Goal: Task Accomplishment & Management: Use online tool/utility

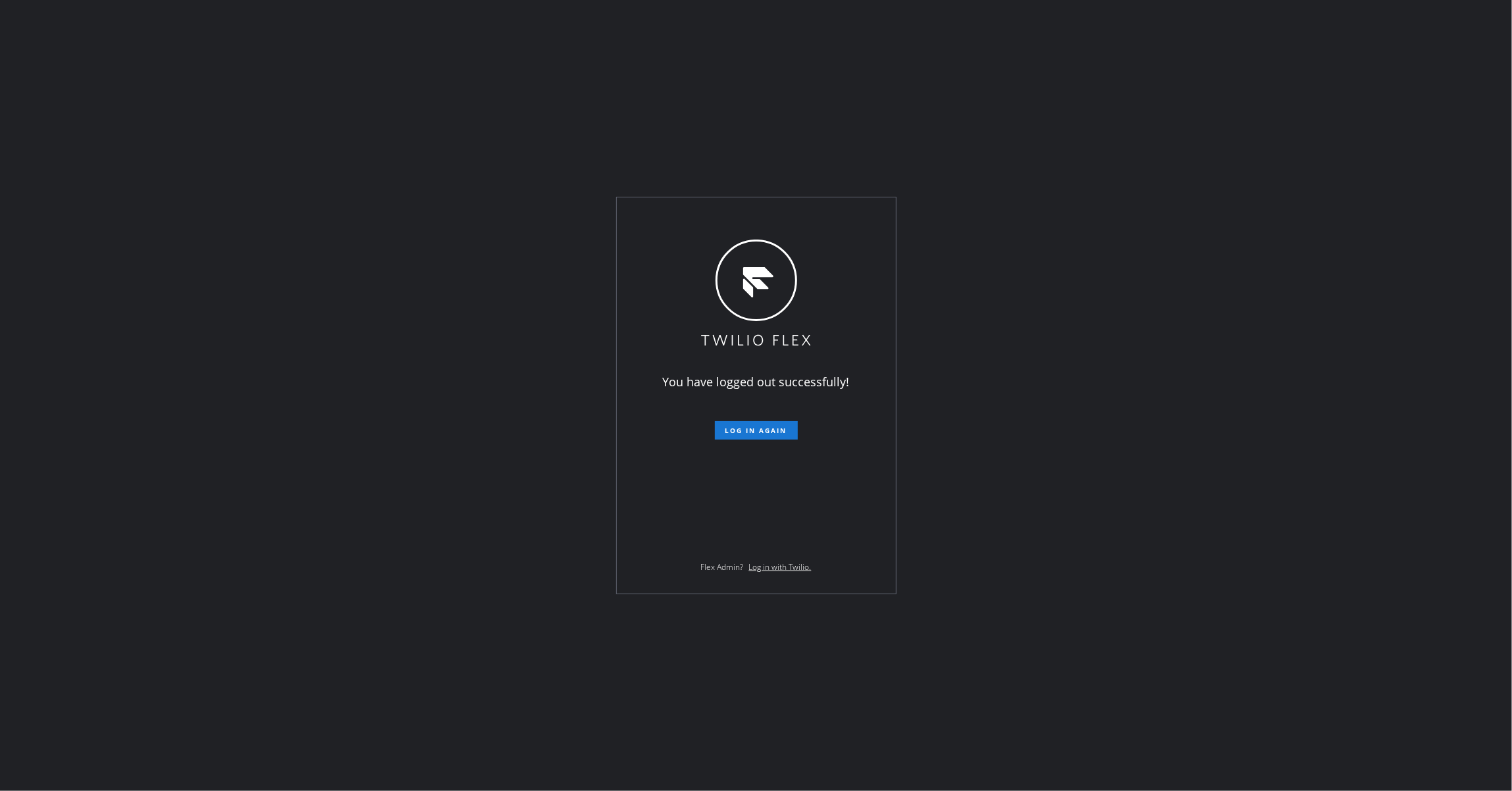
drag, startPoint x: 153, startPoint y: 309, endPoint x: 504, endPoint y: 396, distance: 361.6
click at [153, 309] on div "You have logged out successfully! Log in again Flex Admin? Log in with Twilio." at bounding box center [756, 395] width 1512 height 791
click at [765, 427] on span "Log in again" at bounding box center [756, 430] width 62 height 9
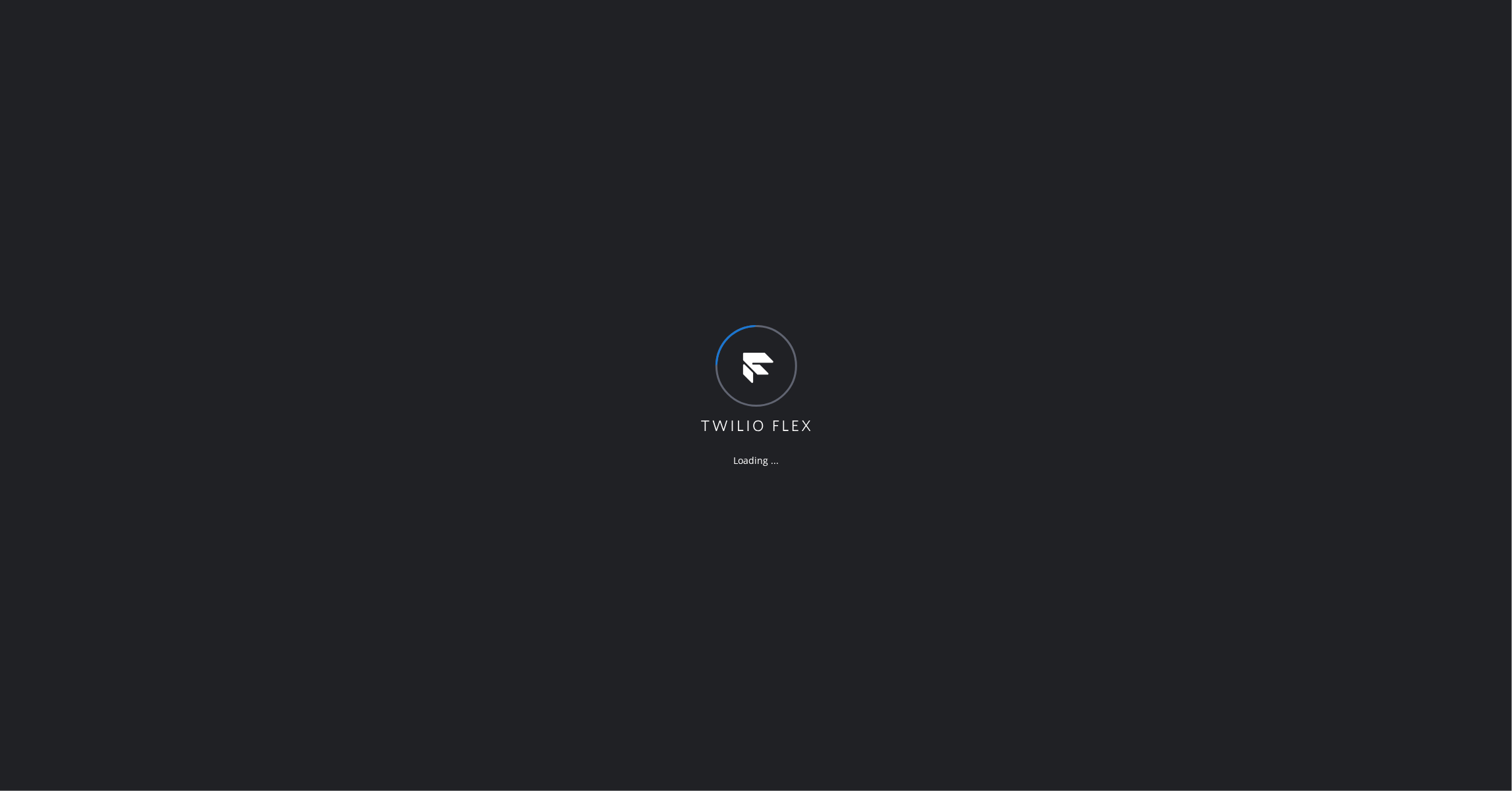
drag, startPoint x: 217, startPoint y: 172, endPoint x: 340, endPoint y: 16, distance: 198.7
click at [216, 153] on div "Loading ..." at bounding box center [756, 395] width 1512 height 791
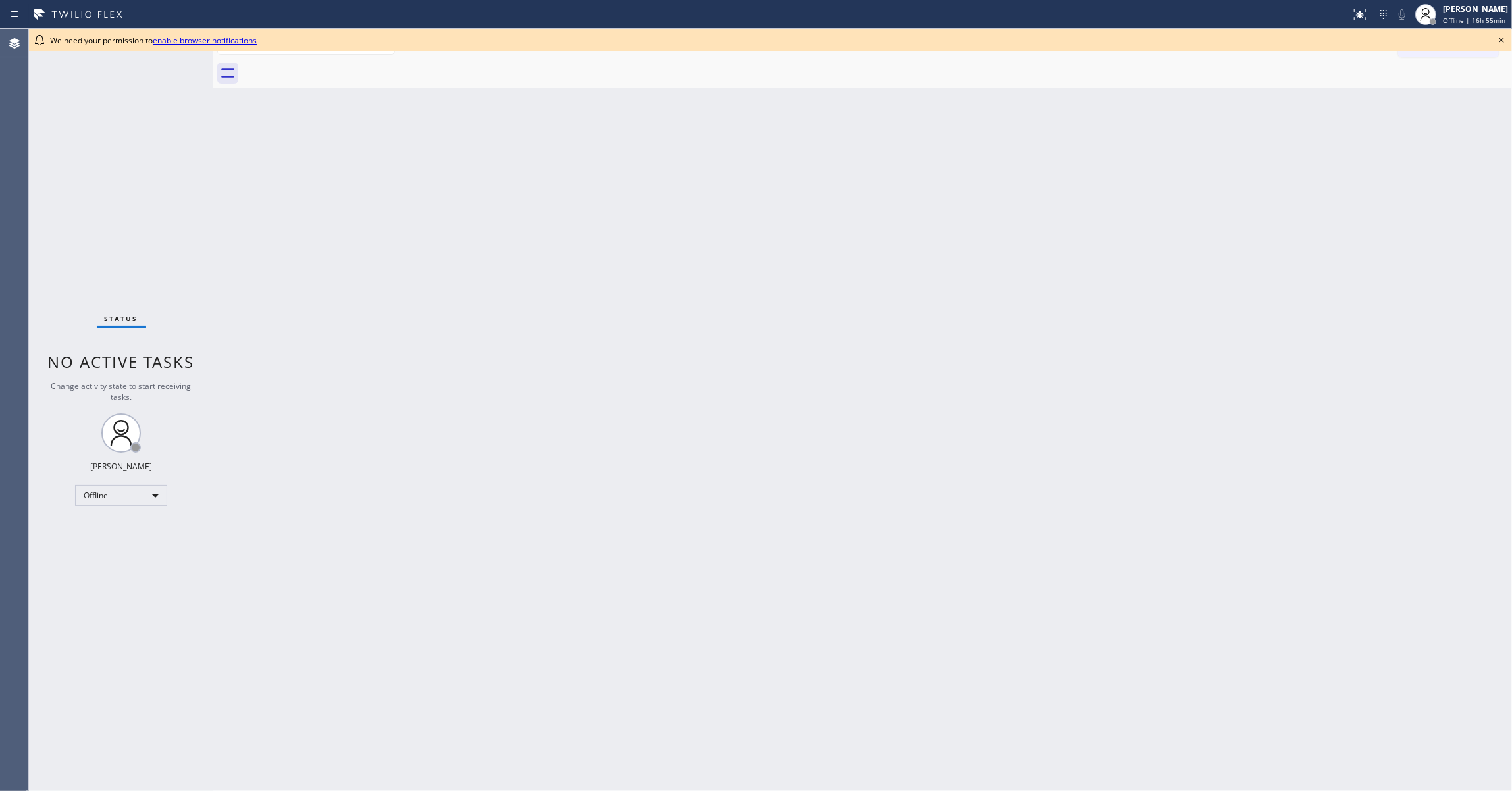
click at [33, 309] on div "Status No active tasks Change activity state to start receiving tasks. Louis Ma…" at bounding box center [121, 410] width 184 height 762
click at [135, 494] on div "Offline" at bounding box center [120, 496] width 92 height 21
click at [132, 552] on li "Unavailable" at bounding box center [120, 546] width 89 height 16
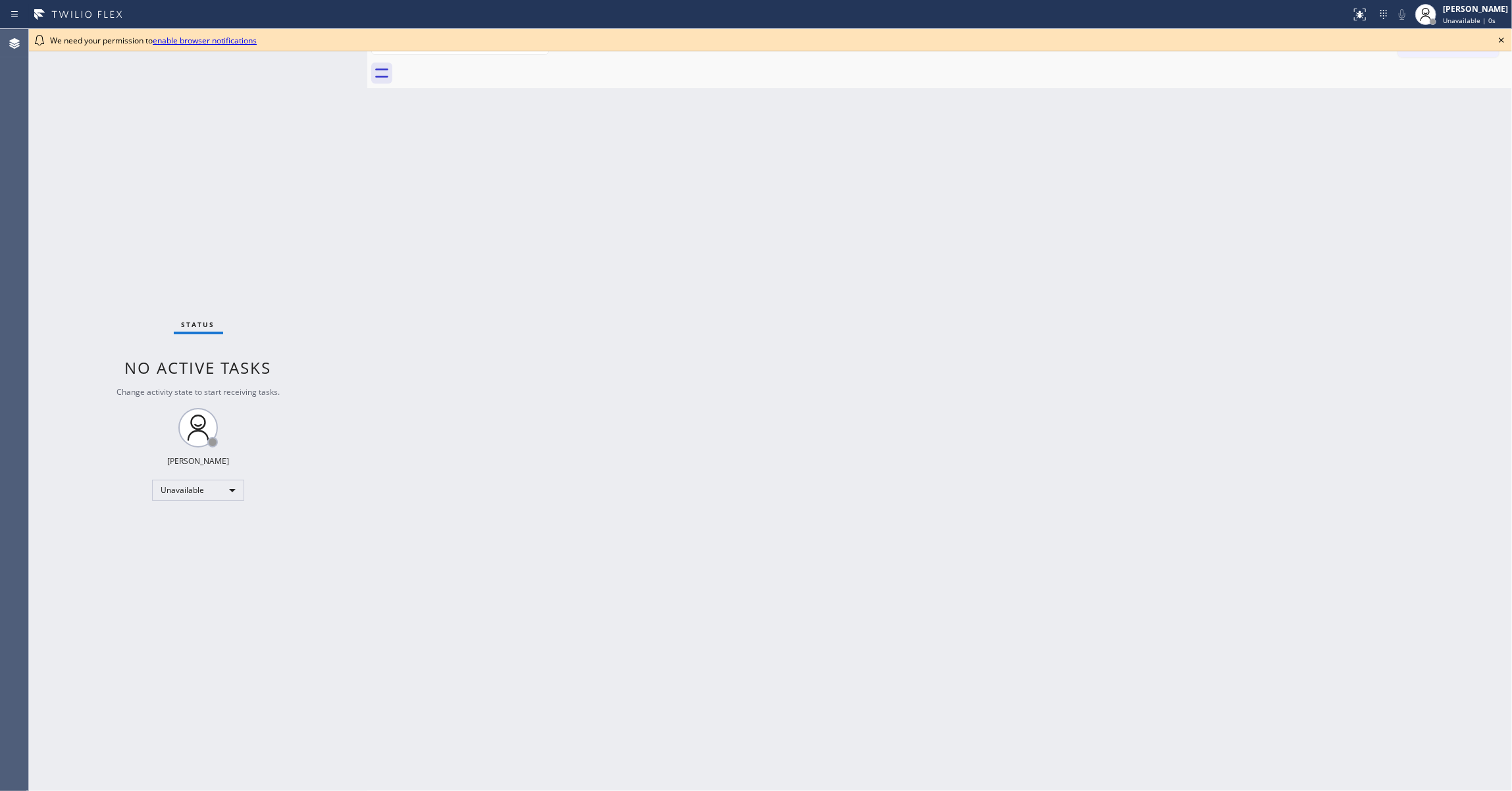
drag, startPoint x: 212, startPoint y: 84, endPoint x: 366, endPoint y: 130, distance: 160.7
click at [367, 130] on div at bounding box center [367, 410] width 0 height 762
click at [1507, 38] on icon at bounding box center [1501, 40] width 16 height 16
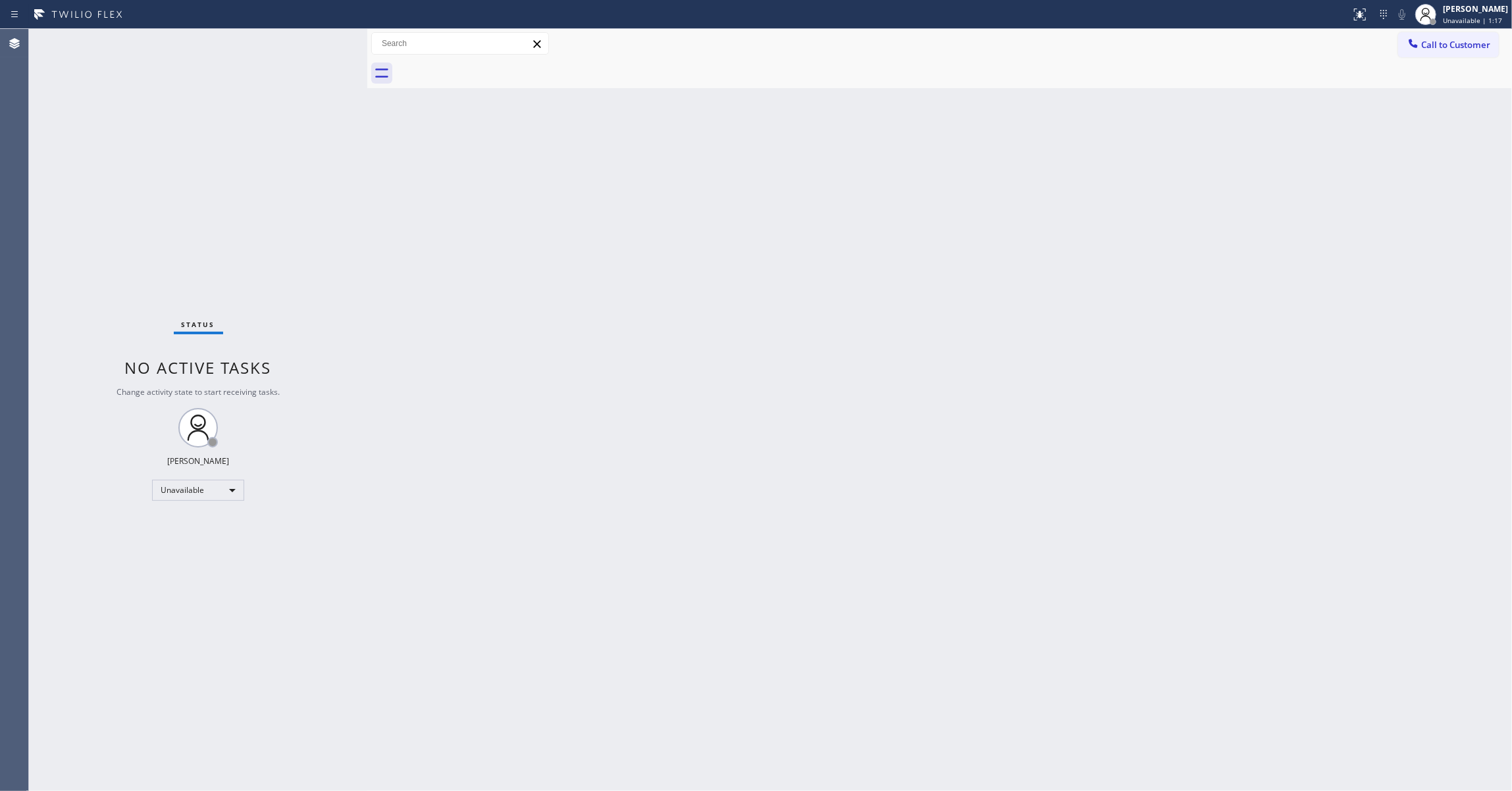
click at [49, 398] on div "Status No active tasks Change activity state to start receiving tasks. [PERSON_…" at bounding box center [198, 410] width 338 height 762
click at [1425, 43] on span "Call to Customer" at bounding box center [1455, 45] width 69 height 12
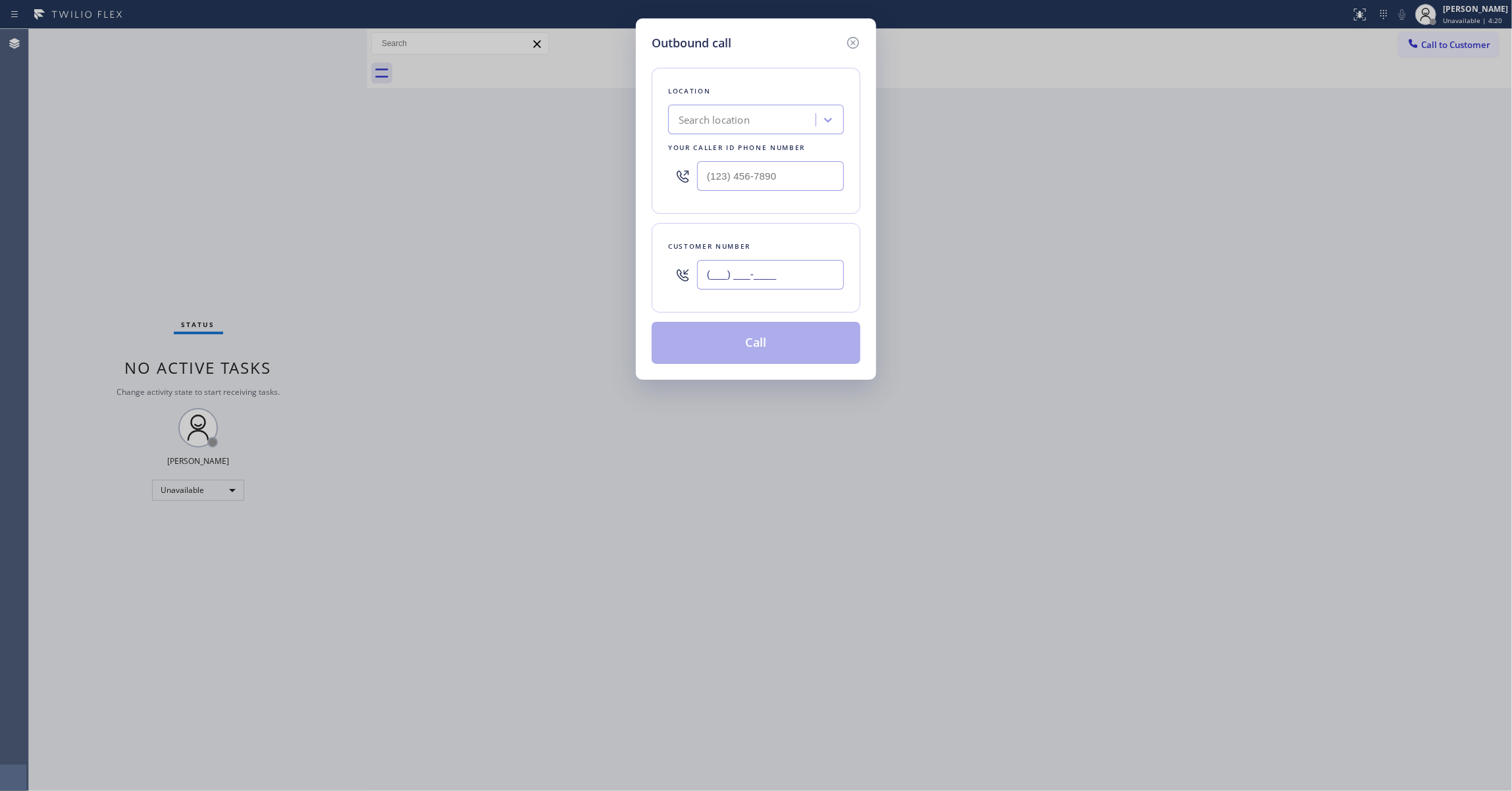
click at [728, 272] on input "(___) ___-____" at bounding box center [770, 274] width 147 height 30
paste input "323) 542-9201"
type input "(323) 542-9201"
drag, startPoint x: 793, startPoint y: 172, endPoint x: 533, endPoint y: 174, distance: 260.0
click at [533, 174] on div "Outbound call Location Search location Your caller id phone number (___) ___-__…" at bounding box center [756, 395] width 1512 height 791
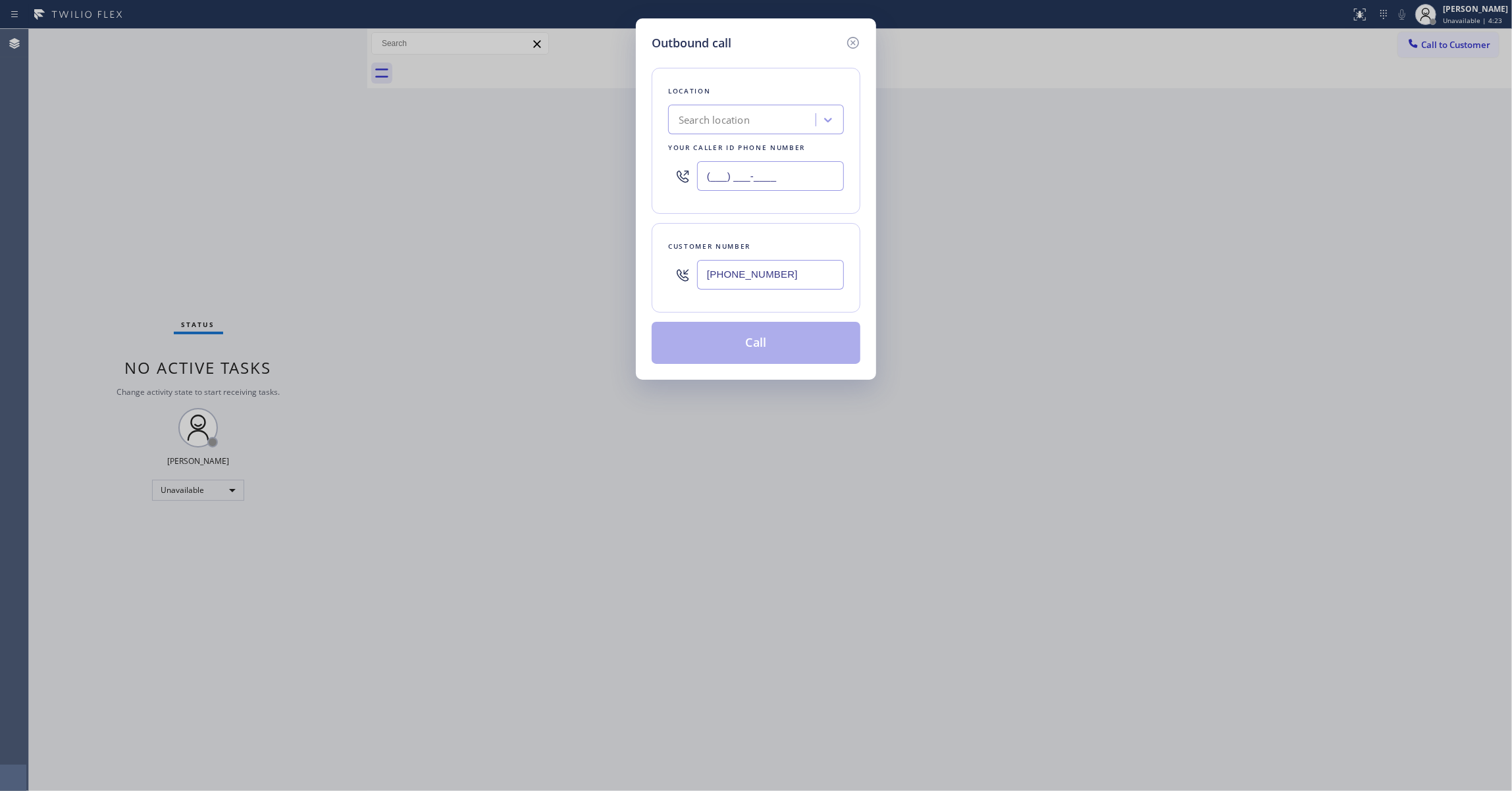
paste input "805) 261-2411"
type input "(805) 261-2411"
drag, startPoint x: 803, startPoint y: 280, endPoint x: 545, endPoint y: 251, distance: 259.6
click at [545, 251] on div "Outbound call Location Innovative Appliance Repair Solutions SB Your caller id …" at bounding box center [756, 395] width 1512 height 791
click at [738, 345] on button "Call" at bounding box center [756, 343] width 209 height 42
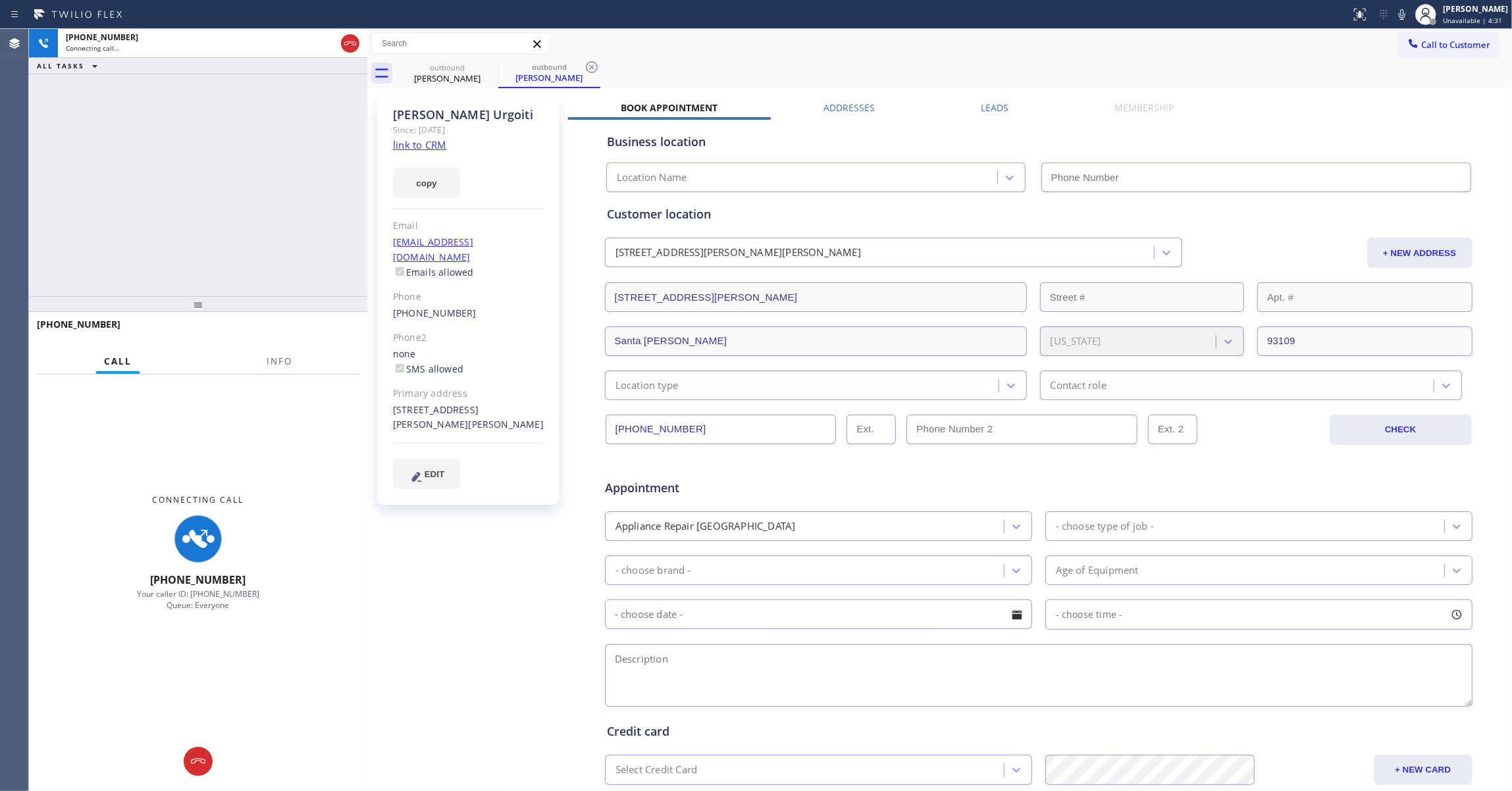
click at [34, 615] on div "Connecting Call +13235429201 Your caller ID: +18052612411 Queue: Everyone" at bounding box center [198, 552] width 338 height 356
type input "(805) 261-2411"
click at [276, 363] on span "Info" at bounding box center [279, 361] width 26 height 12
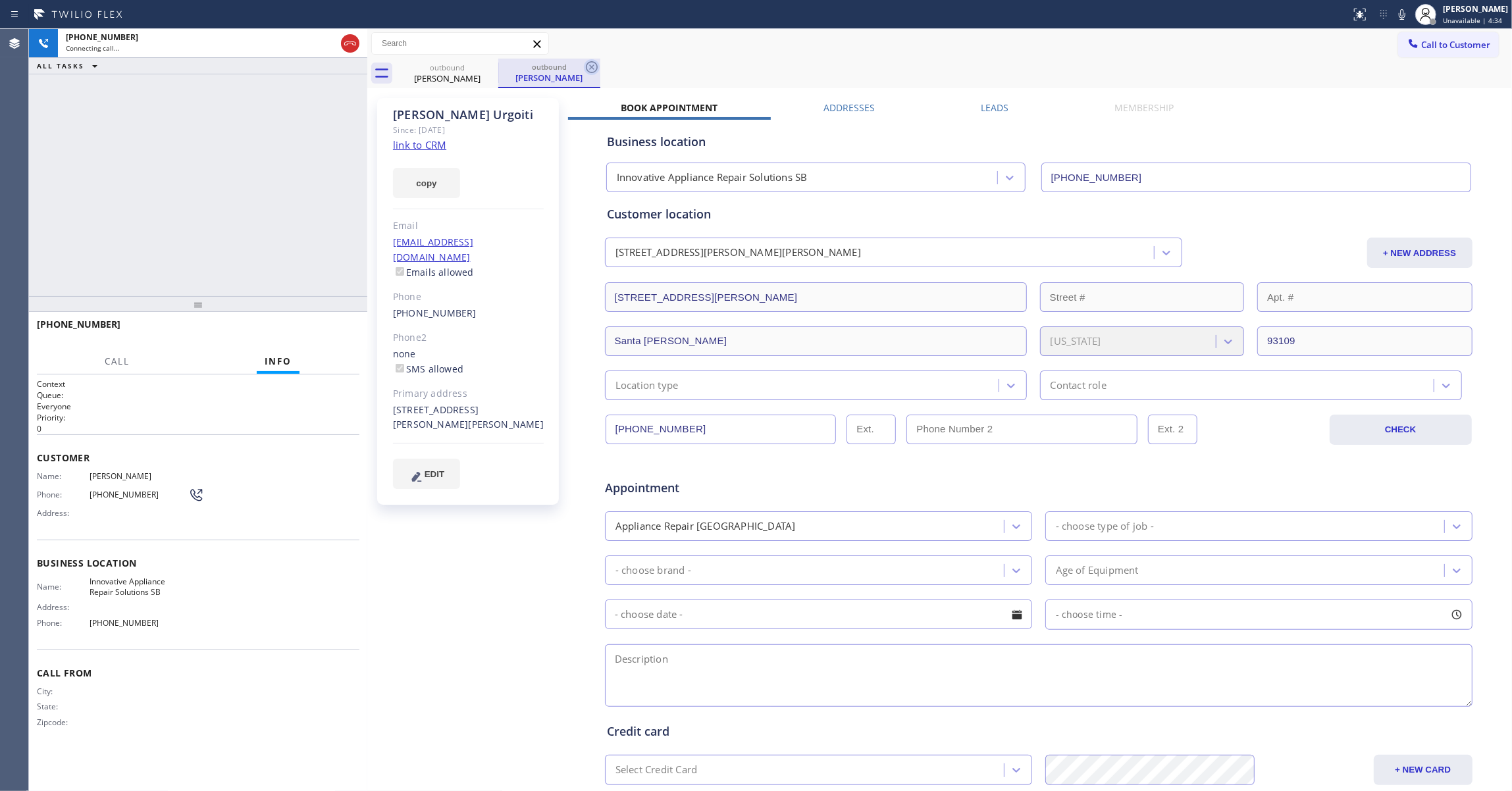
click at [587, 69] on icon at bounding box center [592, 67] width 12 height 12
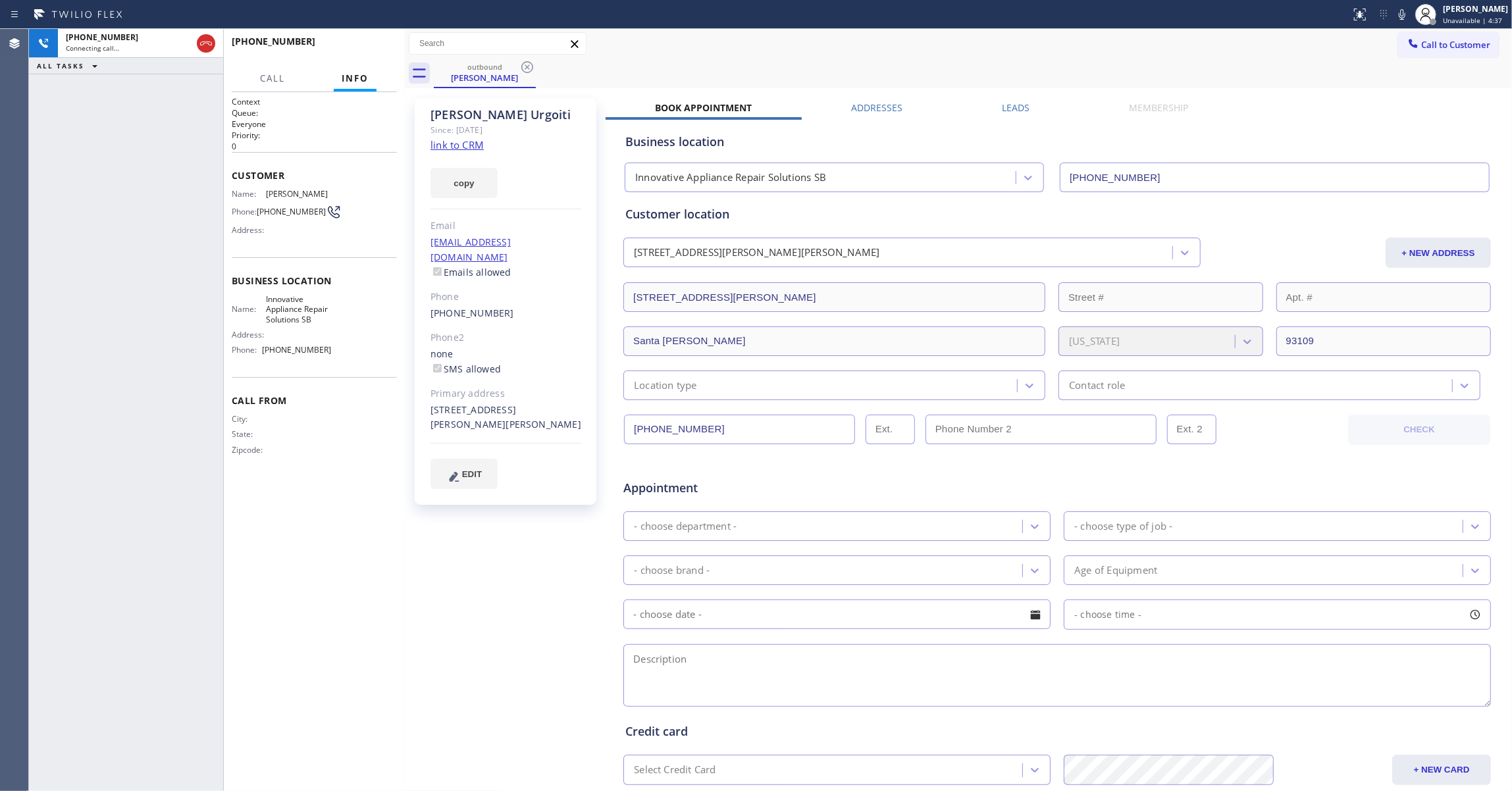
drag, startPoint x: 366, startPoint y: 143, endPoint x: 403, endPoint y: 151, distance: 37.9
click at [405, 151] on div at bounding box center [405, 410] width 0 height 762
click at [372, 35] on div "+13235429201 Live | 00:00 HANG UP" at bounding box center [314, 48] width 165 height 34
click at [372, 48] on span "HANG UP" at bounding box center [366, 48] width 40 height 9
click at [472, 142] on link "link to CRM" at bounding box center [457, 145] width 54 height 13
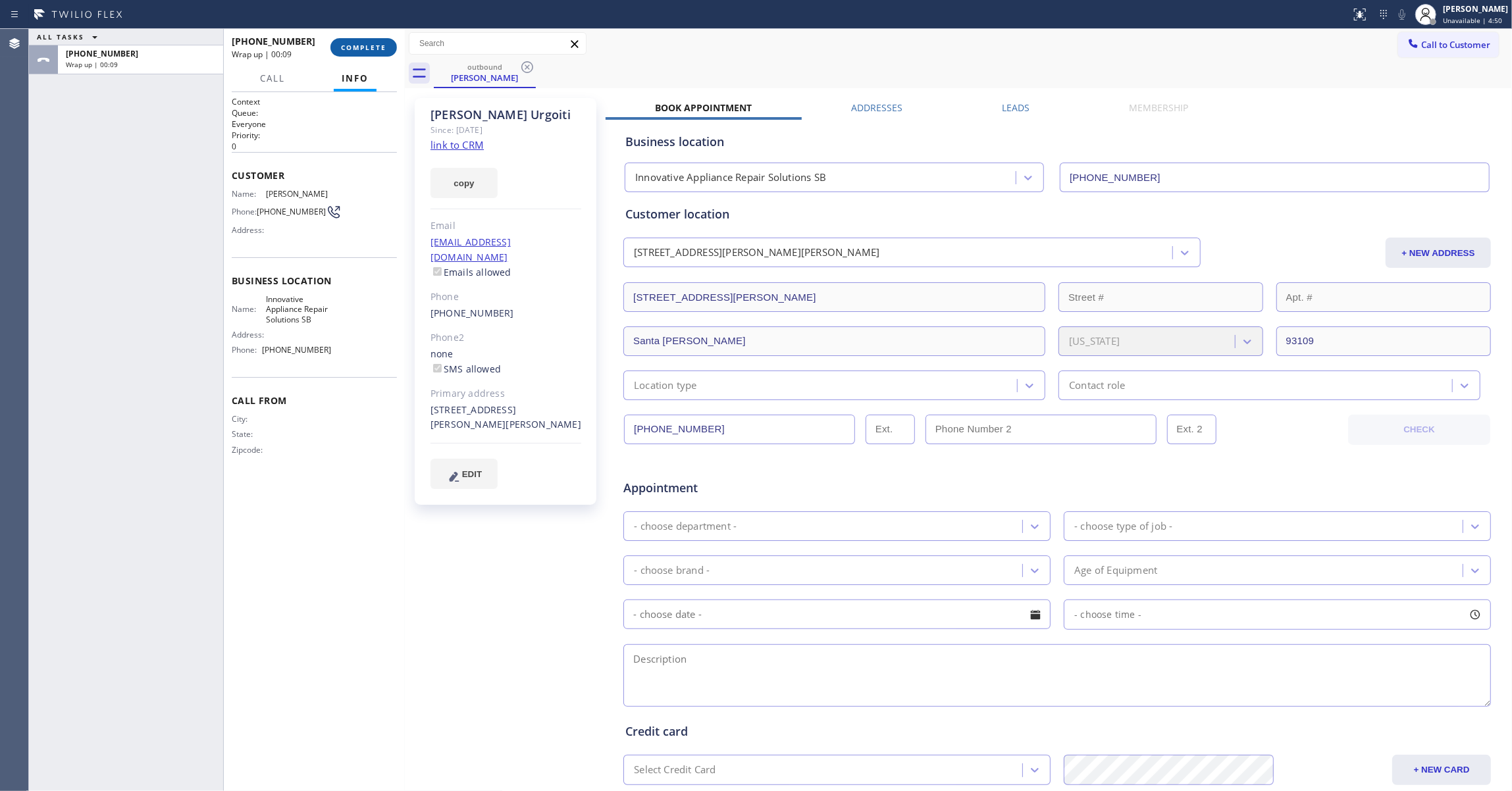
click at [362, 46] on span "COMPLETE" at bounding box center [364, 48] width 46 height 9
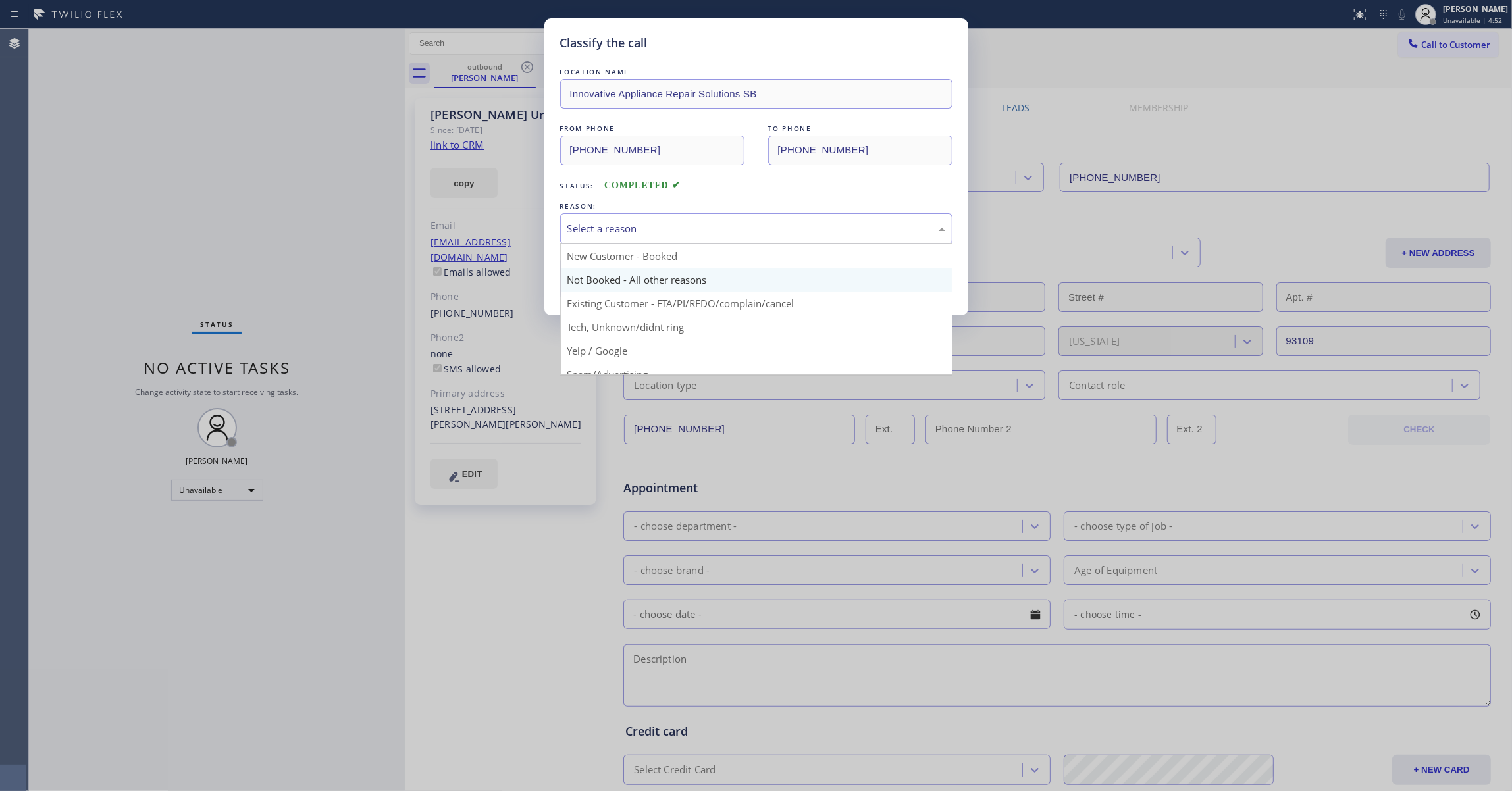
drag, startPoint x: 602, startPoint y: 226, endPoint x: 602, endPoint y: 277, distance: 51.0
click at [602, 225] on div "Select a reason" at bounding box center [756, 228] width 378 height 15
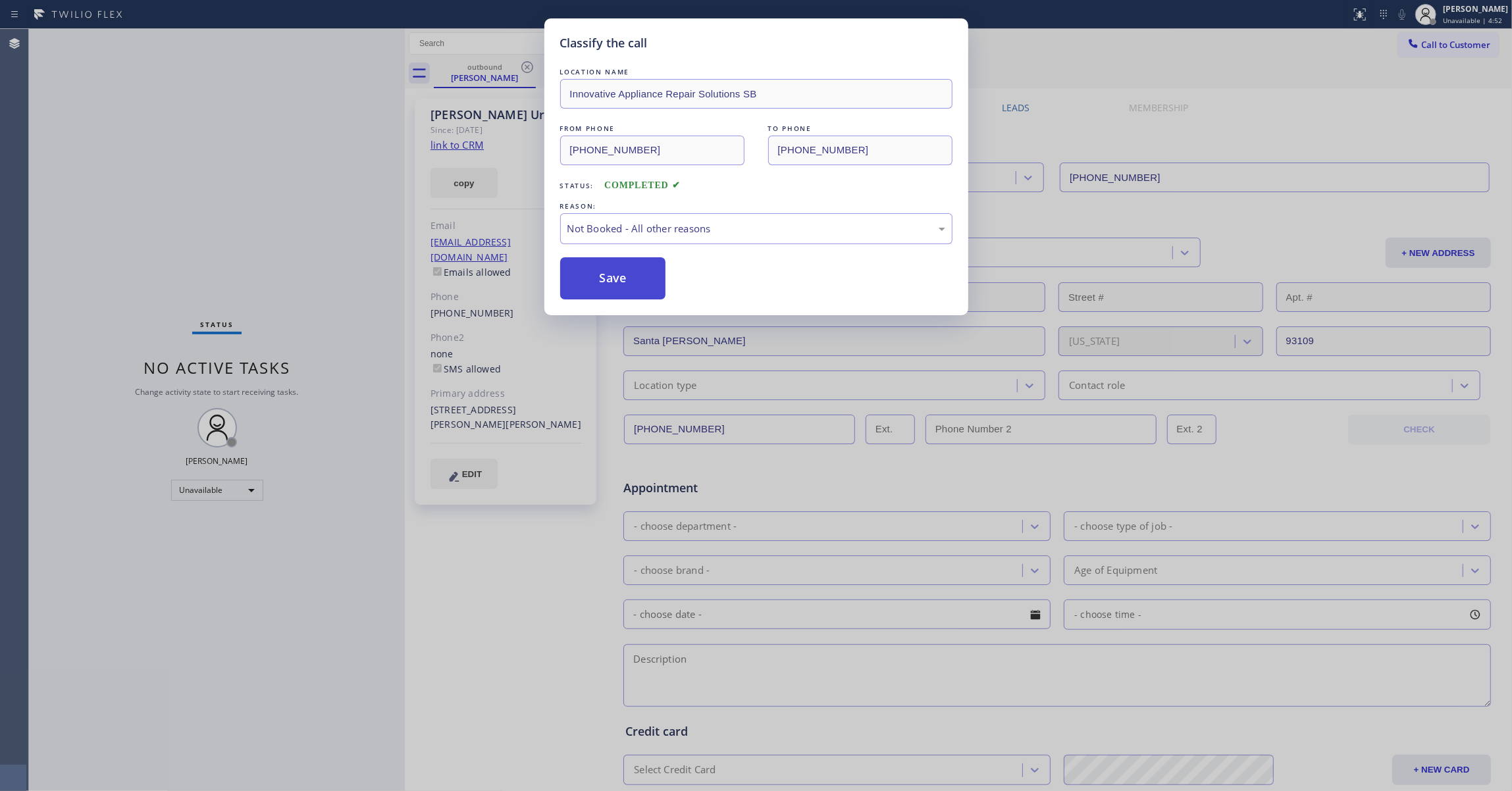
click at [598, 284] on button "Save" at bounding box center [613, 278] width 106 height 42
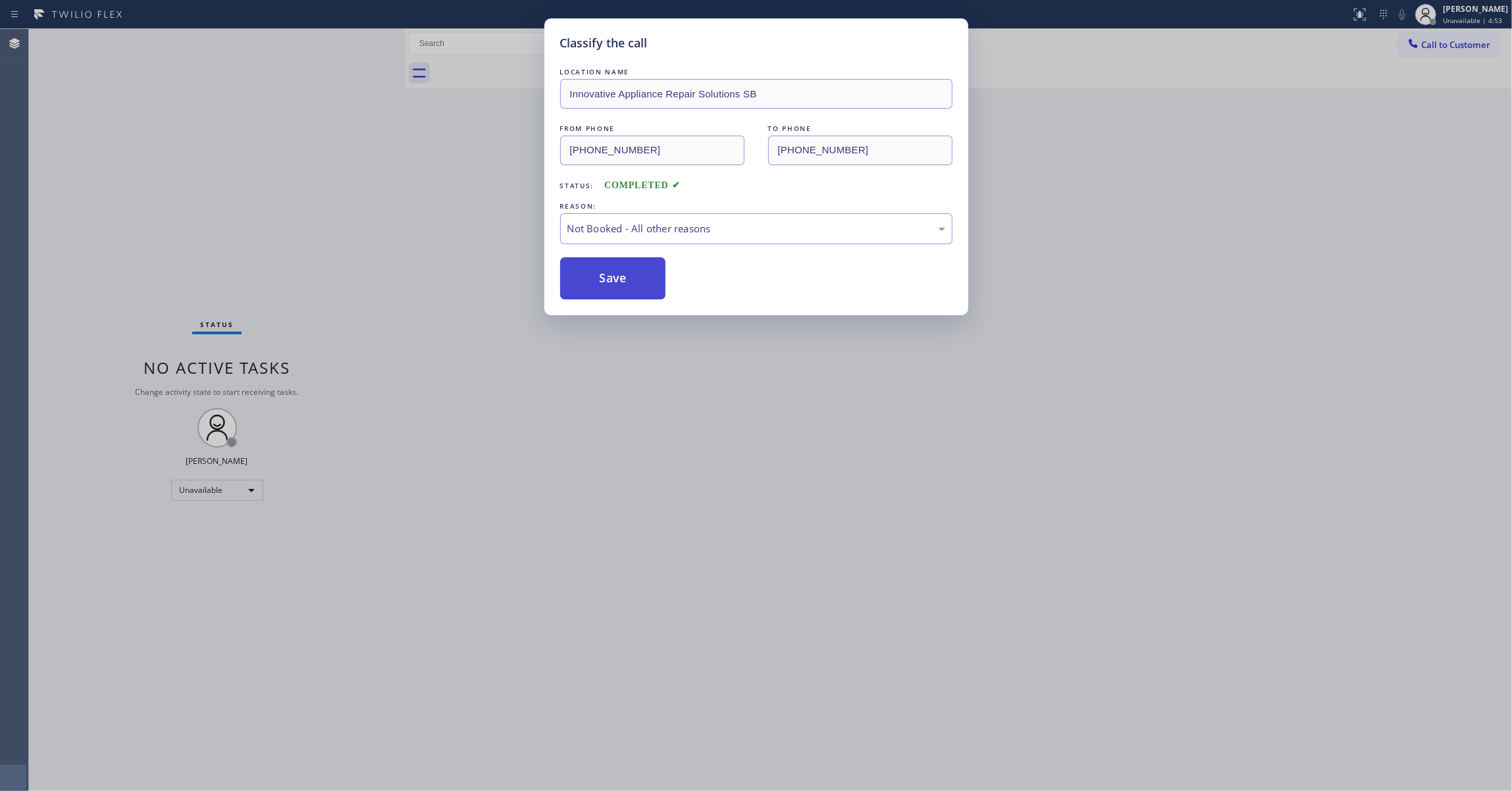
click at [598, 284] on button "Save" at bounding box center [613, 278] width 106 height 42
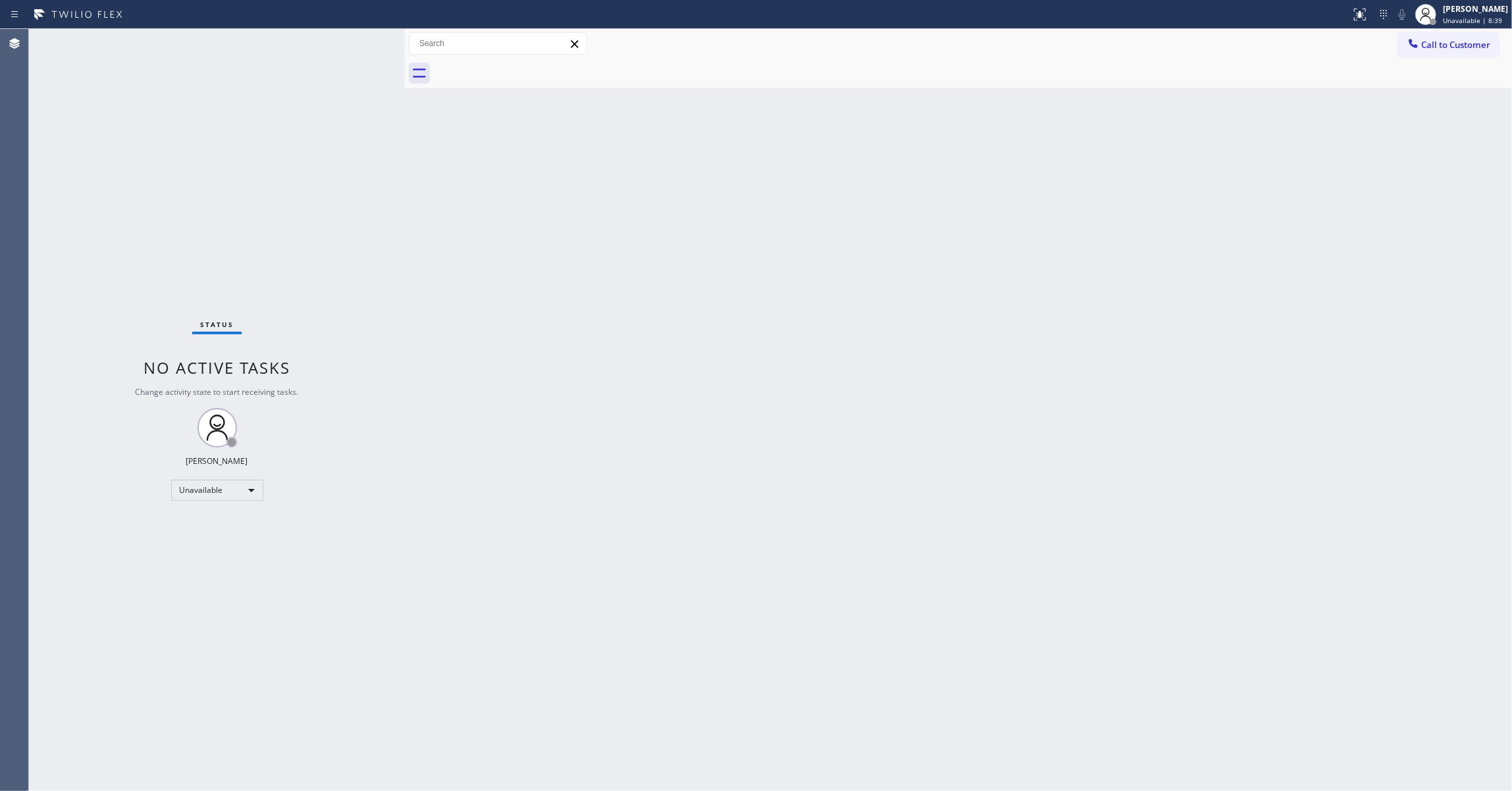
click at [42, 530] on div "Status No active tasks Change activity state to start receiving tasks. [PERSON_…" at bounding box center [217, 410] width 376 height 762
click at [680, 346] on div "Back to Dashboard Change Sender ID Customers Technicians Select a contact Outbo…" at bounding box center [958, 410] width 1107 height 762
drag, startPoint x: 100, startPoint y: 243, endPoint x: 61, endPoint y: 167, distance: 85.4
click at [100, 243] on div "Status No active tasks Change activity state to start receiving tasks. [PERSON_…" at bounding box center [217, 410] width 376 height 762
click at [43, 679] on div "Status No active tasks Change activity state to start receiving tasks. [PERSON_…" at bounding box center [217, 410] width 376 height 762
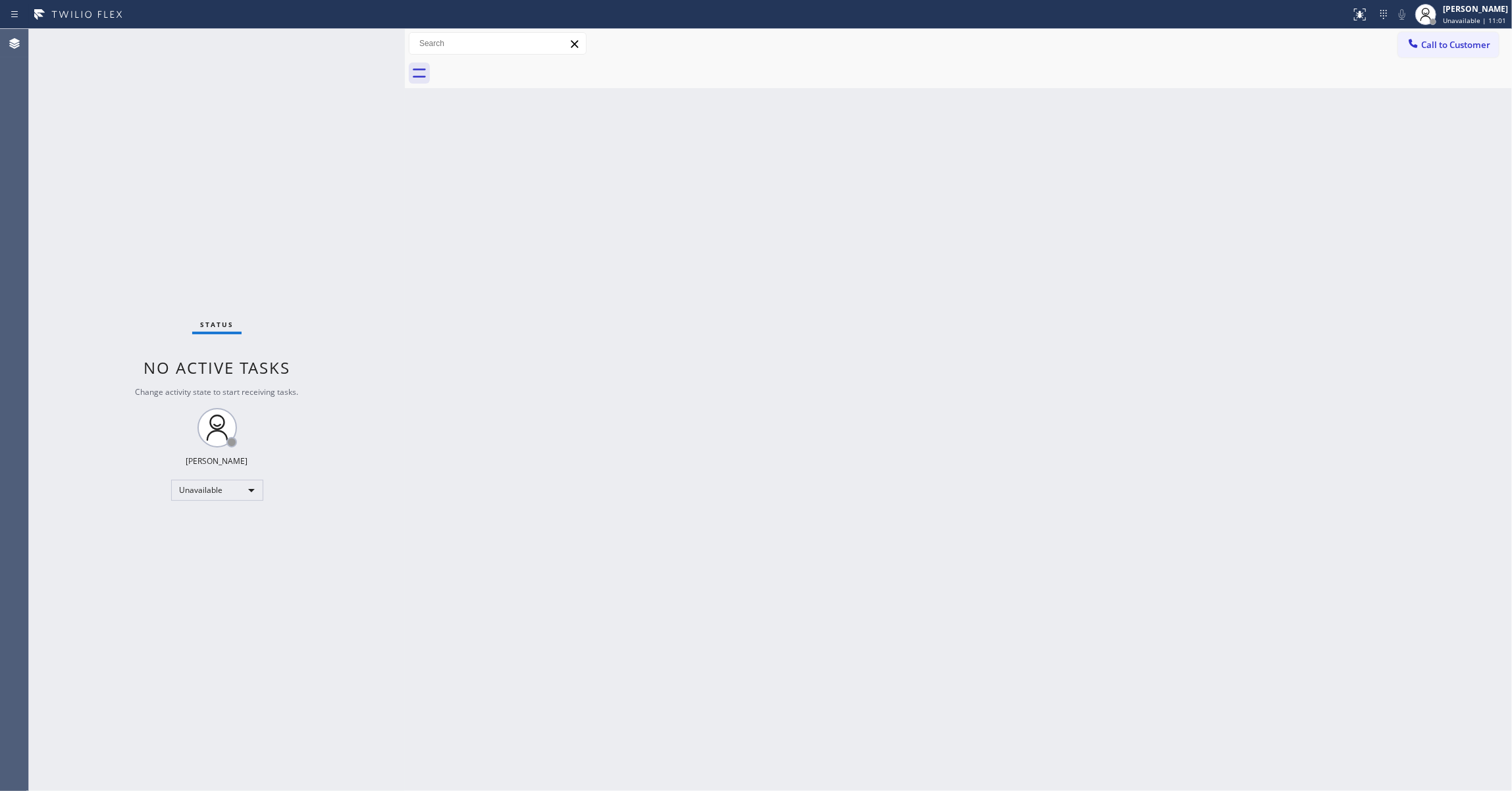
click at [51, 142] on div "Status No active tasks Change activity state to start receiving tasks. [PERSON_…" at bounding box center [217, 410] width 376 height 762
click at [1465, 37] on button "Call to Customer" at bounding box center [1448, 45] width 100 height 25
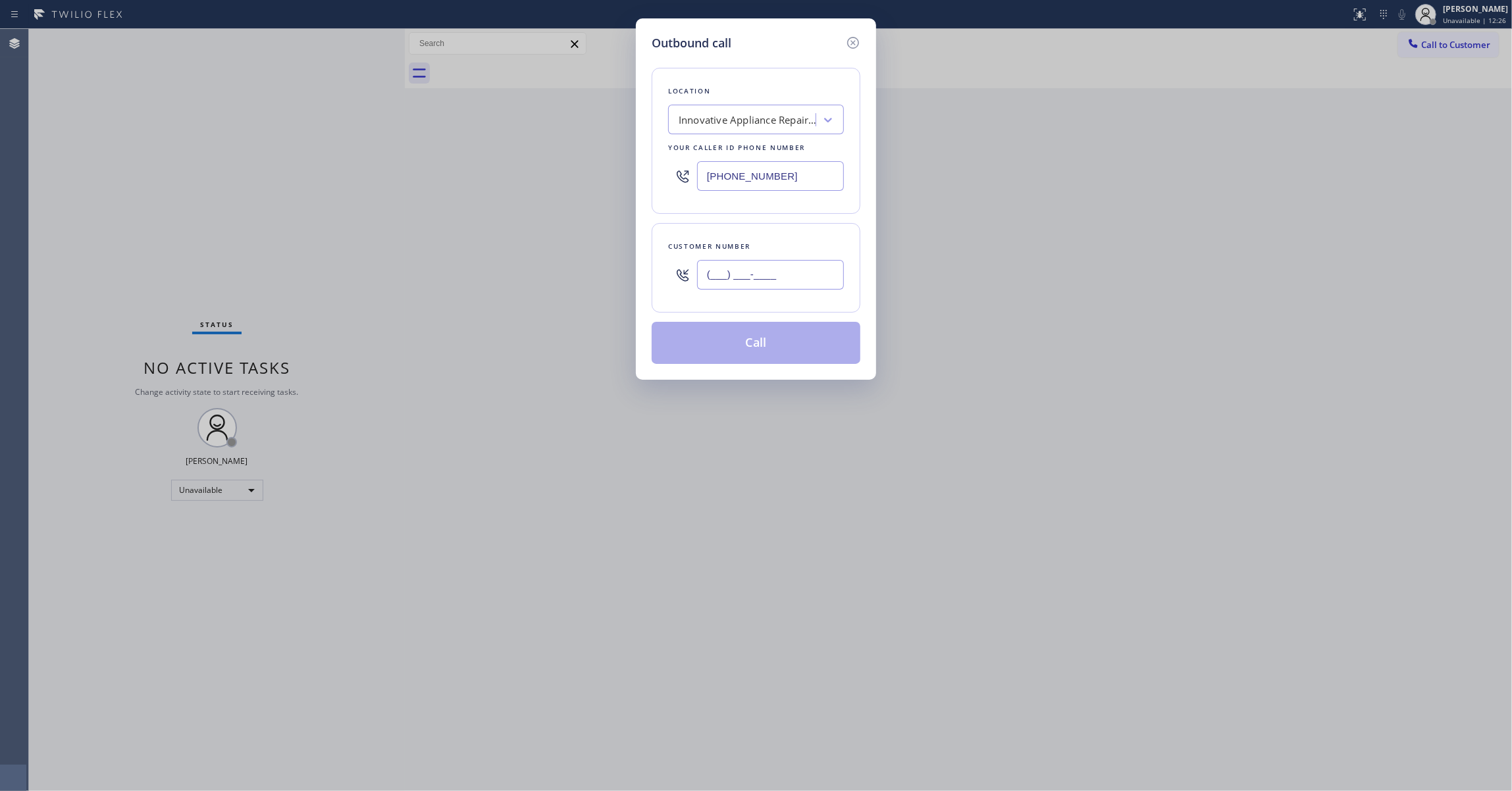
click at [741, 283] on input "(___) ___-____" at bounding box center [770, 274] width 147 height 30
paste input "808) 590-4305"
type input "(808) 590-4305"
drag, startPoint x: 790, startPoint y: 177, endPoint x: 335, endPoint y: 172, distance: 455.0
click at [335, 172] on div "Outbound call Location Innovative Appliance Repair Solutions SB Your caller id …" at bounding box center [756, 395] width 1512 height 791
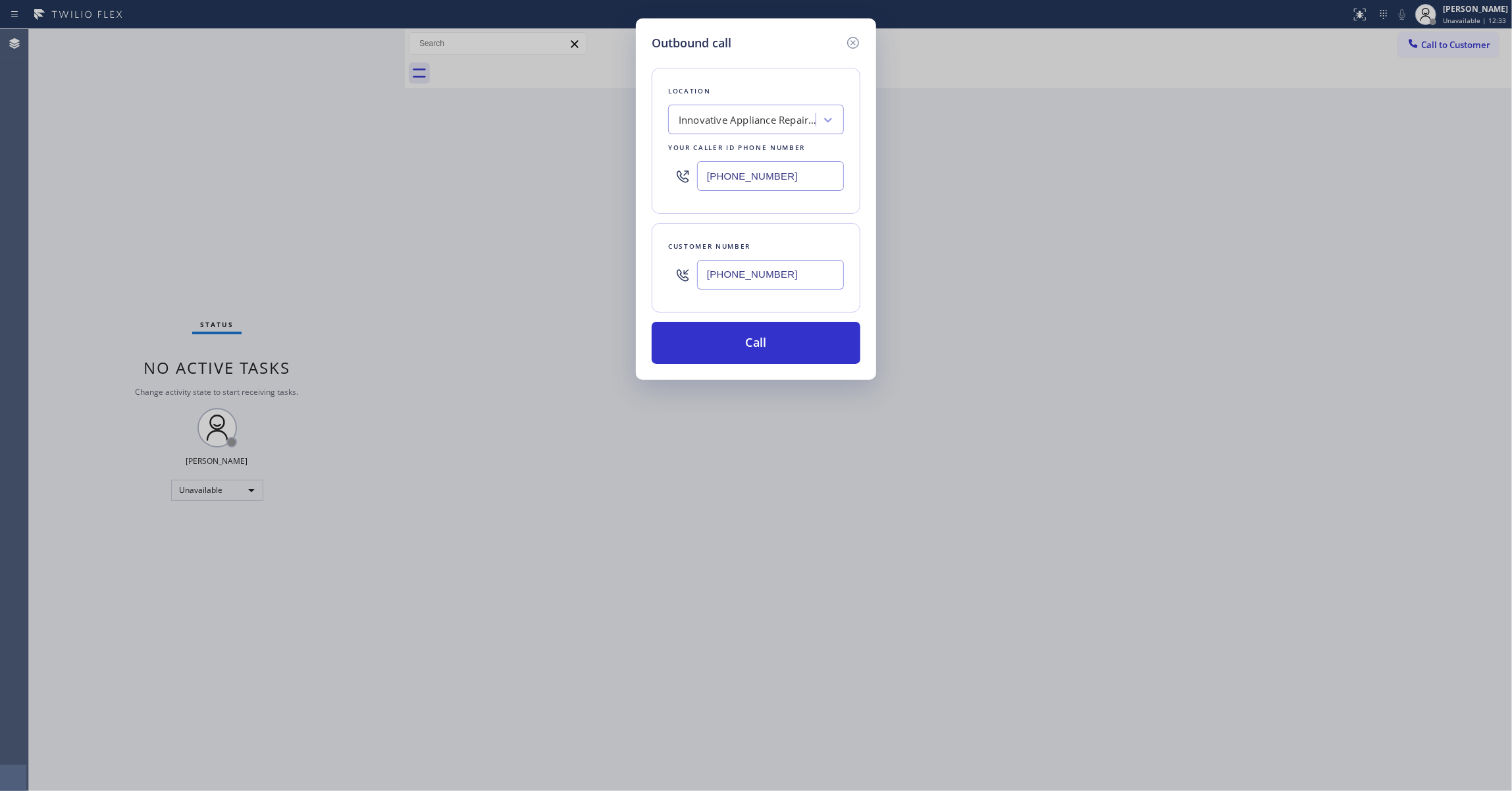
paste input "55) 731-4952"
type input "(855) 731-4952"
click at [698, 367] on div "Outbound call Location 5 Star Appliance Repair Your caller id phone number (855…" at bounding box center [756, 199] width 240 height 361
click at [695, 346] on button "Call" at bounding box center [756, 343] width 209 height 42
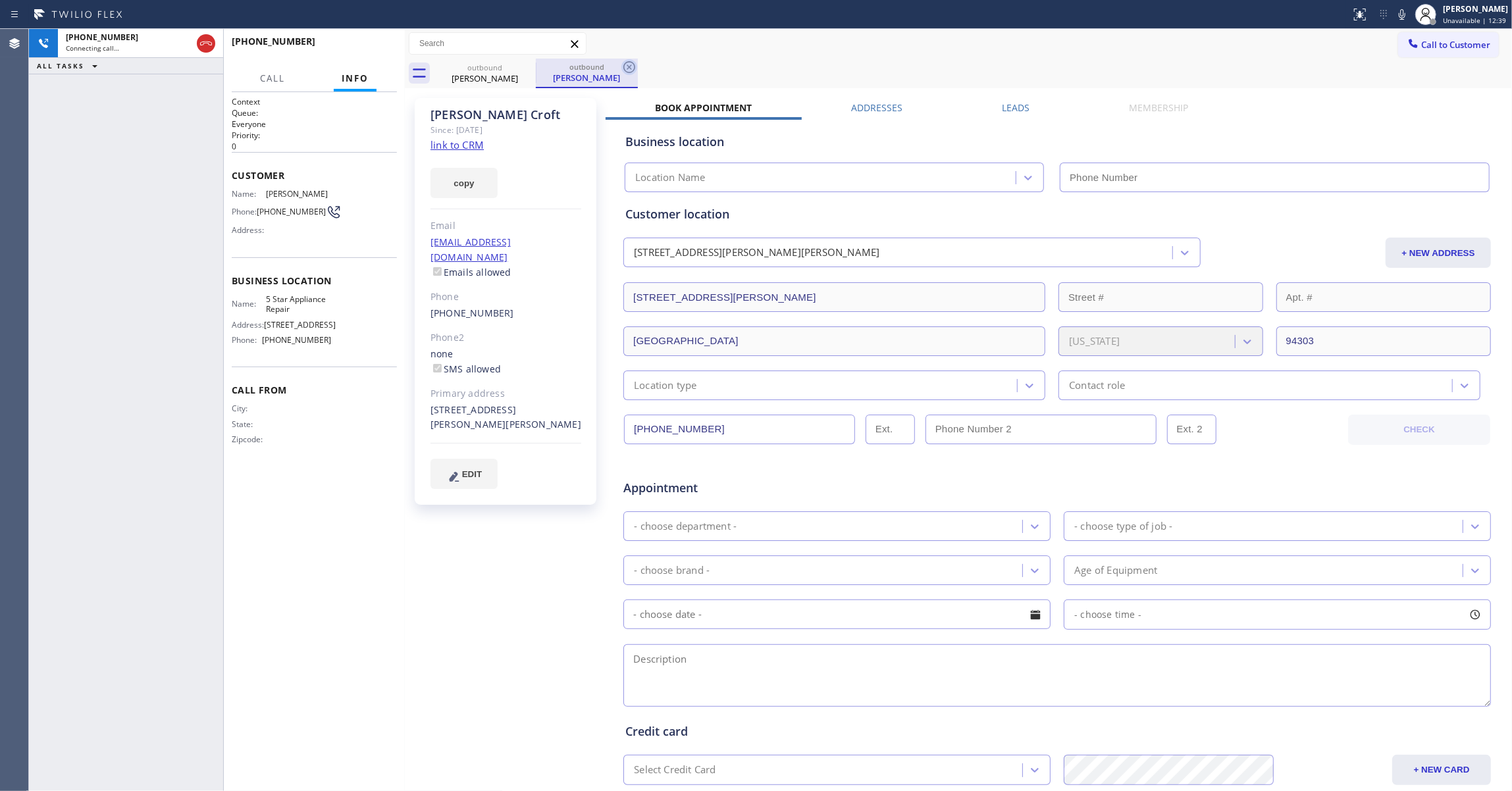
click at [631, 67] on icon at bounding box center [629, 67] width 16 height 16
type input "(855) 731-4952"
click at [452, 150] on link "link to CRM" at bounding box center [457, 145] width 54 height 13
click at [368, 36] on div "+18085904305 Live | 00:08 HANG UP" at bounding box center [314, 48] width 165 height 34
click at [374, 53] on button "HANG UP" at bounding box center [366, 48] width 61 height 19
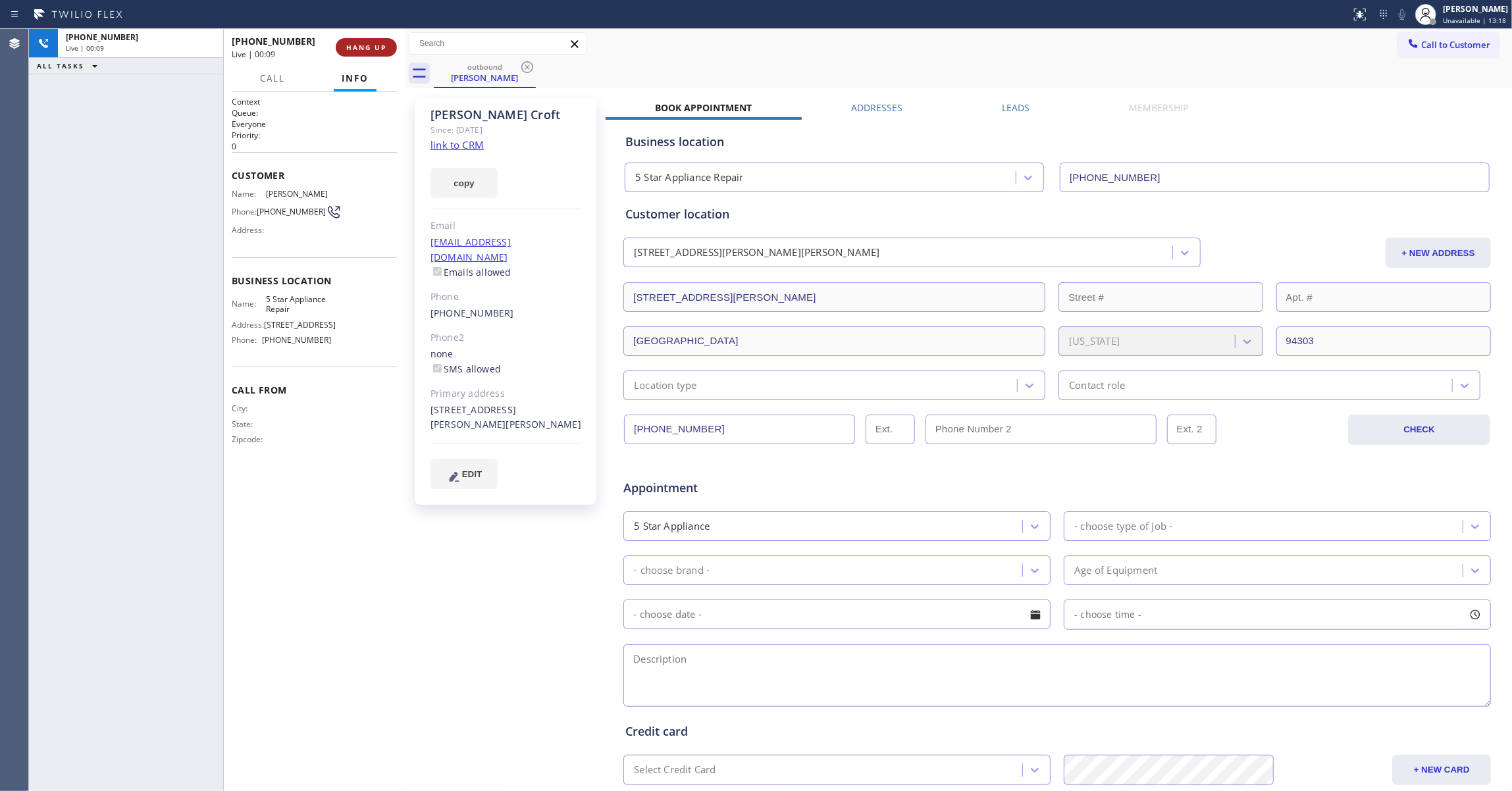
click at [374, 53] on button "HANG UP" at bounding box center [366, 48] width 61 height 19
click at [374, 53] on button "COMPLETE" at bounding box center [364, 48] width 67 height 19
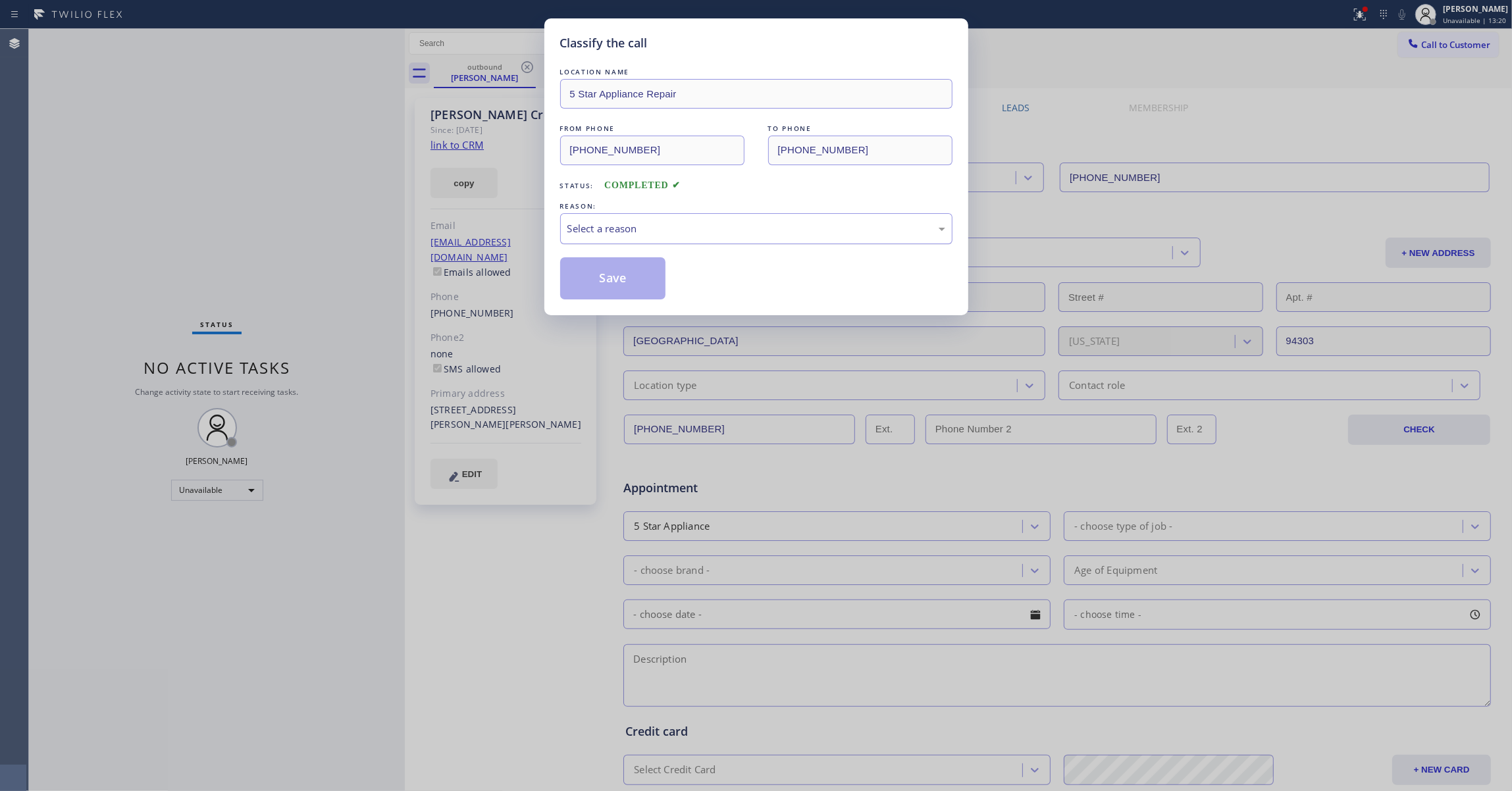
click at [625, 233] on div "Select a reason" at bounding box center [756, 228] width 378 height 15
click at [608, 282] on button "Save" at bounding box center [613, 278] width 106 height 42
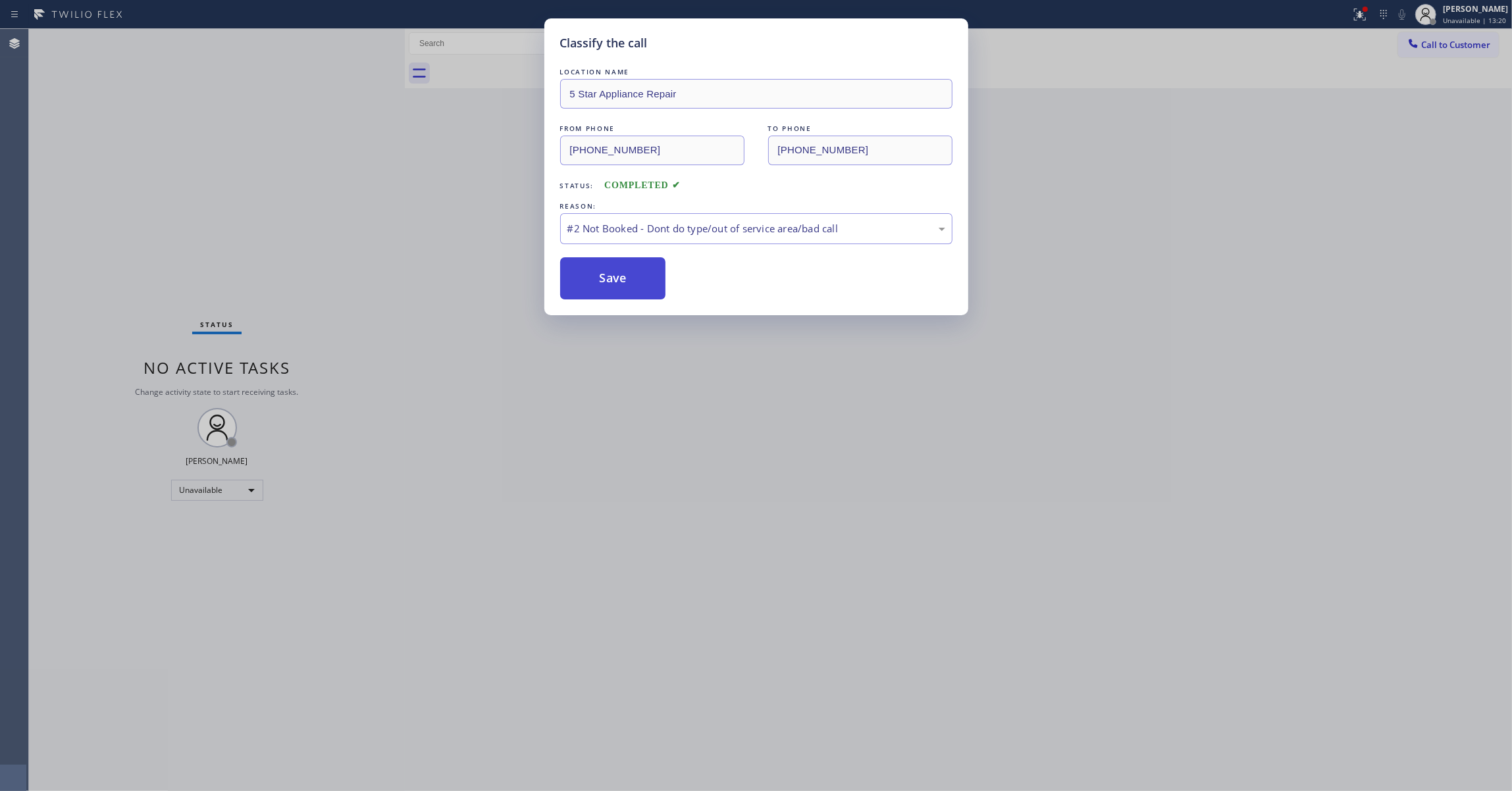
click at [608, 282] on button "Save" at bounding box center [613, 278] width 106 height 42
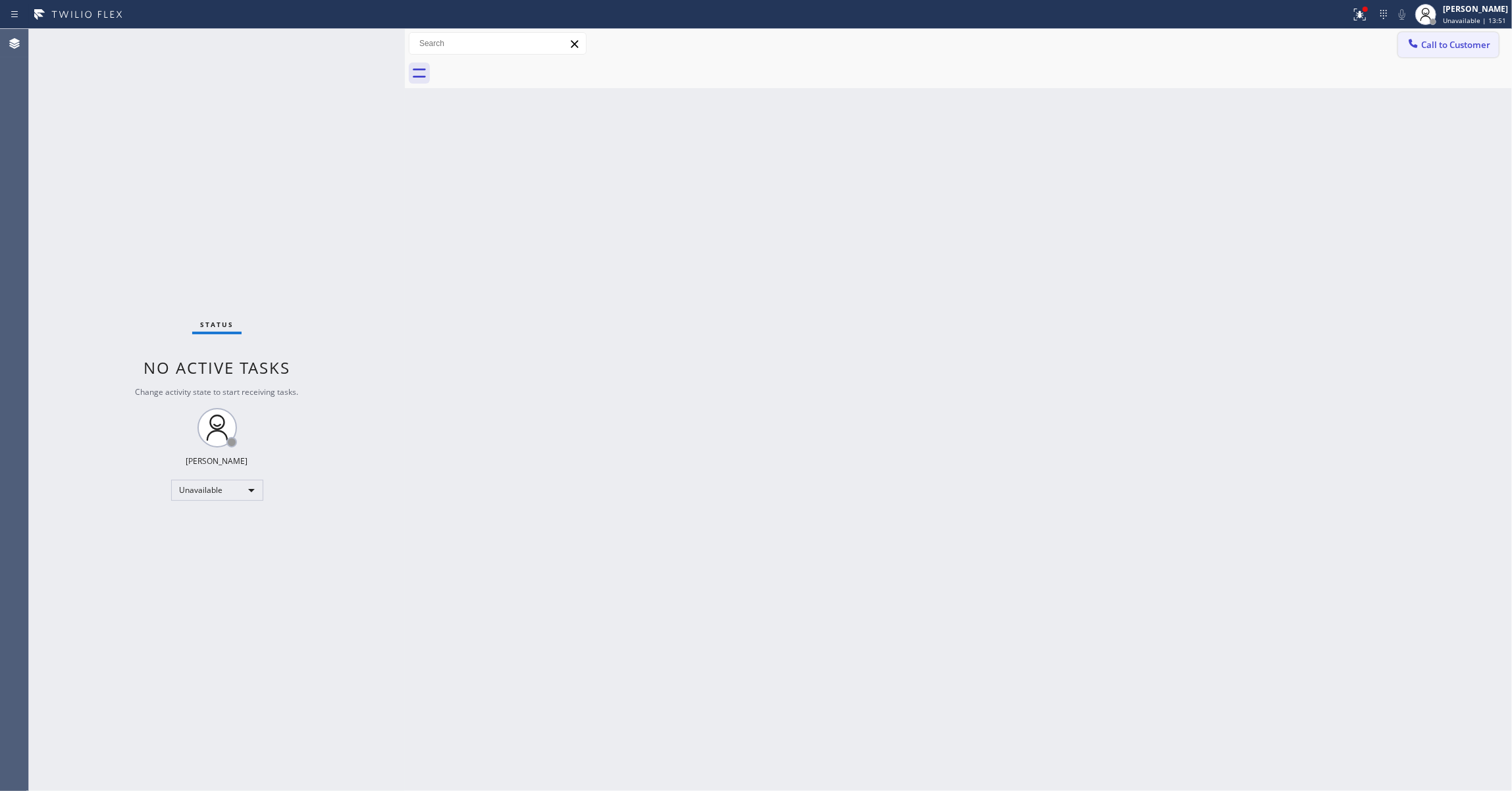
click at [1464, 48] on span "Call to Customer" at bounding box center [1455, 45] width 69 height 12
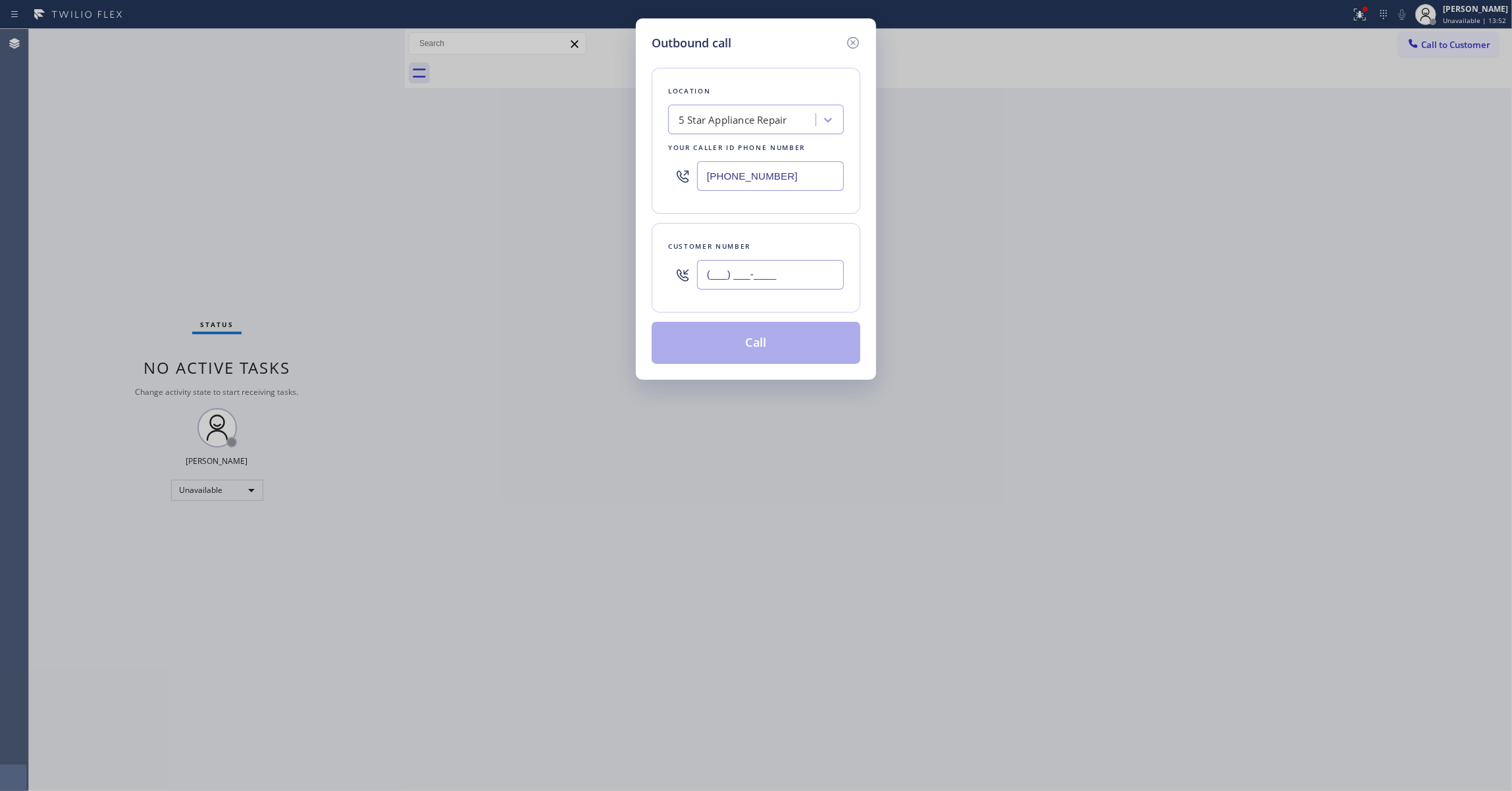
click at [783, 282] on input "(___) ___-____" at bounding box center [770, 274] width 147 height 30
paste input "609) 425-2118"
type input "(609) 425-2118"
click at [762, 348] on button "Call" at bounding box center [756, 343] width 209 height 42
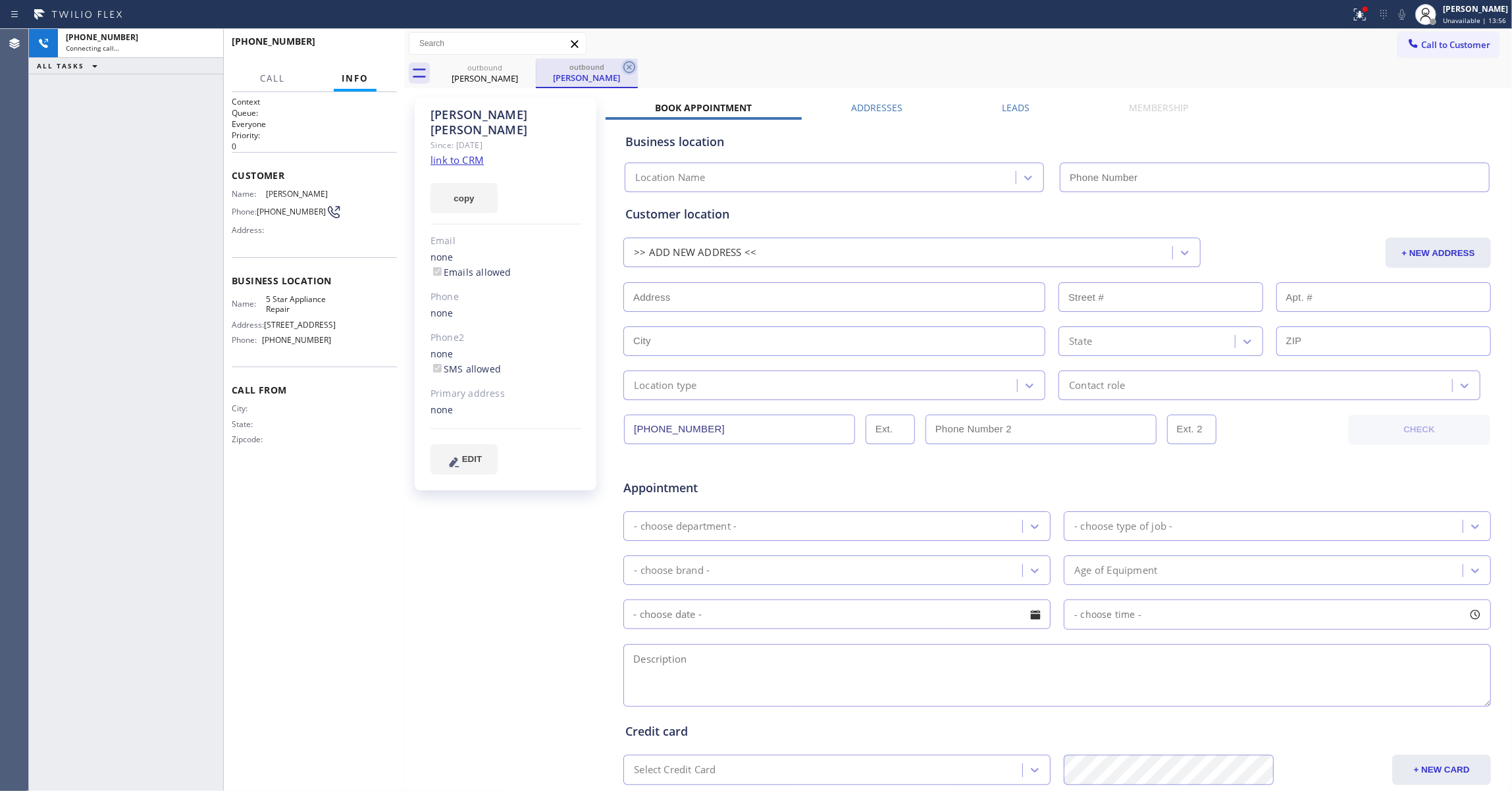
click at [632, 69] on icon at bounding box center [629, 67] width 16 height 16
type input "(855) 731-4952"
click at [463, 153] on link "link to CRM" at bounding box center [457, 160] width 54 height 13
click at [363, 50] on span "HANG UP" at bounding box center [366, 48] width 40 height 9
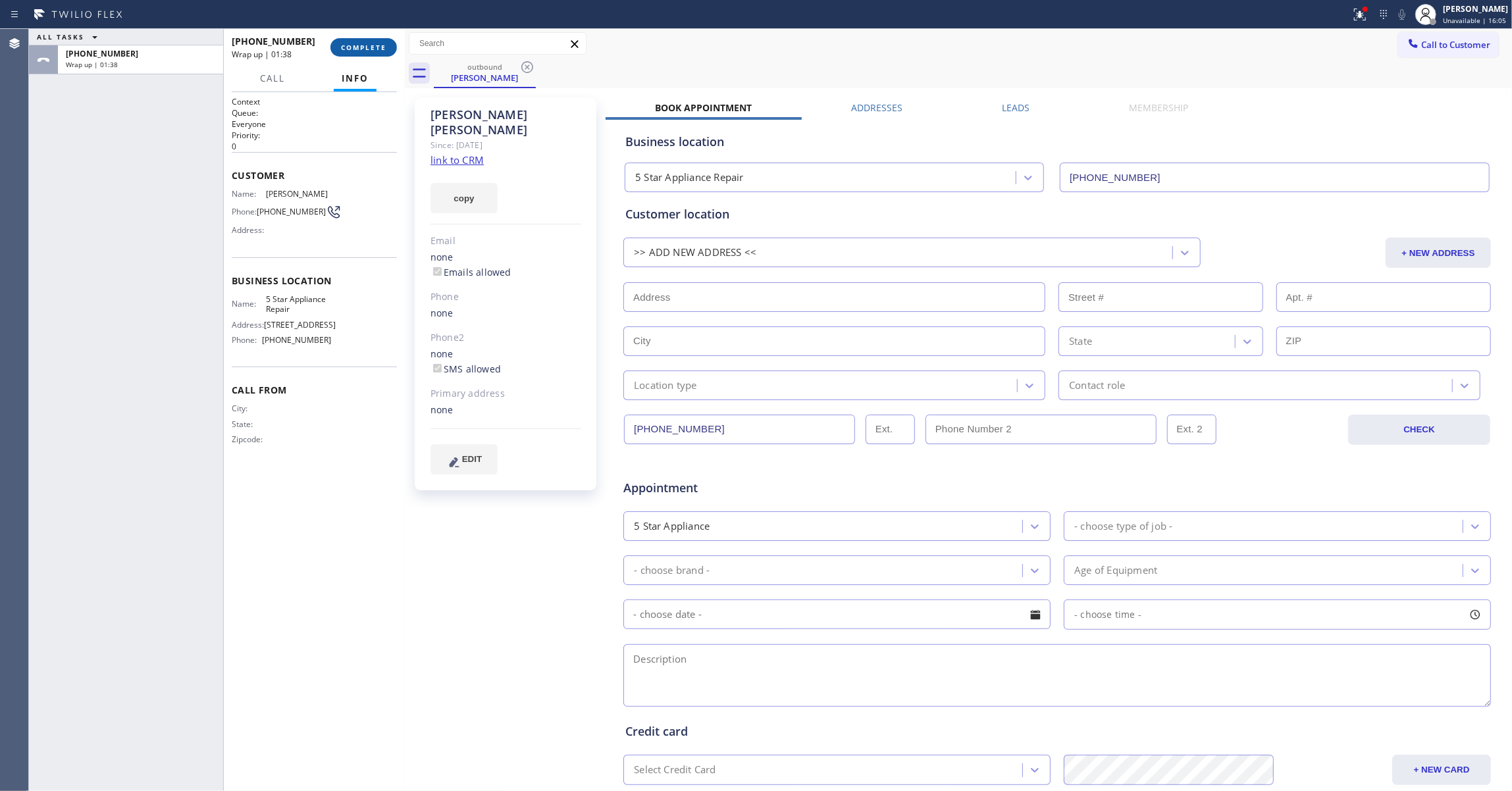
click at [366, 44] on span "COMPLETE" at bounding box center [364, 48] width 46 height 9
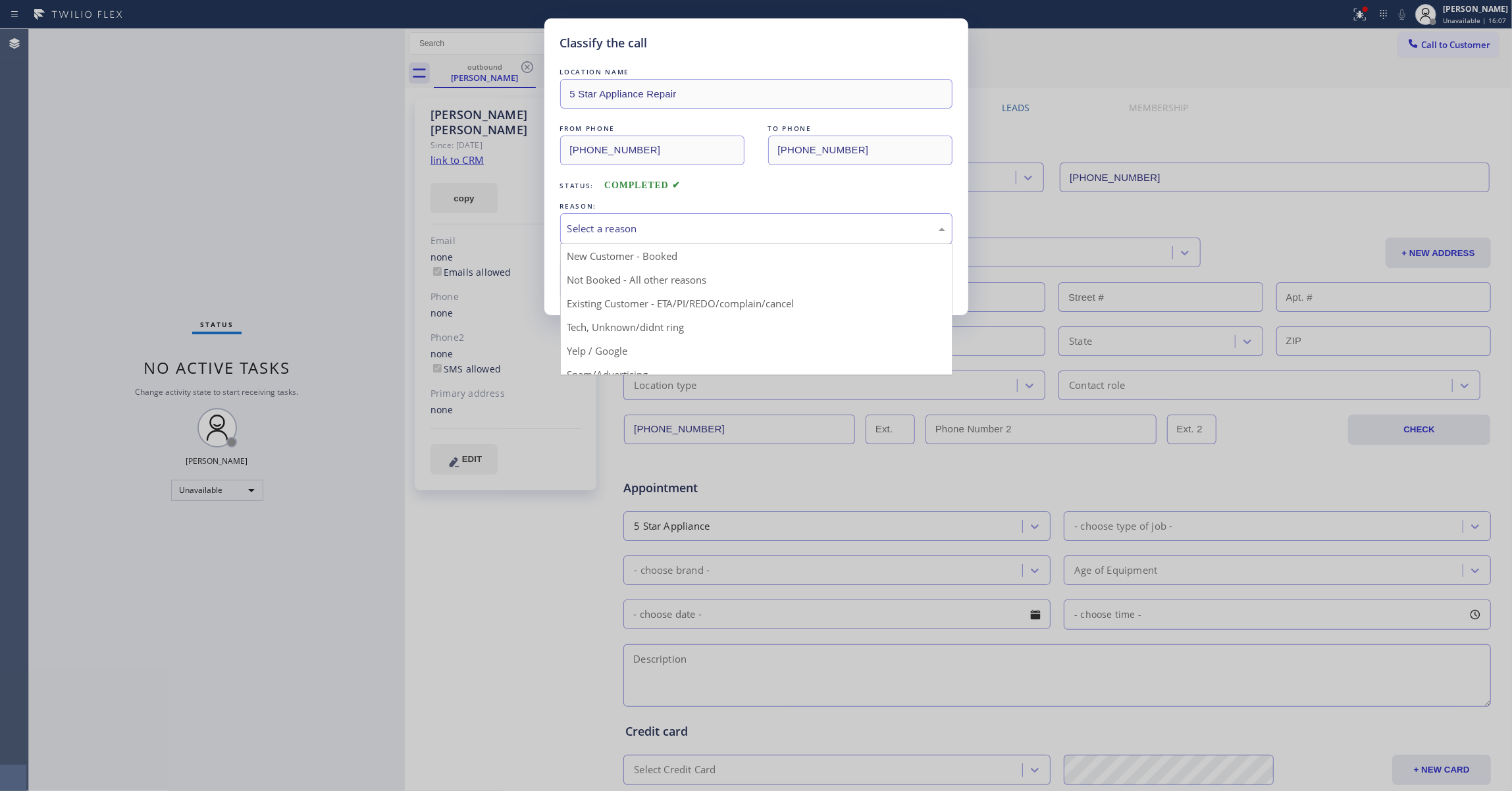
click at [600, 242] on div "Select a reason" at bounding box center [756, 229] width 392 height 31
click at [446, 145] on div "Classify the call LOCATION NAME 5 Star Appliance Repair FROM PHONE (855) 731-49…" at bounding box center [756, 395] width 1512 height 791
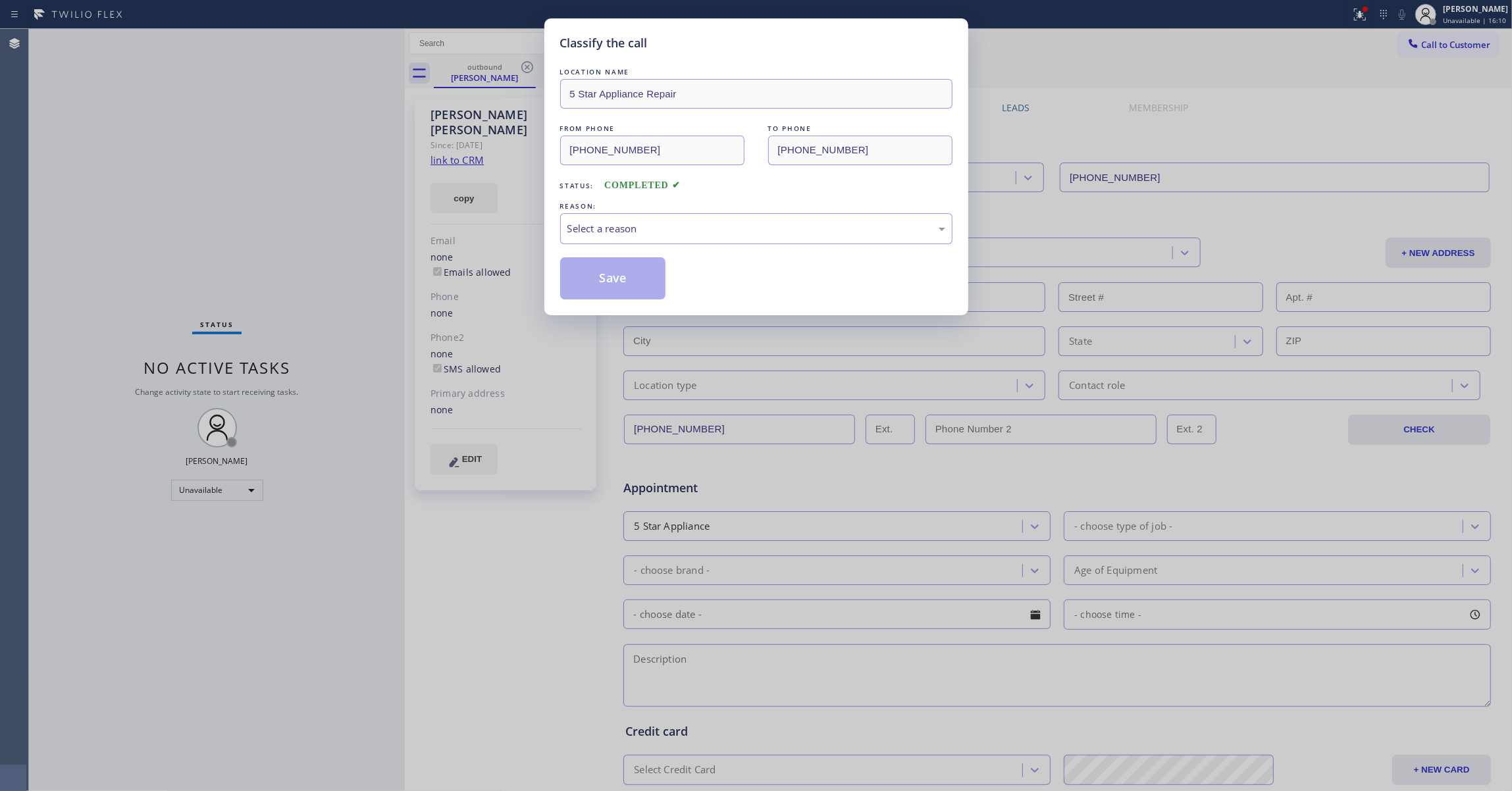
click at [450, 145] on div "Classify the call LOCATION NAME 5 Star Appliance Repair FROM PHONE (855) 731-49…" at bounding box center [756, 395] width 1512 height 791
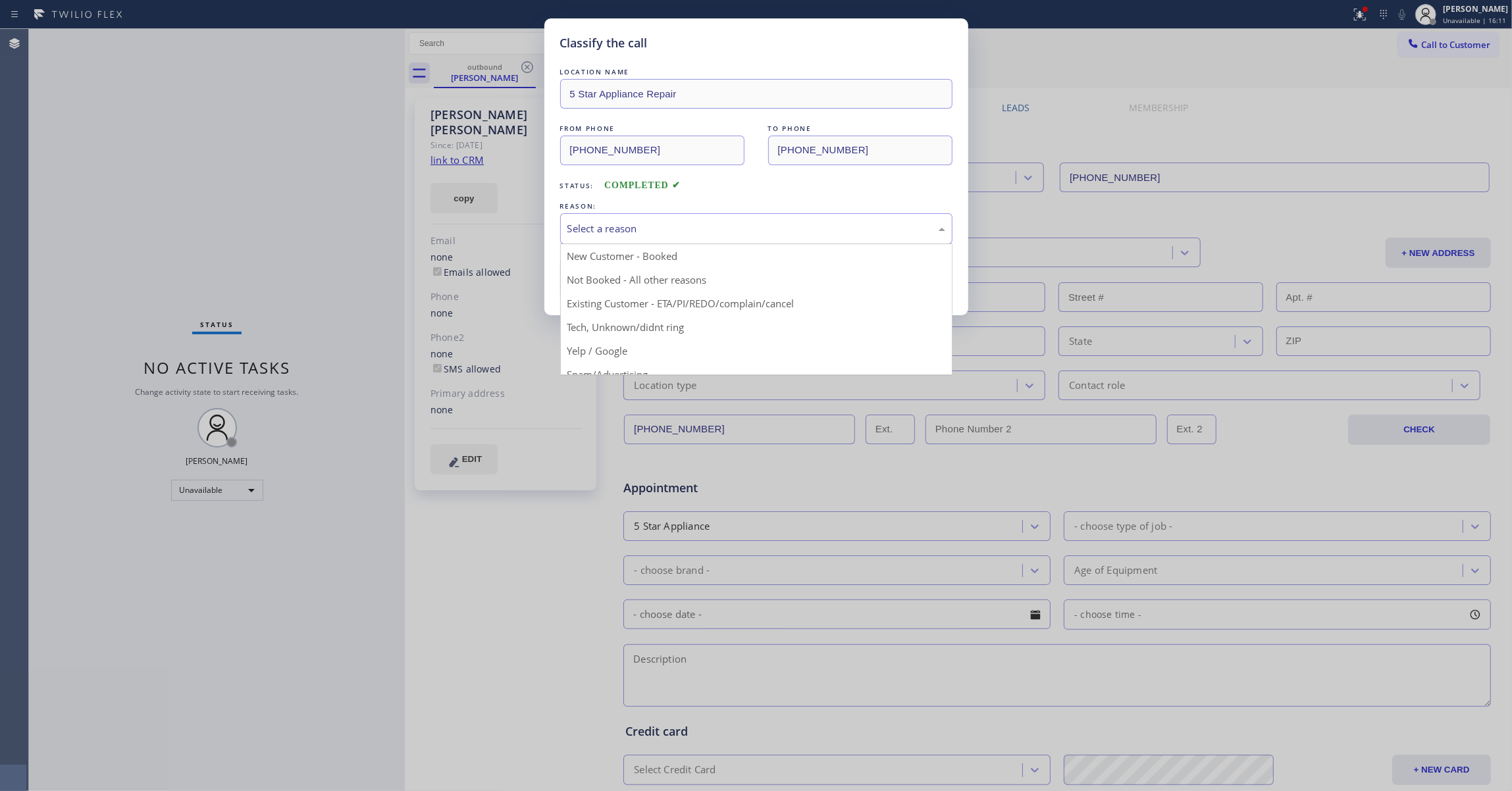
click at [666, 221] on div "Select a reason" at bounding box center [756, 228] width 378 height 15
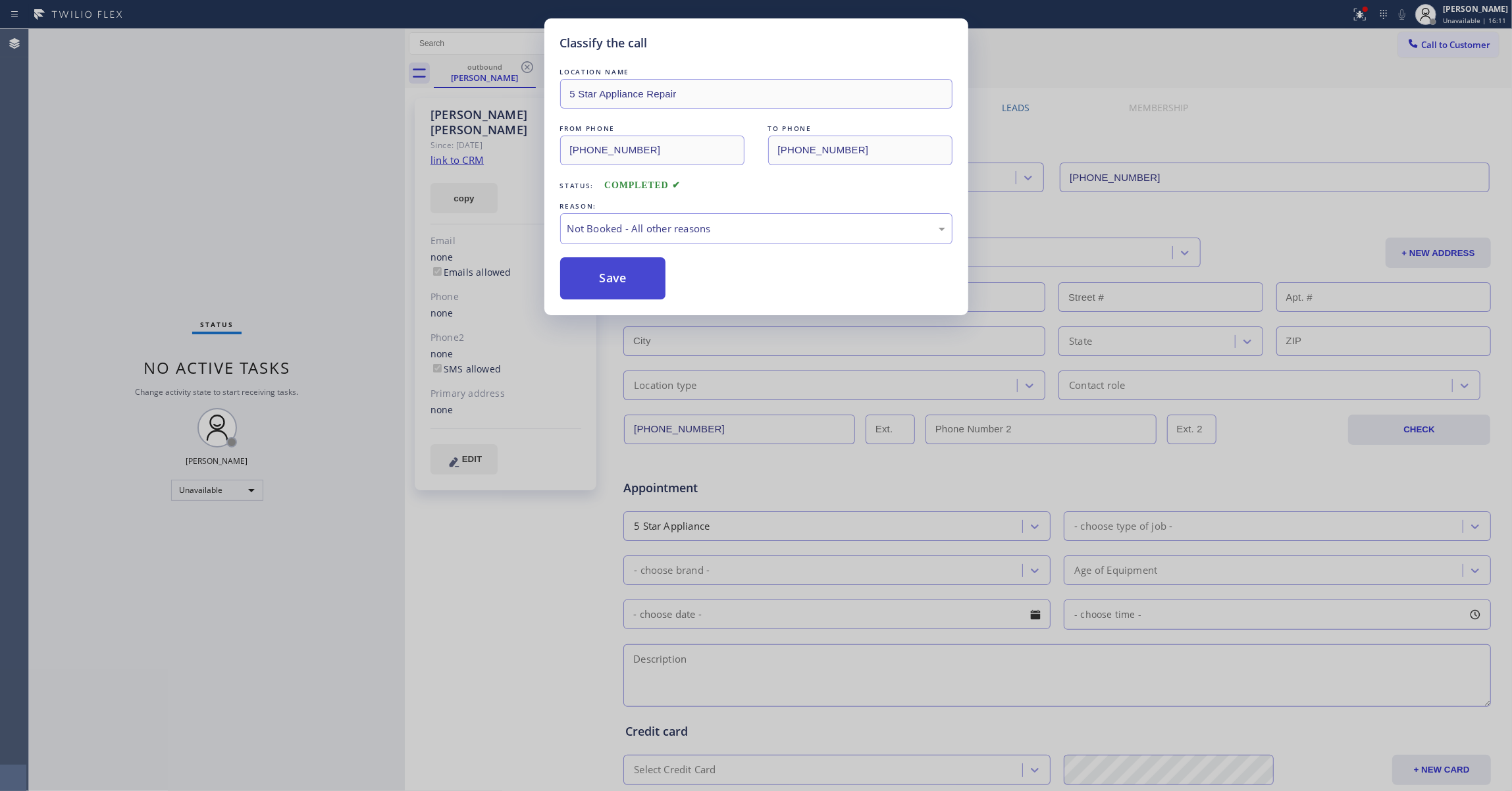
click at [611, 278] on button "Save" at bounding box center [613, 278] width 106 height 42
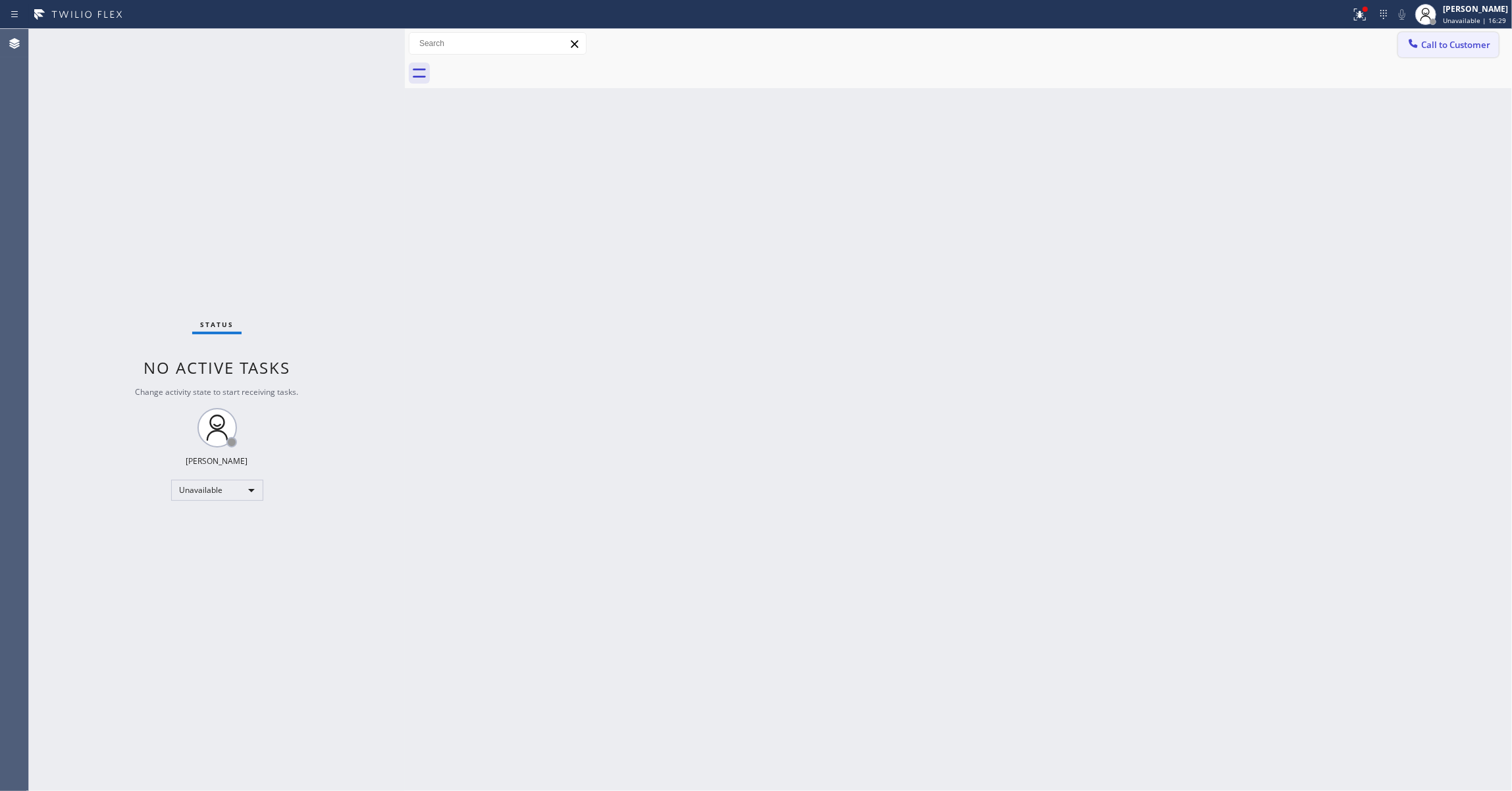
click at [1443, 46] on span "Call to Customer" at bounding box center [1455, 45] width 69 height 12
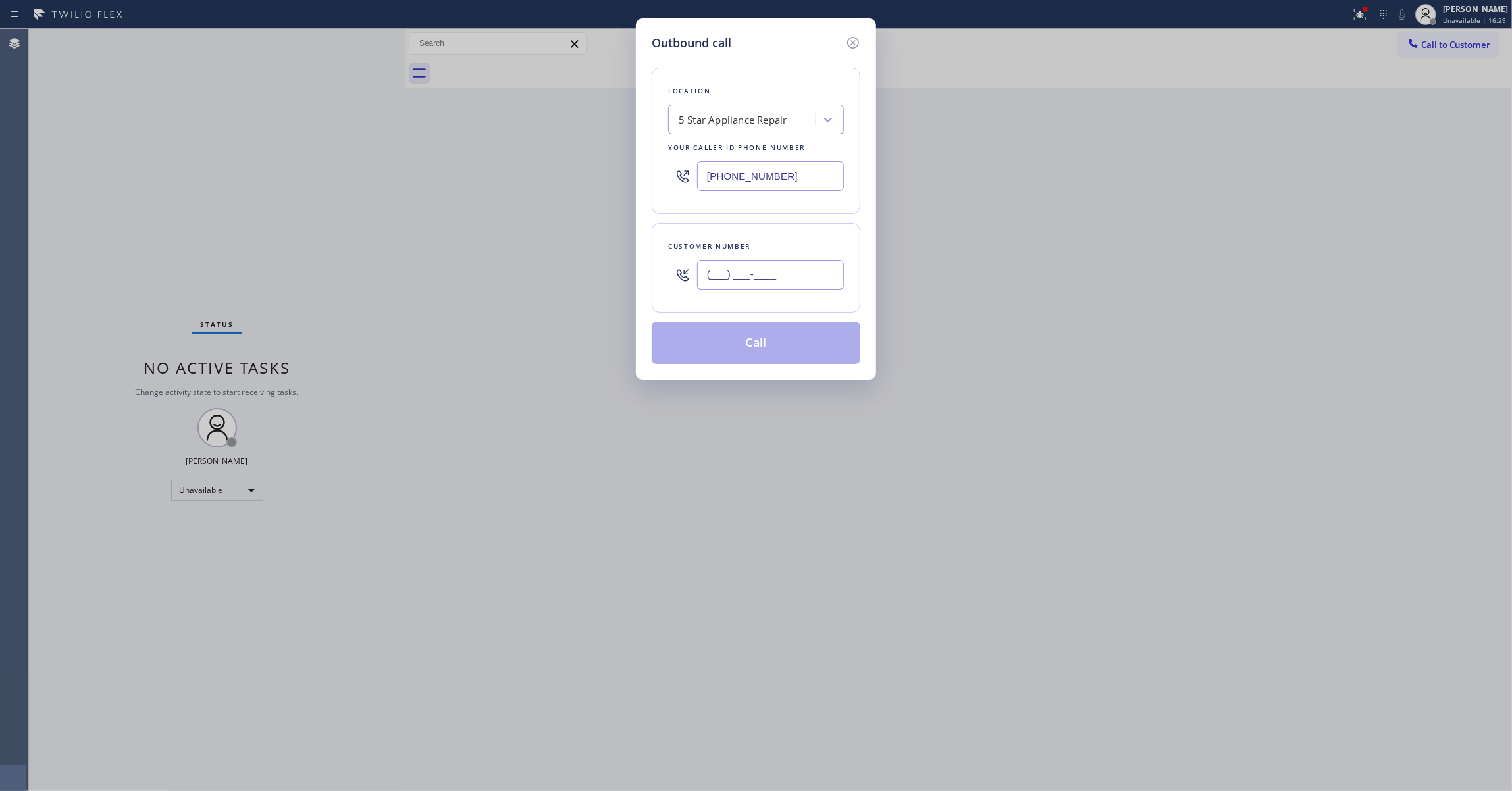
click at [765, 282] on input "(___) ___-____" at bounding box center [770, 274] width 147 height 30
paste input "504) 418-7669"
type input "(504) 418-7669"
click at [770, 348] on button "Call" at bounding box center [756, 343] width 209 height 42
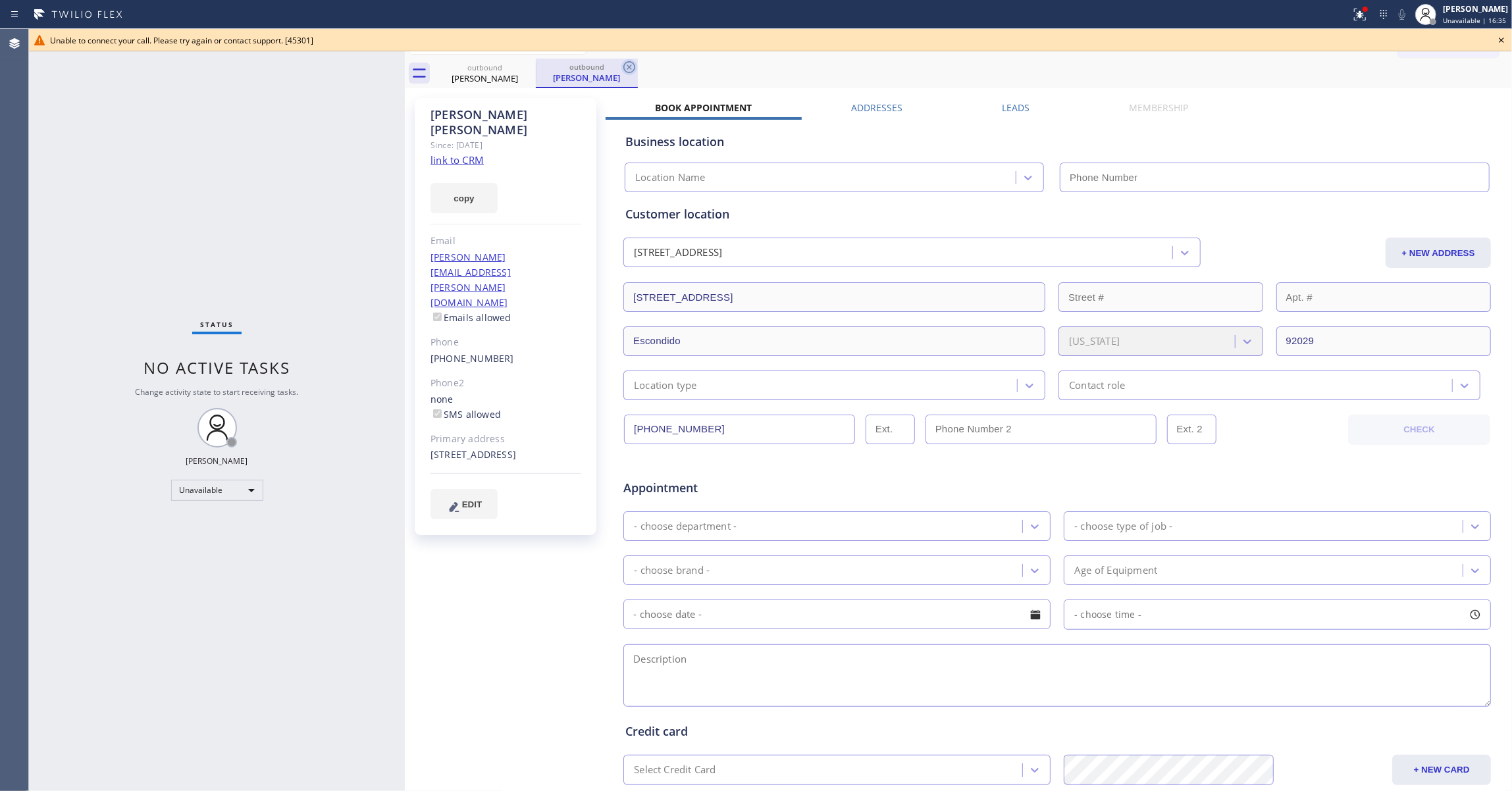
type input "(855) 731-4952"
click at [627, 69] on icon at bounding box center [629, 67] width 12 height 12
click at [465, 153] on link "link to CRM" at bounding box center [457, 160] width 54 height 13
click at [528, 63] on icon at bounding box center [527, 67] width 16 height 16
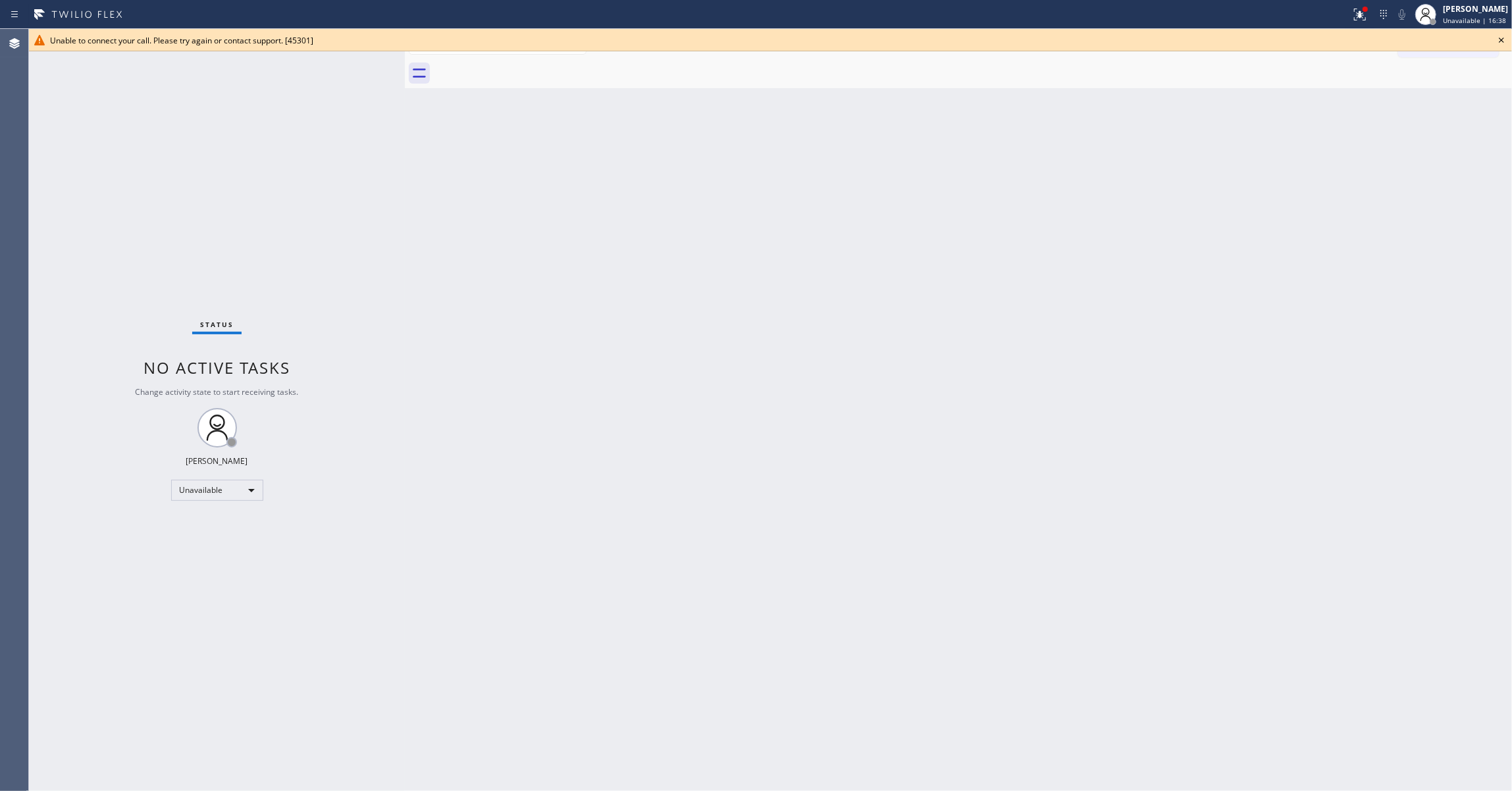
click at [1509, 36] on icon at bounding box center [1501, 40] width 16 height 16
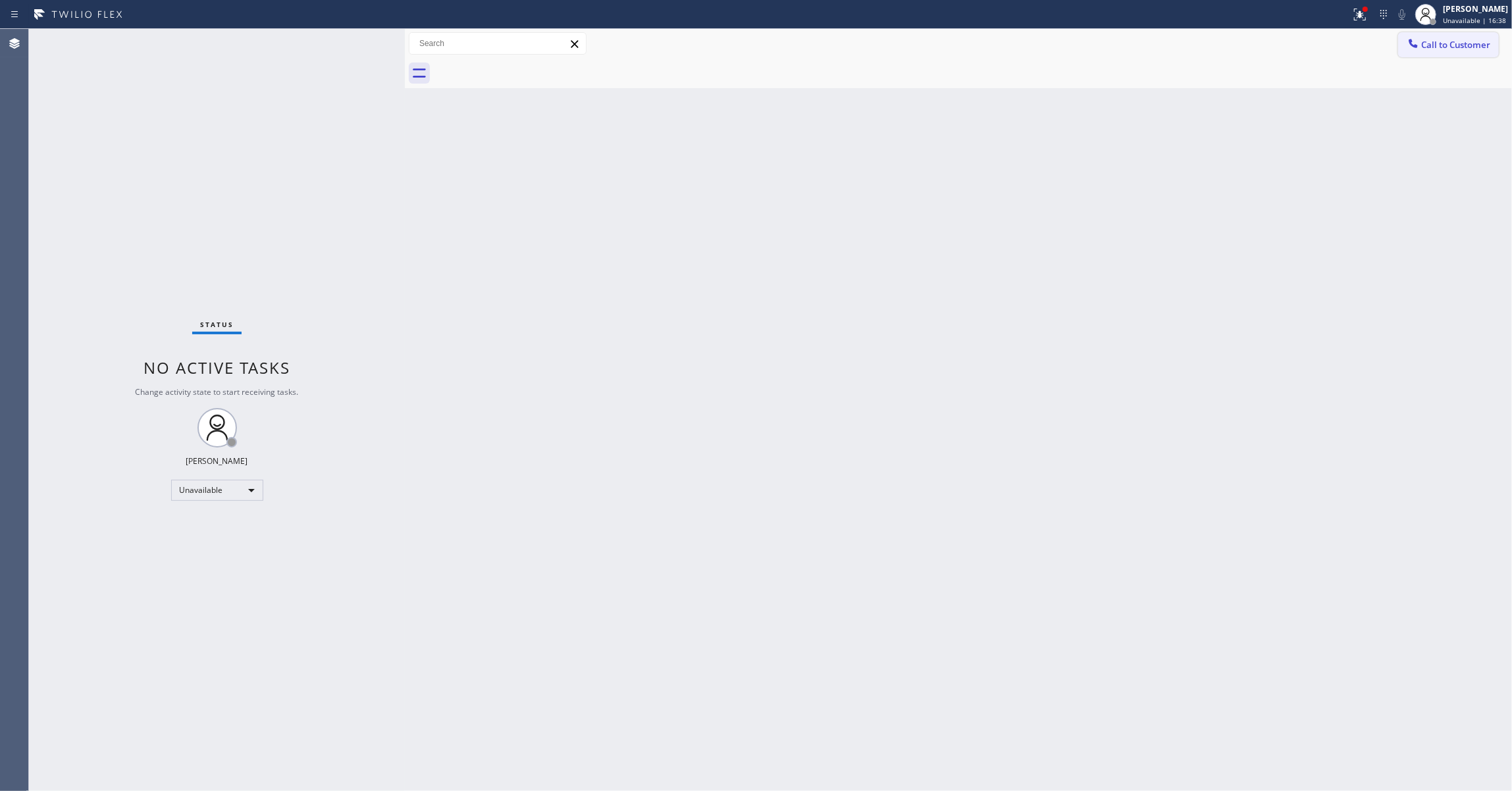
click at [1464, 49] on span "Call to Customer" at bounding box center [1455, 45] width 69 height 12
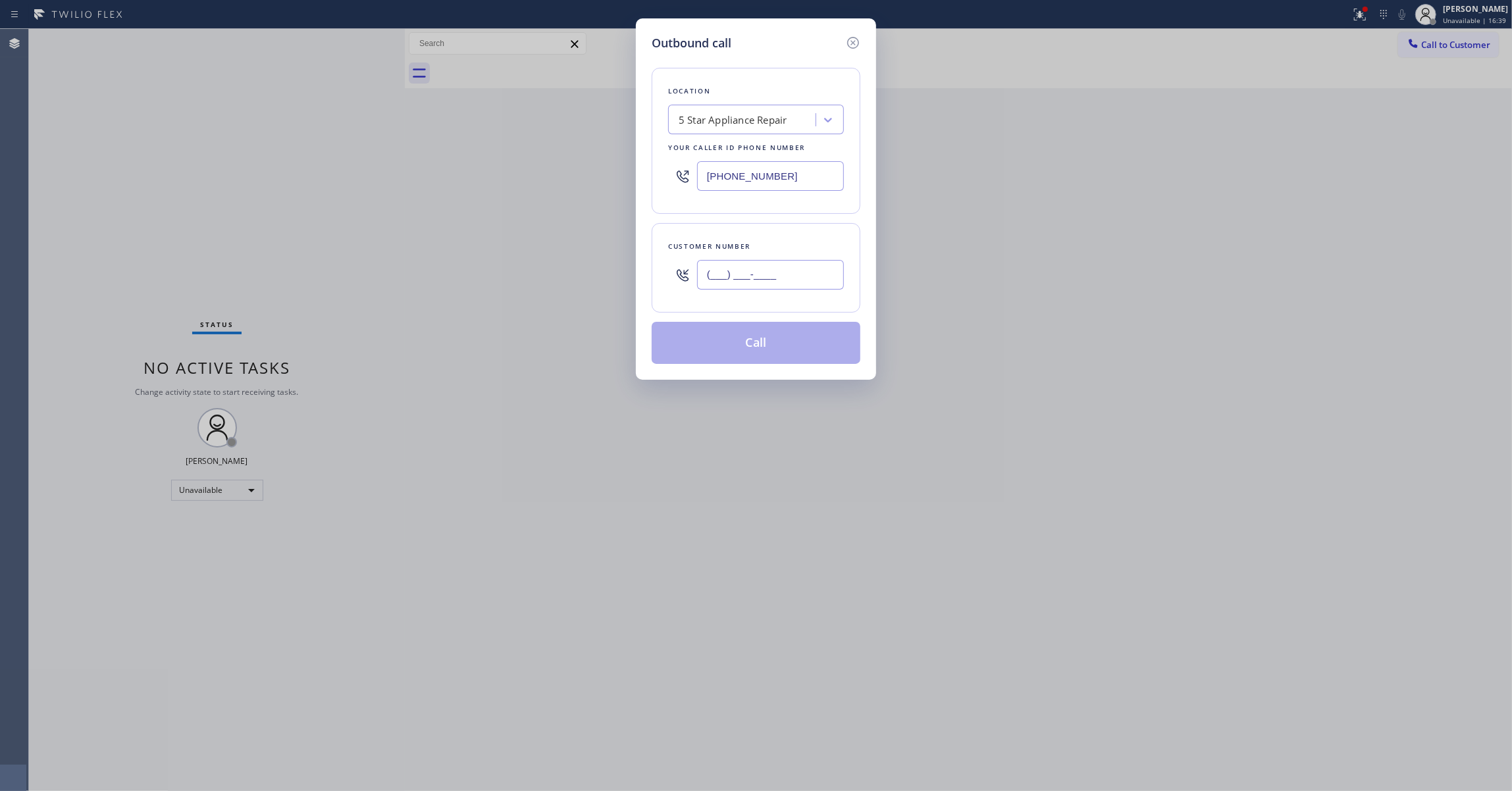
click at [775, 274] on input "(___) ___-____" at bounding box center [770, 274] width 147 height 30
paste input "504) 418-7669"
type input "(504) 418-7669"
click at [741, 352] on button "Call" at bounding box center [756, 343] width 209 height 42
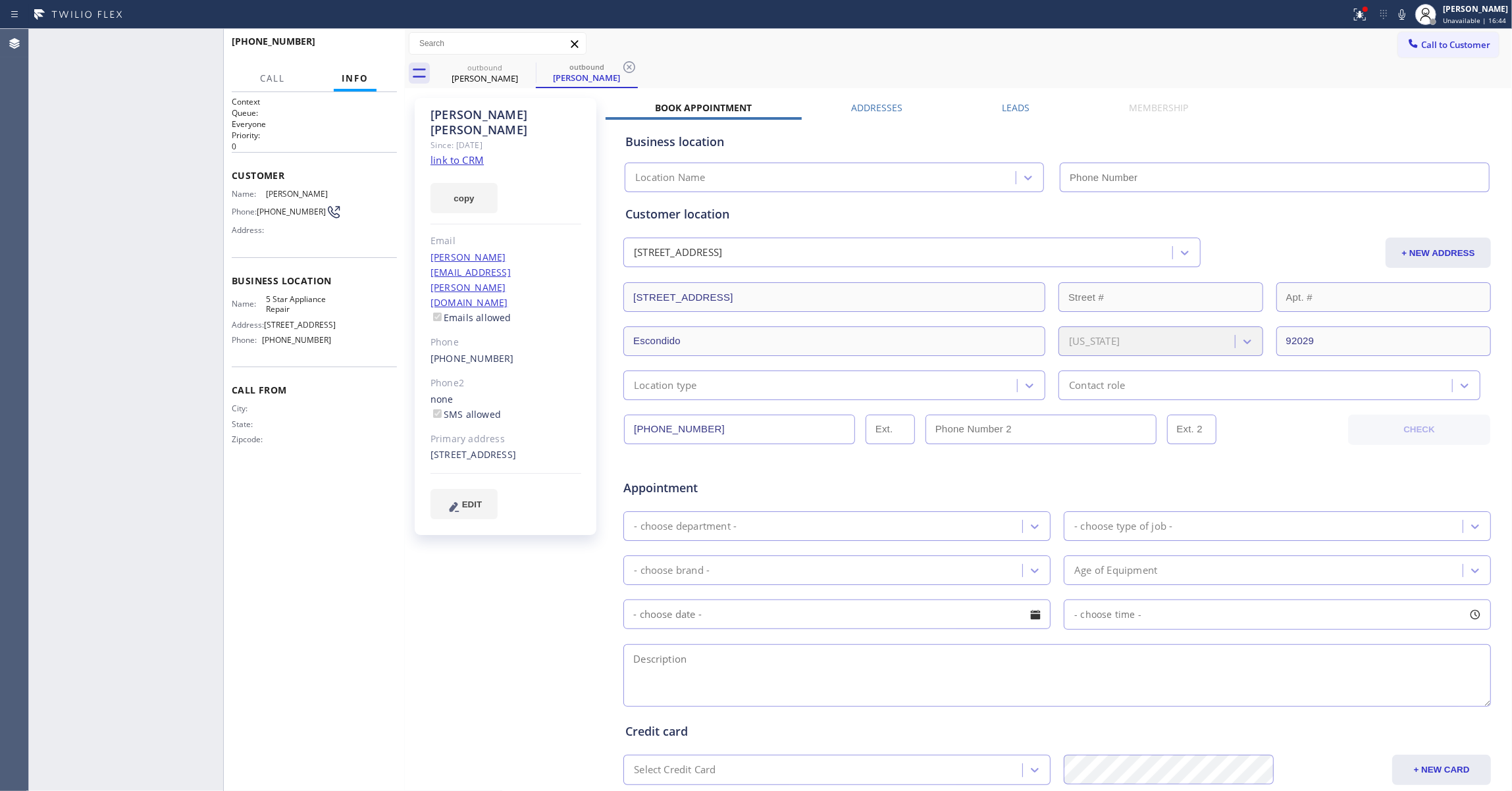
type input "(855) 731-4952"
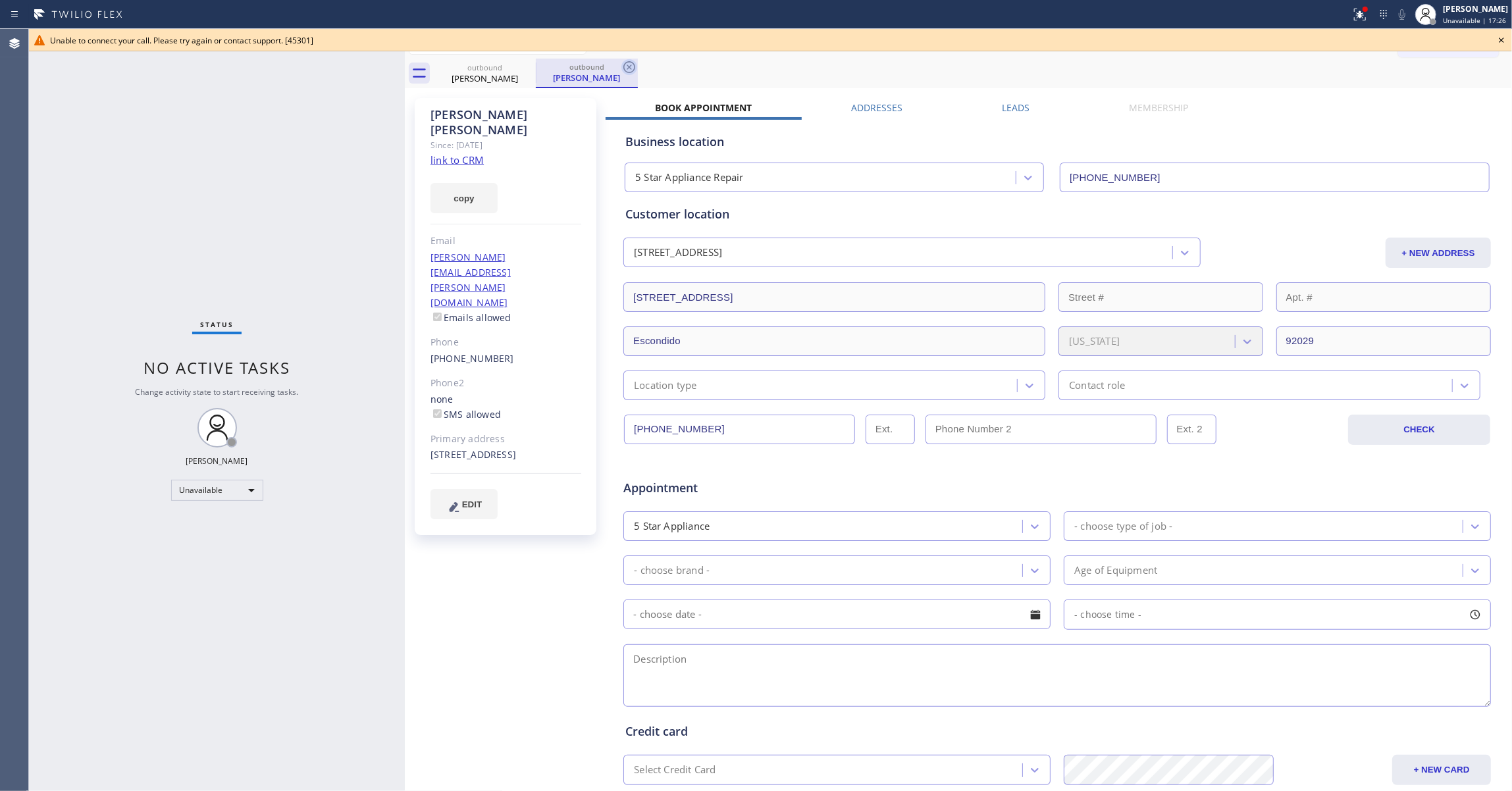
click at [630, 67] on icon at bounding box center [629, 67] width 12 height 12
click at [526, 69] on icon at bounding box center [527, 67] width 12 height 12
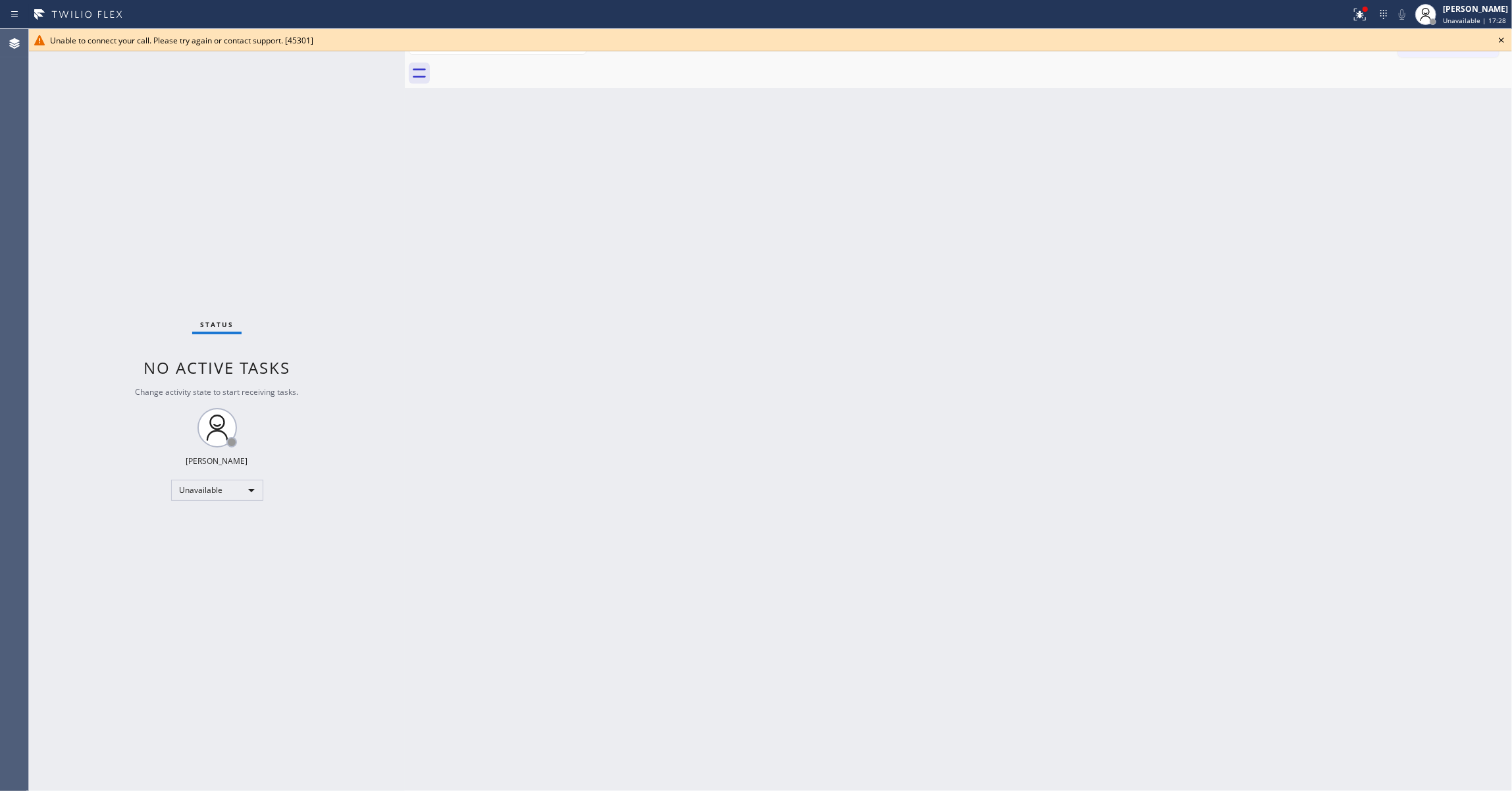
click at [1506, 43] on icon at bounding box center [1501, 40] width 16 height 16
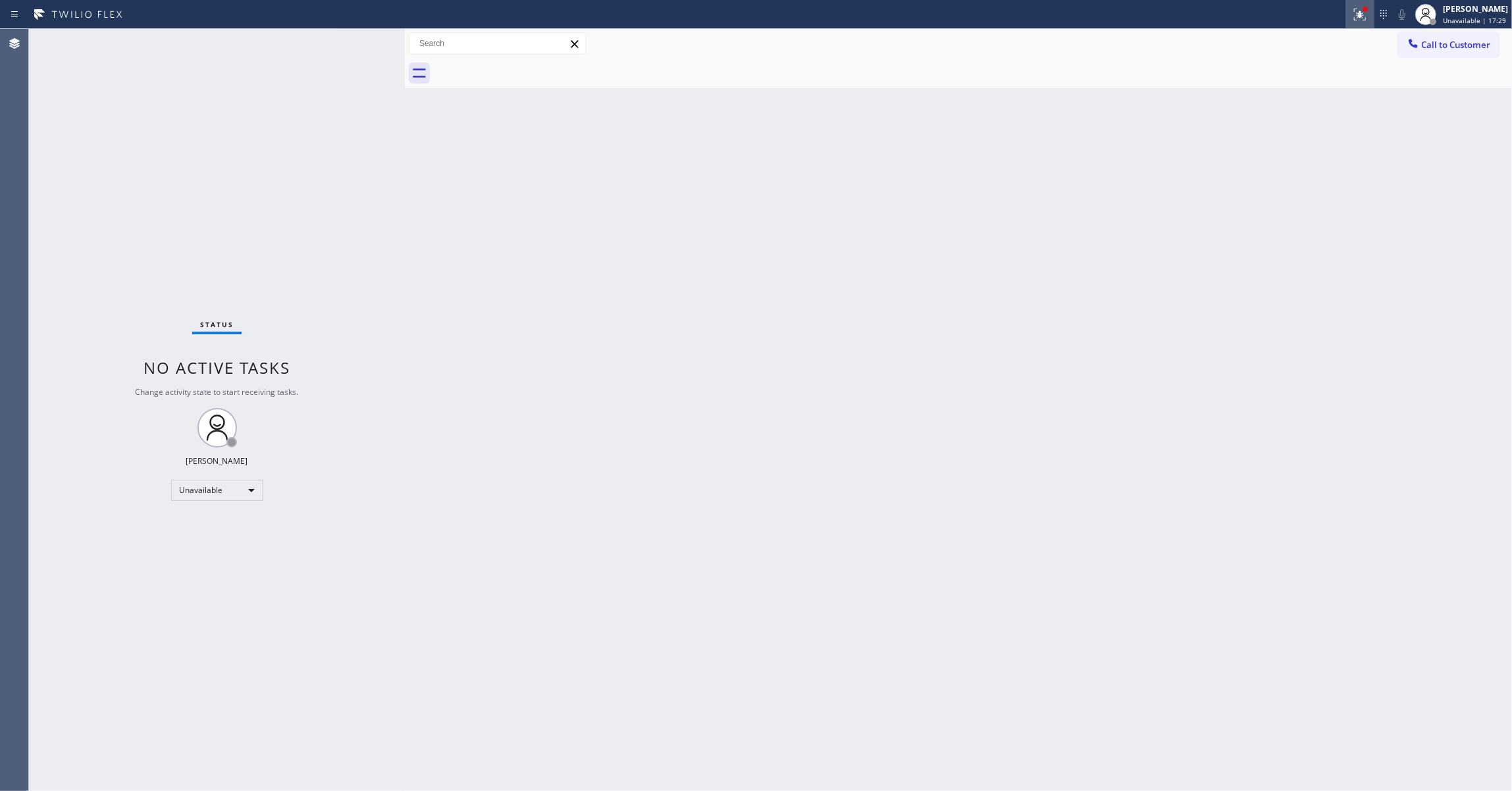
click at [1354, 15] on icon at bounding box center [1358, 13] width 8 height 9
click at [1310, 170] on button "Clear issues" at bounding box center [1273, 172] width 154 height 19
click at [1435, 48] on span "Call to Customer" at bounding box center [1455, 45] width 69 height 12
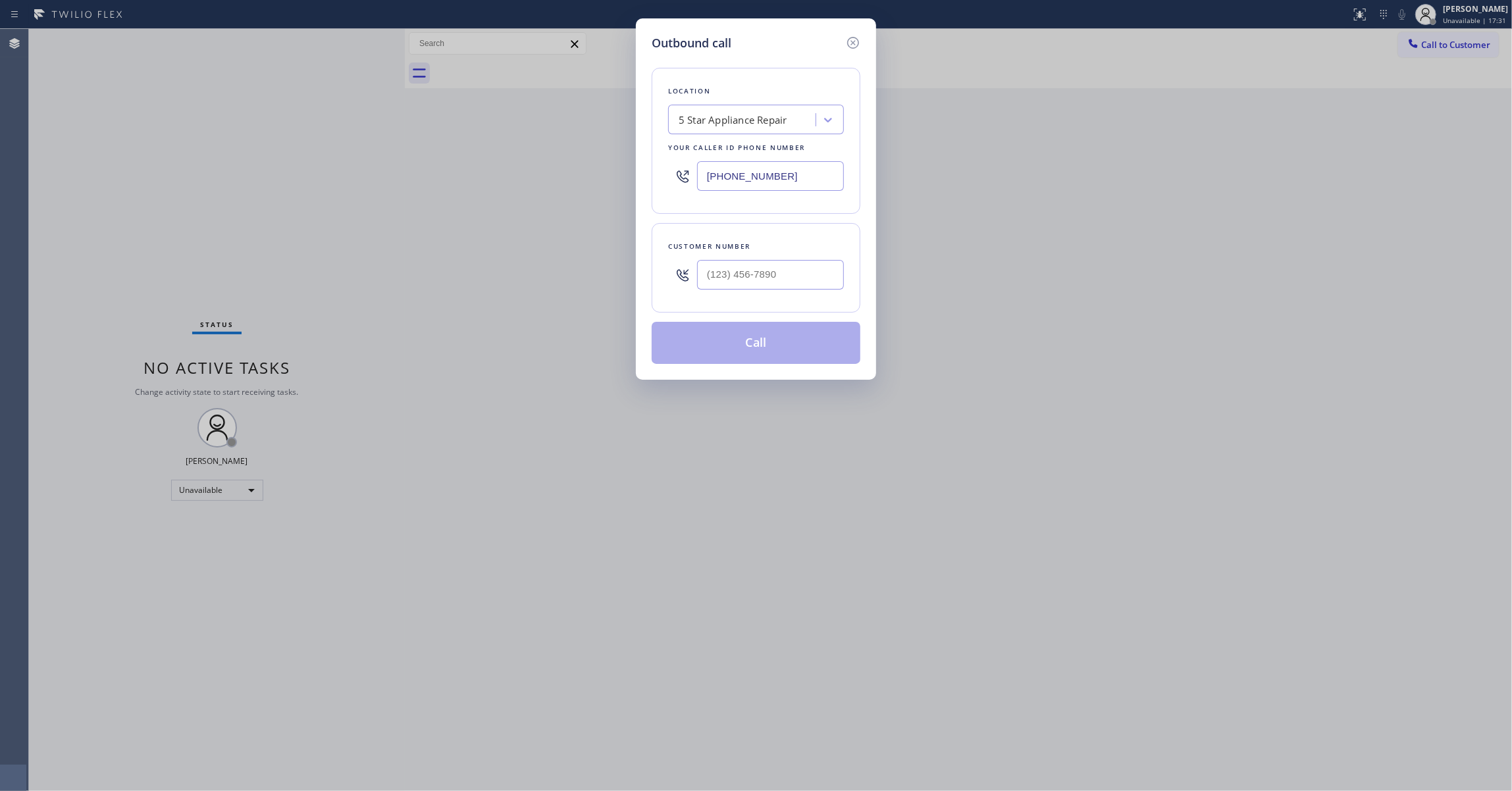
drag, startPoint x: 808, startPoint y: 183, endPoint x: 482, endPoint y: 172, distance: 326.2
click at [482, 172] on div "Outbound call Location 5 Star Appliance Repair Your caller id phone number (855…" at bounding box center [756, 395] width 1512 height 791
paste input "760) 642-6449"
type input "(760) 642-6449"
click at [770, 270] on input "(___) ___-____" at bounding box center [770, 274] width 147 height 30
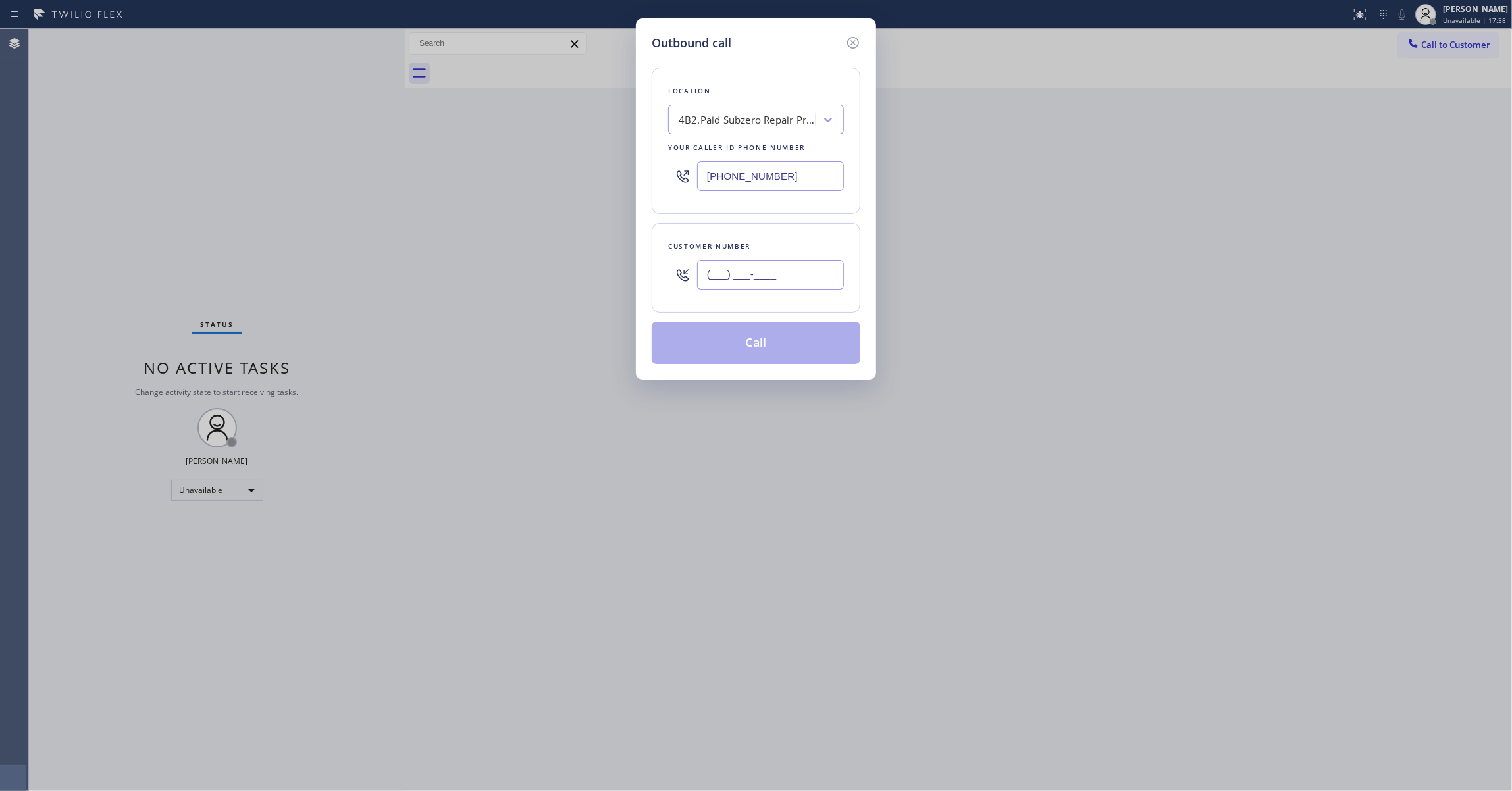
paste input "504) 418-7669"
type input "(504) 418-7669"
click at [746, 350] on button "Call" at bounding box center [756, 343] width 209 height 42
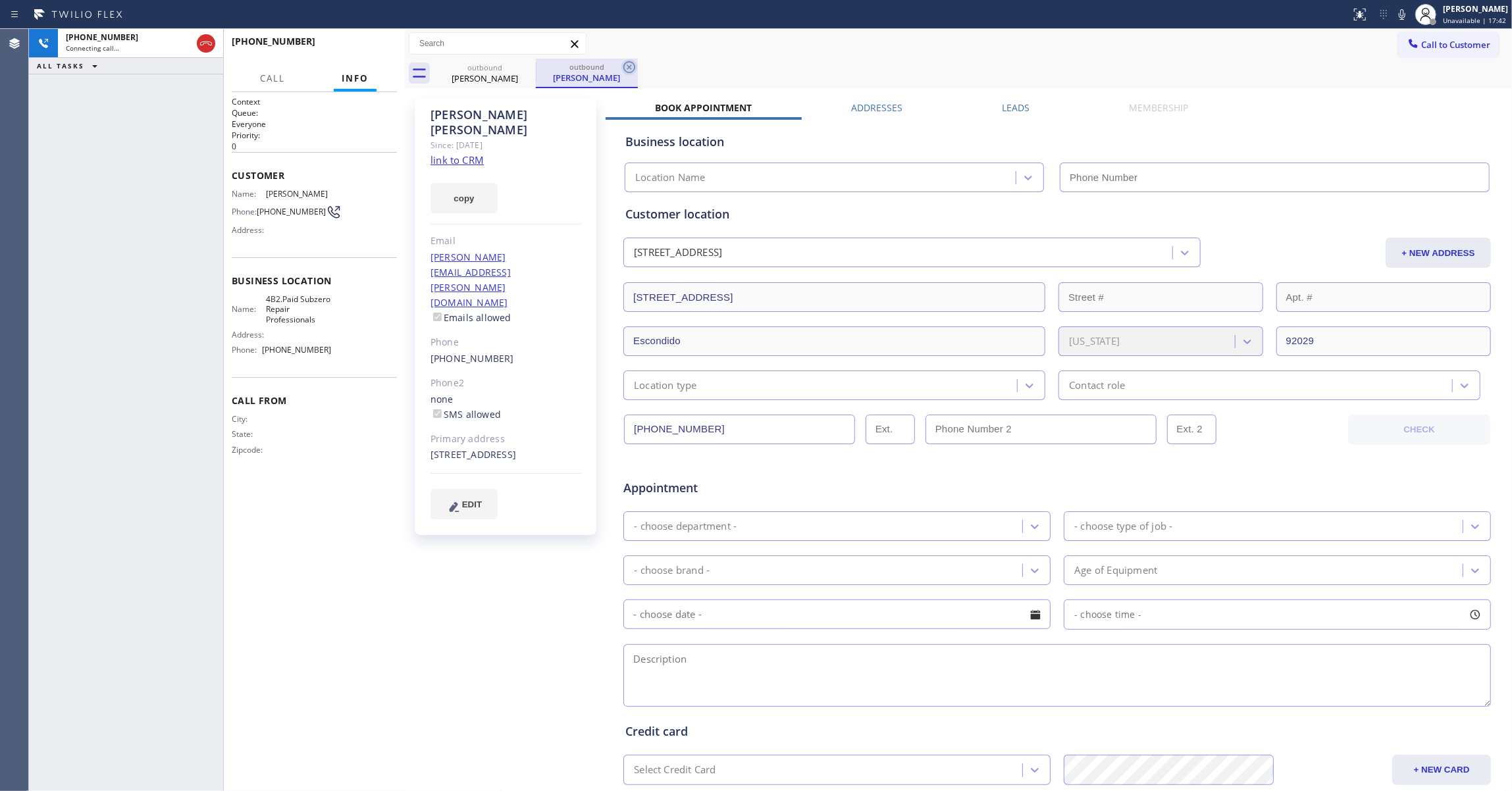
click at [624, 69] on icon at bounding box center [629, 67] width 12 height 12
type input "(760) 642-6449"
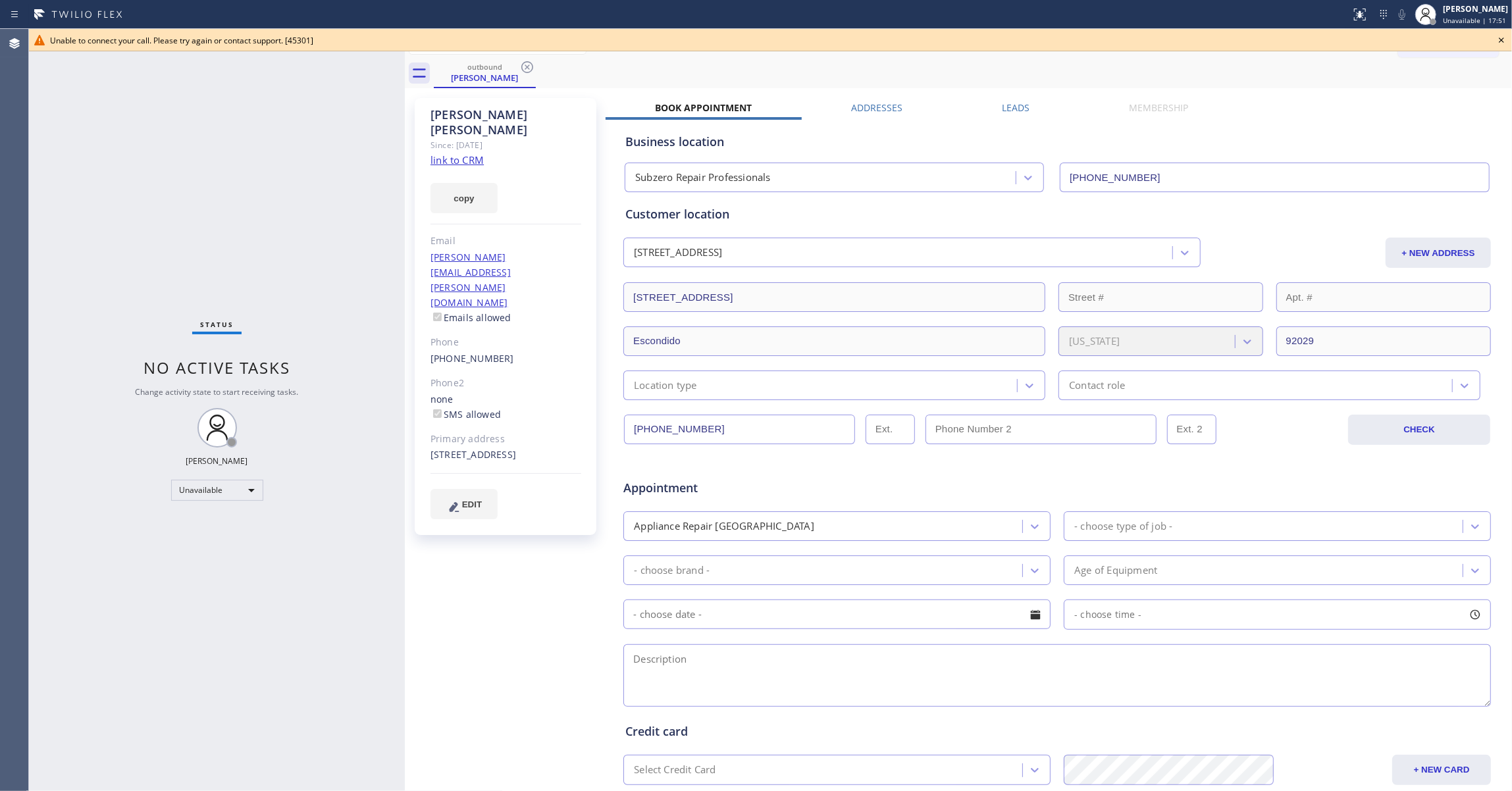
click at [1501, 38] on icon at bounding box center [1501, 40] width 16 height 16
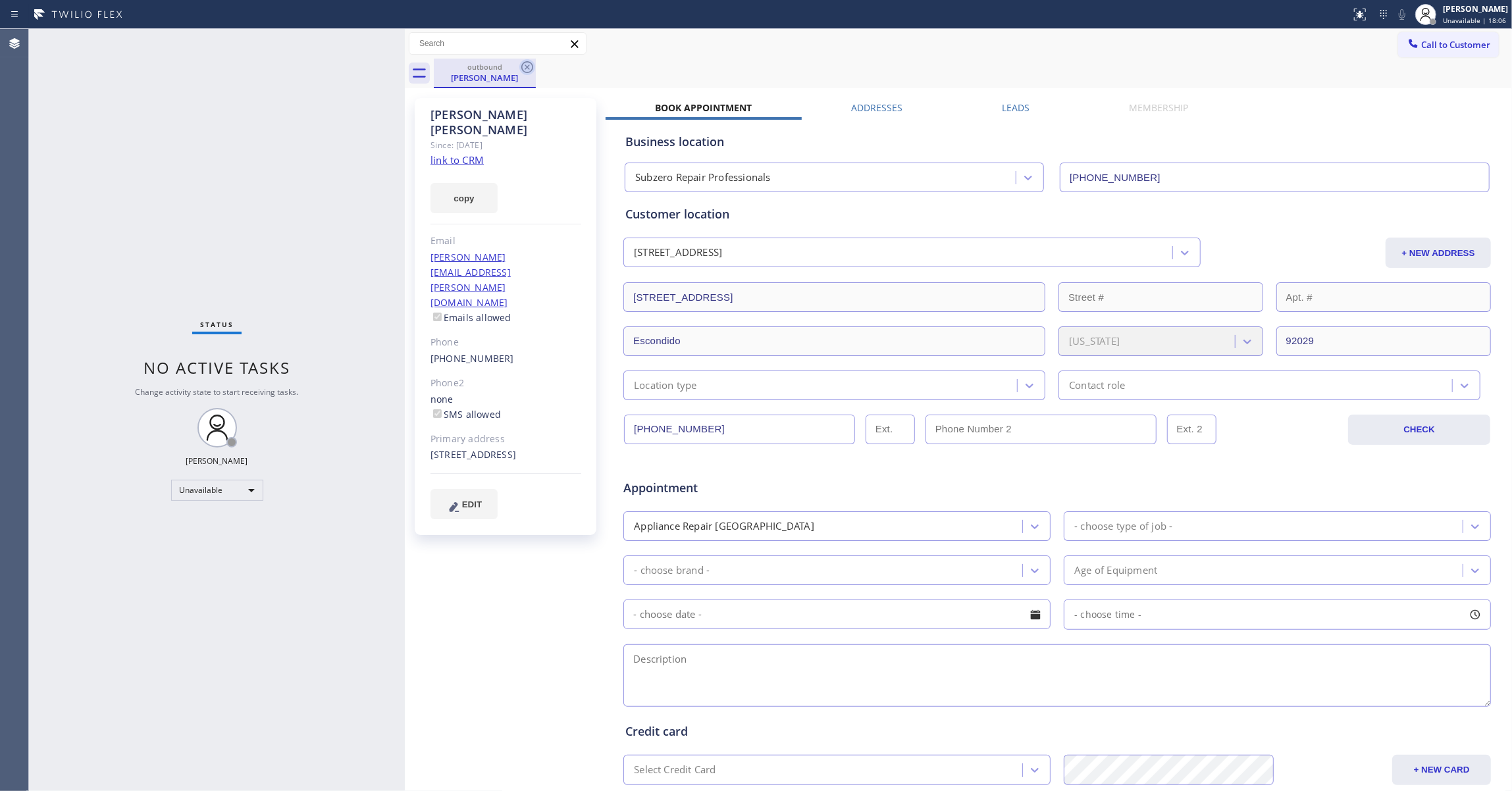
click at [519, 69] on icon at bounding box center [527, 67] width 16 height 16
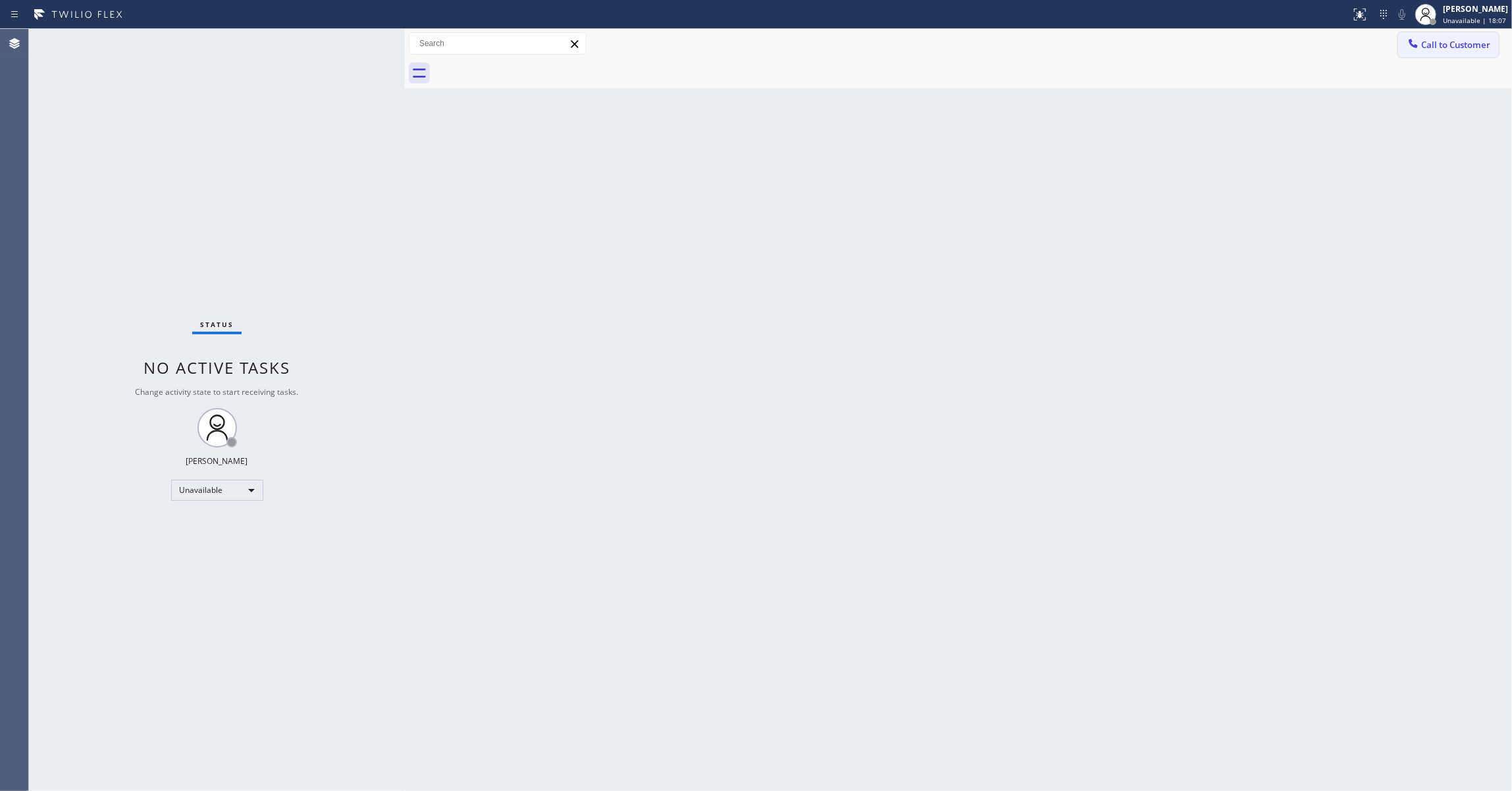
click at [1451, 41] on span "Call to Customer" at bounding box center [1455, 45] width 69 height 12
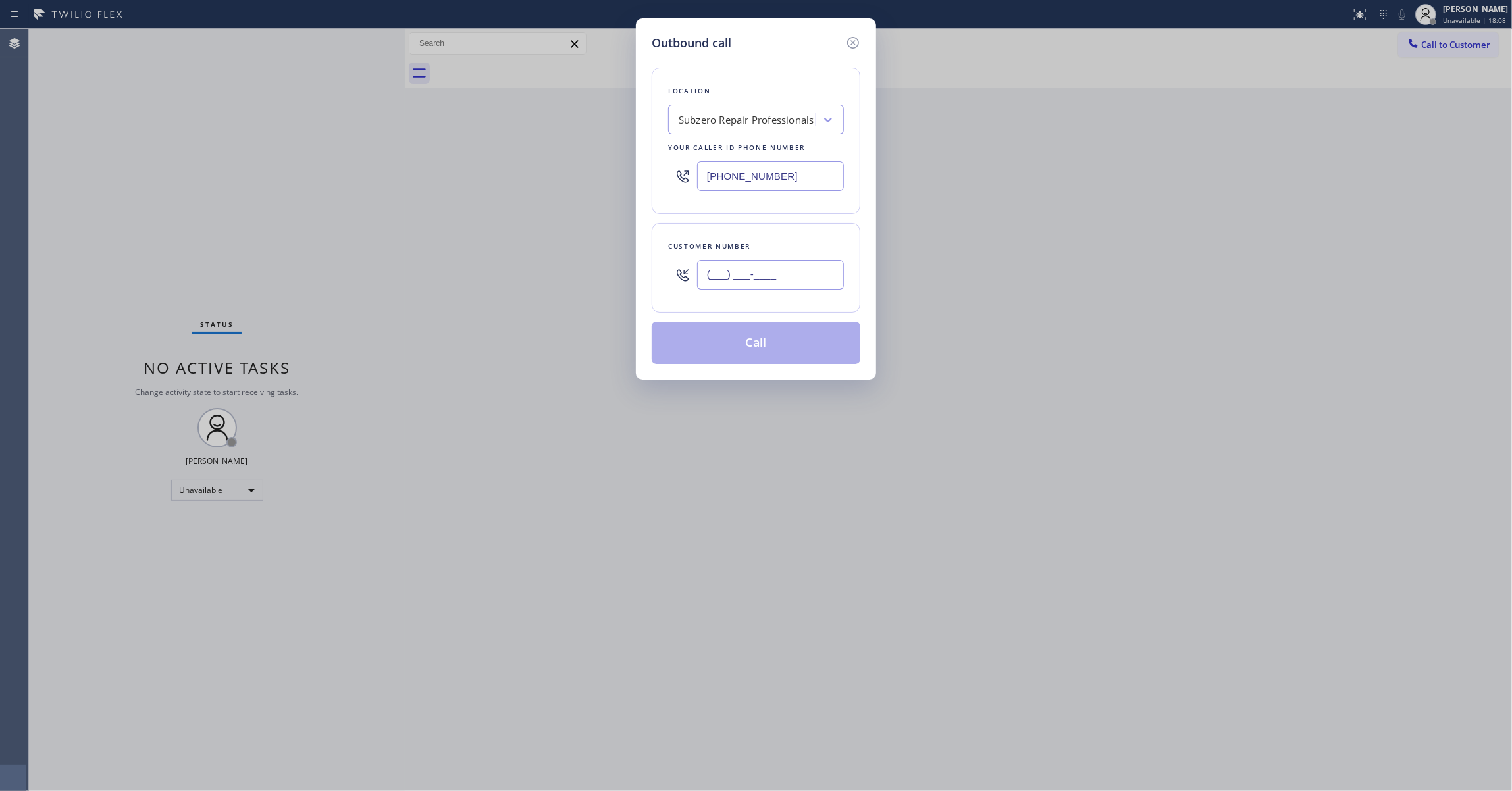
click at [762, 283] on input "(___) ___-____" at bounding box center [770, 274] width 147 height 30
paste input "609) 425-2118"
type input "(609) 425-2118"
click at [727, 343] on button "Call" at bounding box center [756, 343] width 209 height 42
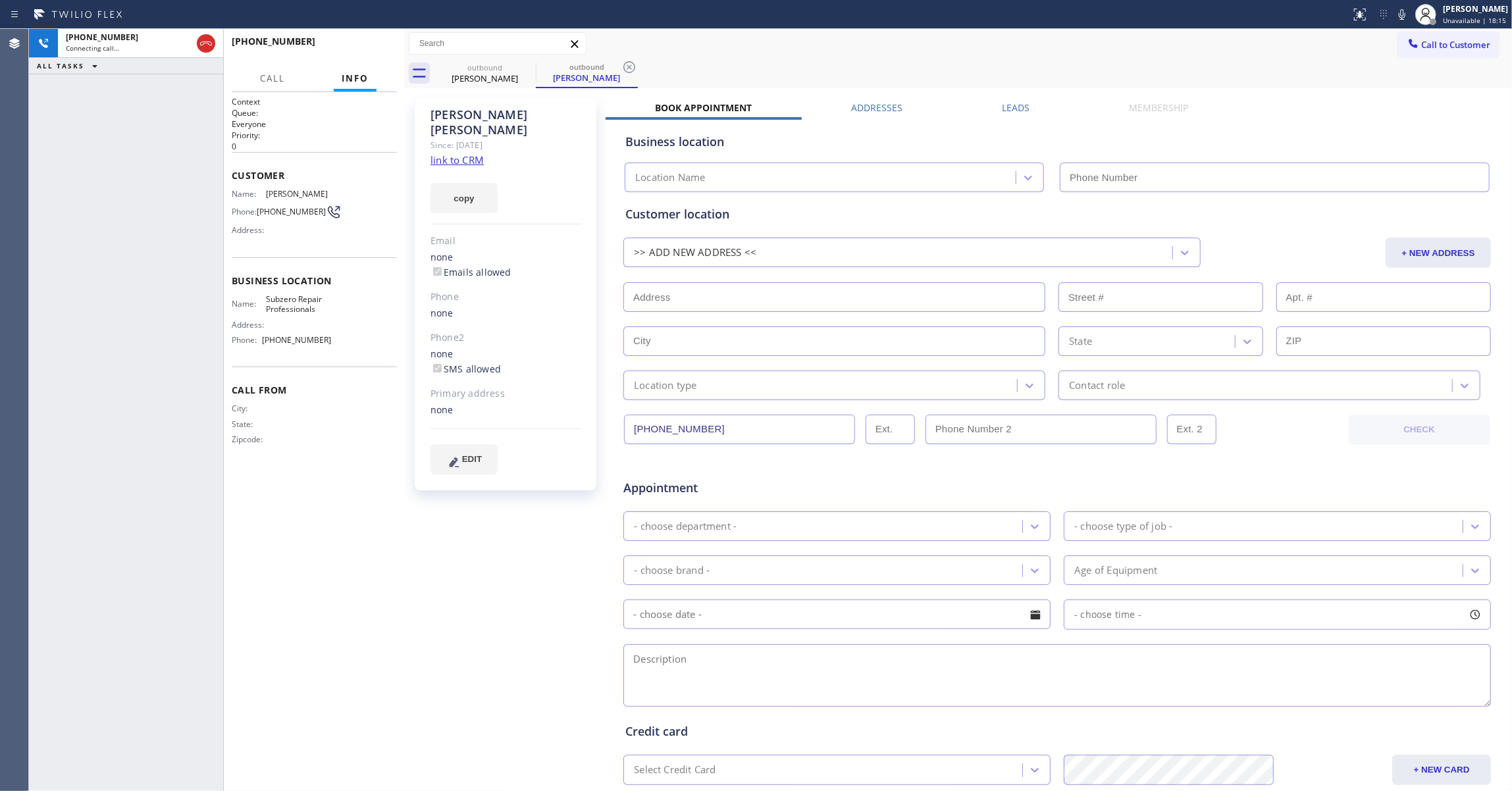
type input "(760) 642-6449"
click at [628, 64] on icon at bounding box center [629, 67] width 16 height 16
click at [457, 153] on link "link to CRM" at bounding box center [457, 160] width 54 height 13
click at [357, 41] on button "HANG UP" at bounding box center [366, 48] width 61 height 19
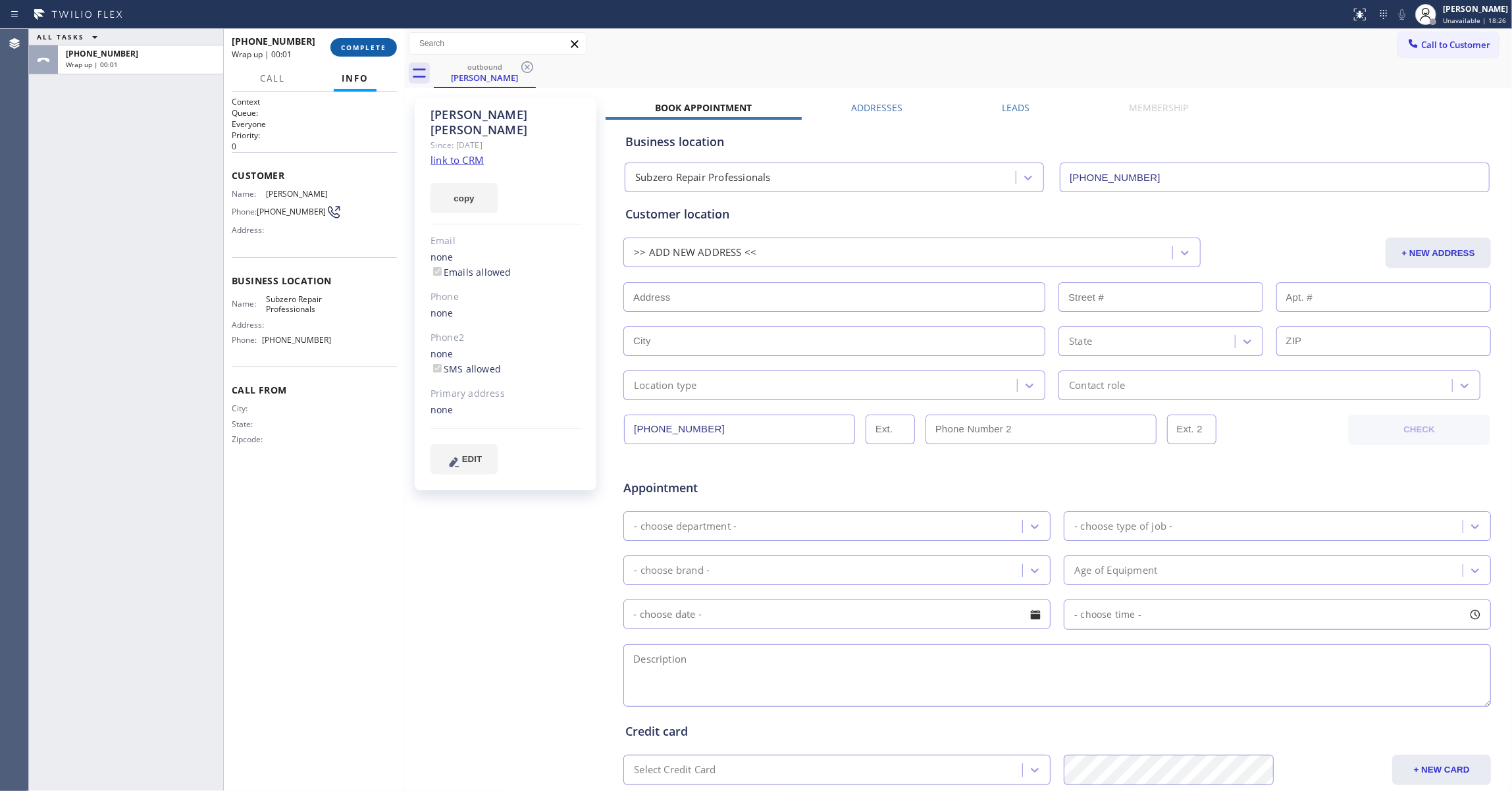
click at [374, 51] on span "COMPLETE" at bounding box center [364, 48] width 46 height 9
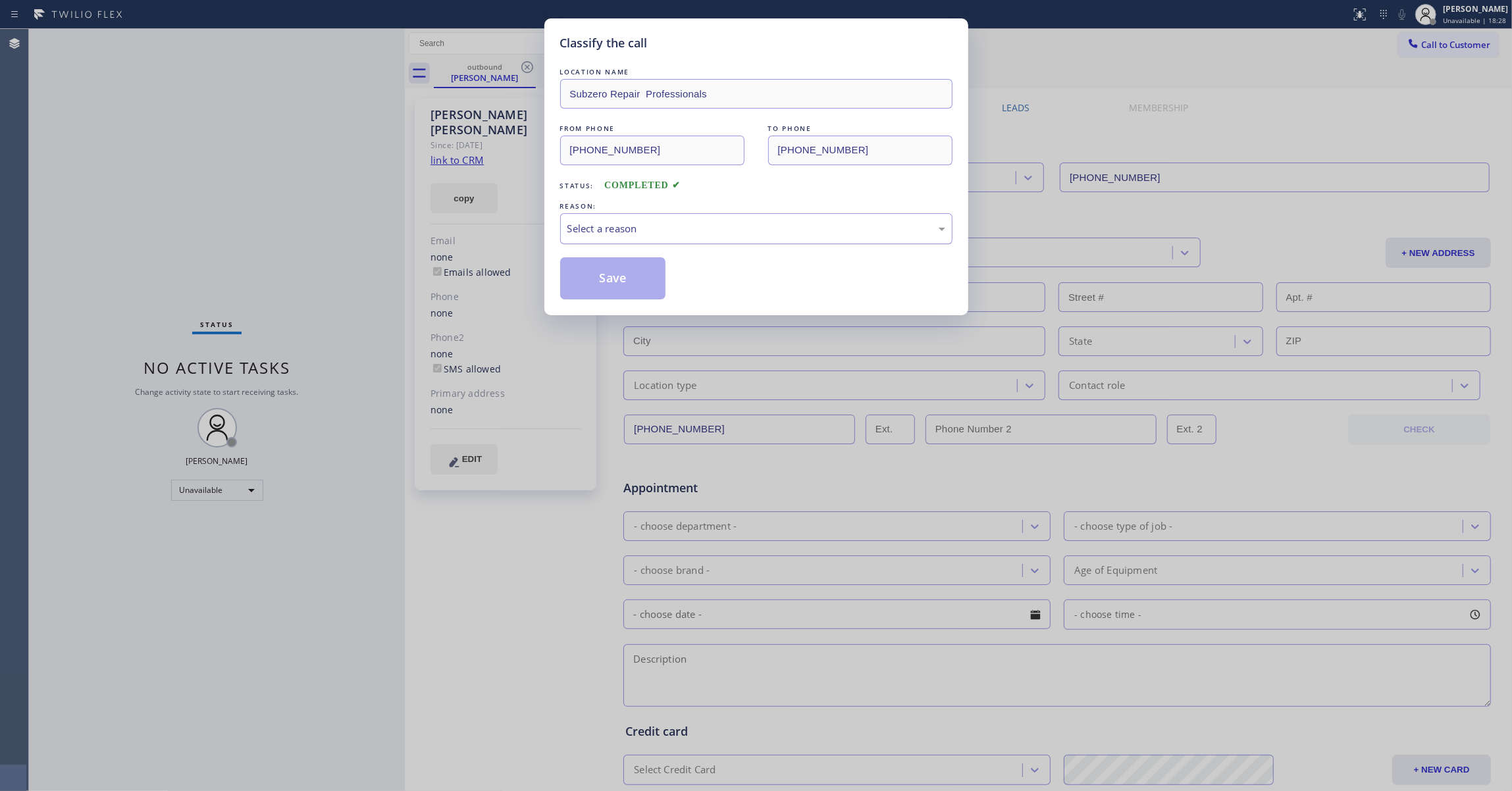
click at [598, 226] on div "Select a reason" at bounding box center [756, 228] width 378 height 15
click at [612, 280] on button "Save" at bounding box center [613, 278] width 106 height 42
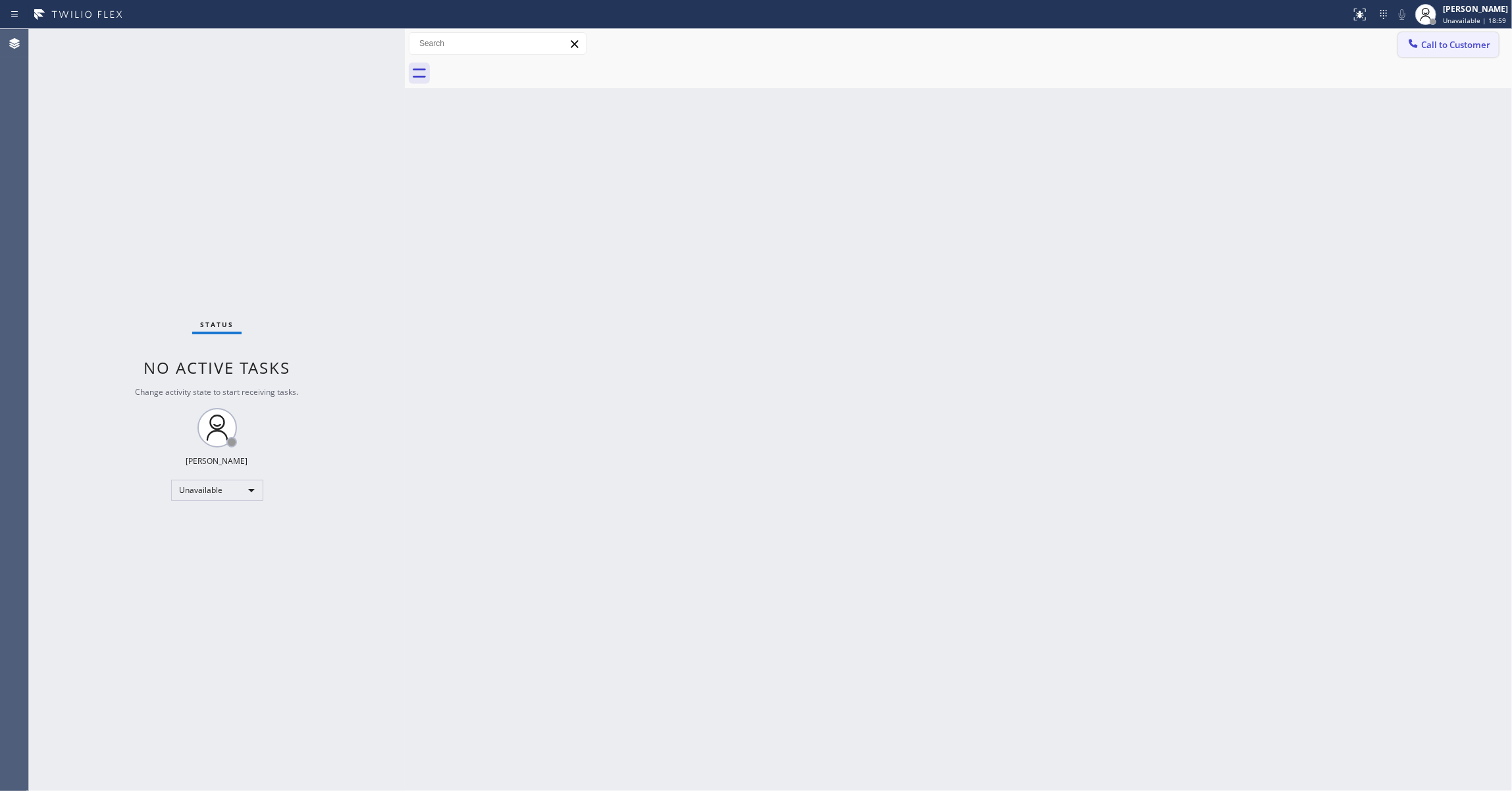
click at [1456, 49] on span "Call to Customer" at bounding box center [1455, 45] width 69 height 12
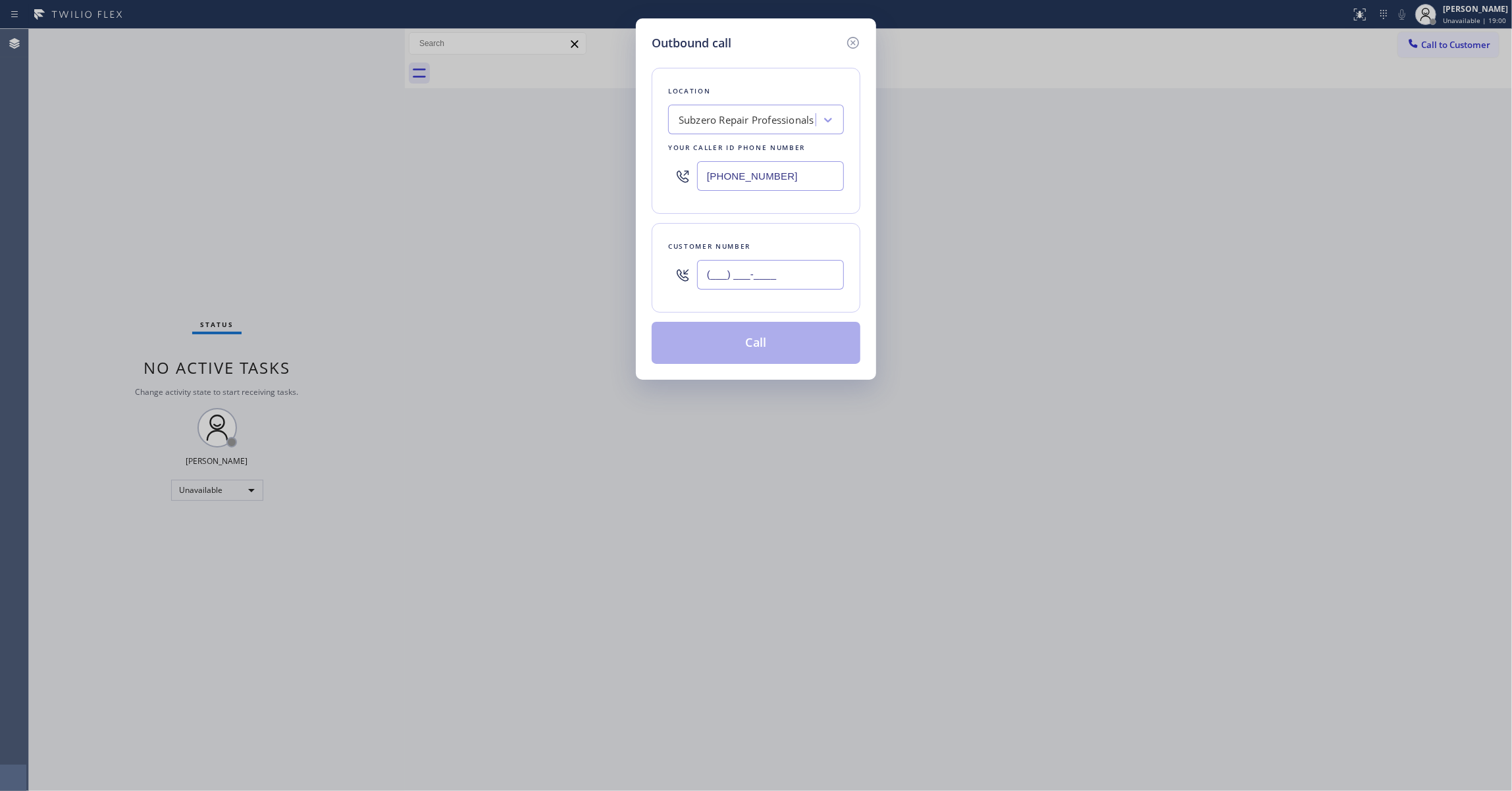
click at [807, 272] on input "(___) ___-____" at bounding box center [770, 274] width 147 height 30
paste input "703) 859-0274"
type input "(703) 859-0274"
click at [728, 111] on div "Subzero Repair Professionals" at bounding box center [743, 120] width 143 height 23
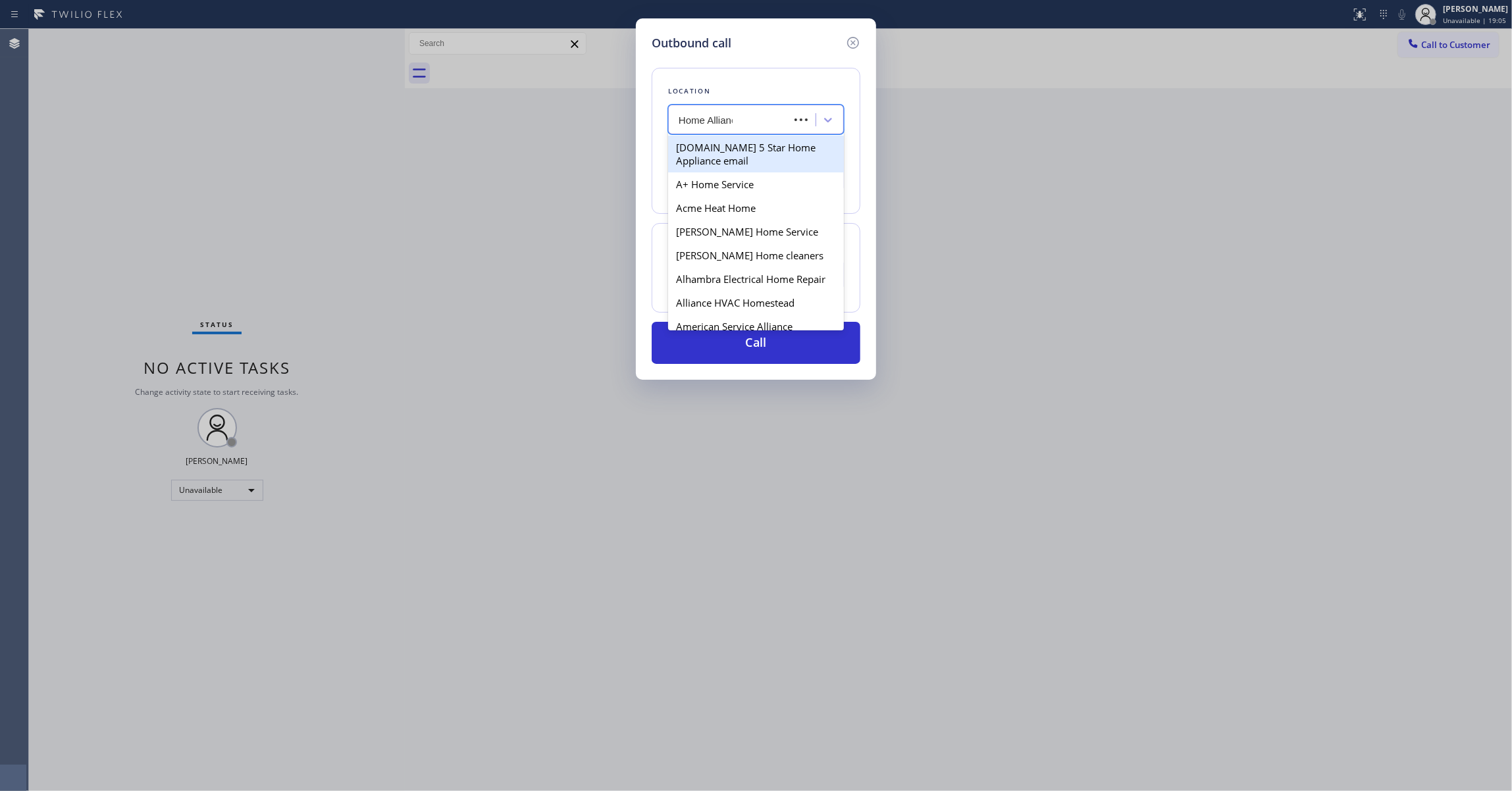
type input "Home Alliance"
click at [740, 149] on div "Home Alliance" at bounding box center [756, 147] width 176 height 24
type input "[PHONE_NUMBER]"
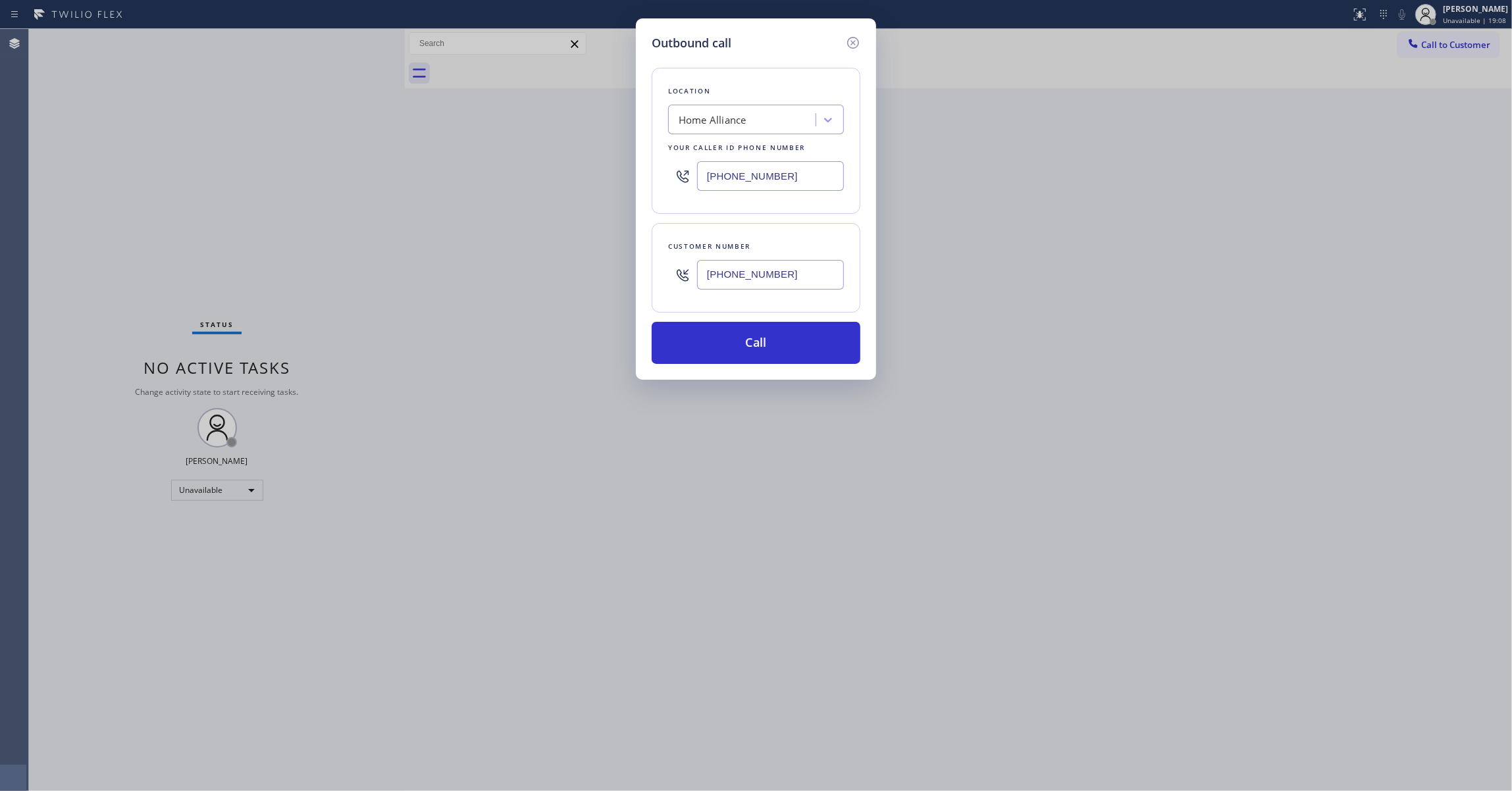
drag, startPoint x: 779, startPoint y: 278, endPoint x: 690, endPoint y: 278, distance: 89.0
click at [690, 278] on div "(703) 859-0274" at bounding box center [756, 274] width 176 height 43
click at [788, 343] on button "Call" at bounding box center [756, 343] width 209 height 42
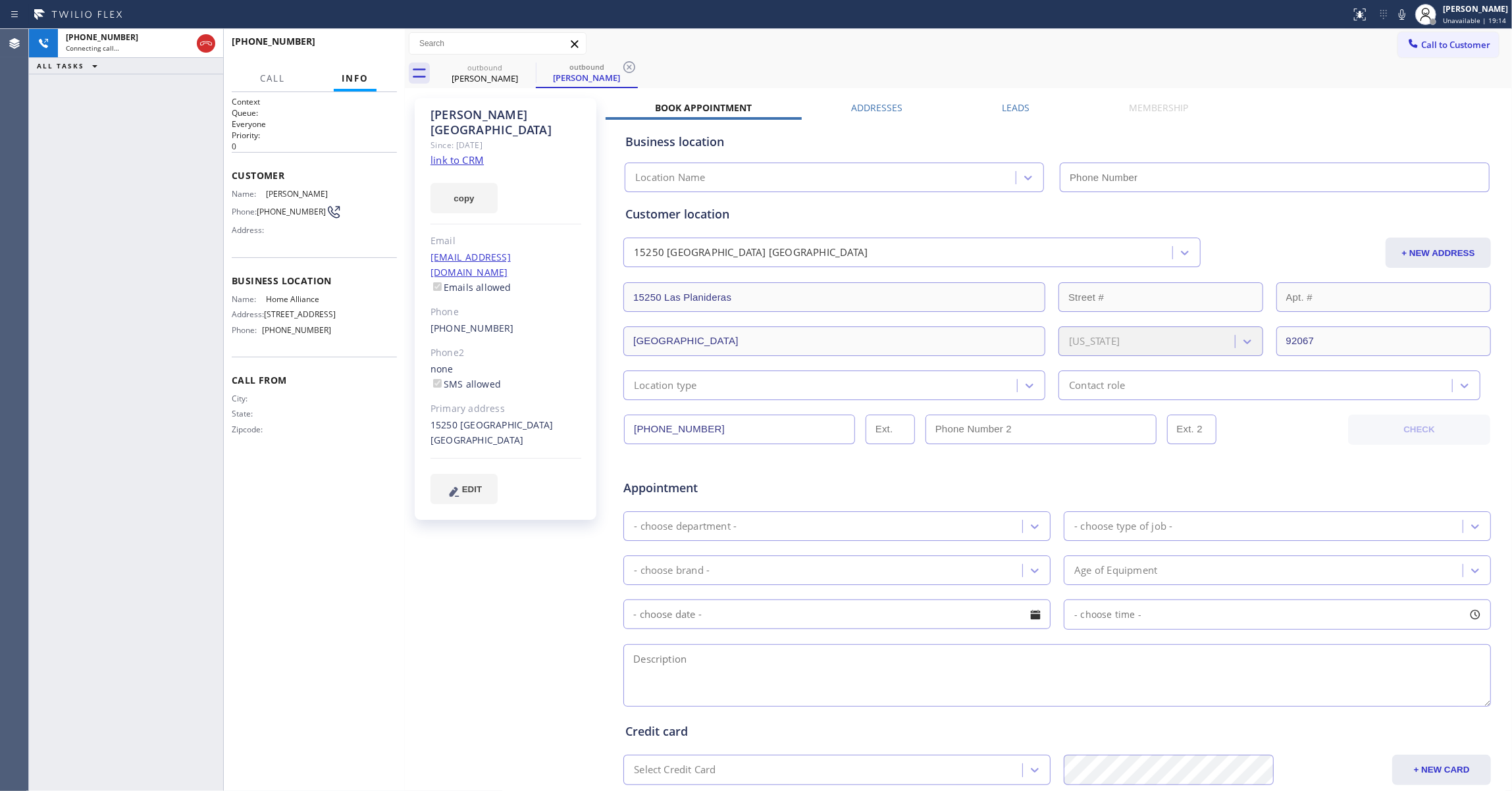
type input "[PHONE_NUMBER]"
click at [633, 65] on icon at bounding box center [629, 67] width 16 height 16
click at [457, 153] on link "link to CRM" at bounding box center [457, 160] width 54 height 13
click at [368, 44] on span "COMPLETE" at bounding box center [364, 48] width 46 height 9
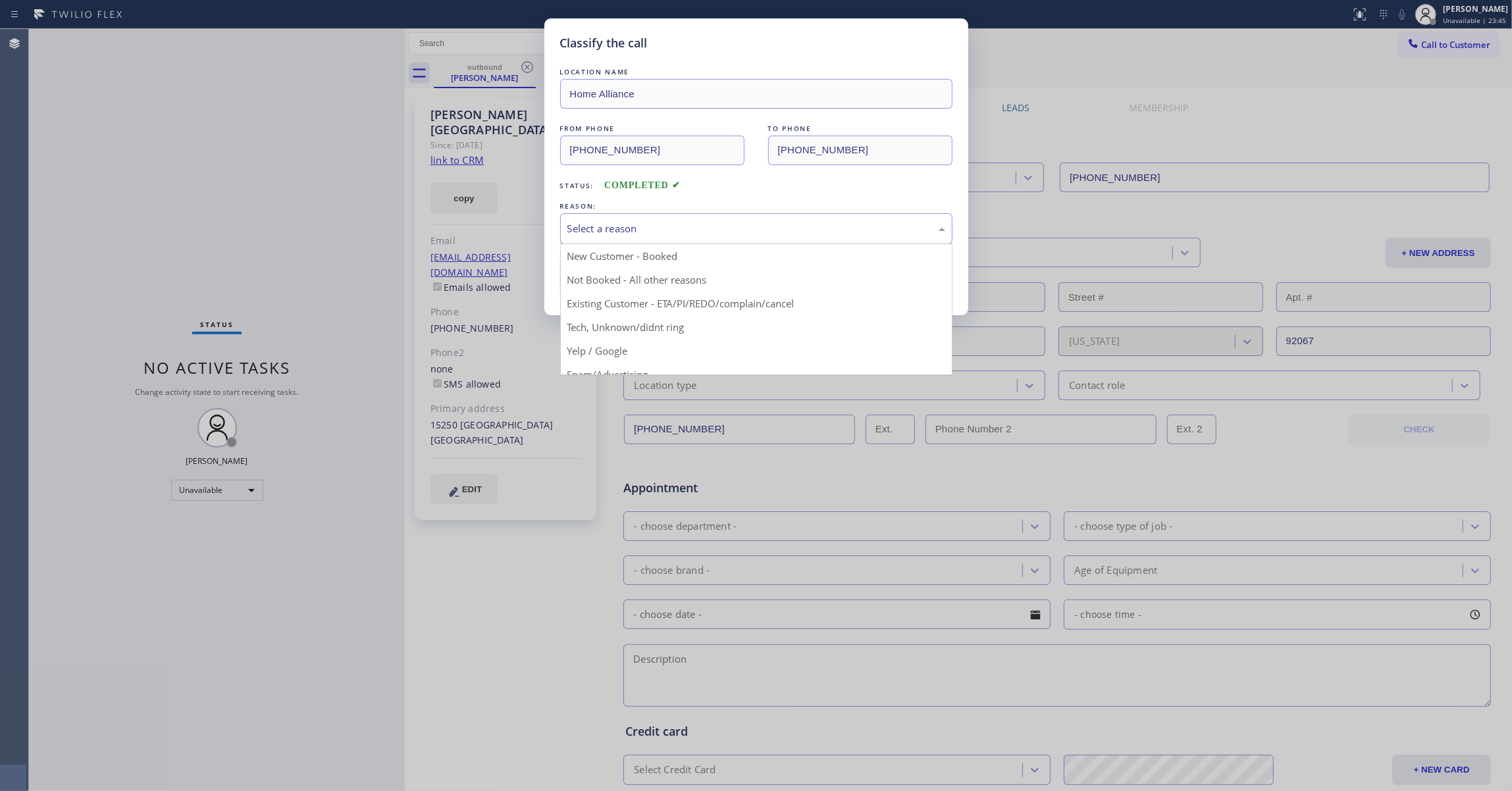
click at [590, 230] on div "Select a reason" at bounding box center [756, 228] width 378 height 15
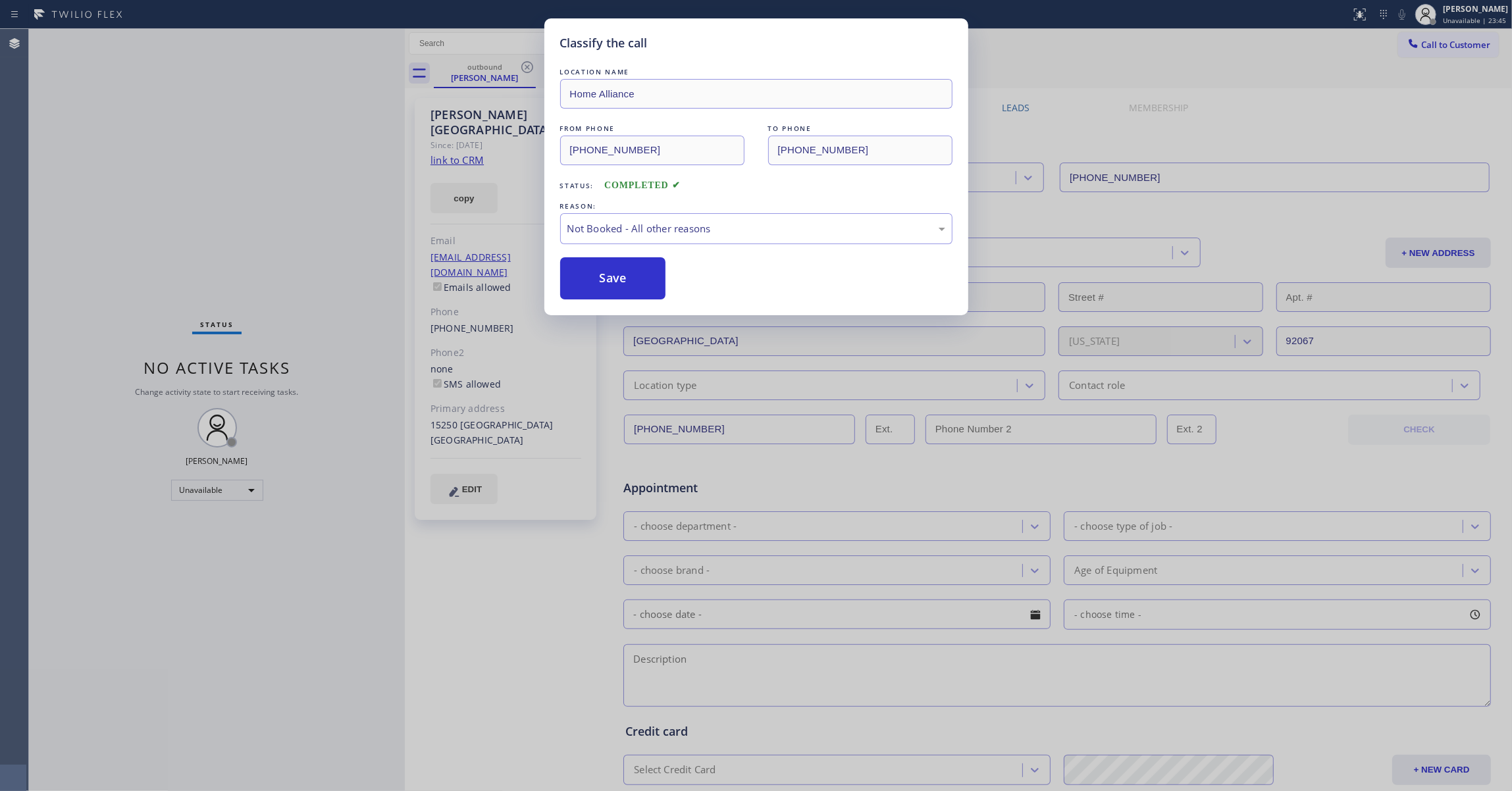
click at [617, 276] on button "Save" at bounding box center [613, 278] width 106 height 42
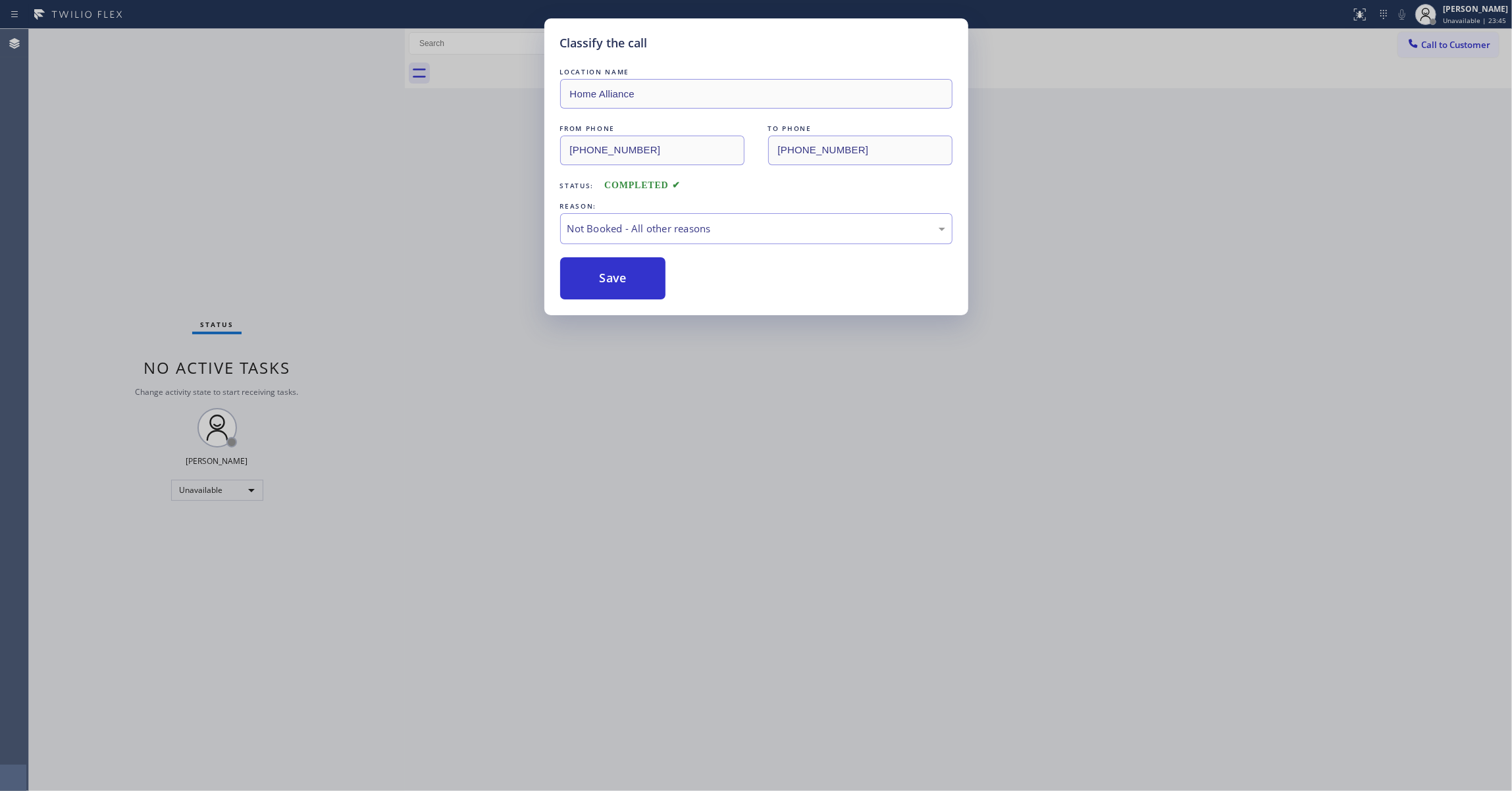
click at [617, 276] on button "Save" at bounding box center [613, 278] width 106 height 42
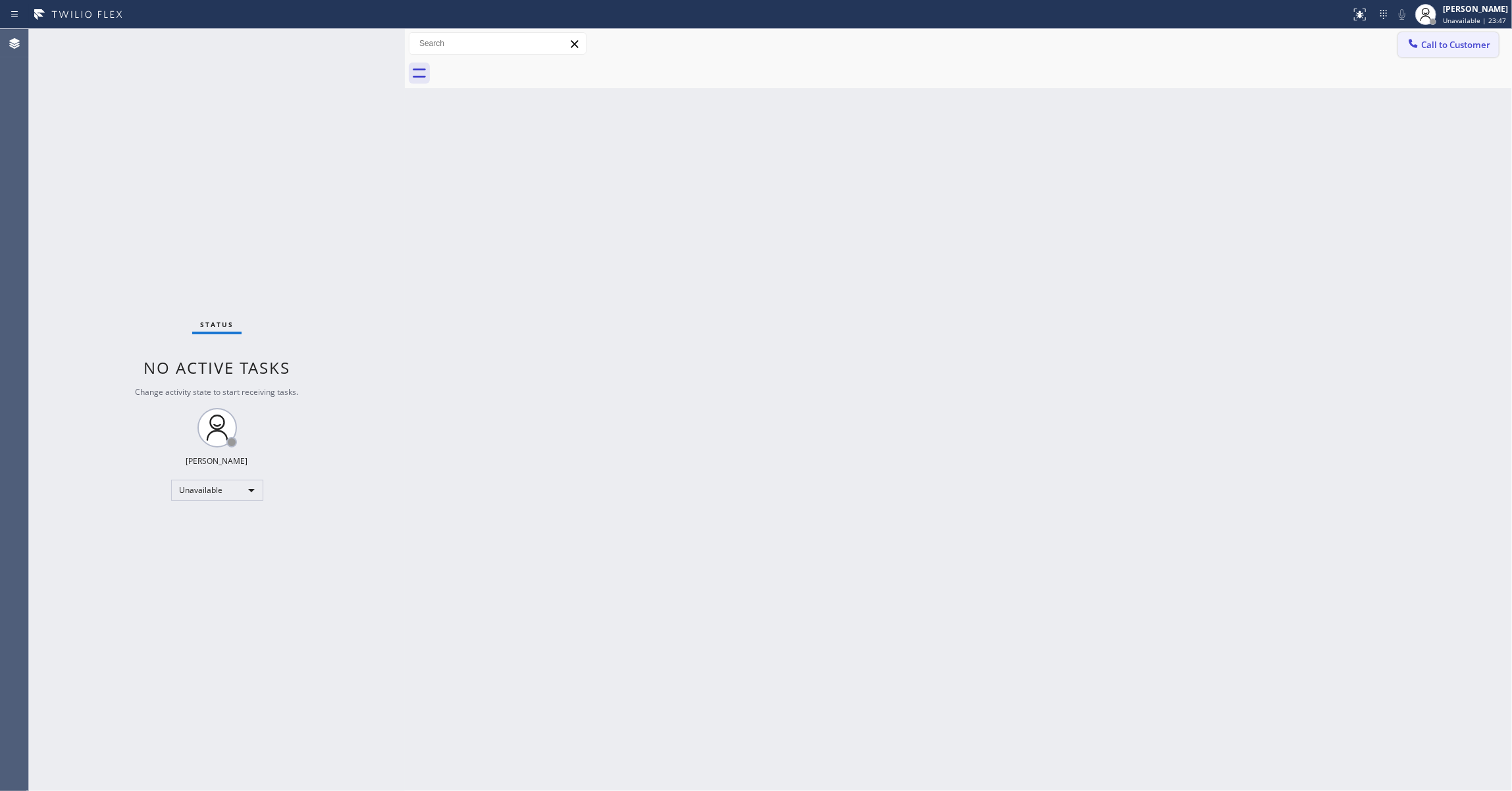
click at [1447, 49] on span "Call to Customer" at bounding box center [1455, 45] width 69 height 12
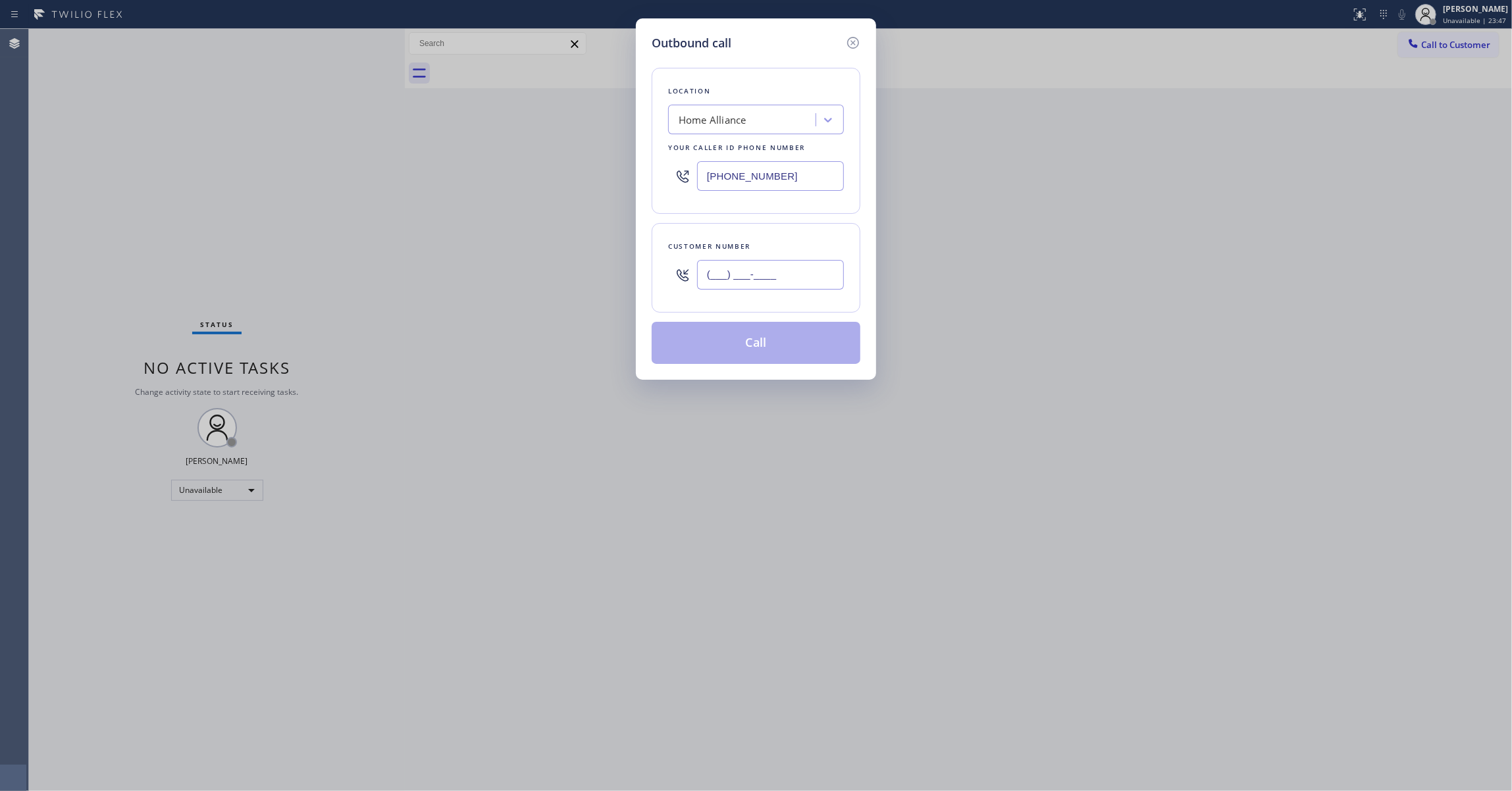
click at [745, 275] on input "(___) ___-____" at bounding box center [770, 274] width 147 height 30
paste input "847) 687-0617"
type input "(847) 687-0617"
click at [756, 346] on button "Call" at bounding box center [756, 343] width 209 height 42
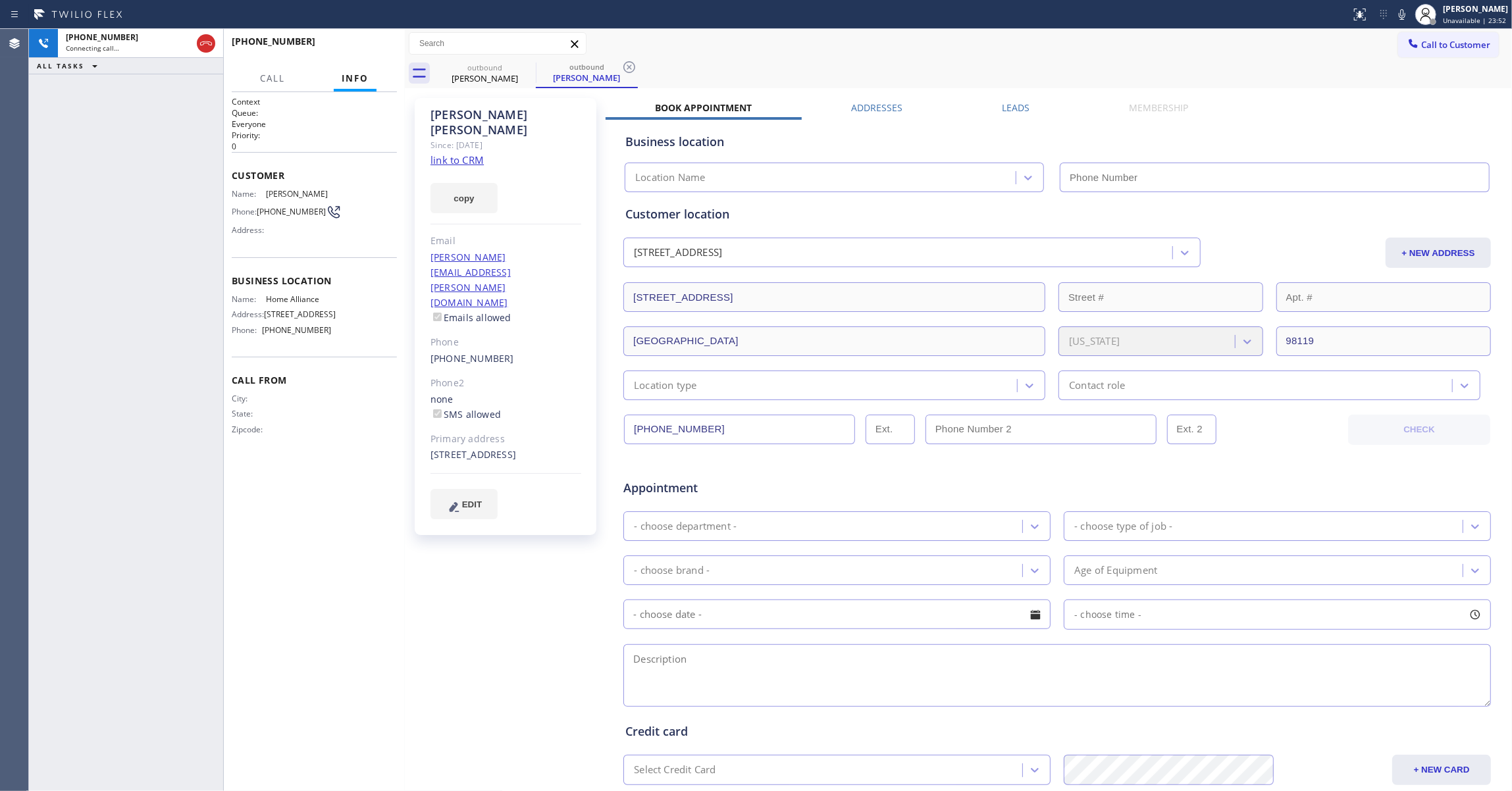
click at [456, 153] on link "link to CRM" at bounding box center [457, 160] width 54 height 13
click at [633, 70] on icon at bounding box center [629, 67] width 12 height 12
type input "[PHONE_NUMBER]"
click at [458, 153] on link "link to CRM" at bounding box center [457, 160] width 54 height 13
click at [357, 52] on button "HANG UP" at bounding box center [366, 48] width 61 height 19
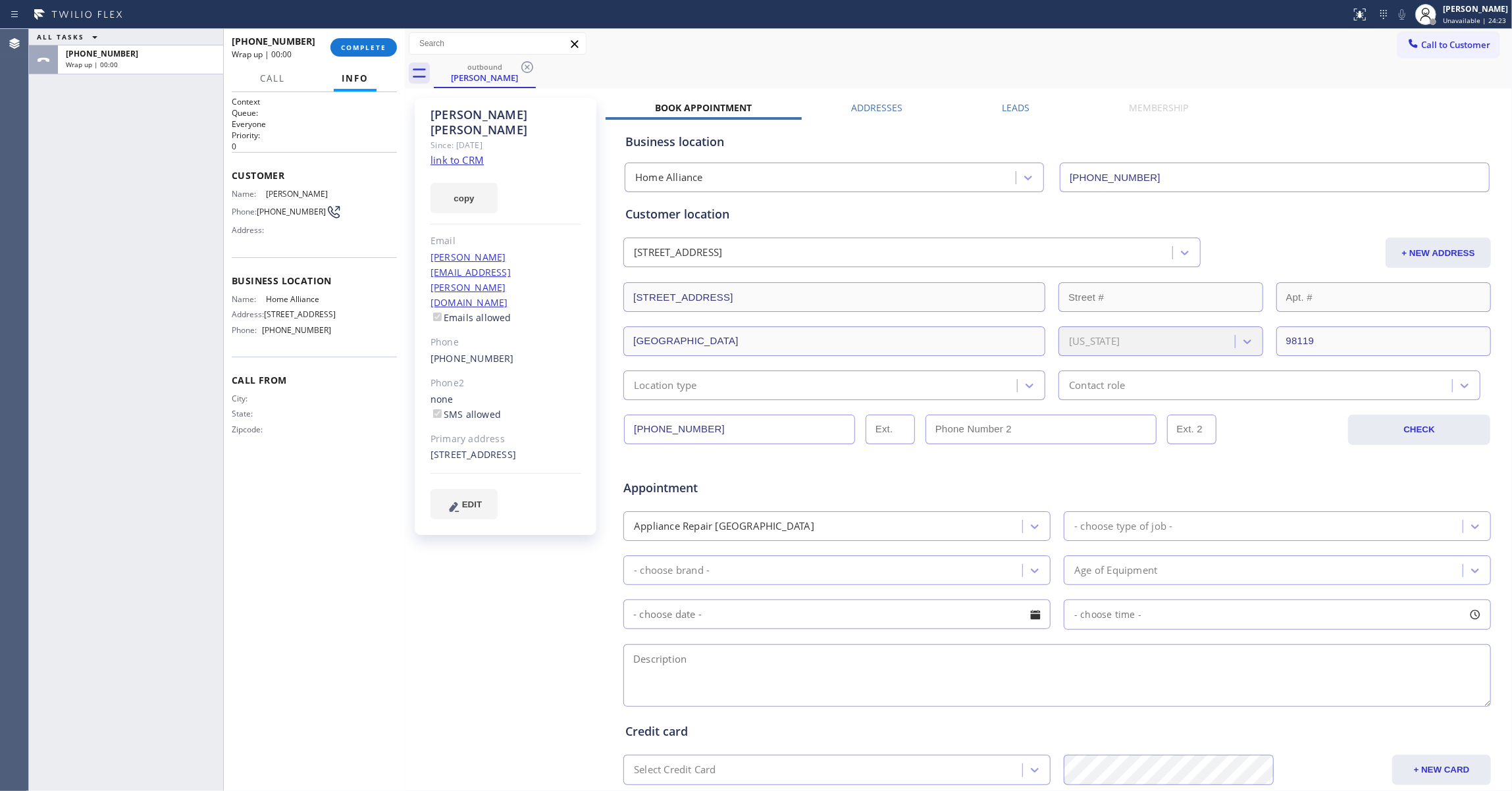
click at [280, 217] on span "(847) 687-0617" at bounding box center [291, 211] width 69 height 10
click at [266, 211] on span "(847) 687-0617" at bounding box center [291, 211] width 69 height 10
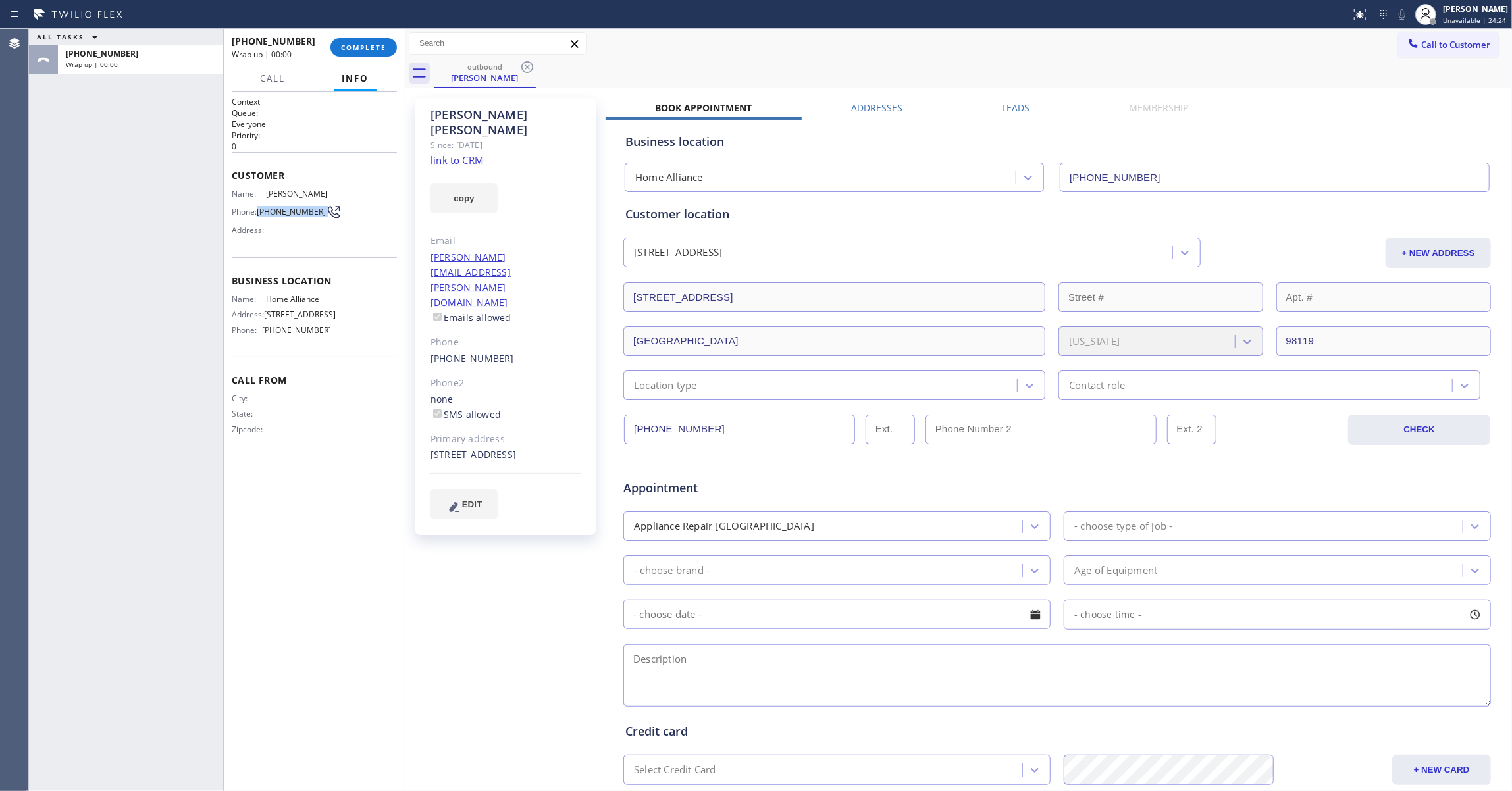
copy div "(847) 687-0617"
click at [357, 51] on span "COMPLETE" at bounding box center [364, 48] width 46 height 9
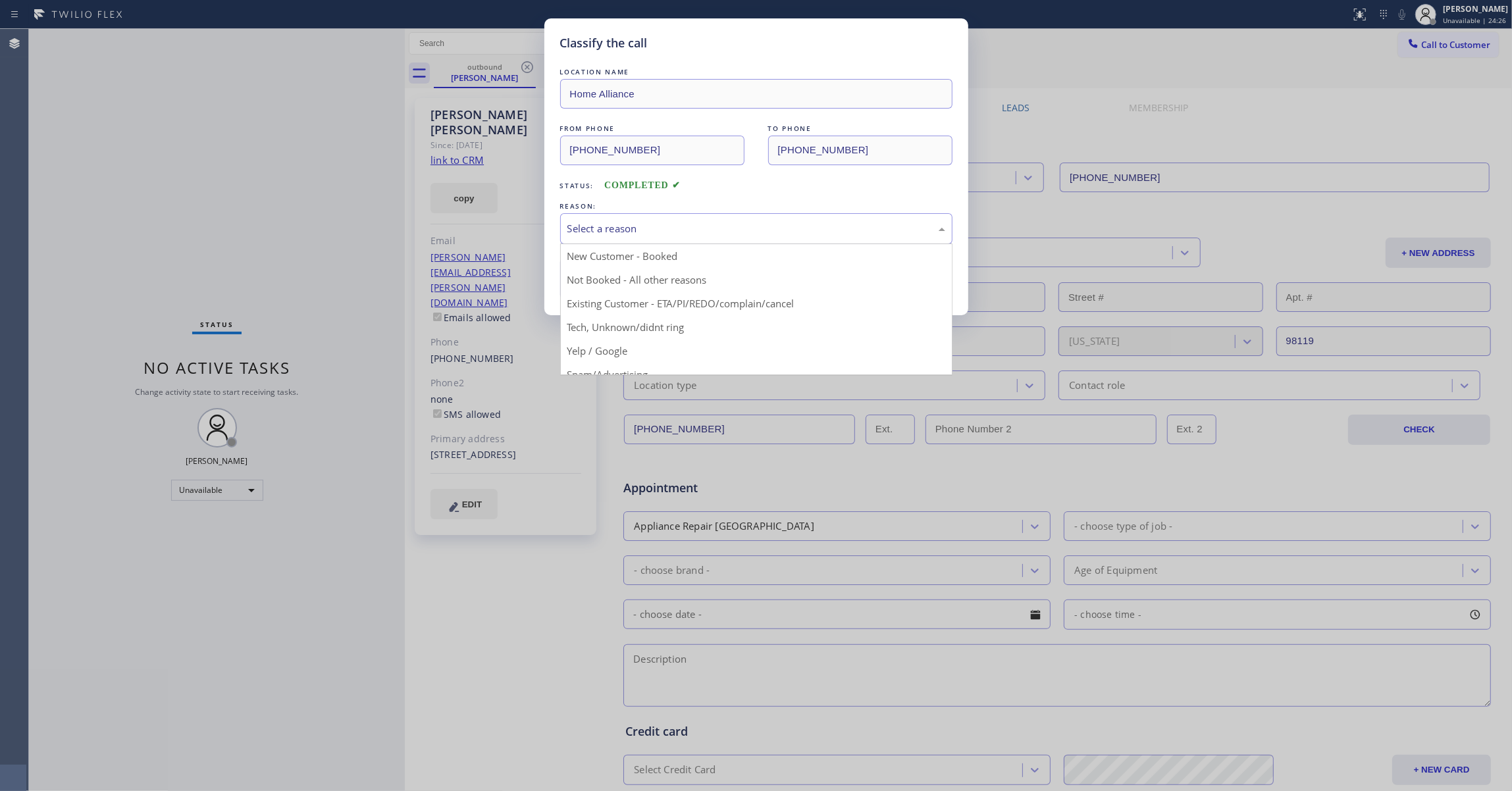
click at [588, 229] on div "Select a reason" at bounding box center [756, 228] width 378 height 15
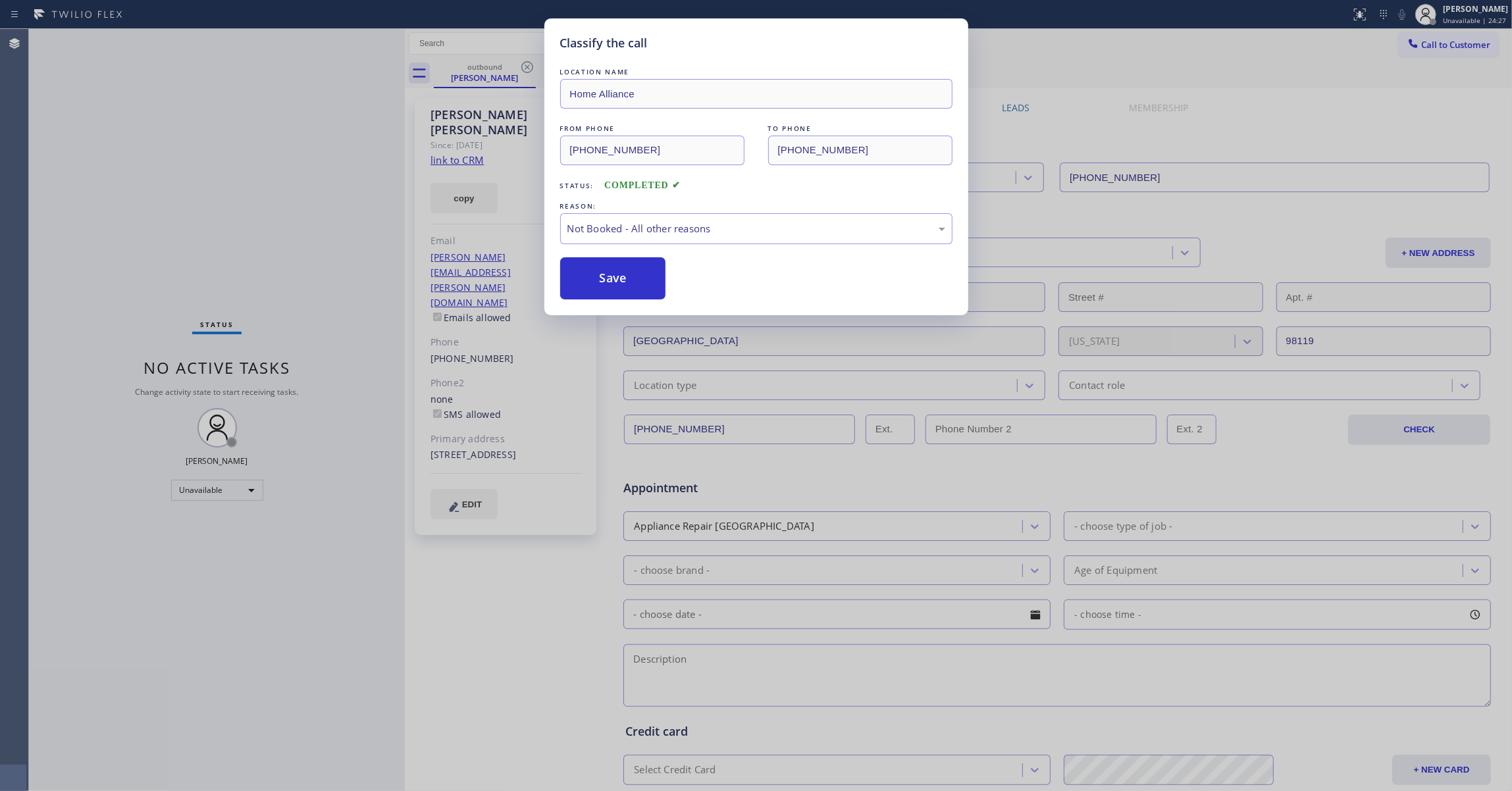
click at [599, 279] on button "Save" at bounding box center [613, 278] width 106 height 42
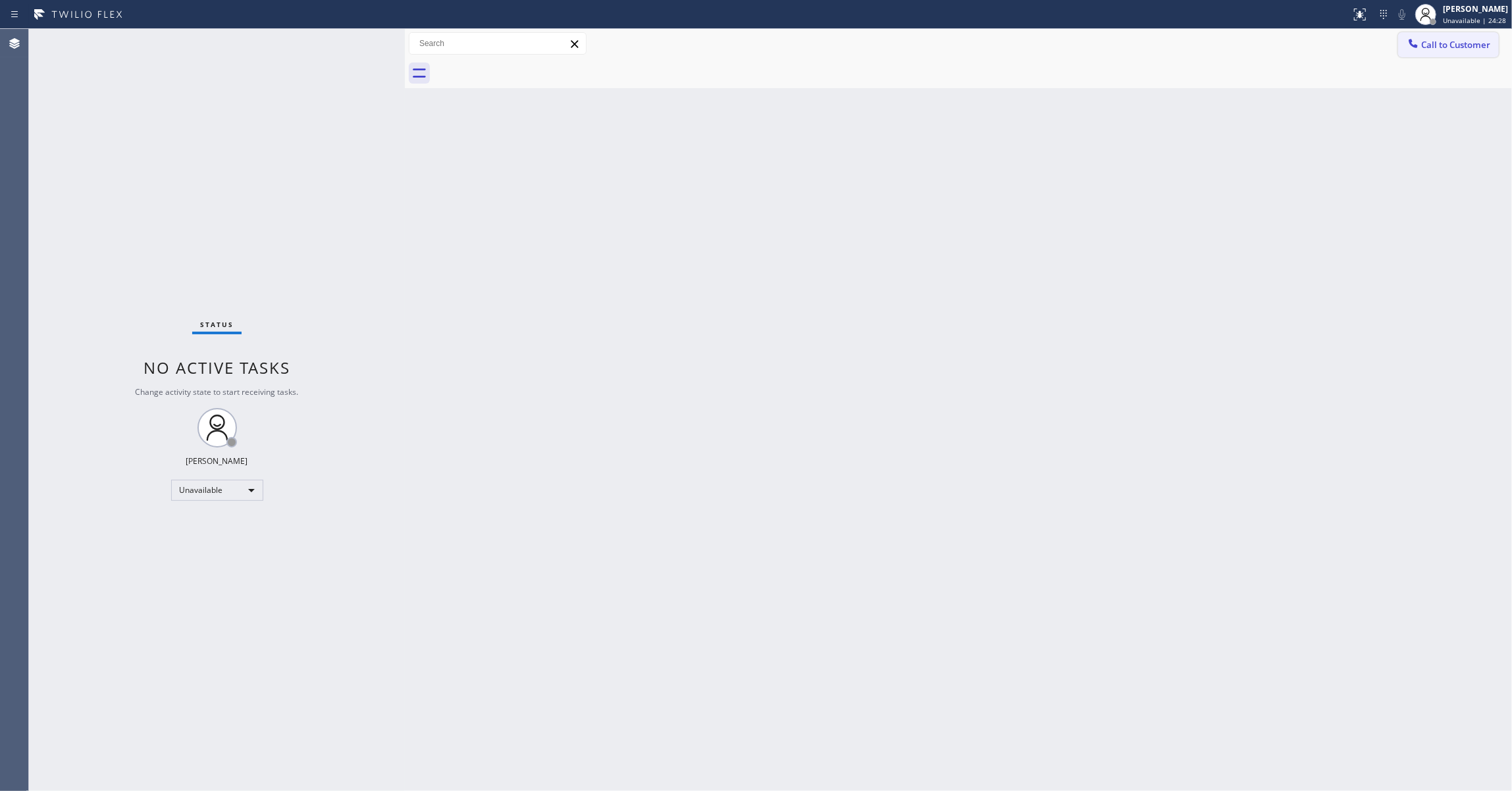
click at [1452, 49] on span "Call to Customer" at bounding box center [1455, 45] width 69 height 12
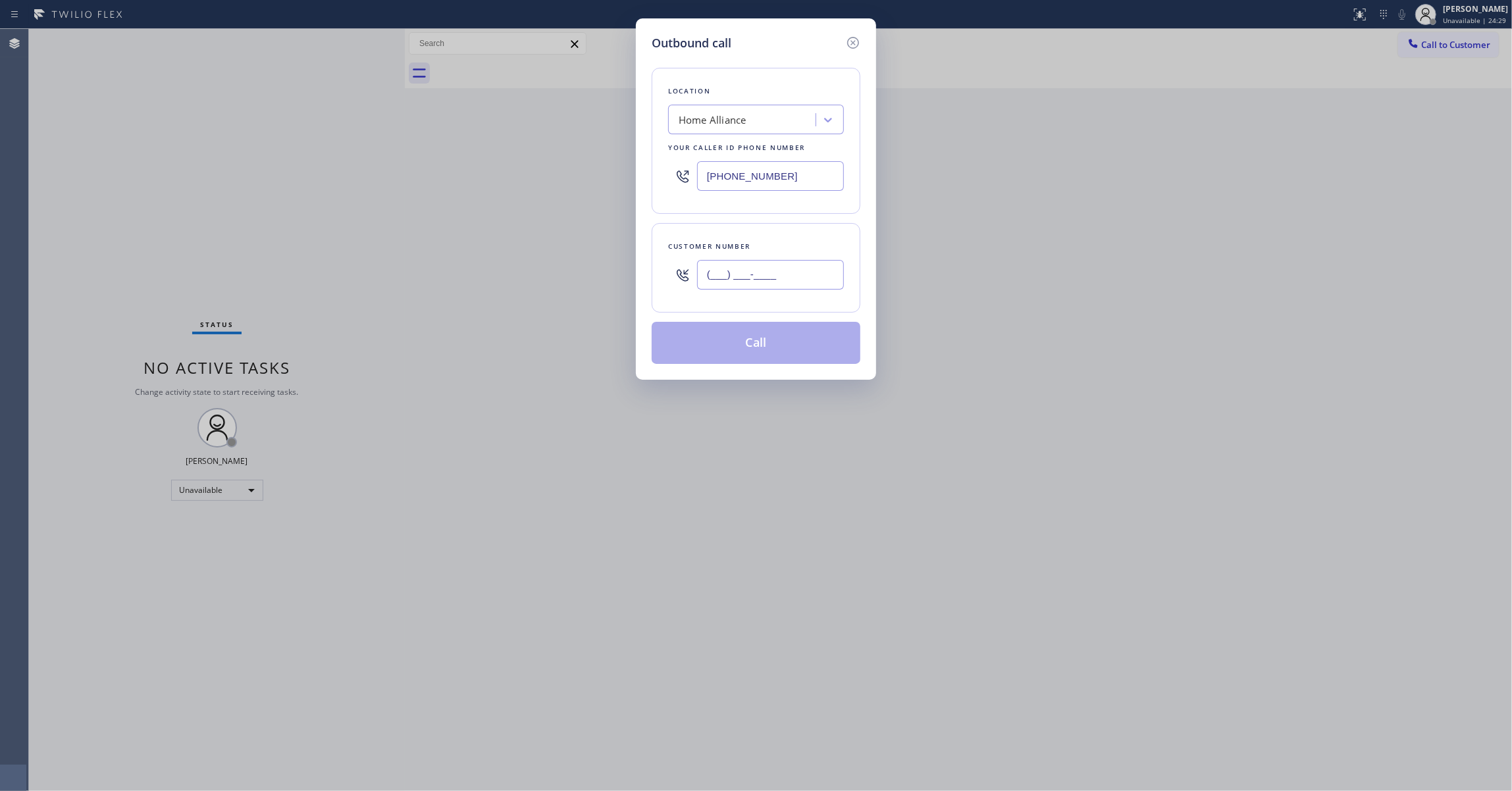
click at [793, 261] on input "(___) ___-____" at bounding box center [770, 274] width 147 height 30
paste input "847) 687-0617"
type input "(847) 687-0617"
click at [748, 345] on button "Call" at bounding box center [756, 343] width 209 height 42
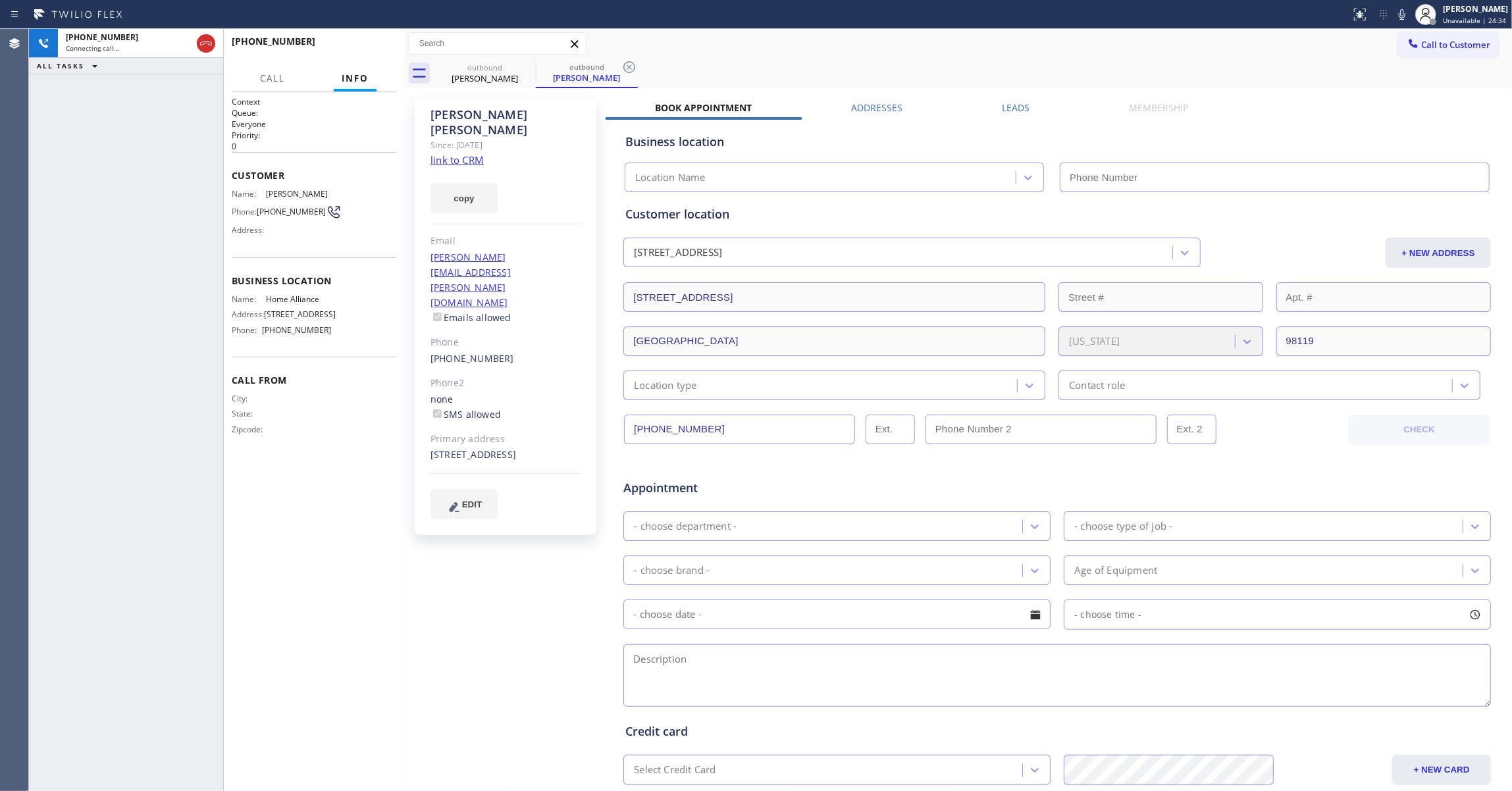
type input "[PHONE_NUMBER]"
click at [30, 211] on div "+18476870617 Live | 00:00 ALL TASKS ALL TASKS ACTIVE TASKS TASKS IN WRAP UP" at bounding box center [126, 410] width 194 height 762
click at [353, 48] on span "HANG UP" at bounding box center [366, 48] width 40 height 9
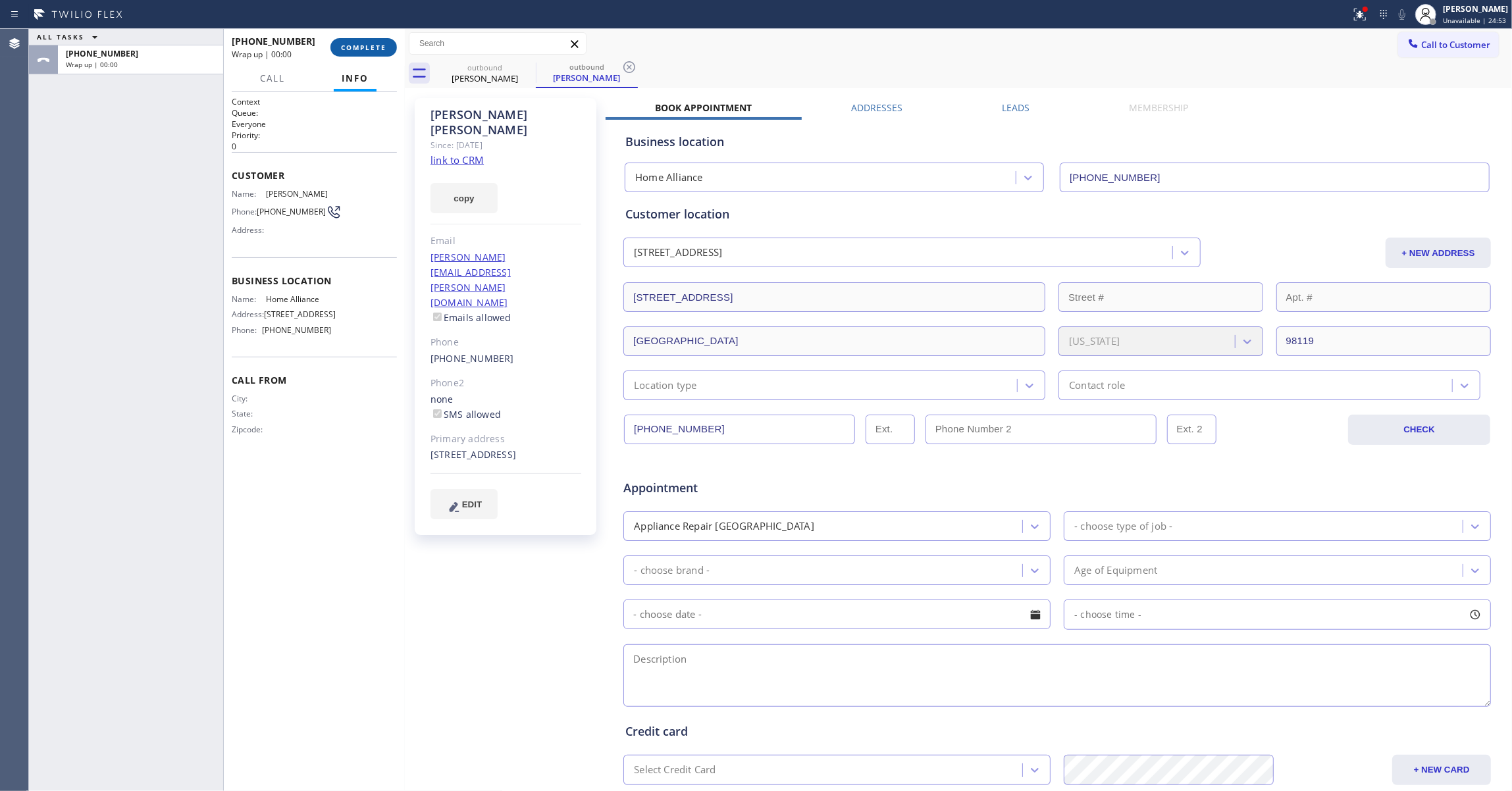
click at [344, 43] on span "COMPLETE" at bounding box center [364, 48] width 46 height 9
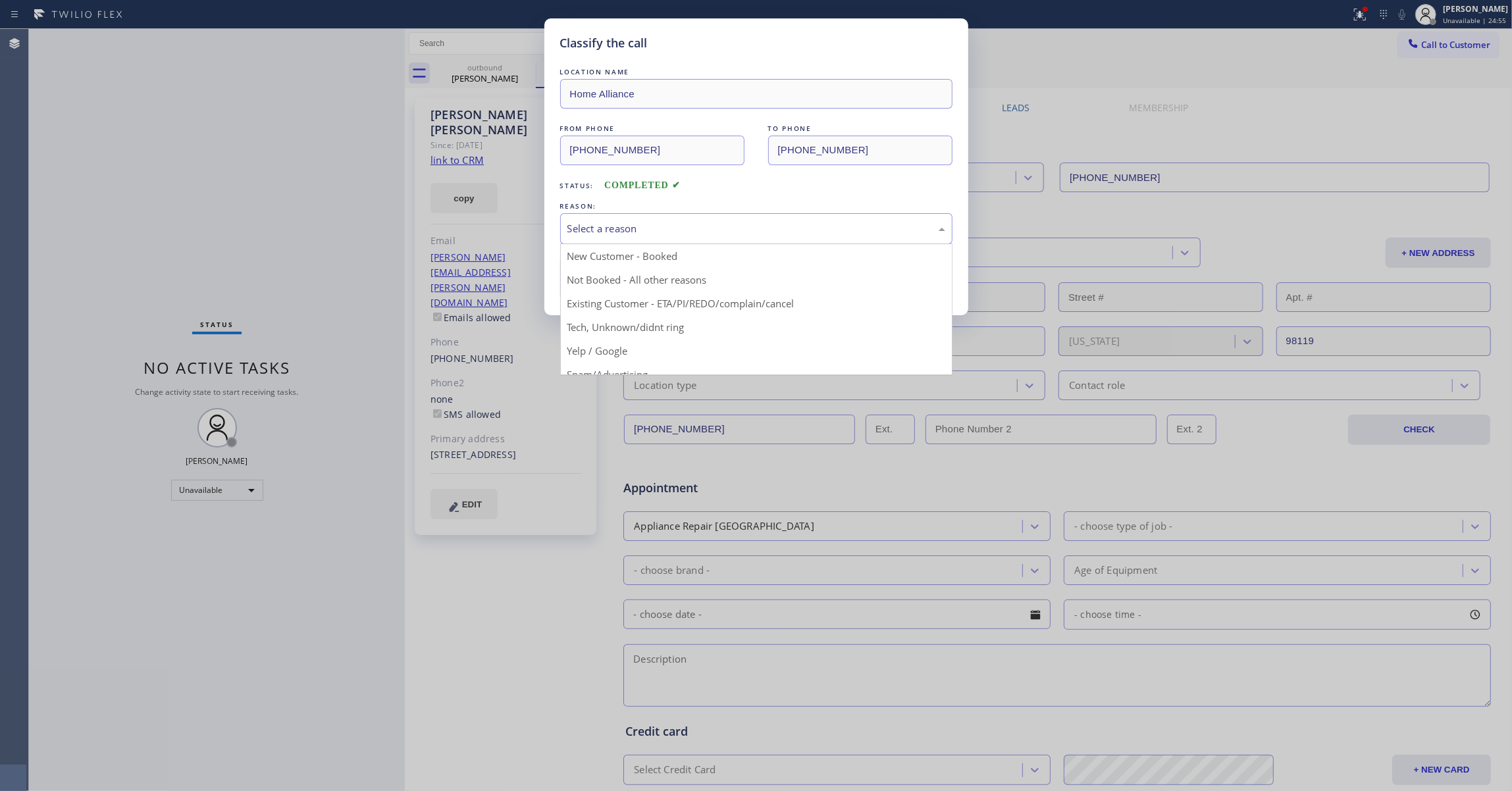
click at [619, 227] on div "Select a reason" at bounding box center [756, 228] width 378 height 15
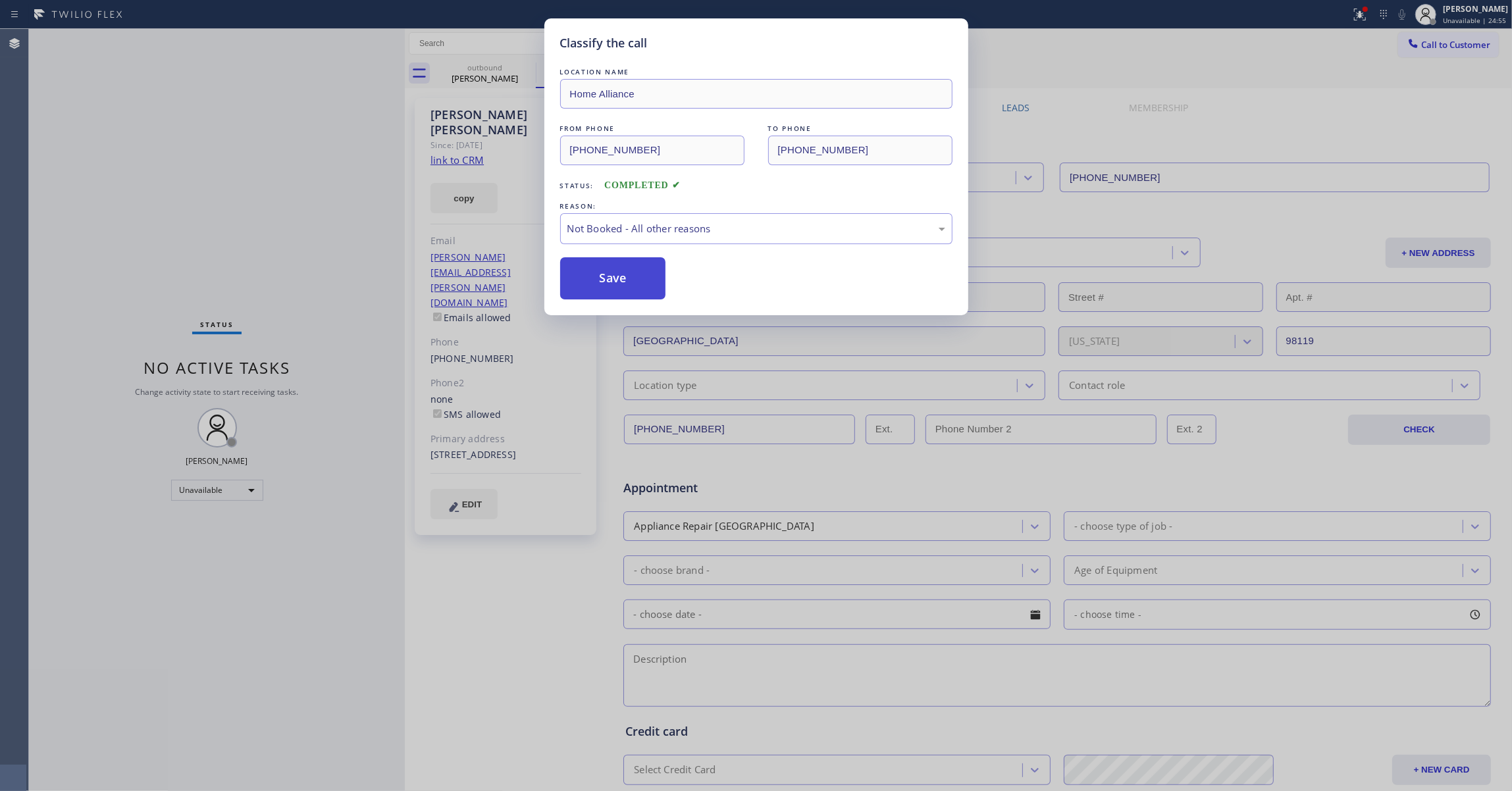
click at [610, 284] on button "Save" at bounding box center [613, 278] width 106 height 42
click at [610, 282] on button "Save" at bounding box center [613, 278] width 106 height 42
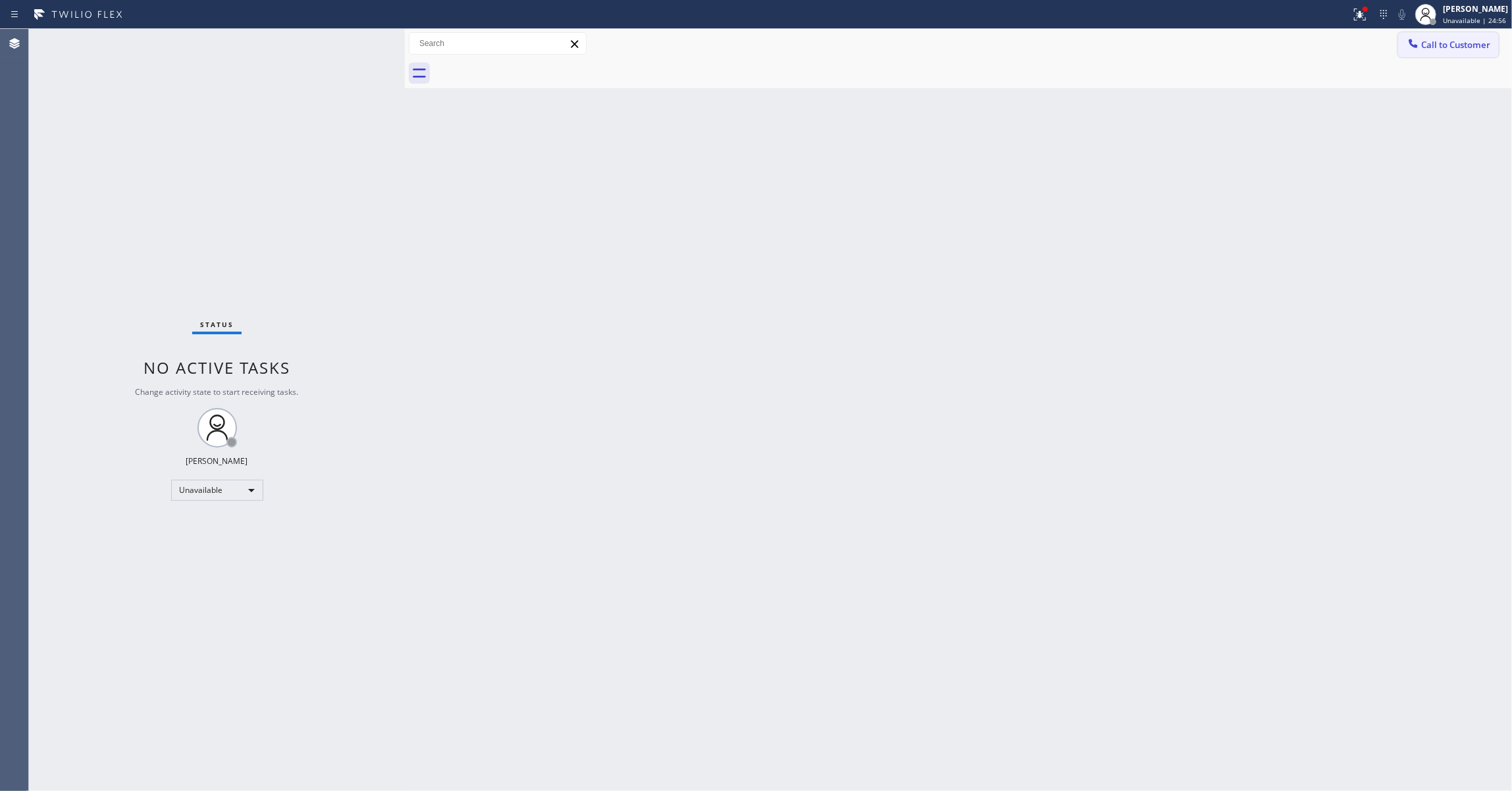
click at [1464, 40] on span "Call to Customer" at bounding box center [1455, 45] width 69 height 12
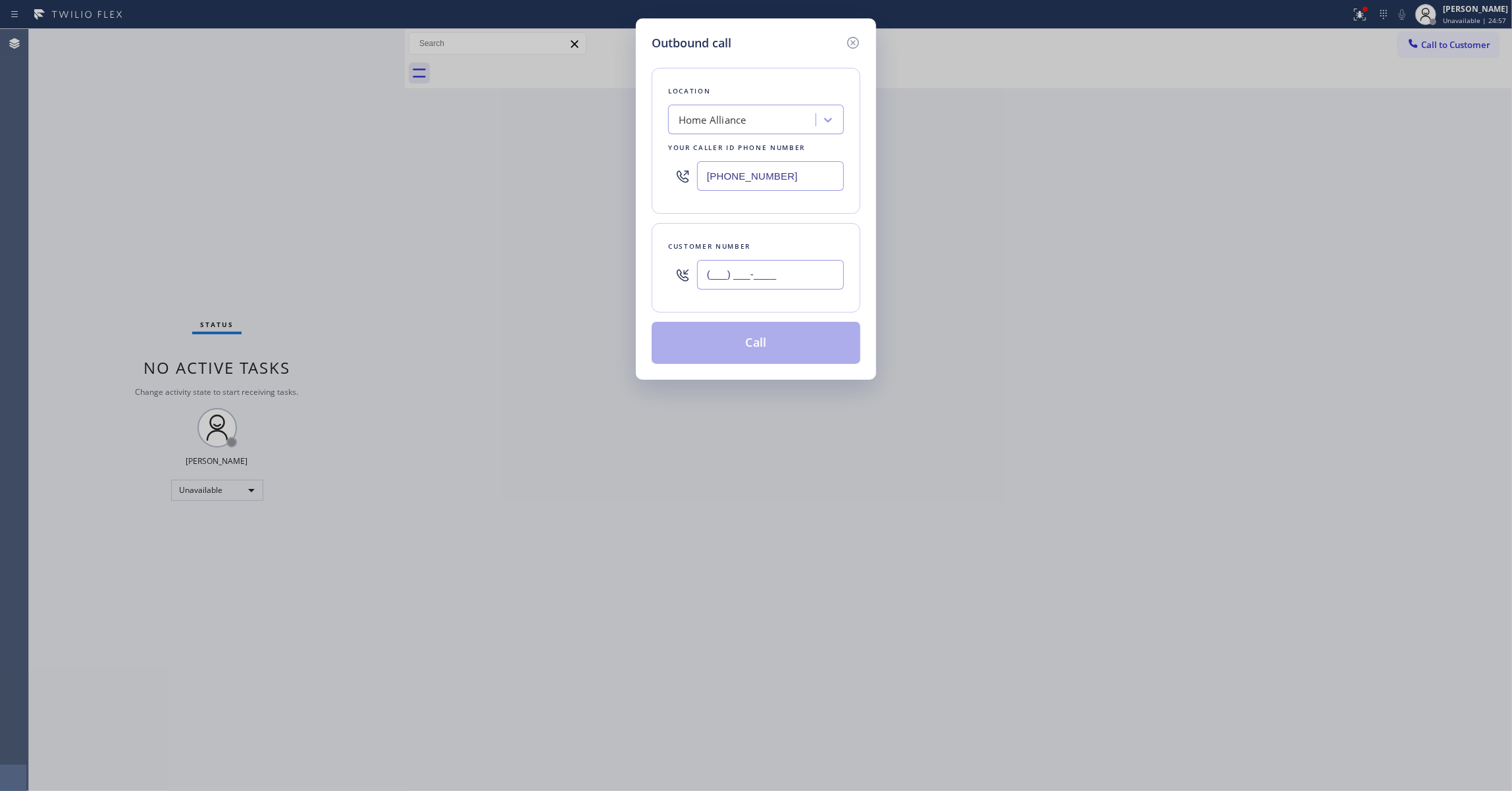
click at [761, 287] on input "(___) ___-____" at bounding box center [770, 274] width 147 height 30
paste input "206) 605-0575"
type input "(206) 605-0575"
click at [750, 344] on button "Call" at bounding box center [756, 343] width 209 height 42
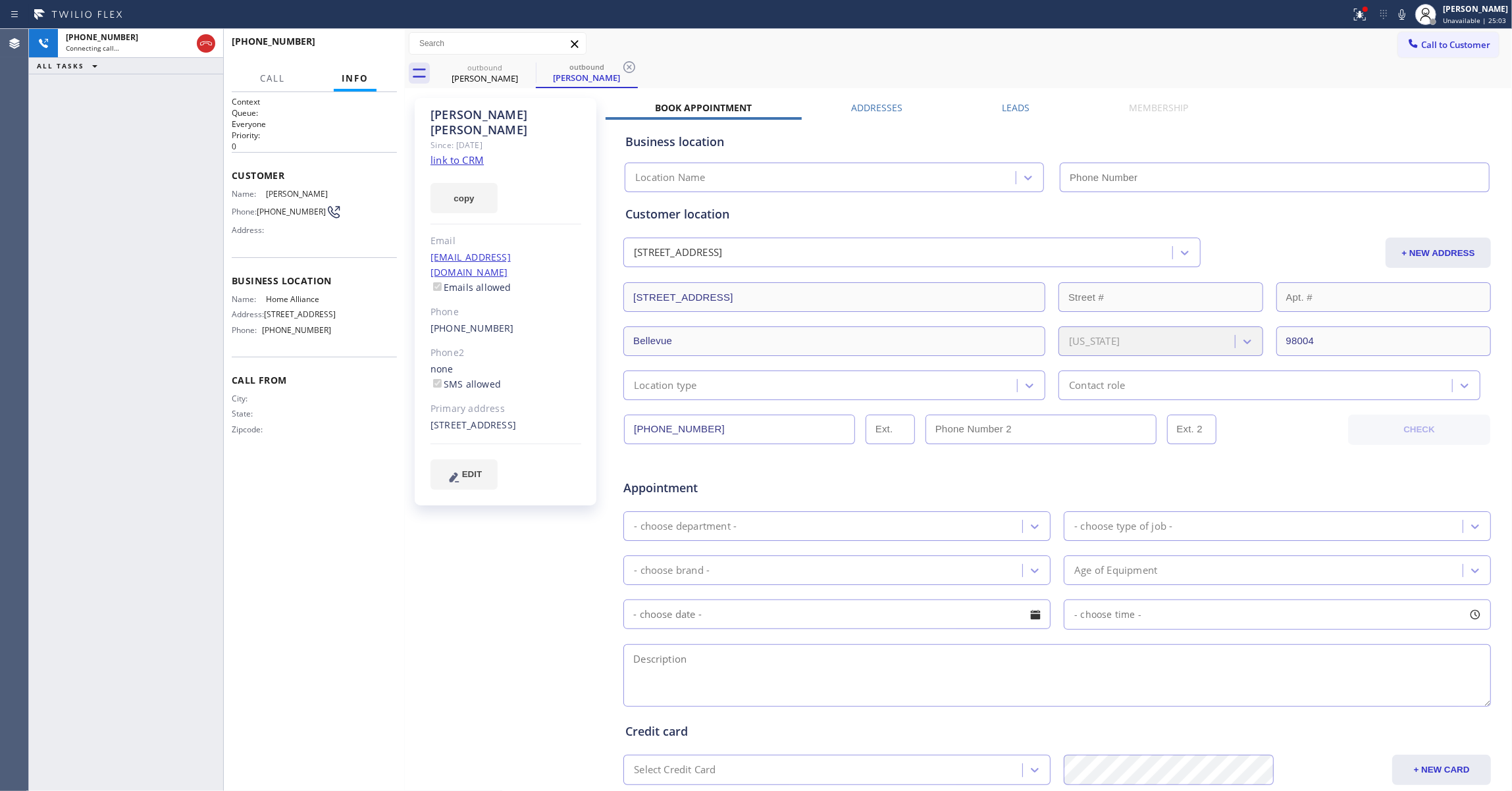
type input "[PHONE_NUMBER]"
click at [635, 69] on icon at bounding box center [629, 67] width 16 height 16
click at [448, 153] on link "link to CRM" at bounding box center [457, 160] width 54 height 13
click at [348, 48] on span "HANG UP" at bounding box center [366, 48] width 40 height 9
click at [269, 217] on span "(206) 605-0575" at bounding box center [291, 211] width 69 height 10
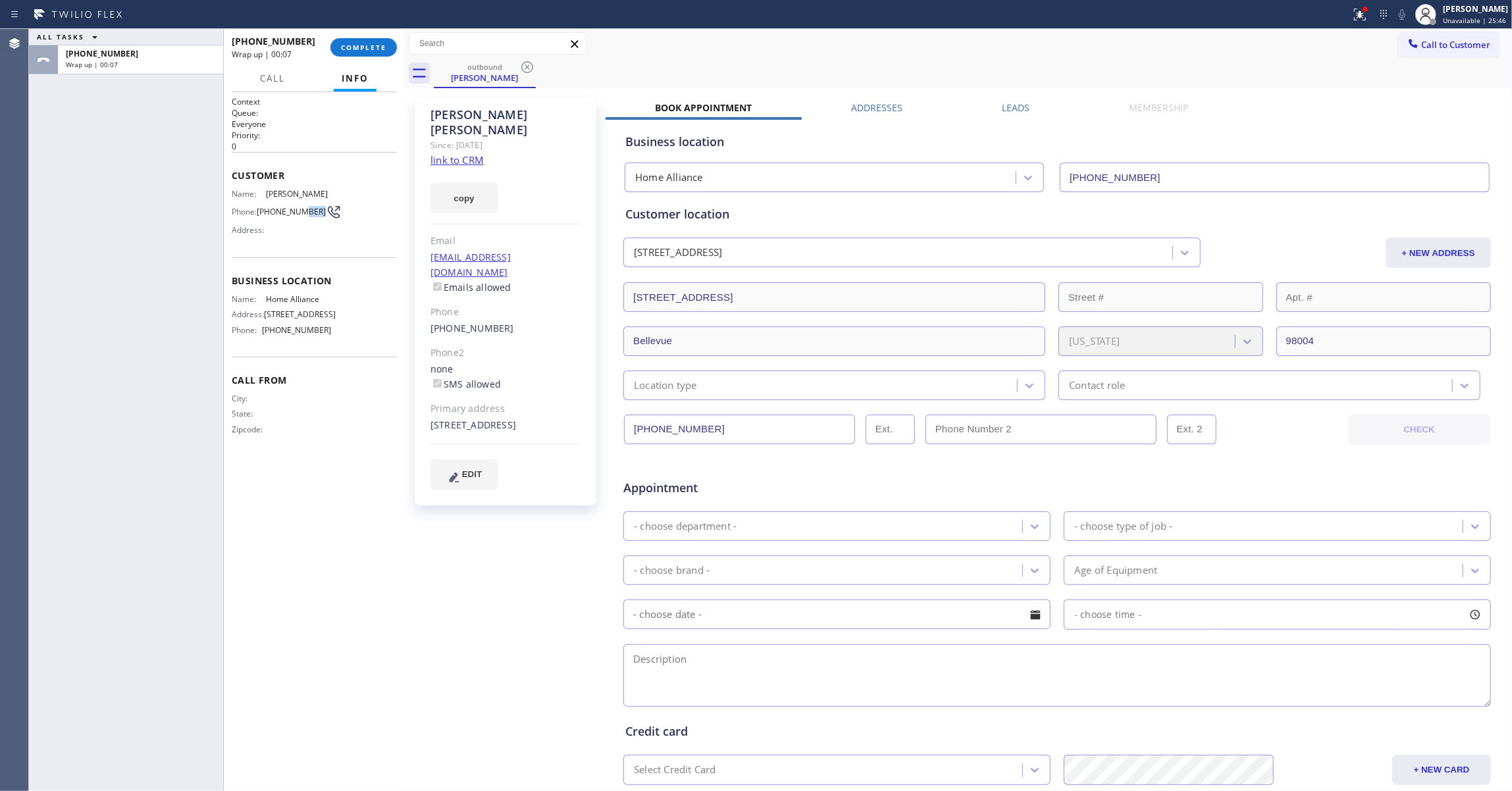
click at [268, 217] on span "(206) 605-0575" at bounding box center [291, 211] width 69 height 10
copy div "(206) 605-0575"
click at [346, 49] on span "COMPLETE" at bounding box center [364, 48] width 46 height 9
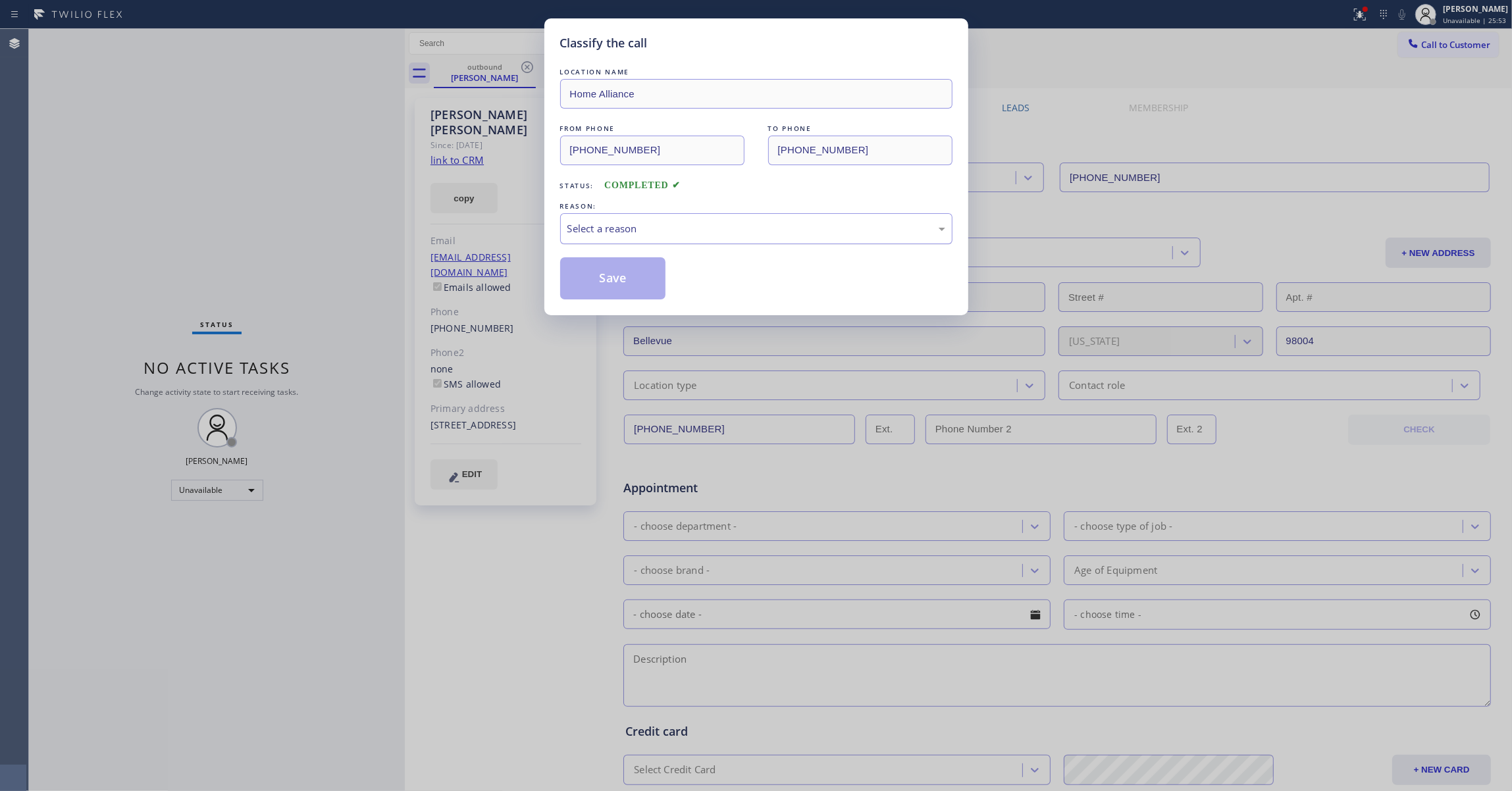
click at [638, 230] on div "Select a reason" at bounding box center [756, 228] width 378 height 15
click at [612, 280] on button "Save" at bounding box center [613, 278] width 106 height 42
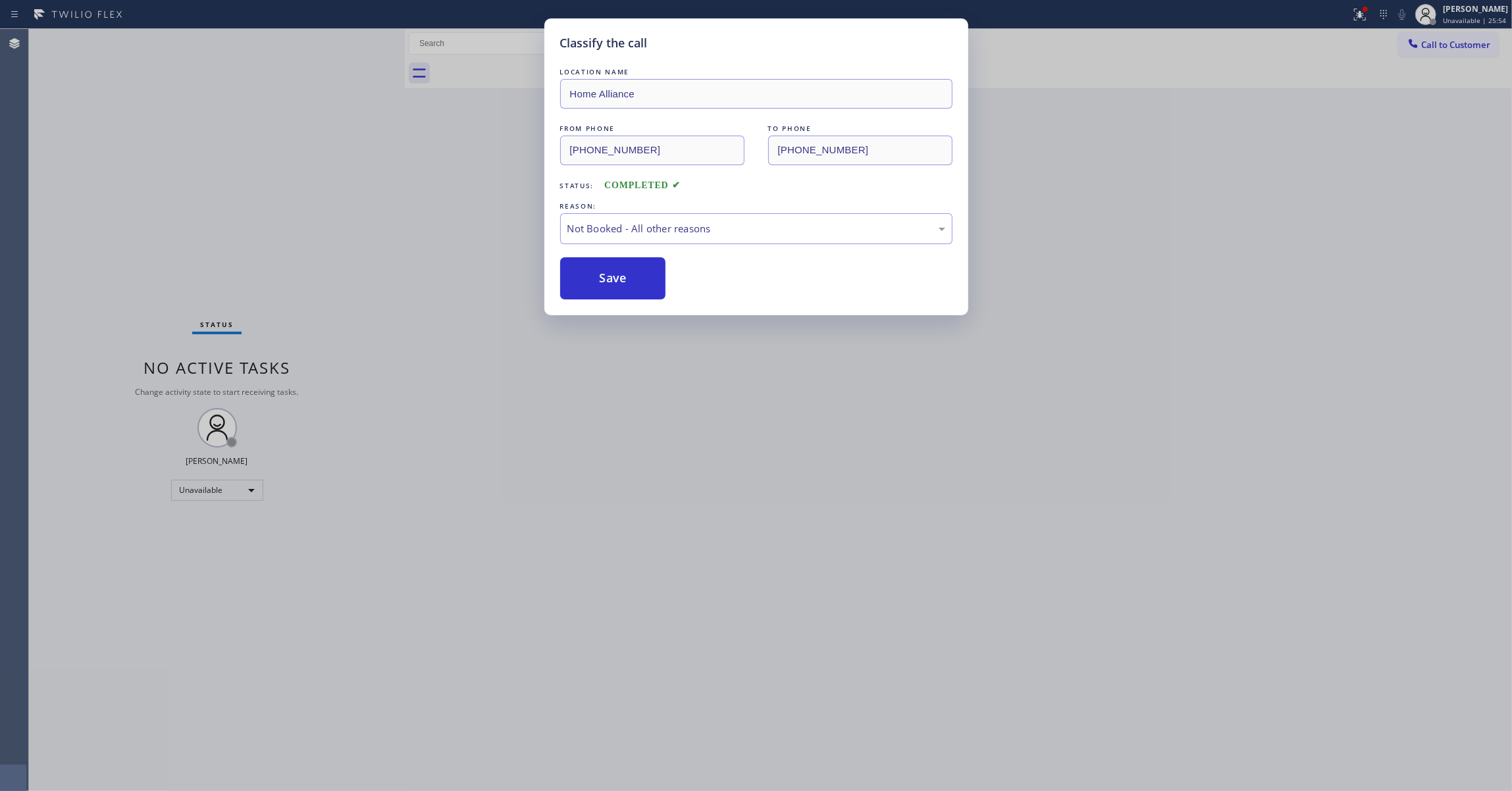
click at [612, 280] on button "Save" at bounding box center [613, 278] width 106 height 42
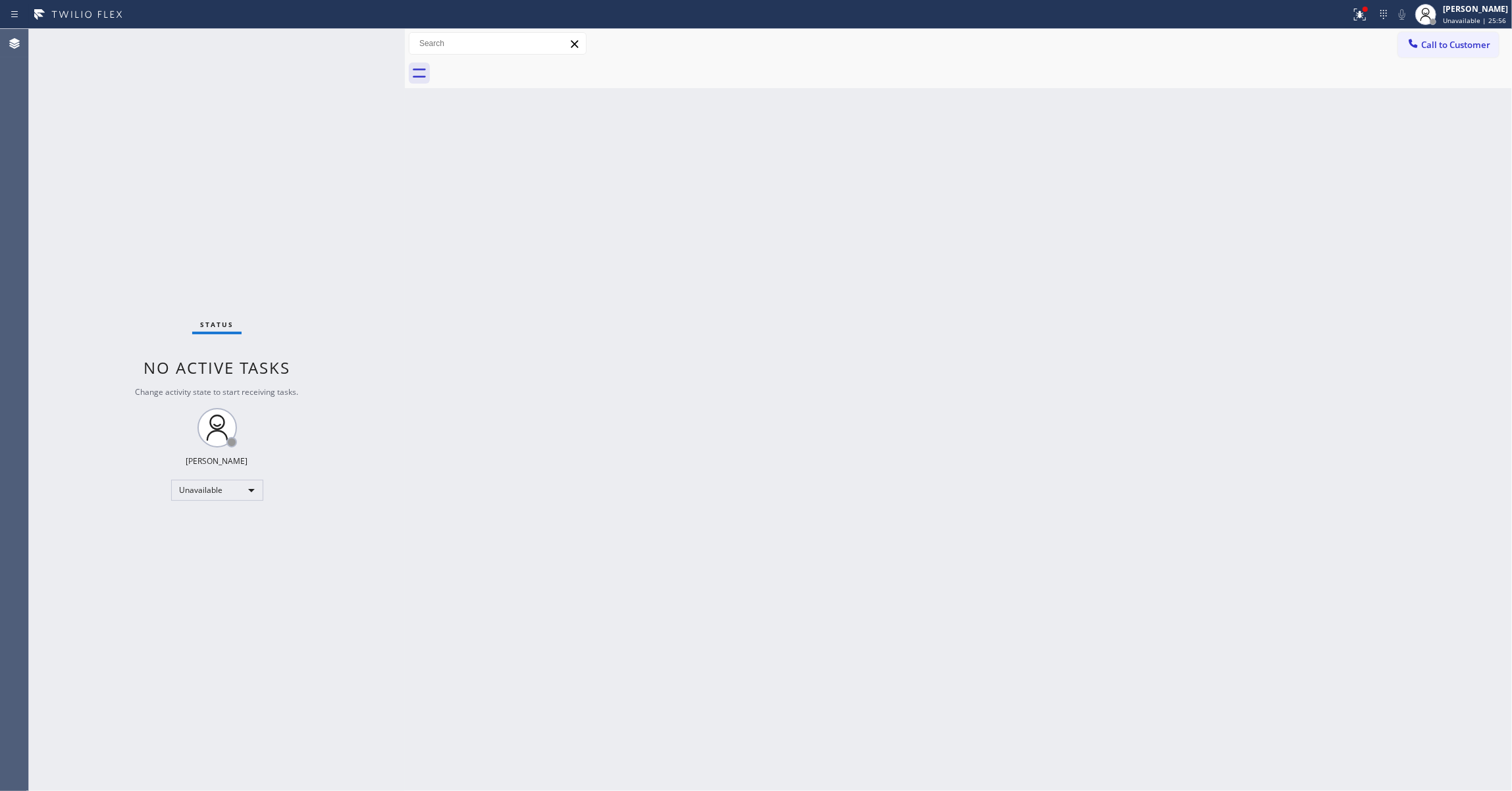
click at [1456, 41] on span "Call to Customer" at bounding box center [1455, 45] width 69 height 12
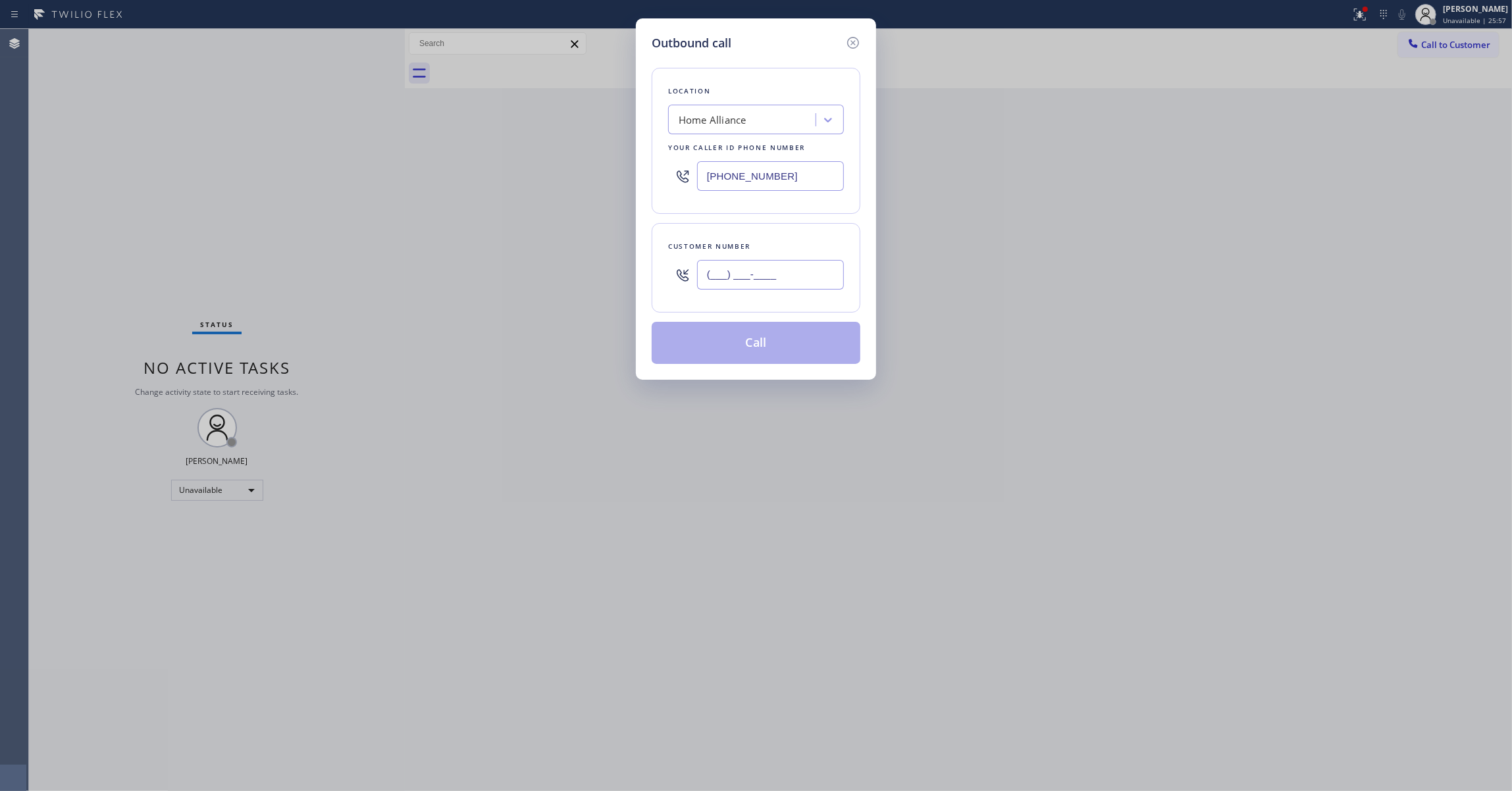
click at [762, 282] on input "(___) ___-____" at bounding box center [770, 274] width 147 height 30
paste input "206) 605-0575"
type input "(206) 605-0575"
click at [730, 346] on button "Call" at bounding box center [756, 343] width 209 height 42
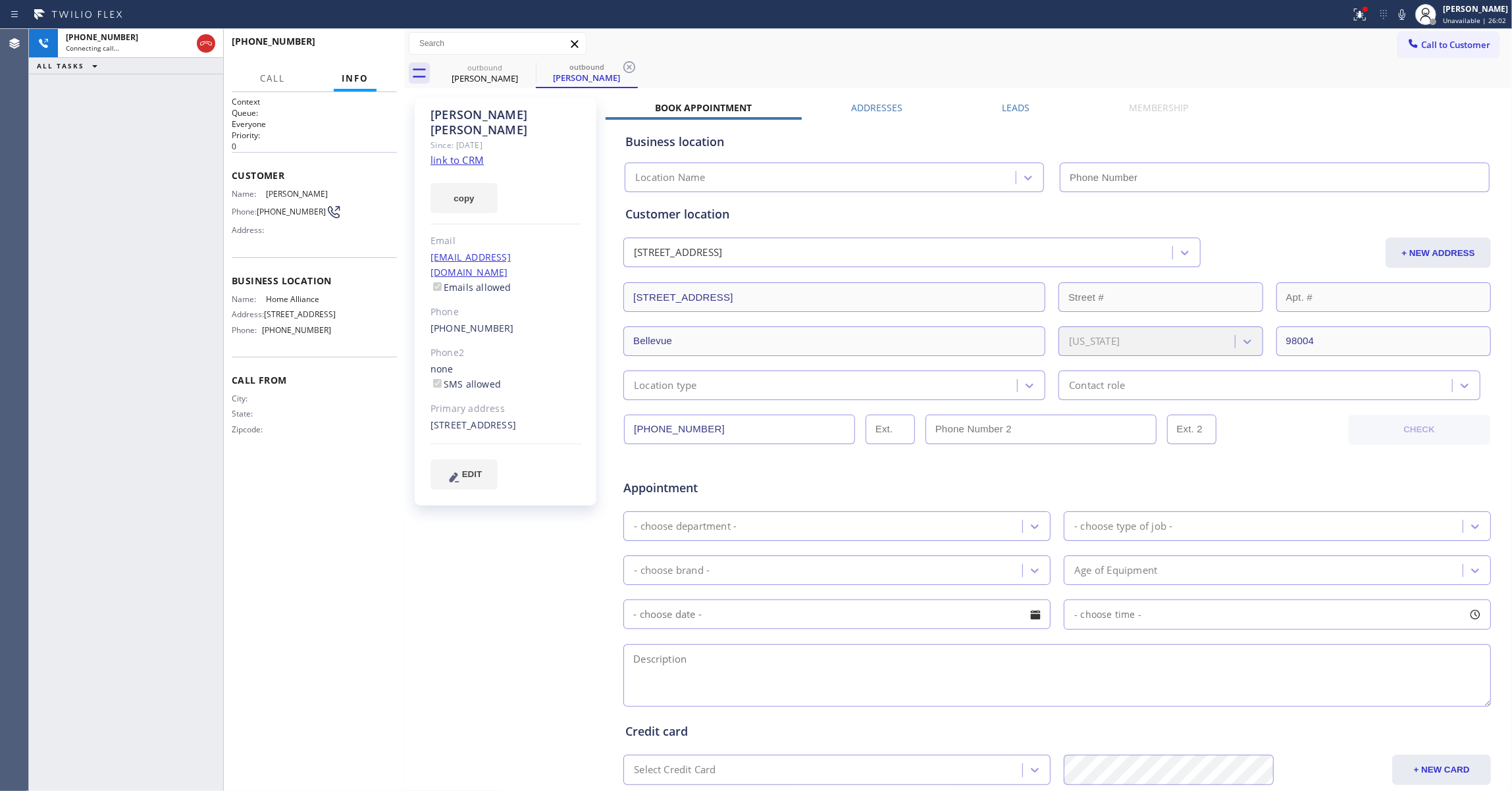
type input "[PHONE_NUMBER]"
click at [38, 211] on div "+12066050575 Connecting call… ALL TASKS ALL TASKS ACTIVE TASKS TASKS IN WRAP UP" at bounding box center [126, 410] width 194 height 762
click at [630, 65] on icon at bounding box center [629, 67] width 16 height 16
click at [354, 48] on span "HANG UP" at bounding box center [366, 48] width 40 height 9
click at [358, 48] on span "HANG UP" at bounding box center [366, 48] width 40 height 9
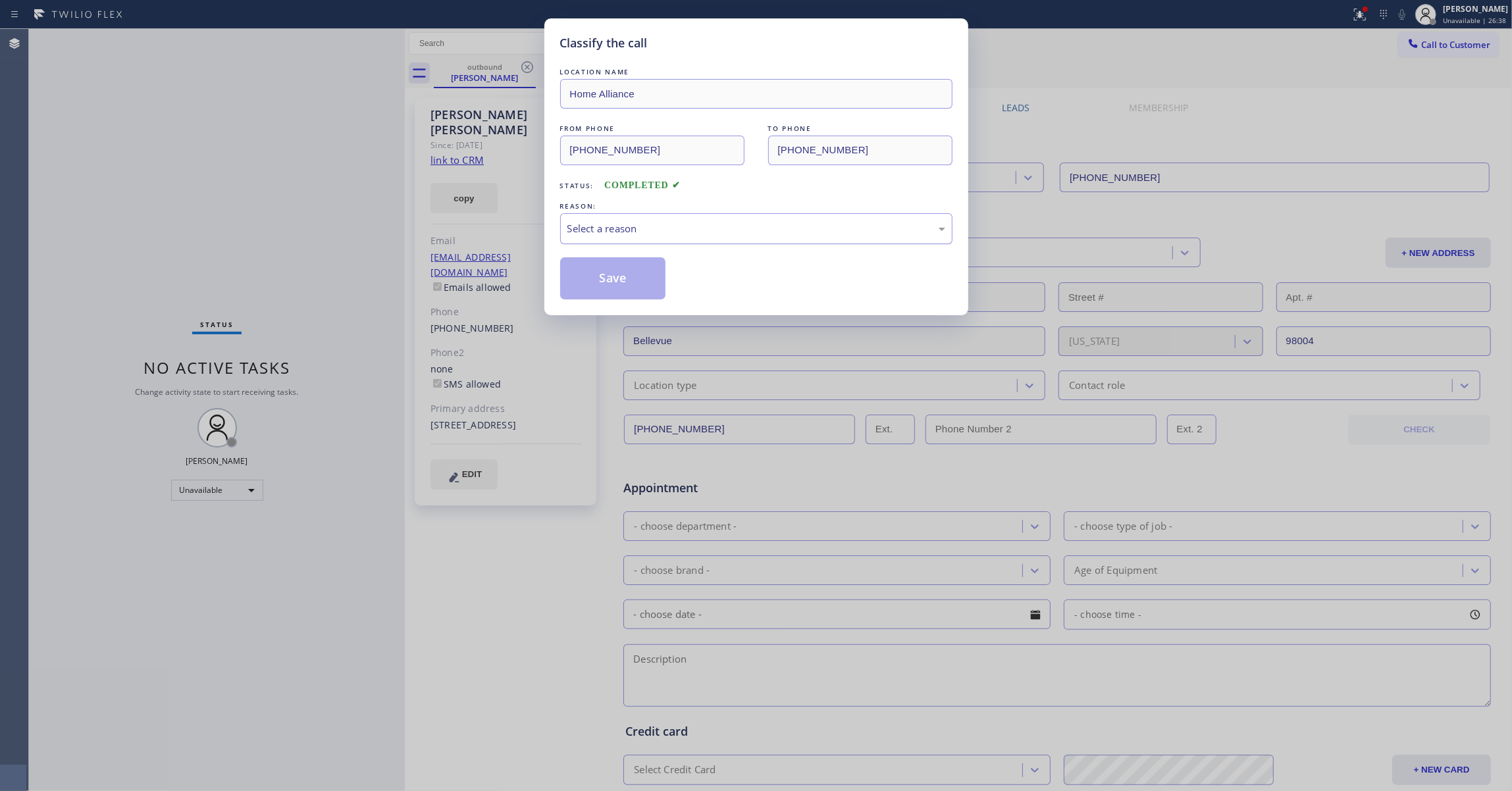
click at [619, 229] on div "Select a reason" at bounding box center [756, 228] width 378 height 15
click at [598, 275] on button "Save" at bounding box center [613, 278] width 106 height 42
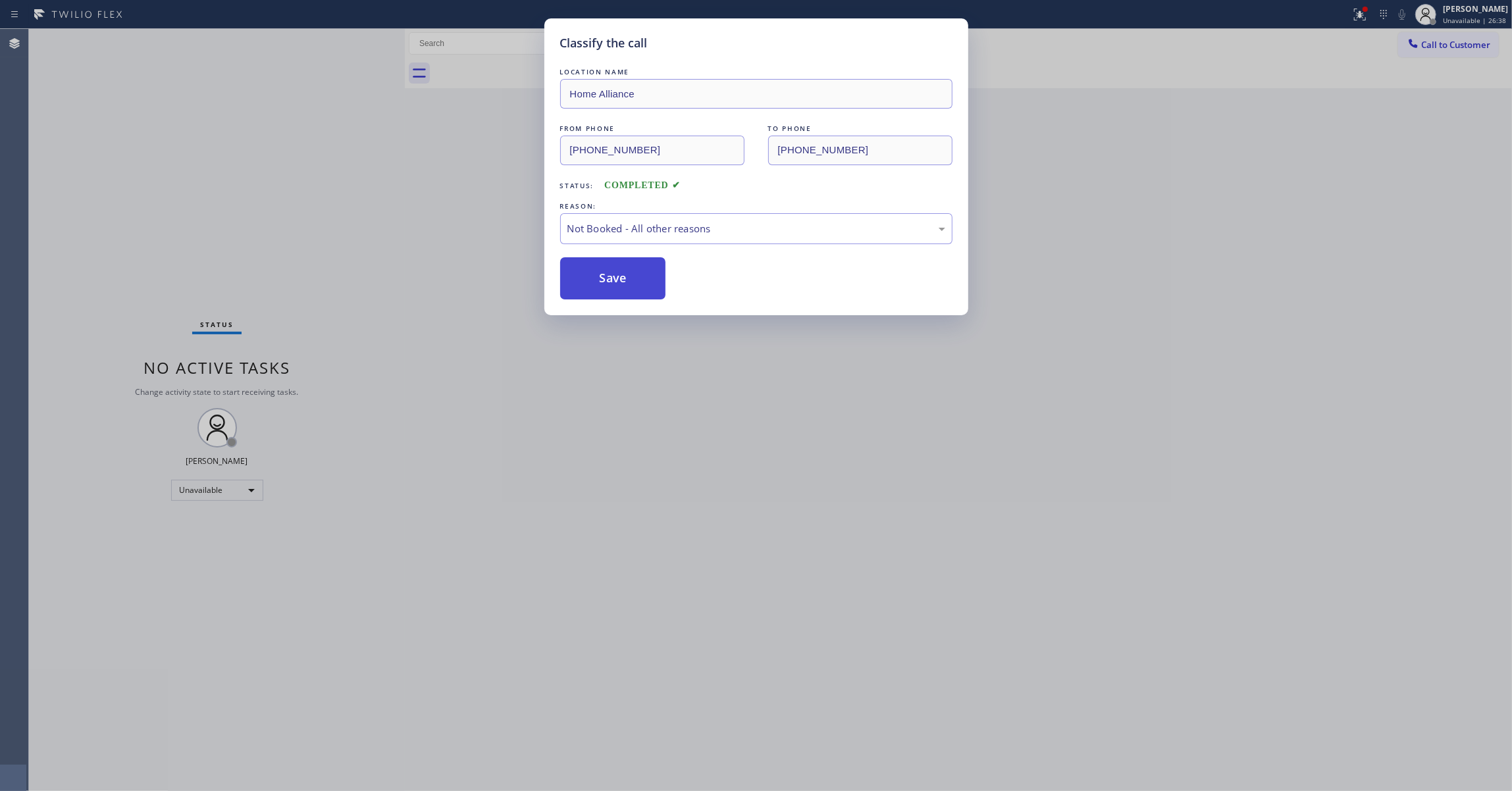
click at [598, 275] on button "Save" at bounding box center [613, 278] width 106 height 42
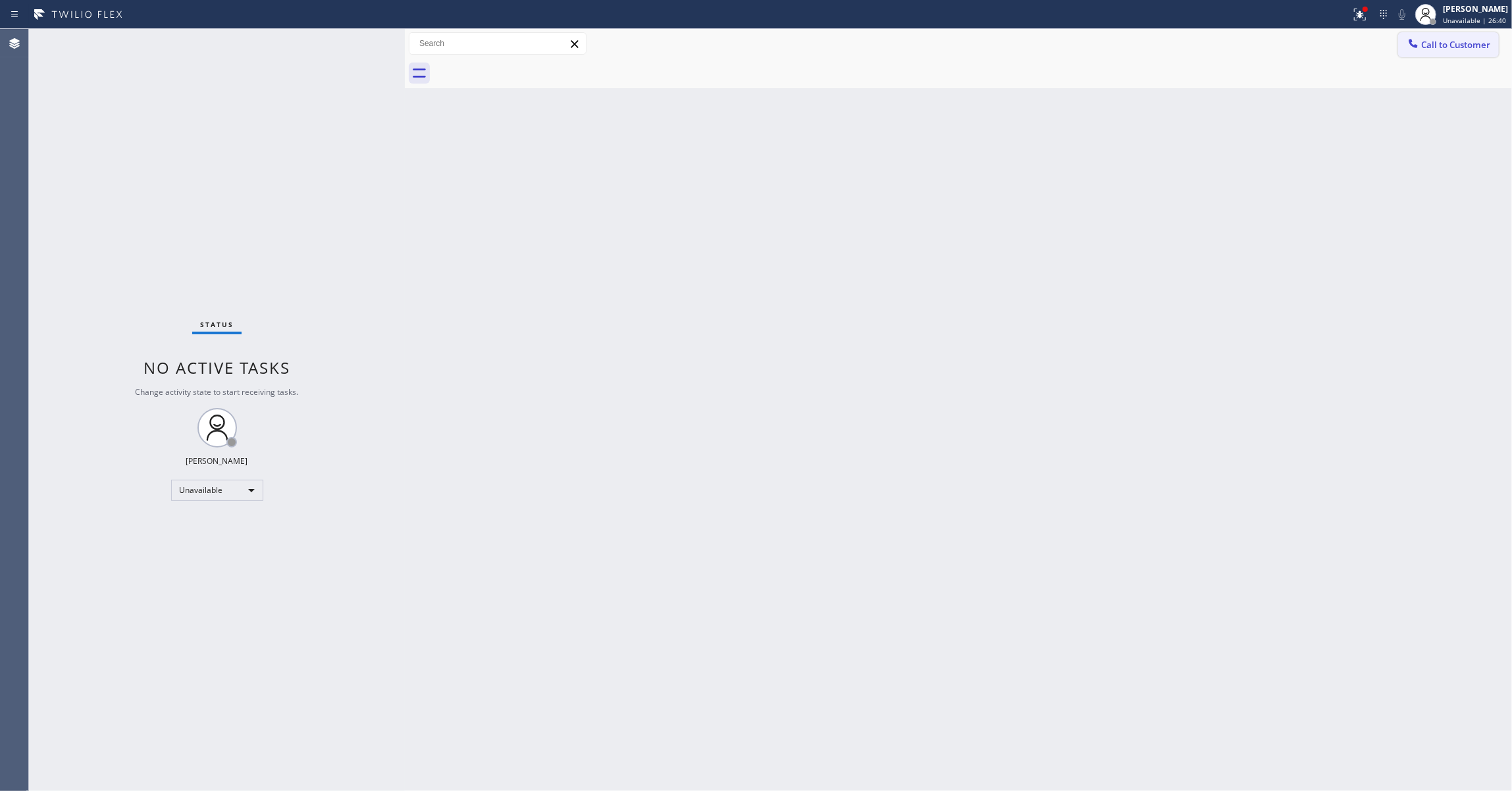
click at [1478, 46] on span "Call to Customer" at bounding box center [1455, 45] width 69 height 12
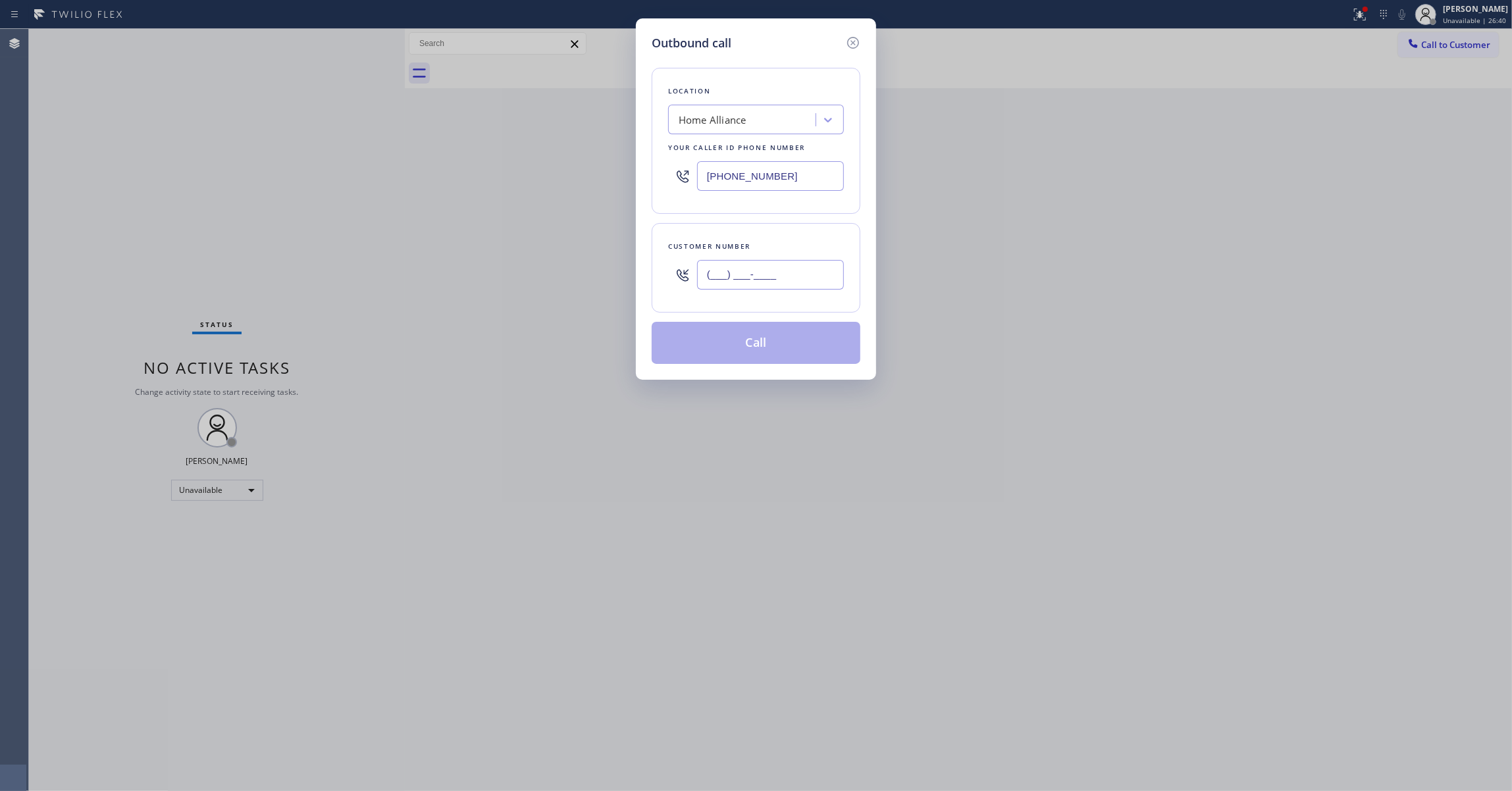
click at [758, 264] on input "(___) ___-____" at bounding box center [770, 274] width 147 height 30
paste input "646) 641-7616"
type input "(646) 641-7616"
click at [765, 351] on button "Call" at bounding box center [756, 343] width 209 height 42
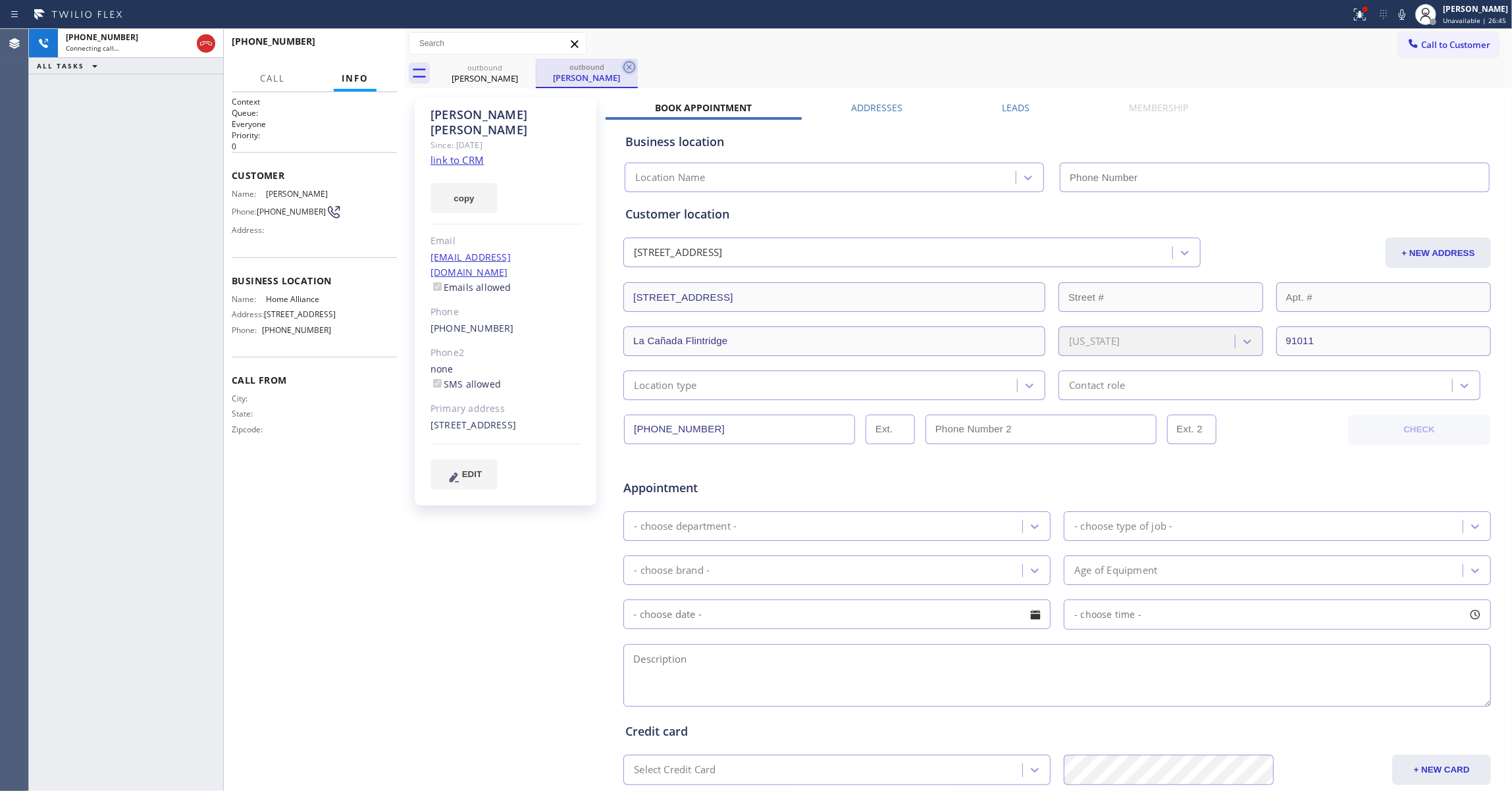
click at [625, 67] on icon at bounding box center [629, 67] width 16 height 16
type input "[PHONE_NUMBER]"
click at [467, 153] on link "link to CRM" at bounding box center [457, 160] width 54 height 13
drag, startPoint x: 111, startPoint y: 317, endPoint x: 114, endPoint y: 285, distance: 32.1
click at [111, 303] on div "+16466417616 Live | 00:01 ALL TASKS ALL TASKS ACTIVE TASKS TASKS IN WRAP UP" at bounding box center [126, 410] width 194 height 762
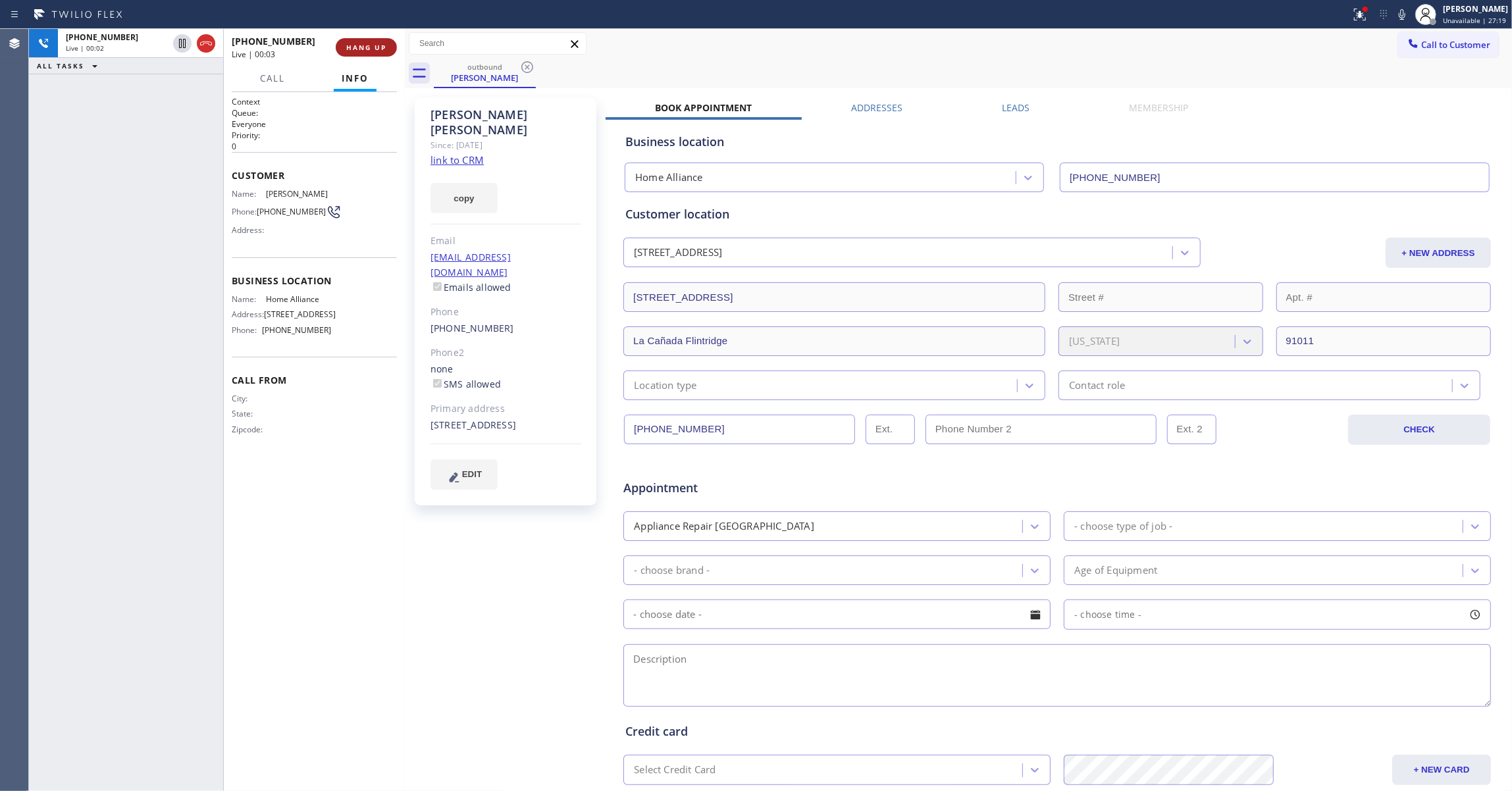
click at [360, 43] on span "HANG UP" at bounding box center [366, 48] width 40 height 9
click at [267, 216] on span "(646) 641-7616" at bounding box center [291, 211] width 69 height 10
drag, startPoint x: 267, startPoint y: 216, endPoint x: 307, endPoint y: 143, distance: 83.2
click at [267, 216] on span "(646) 641-7616" at bounding box center [291, 211] width 69 height 10
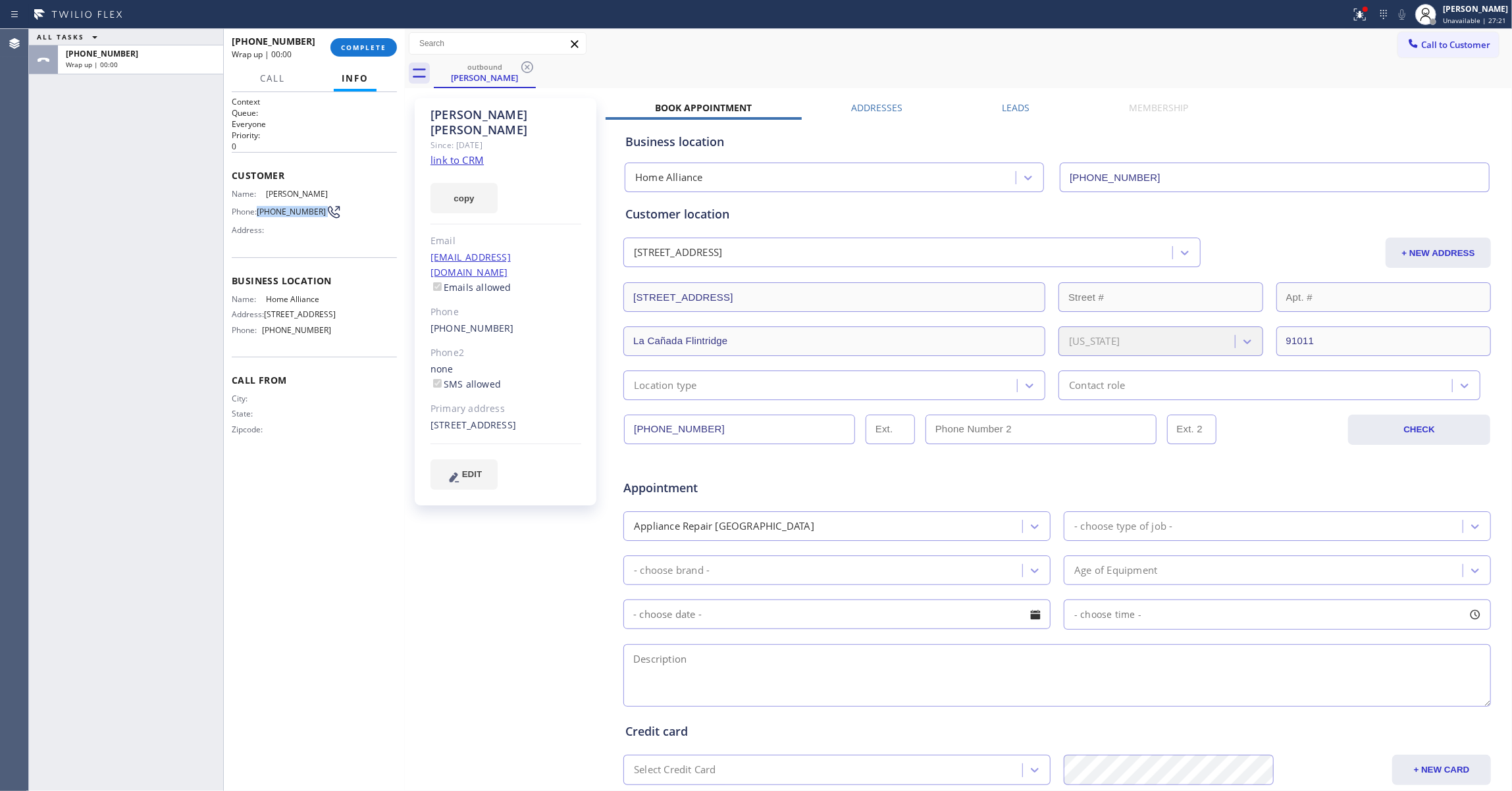
copy div "(646) 641-7616"
click at [370, 40] on button "COMPLETE" at bounding box center [364, 48] width 67 height 19
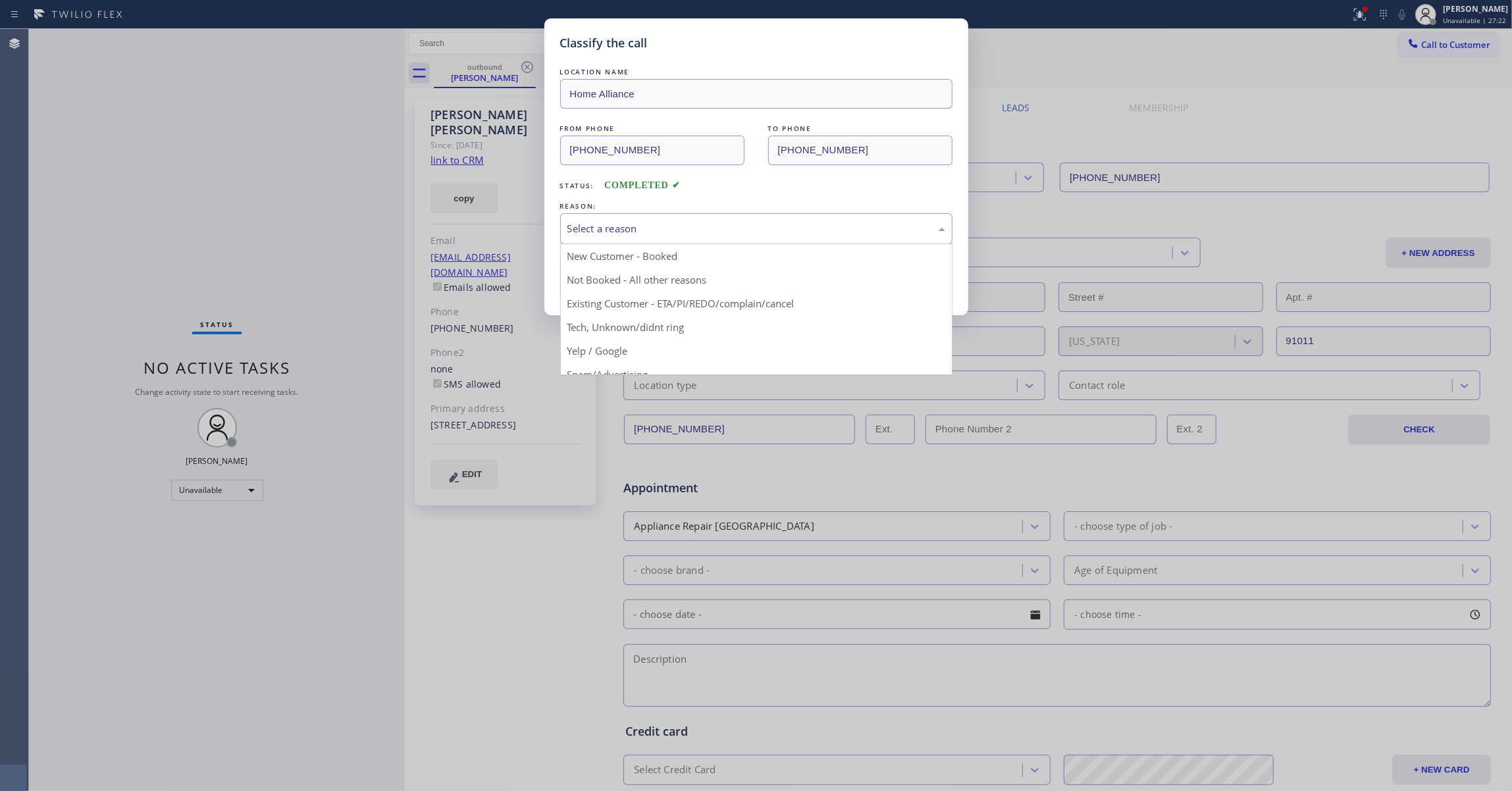
click at [575, 230] on div "Select a reason" at bounding box center [756, 228] width 378 height 15
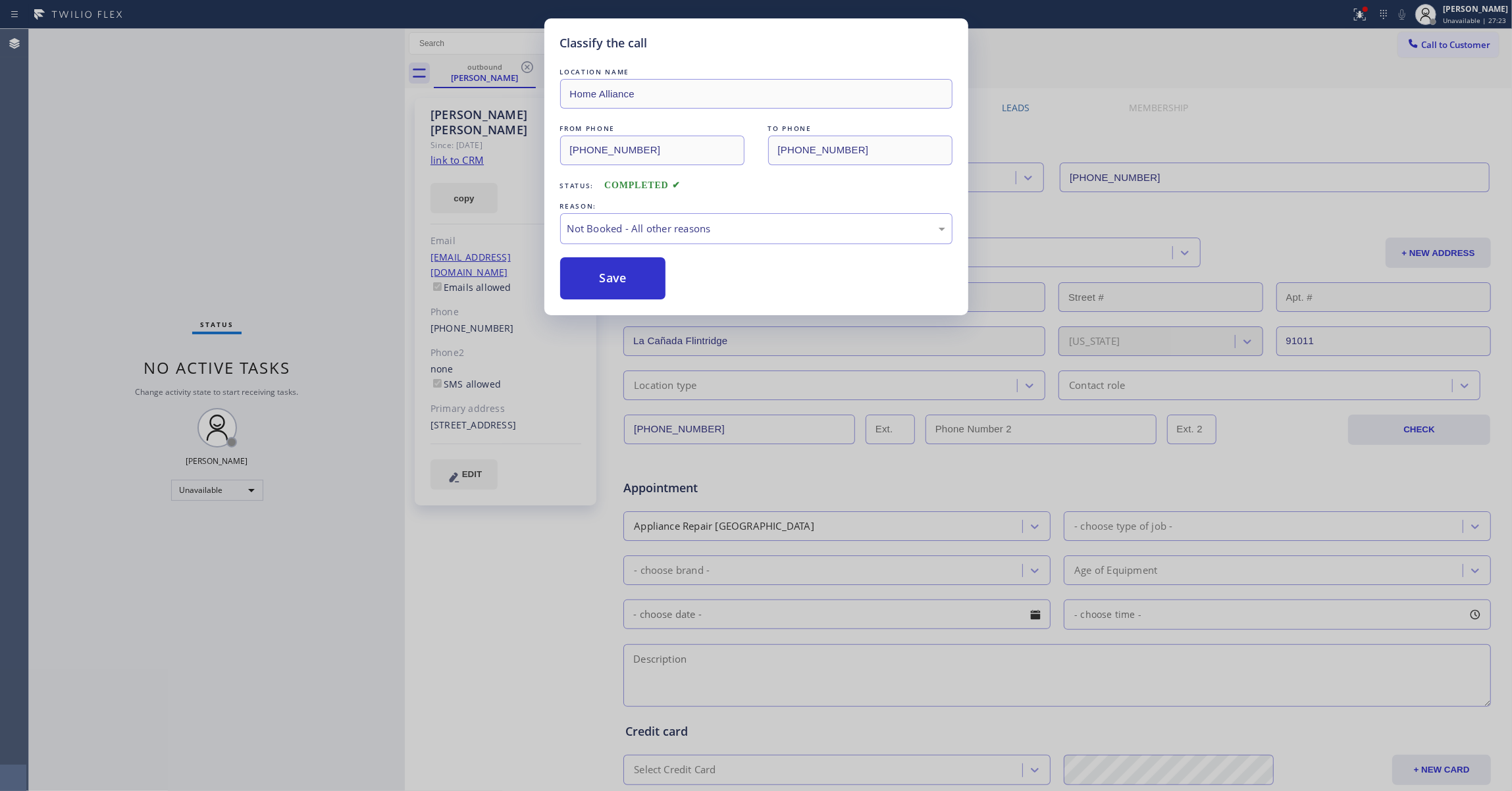
click at [580, 283] on button "Save" at bounding box center [613, 278] width 106 height 42
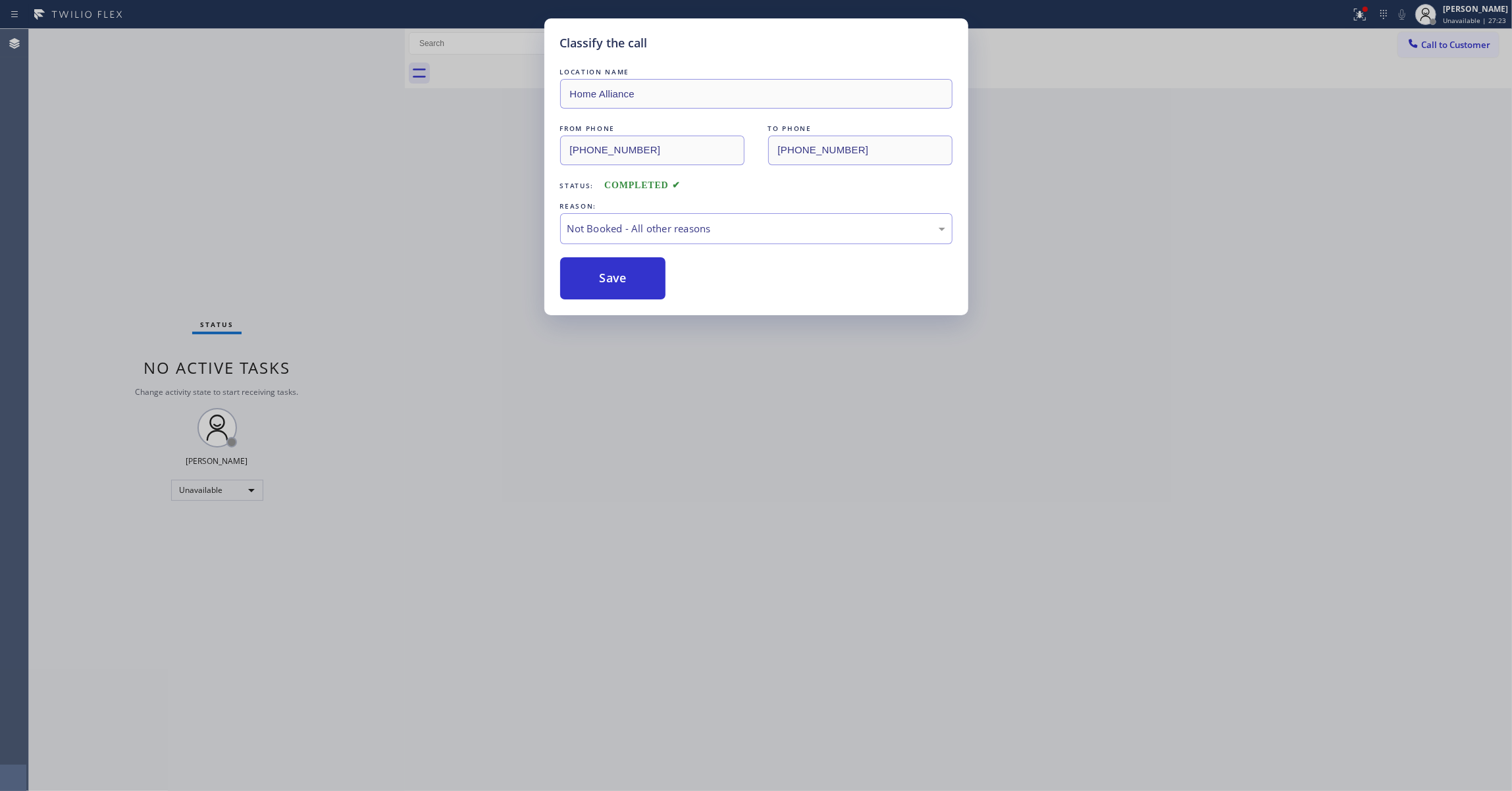
click at [580, 283] on button "Save" at bounding box center [613, 278] width 106 height 42
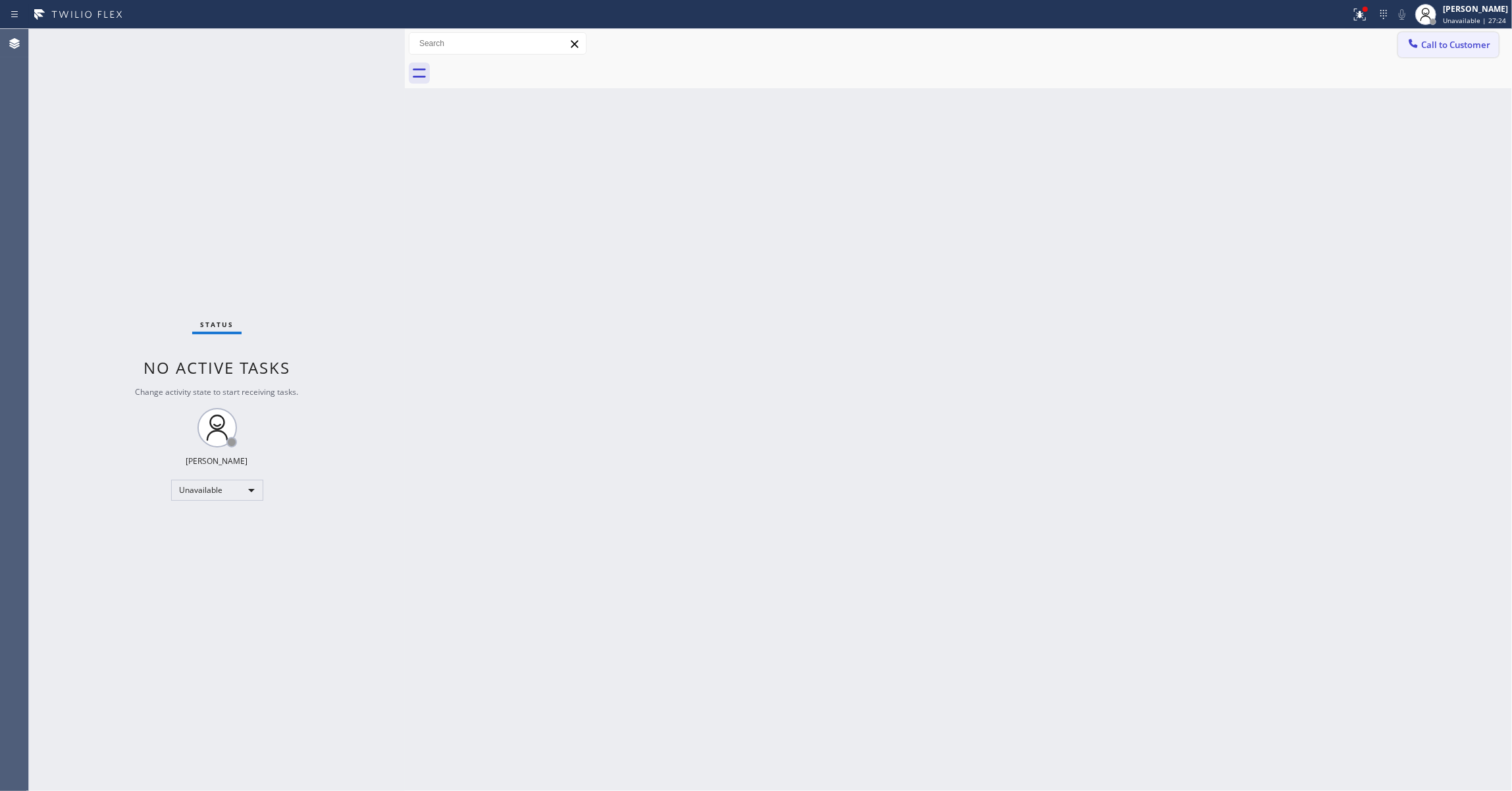
click at [1470, 45] on span "Call to Customer" at bounding box center [1455, 45] width 69 height 12
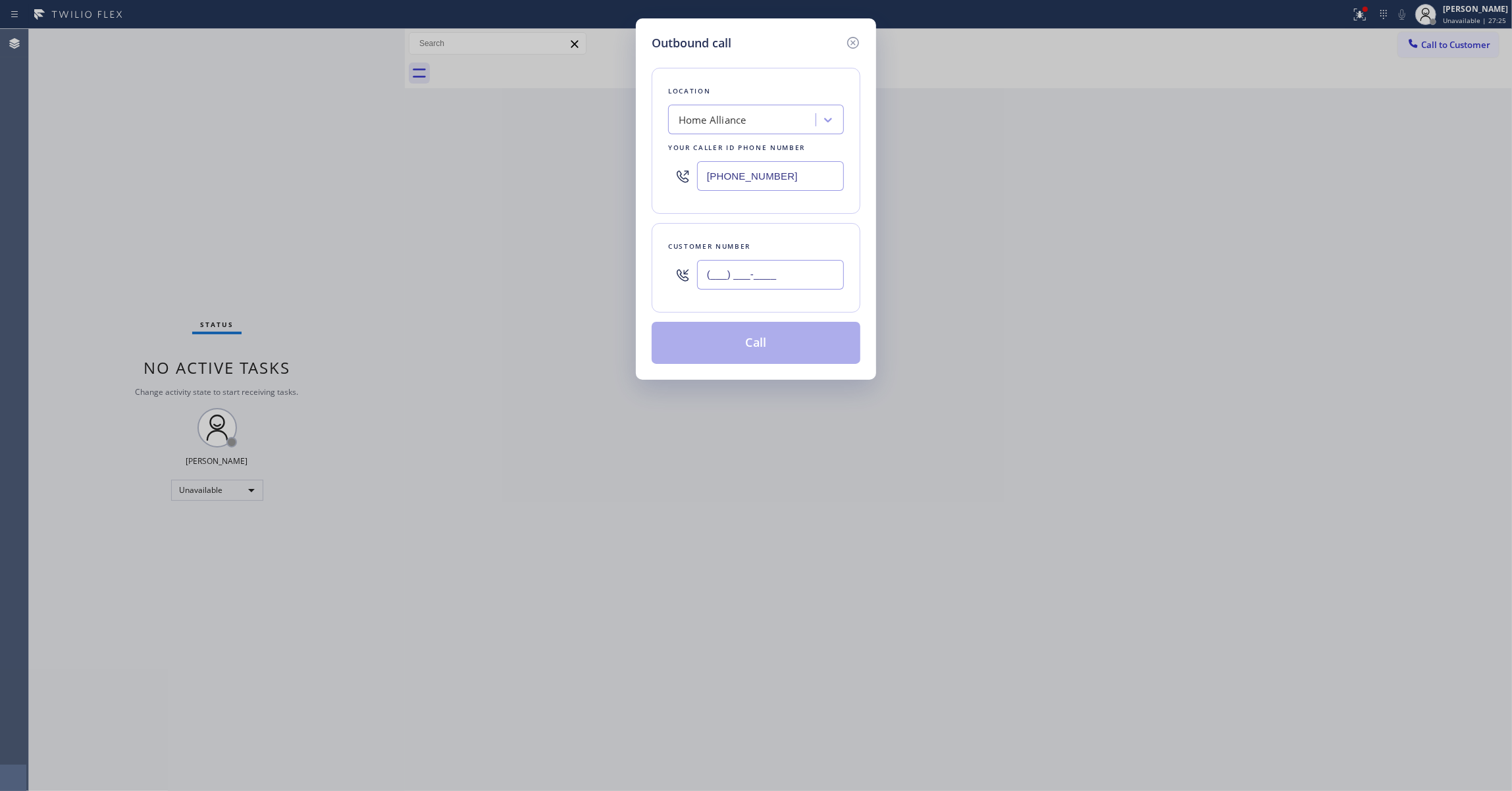
click at [812, 268] on input "(___) ___-____" at bounding box center [770, 274] width 147 height 30
paste input "646) 641-7616"
type input "(646) 641-7616"
click at [746, 351] on button "Call" at bounding box center [756, 343] width 209 height 42
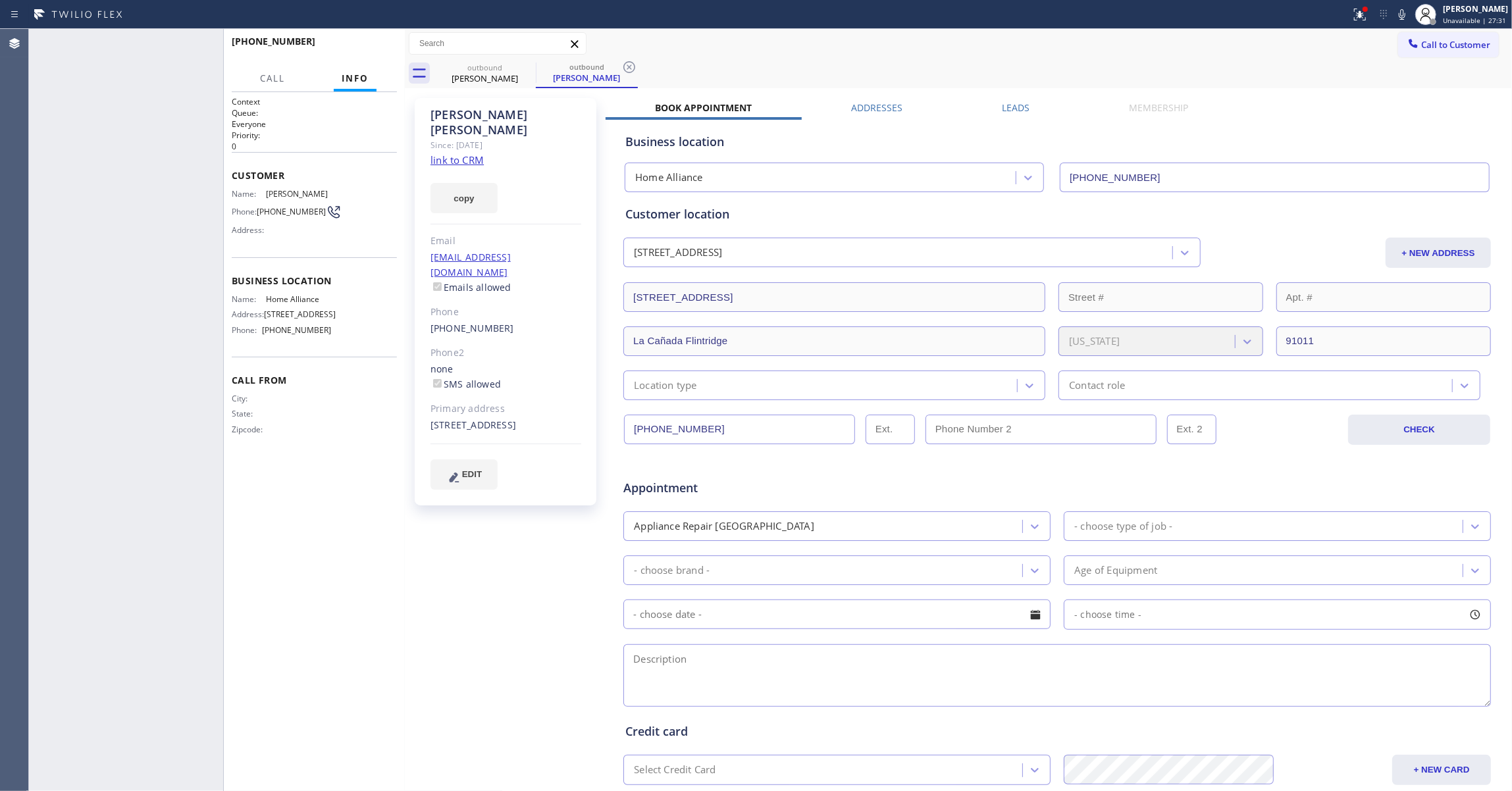
type input "[PHONE_NUMBER]"
click at [630, 65] on icon at bounding box center [629, 67] width 16 height 16
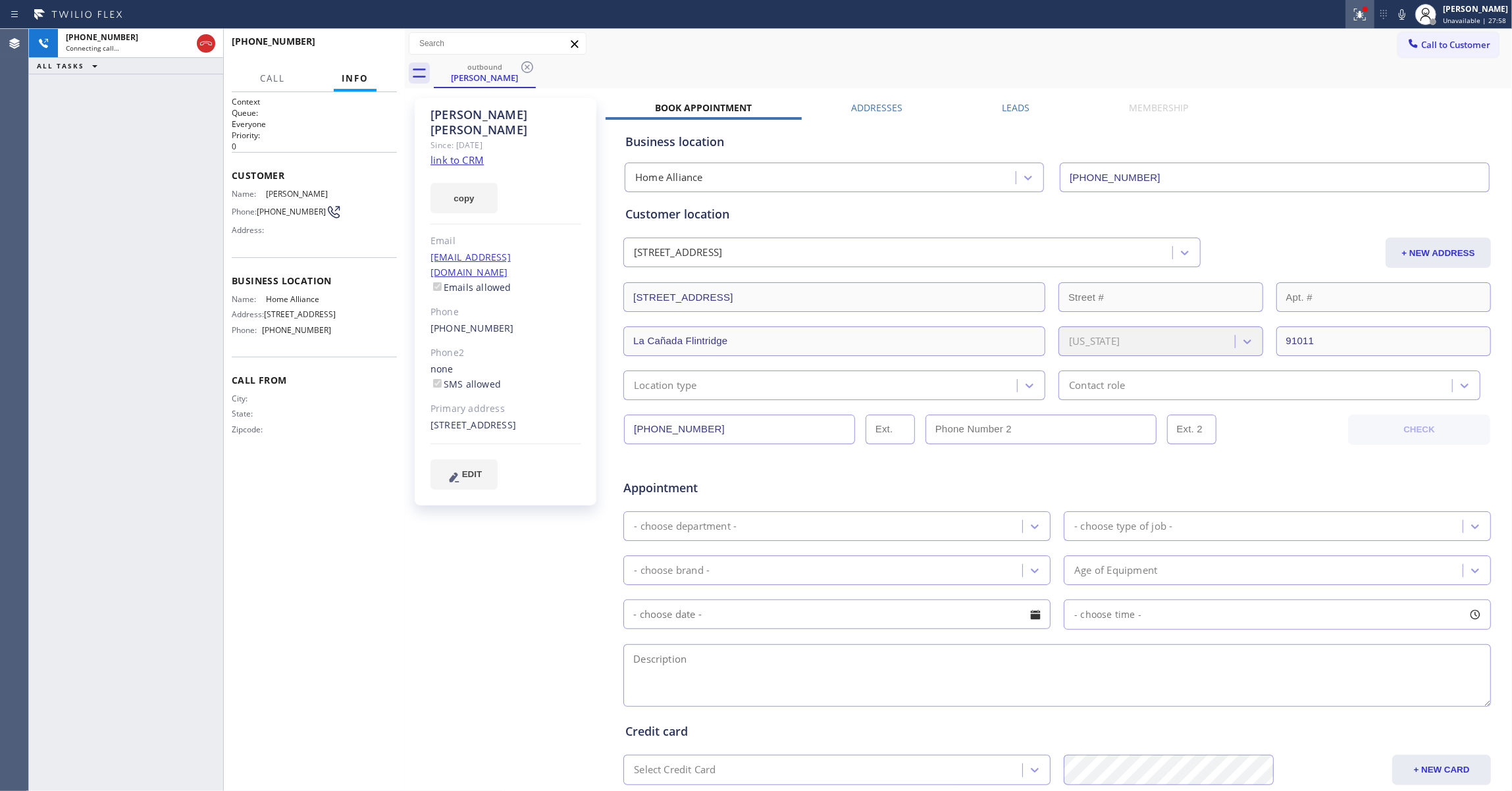
click at [1352, 11] on icon at bounding box center [1360, 15] width 16 height 16
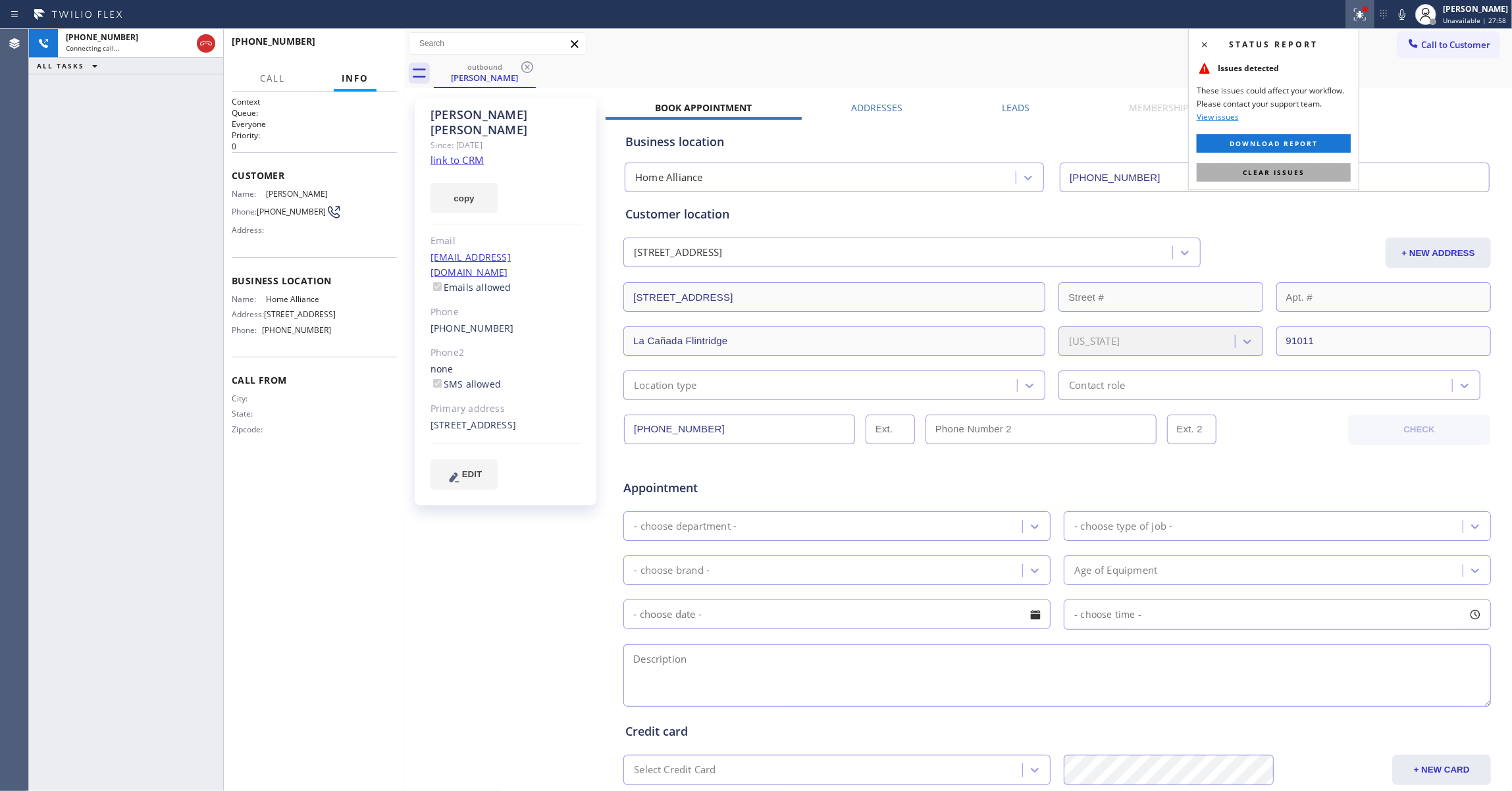
click at [1287, 170] on span "Clear issues" at bounding box center [1273, 172] width 62 height 9
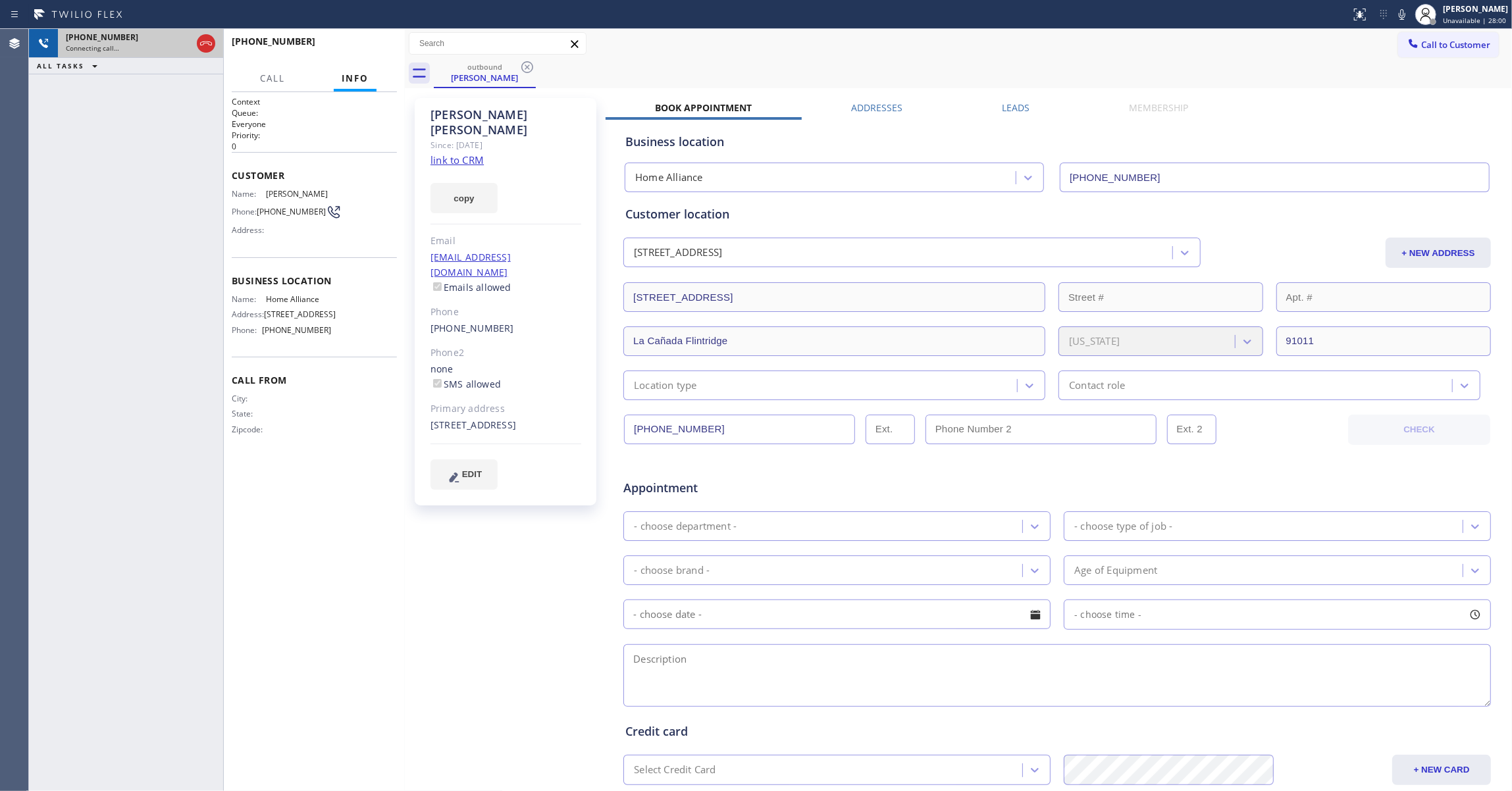
click at [151, 48] on div "Connecting call…" at bounding box center [129, 48] width 126 height 9
click at [356, 52] on button "HANG UP" at bounding box center [366, 48] width 61 height 19
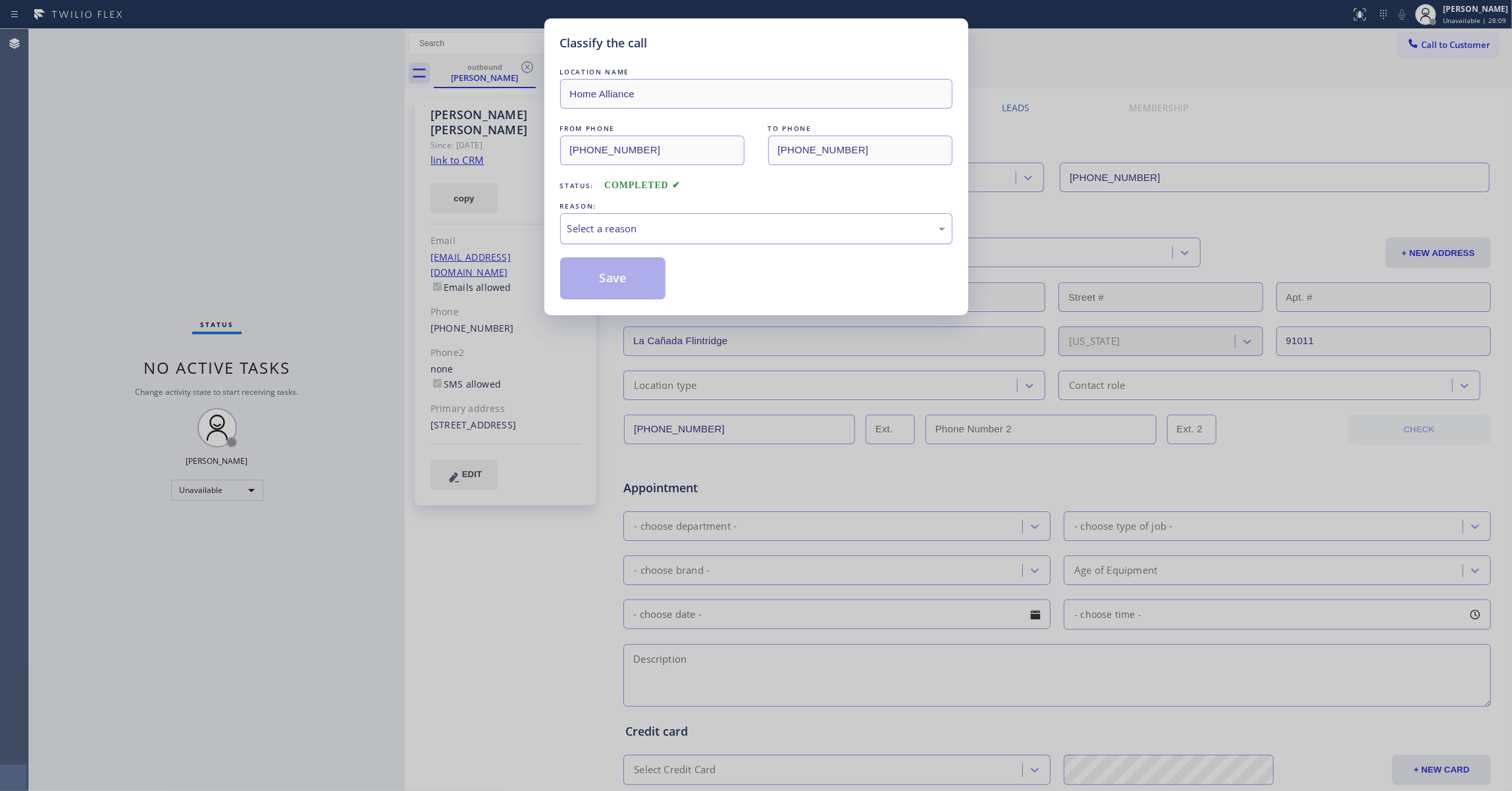
click at [609, 231] on div "Select a reason" at bounding box center [756, 228] width 378 height 15
click at [600, 279] on button "Save" at bounding box center [613, 278] width 106 height 42
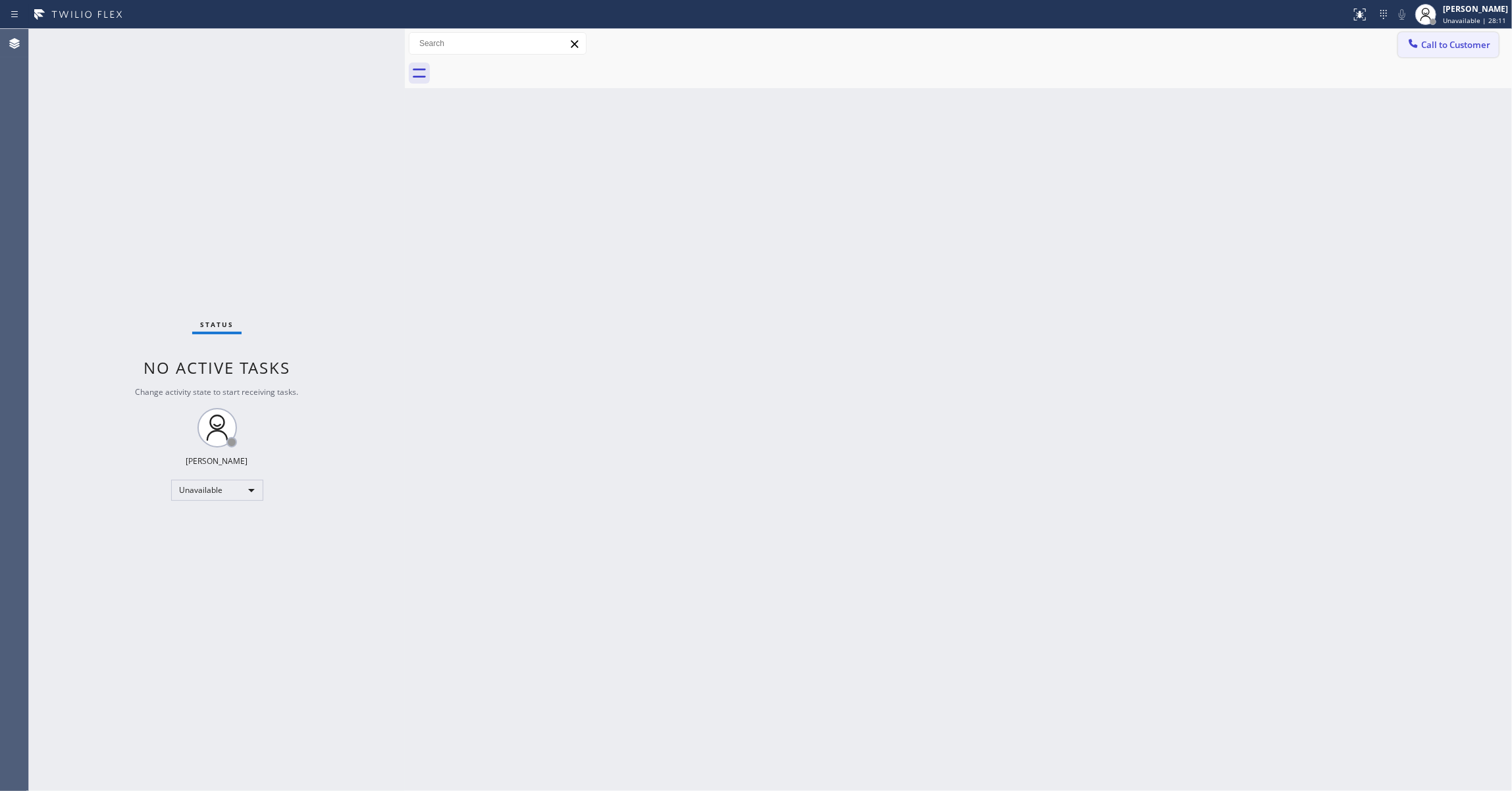
click at [1456, 43] on span "Call to Customer" at bounding box center [1455, 45] width 69 height 12
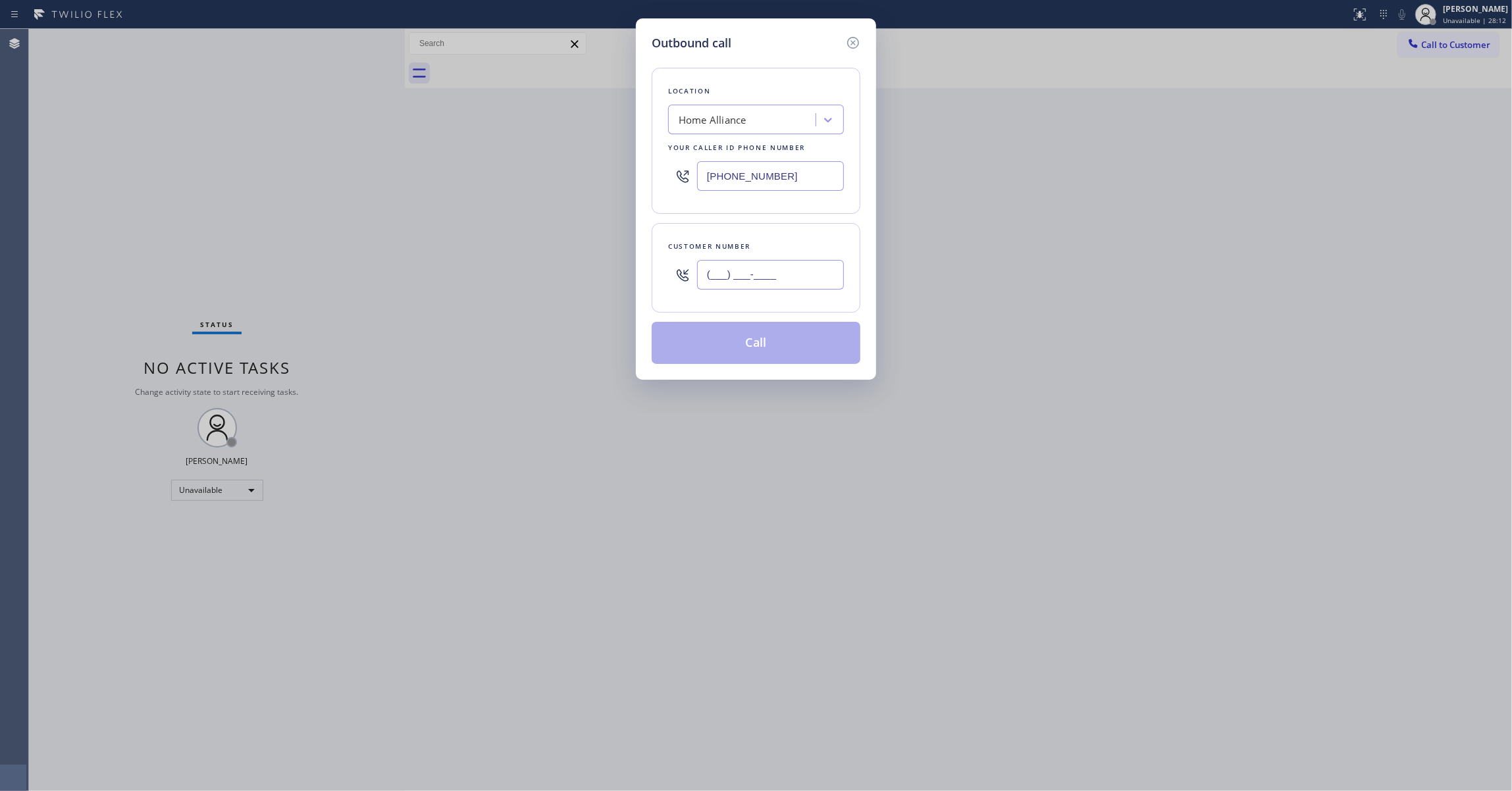
click at [794, 275] on input "(___) ___-____" at bounding box center [770, 274] width 147 height 30
paste input "310) 869-6777"
type input "[PHONE_NUMBER]"
click at [816, 351] on button "Call" at bounding box center [756, 343] width 209 height 42
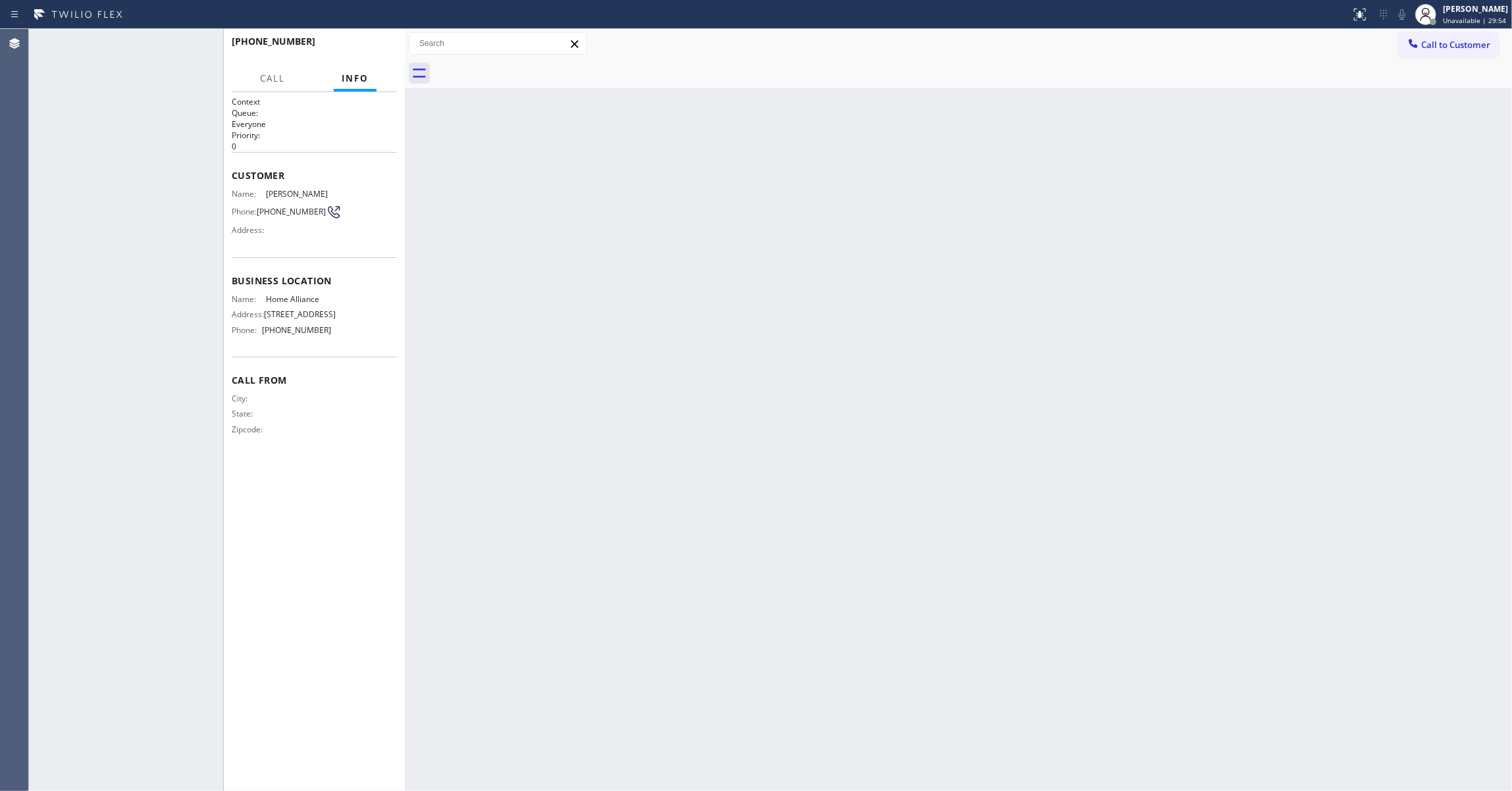
click at [811, 348] on div "Back to Dashboard Change Sender ID Customers Technicians Select a contact Outbo…" at bounding box center [958, 410] width 1107 height 762
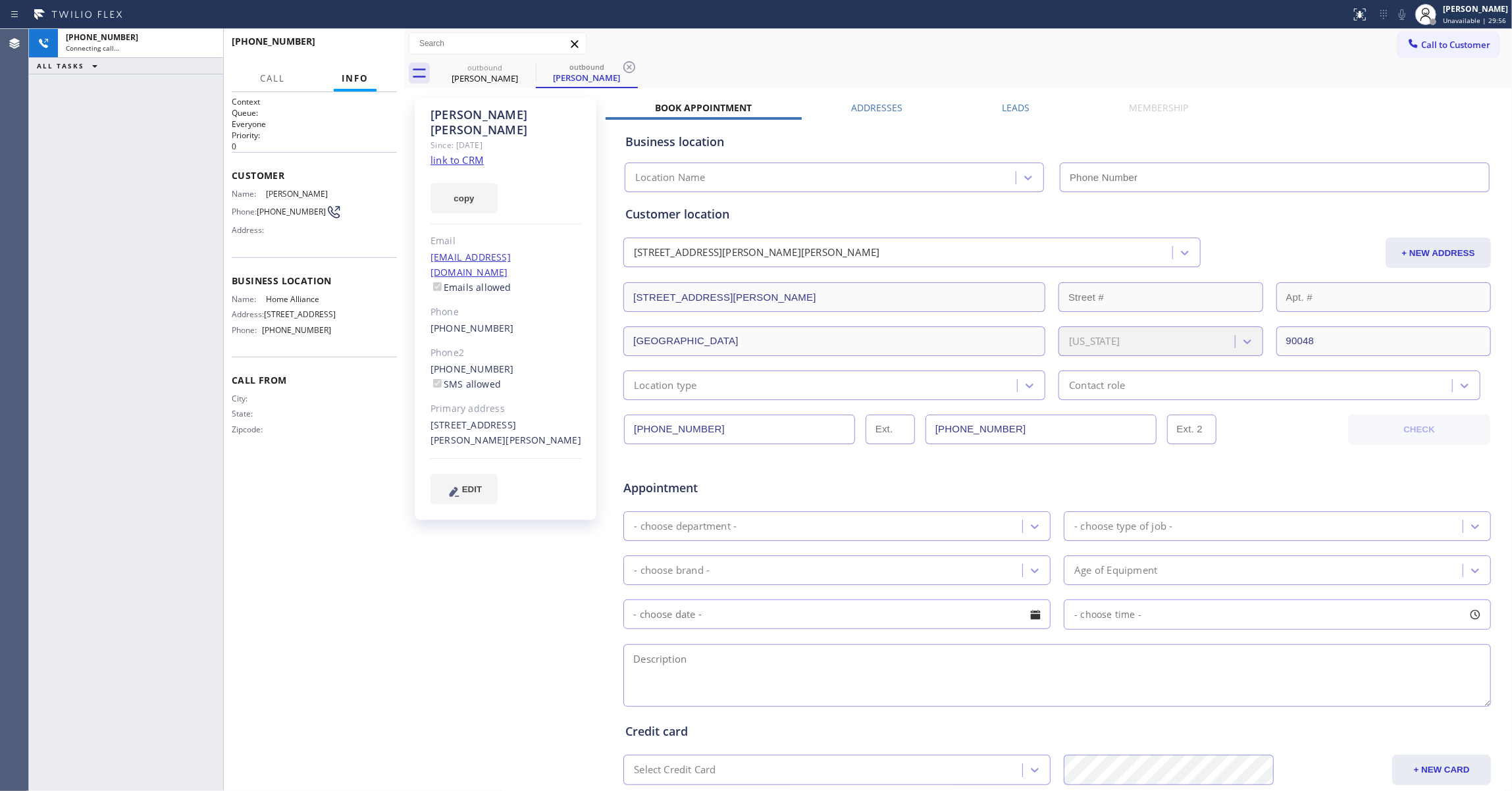
type input "[PHONE_NUMBER]"
click at [630, 67] on icon at bounding box center [629, 67] width 12 height 12
click at [465, 153] on link "link to CRM" at bounding box center [457, 160] width 54 height 13
click at [364, 38] on button "HANG UP" at bounding box center [366, 48] width 61 height 19
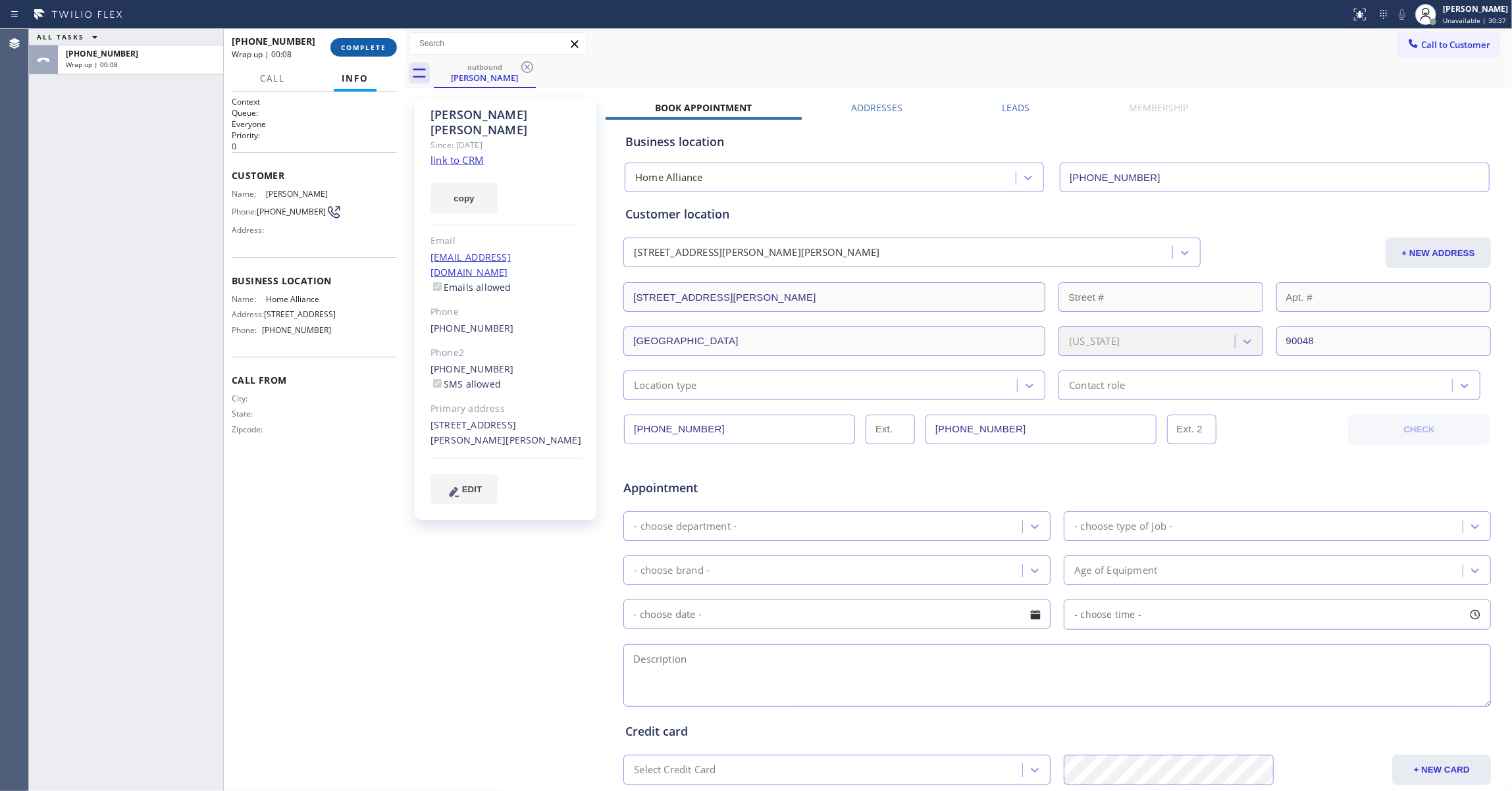
click at [363, 46] on span "COMPLETE" at bounding box center [364, 48] width 46 height 9
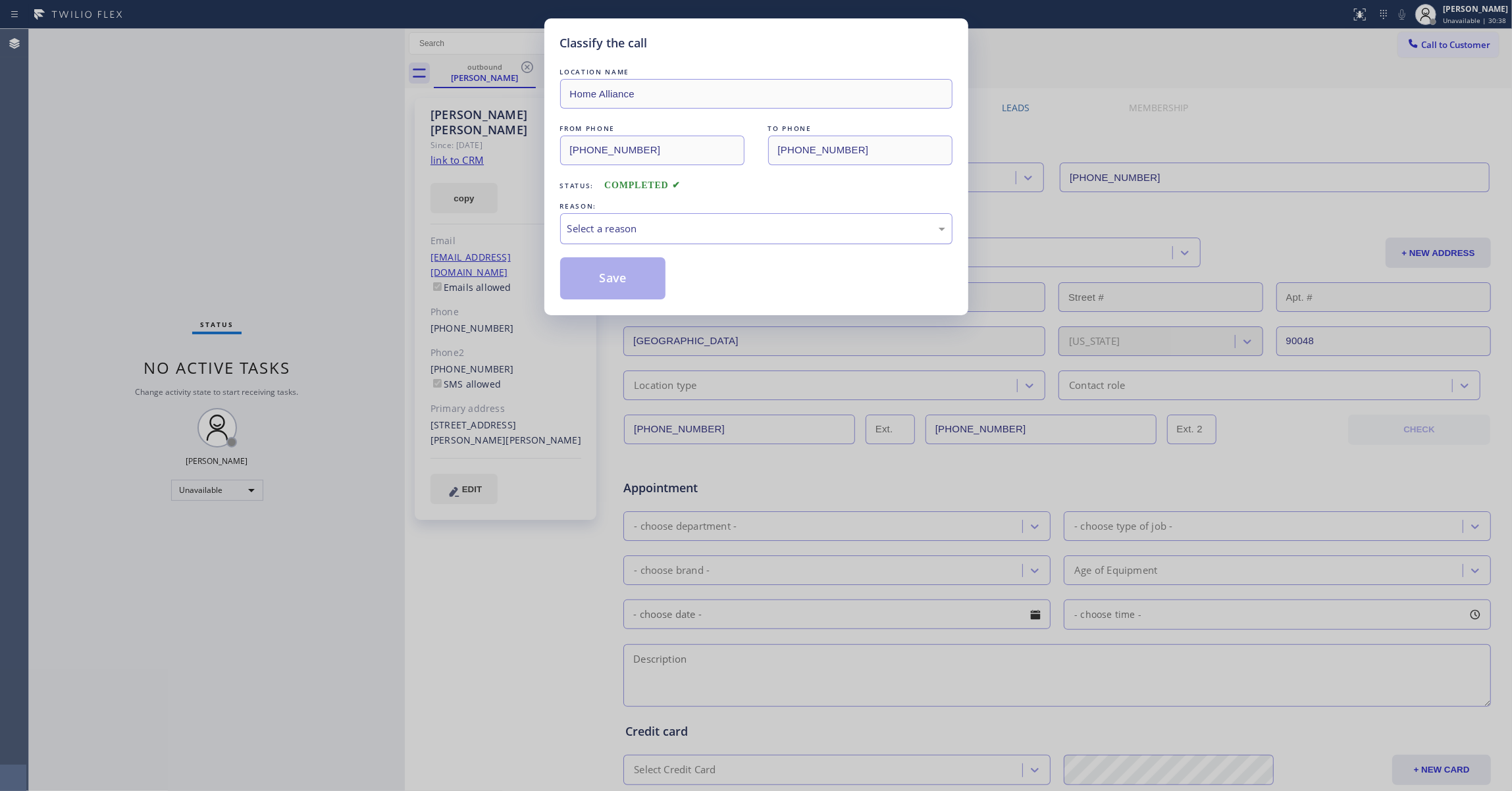
click at [639, 217] on div "Select a reason" at bounding box center [756, 229] width 392 height 31
click at [636, 279] on button "Save" at bounding box center [613, 278] width 106 height 42
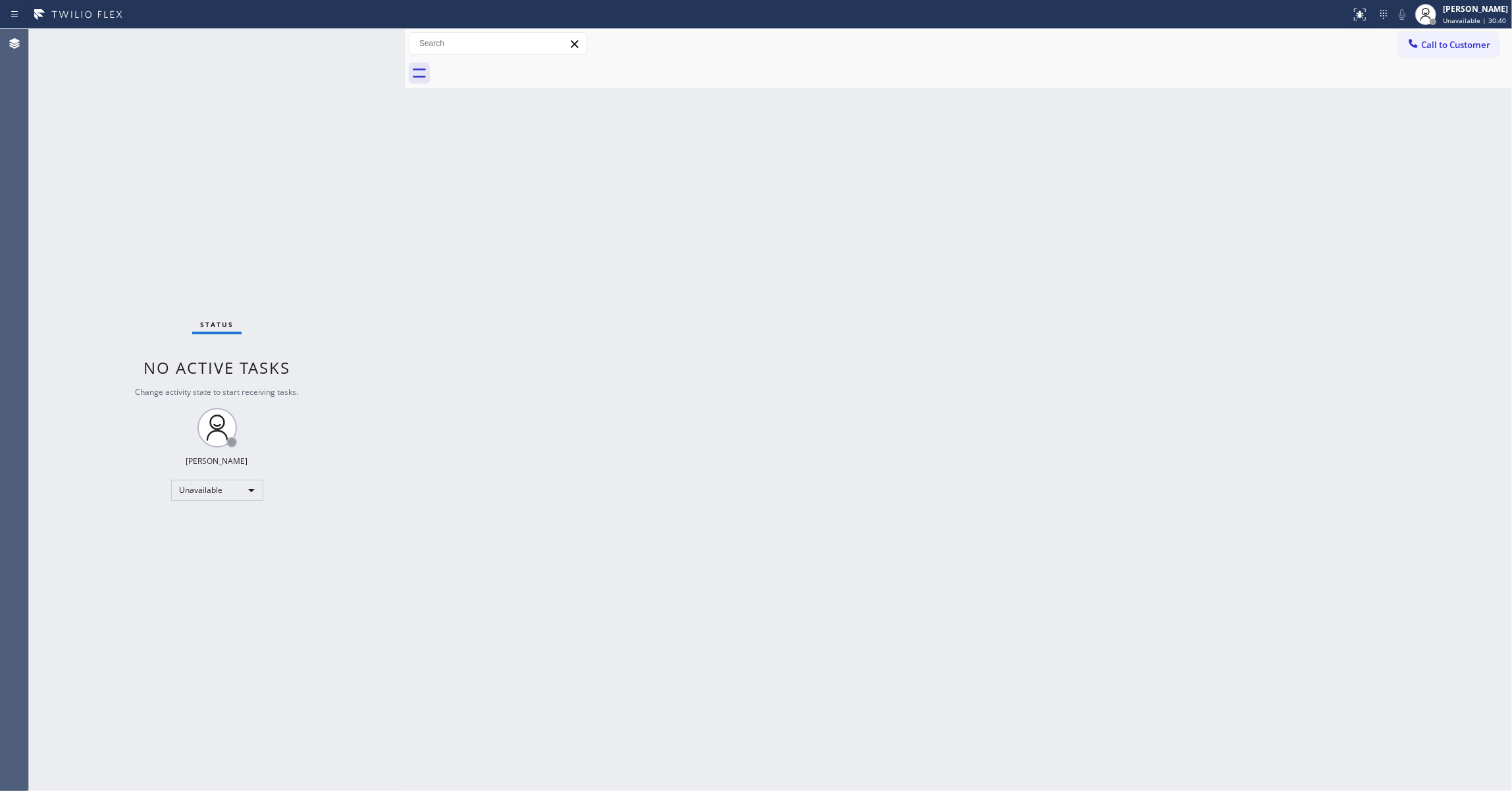
click at [1476, 41] on span "Call to Customer" at bounding box center [1455, 45] width 69 height 12
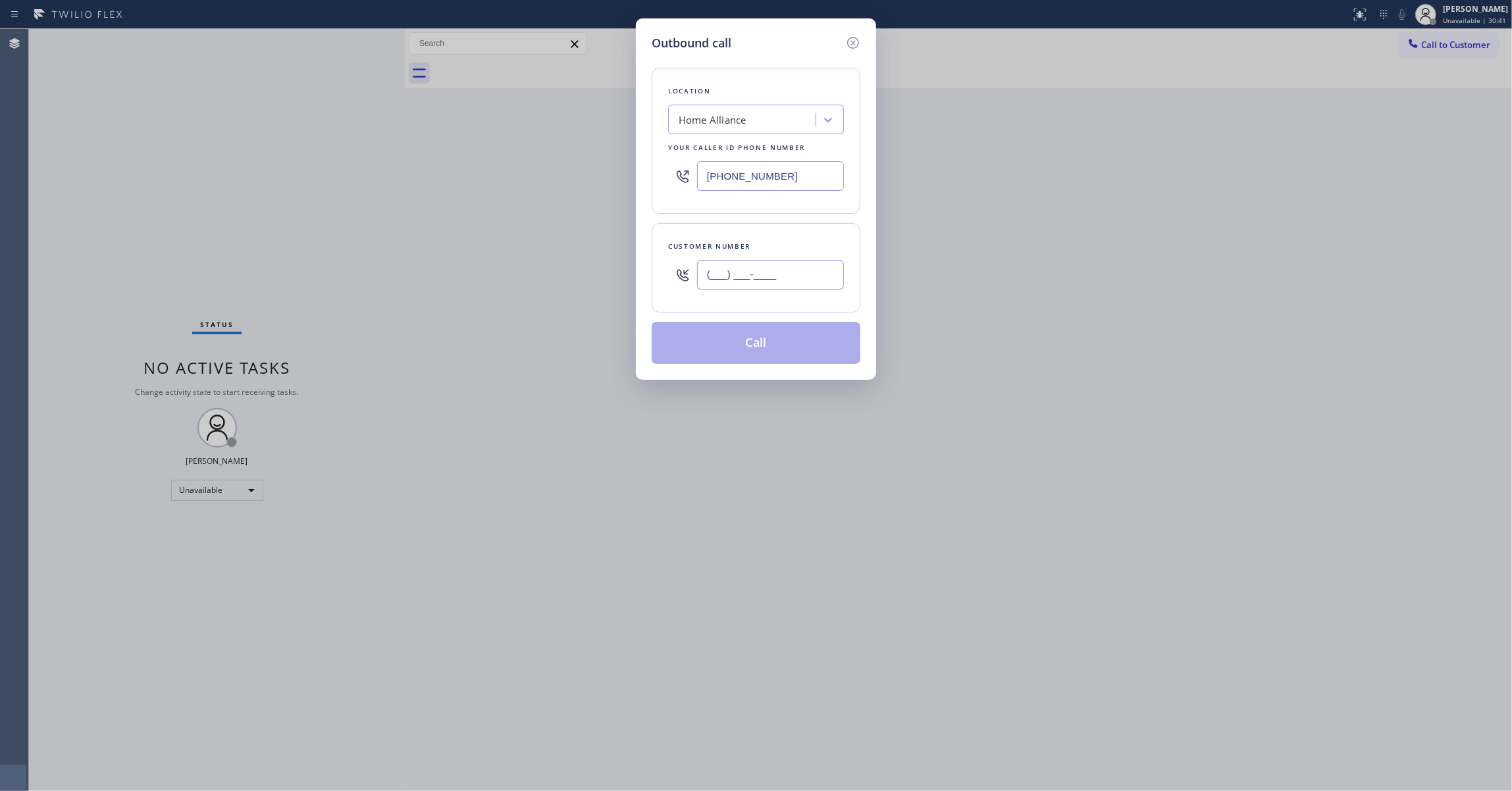
drag, startPoint x: 795, startPoint y: 270, endPoint x: 466, endPoint y: 278, distance: 329.1
click at [466, 278] on div "Outbound call Location Home Alliance Your caller id phone number (877) 777-0796…" at bounding box center [756, 395] width 1512 height 791
paste input "310) 963-3051"
type input "[PHONE_NUMBER]"
click at [766, 345] on button "Call" at bounding box center [756, 343] width 209 height 42
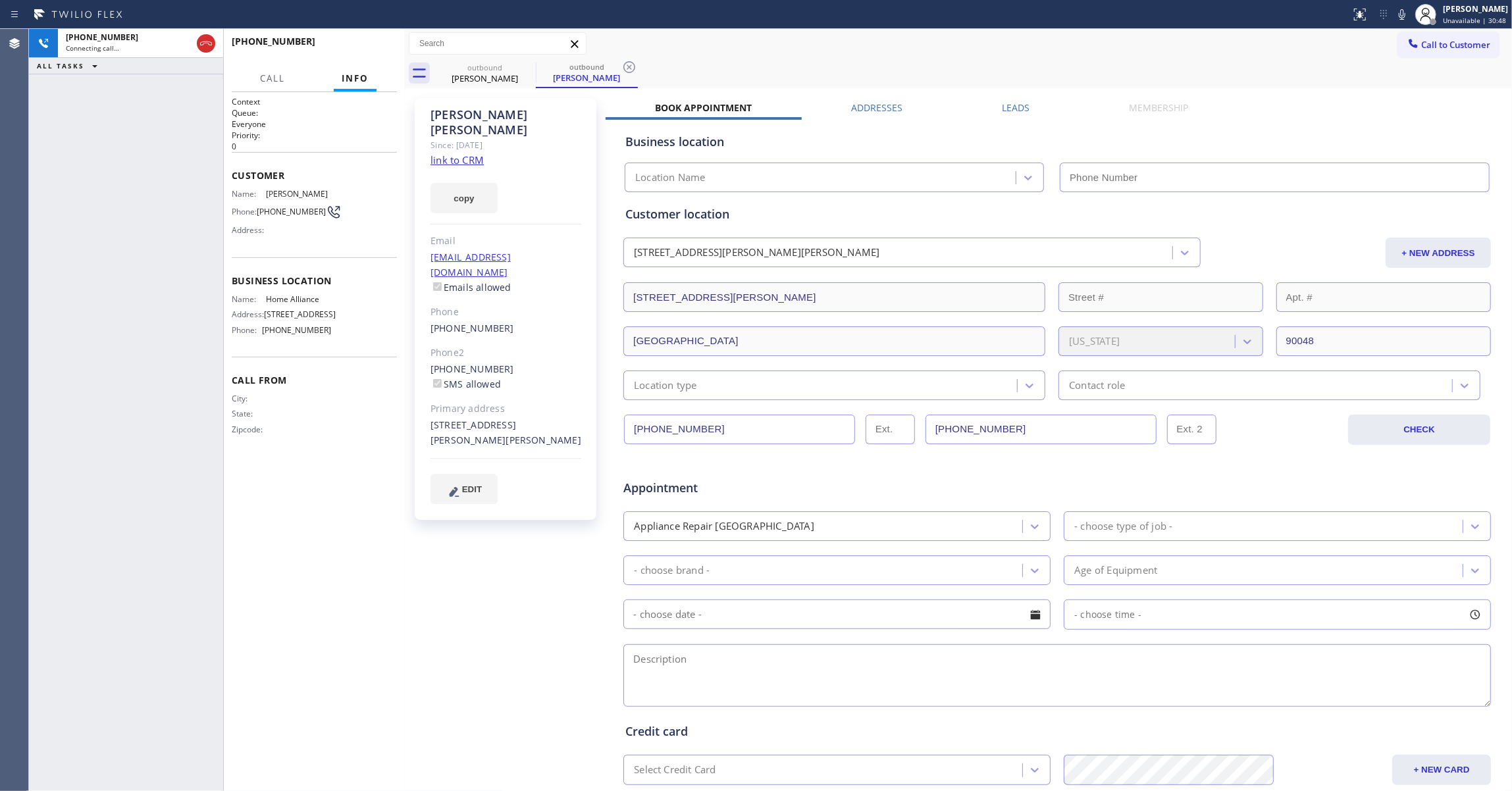
type input "[PHONE_NUMBER]"
click at [633, 64] on icon at bounding box center [629, 67] width 16 height 16
click at [348, 42] on button "HANG UP" at bounding box center [366, 48] width 61 height 19
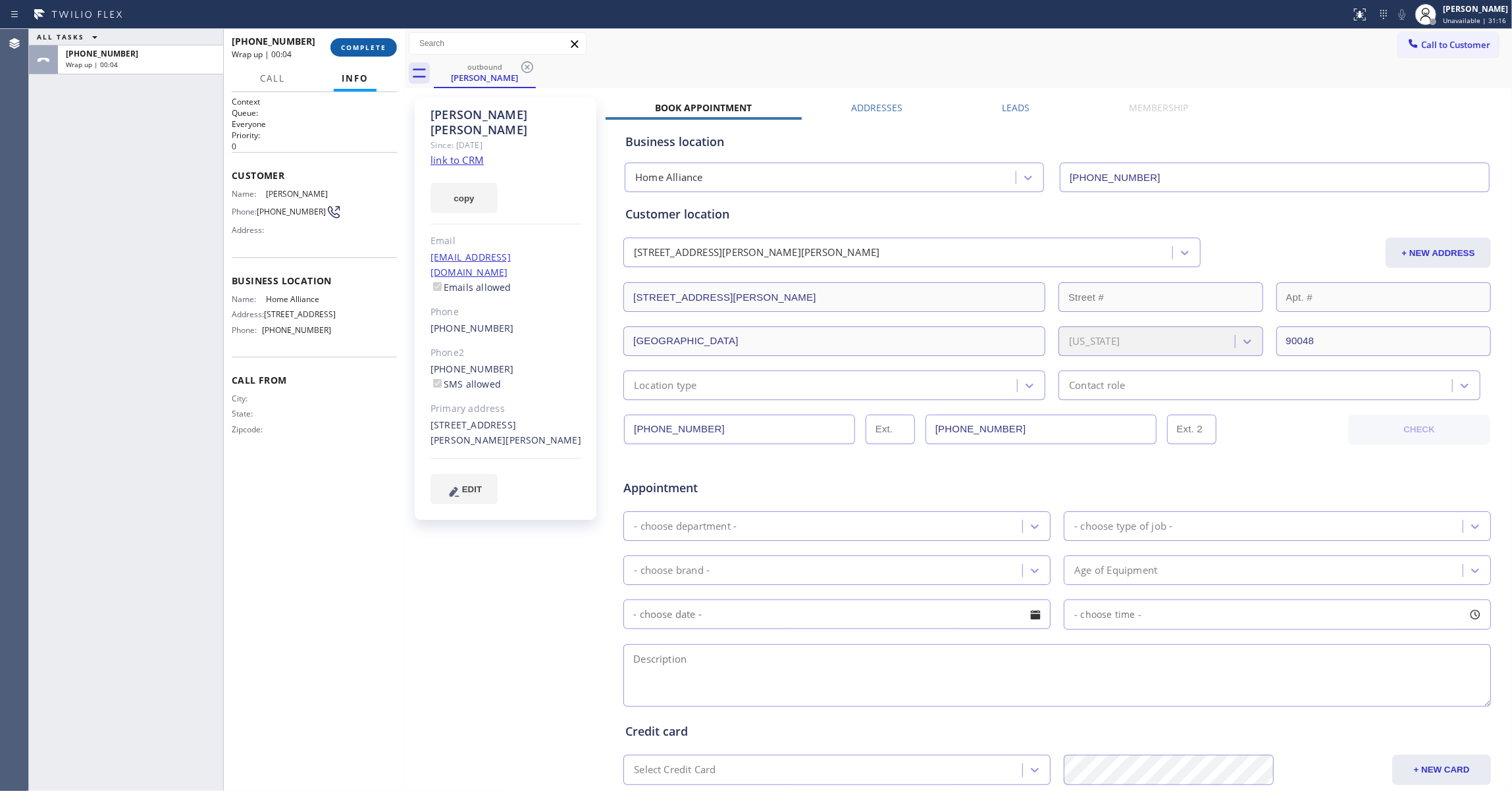
click at [370, 54] on button "COMPLETE" at bounding box center [364, 48] width 67 height 19
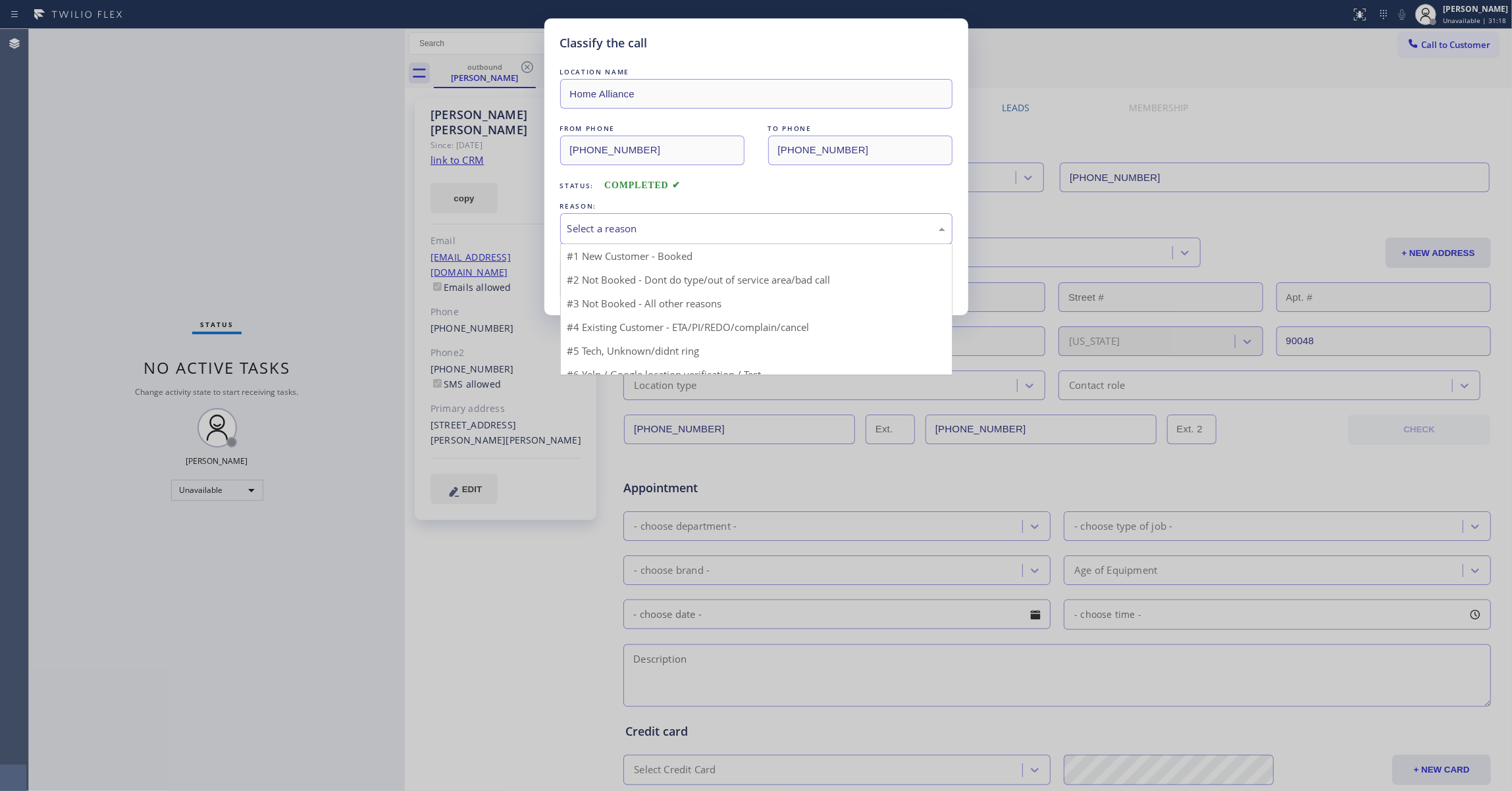
click at [627, 226] on div "Select a reason" at bounding box center [756, 228] width 378 height 15
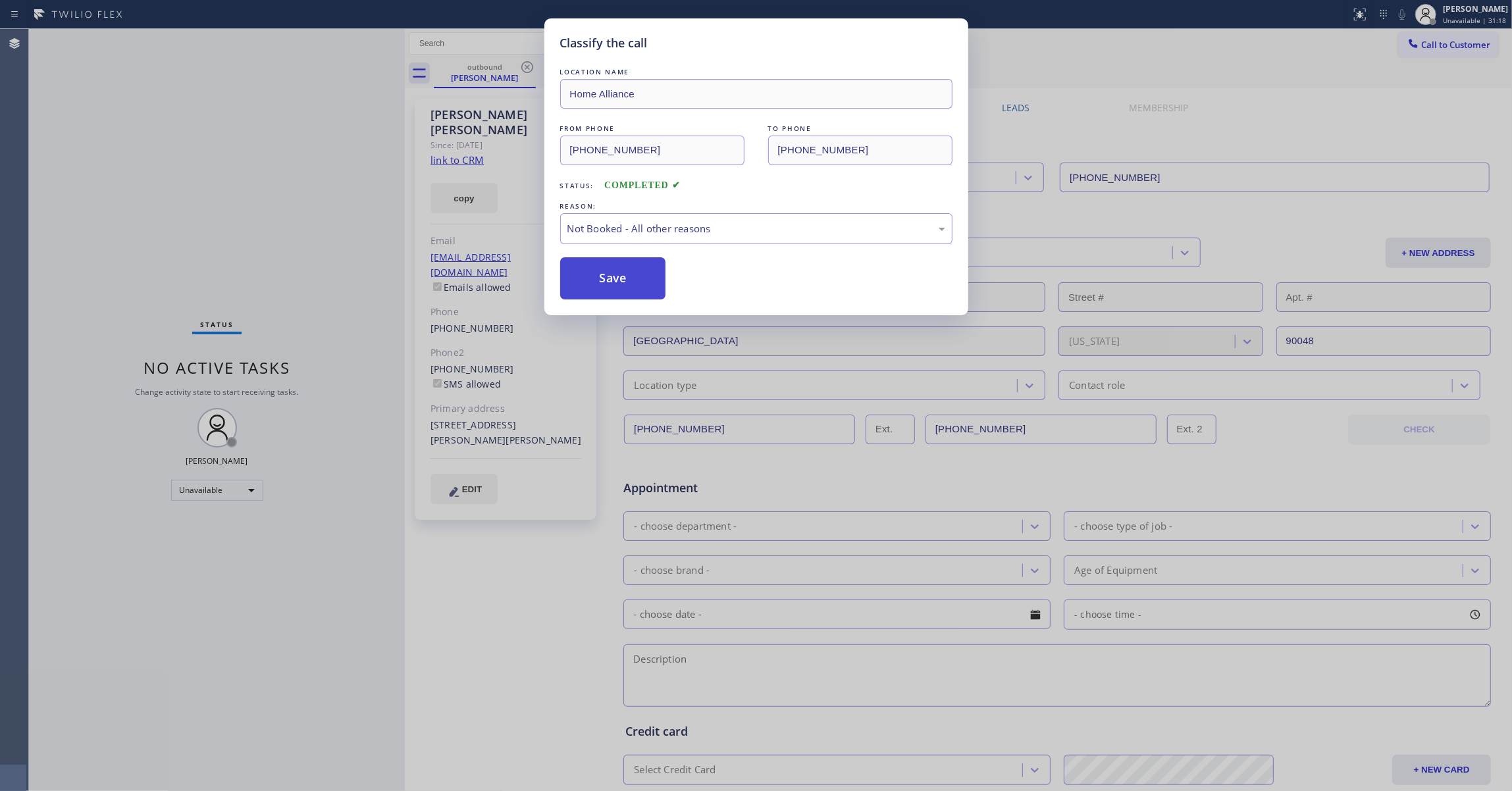
click at [633, 285] on button "Save" at bounding box center [613, 278] width 106 height 42
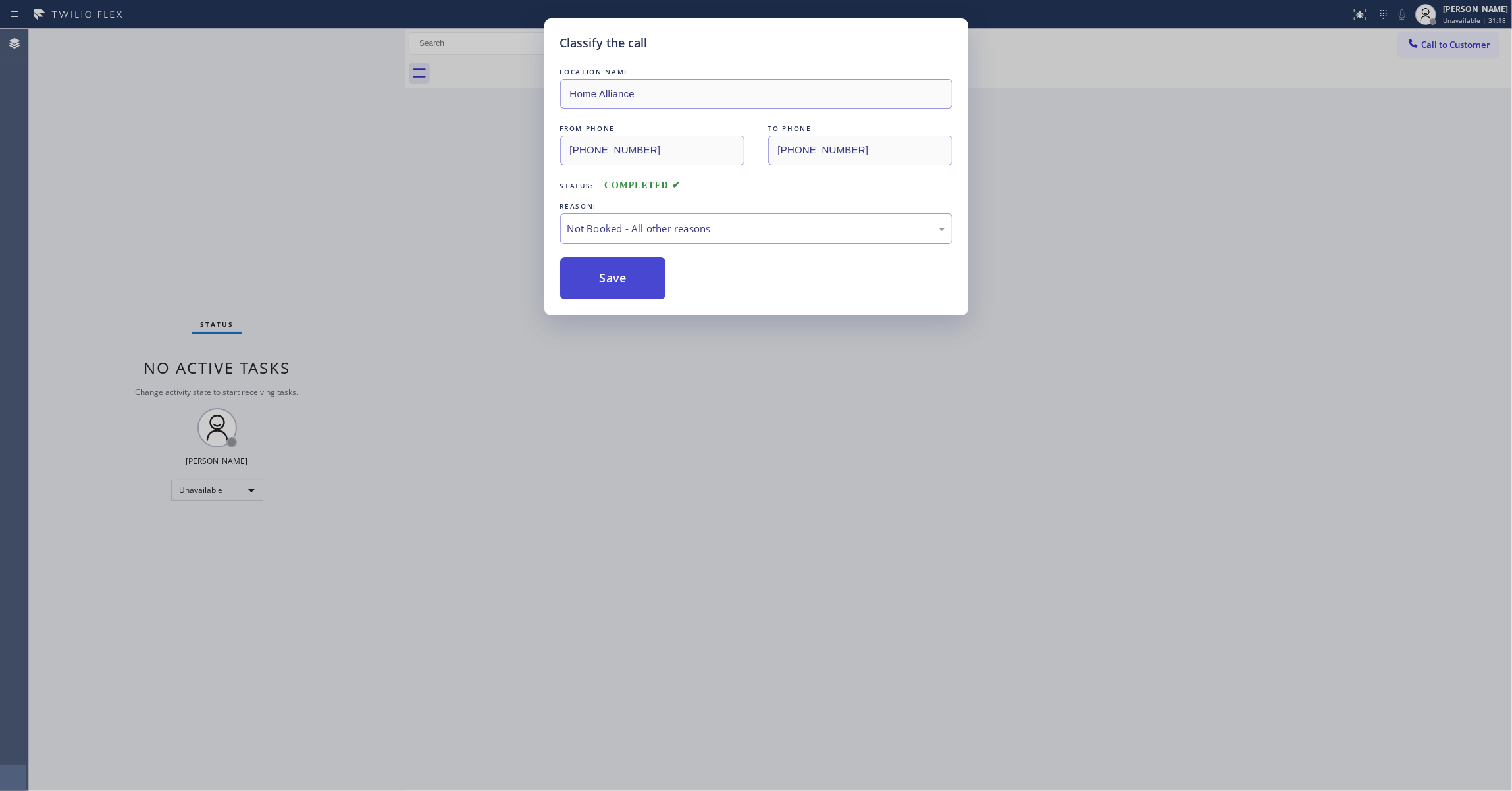
click at [633, 285] on button "Save" at bounding box center [613, 278] width 106 height 42
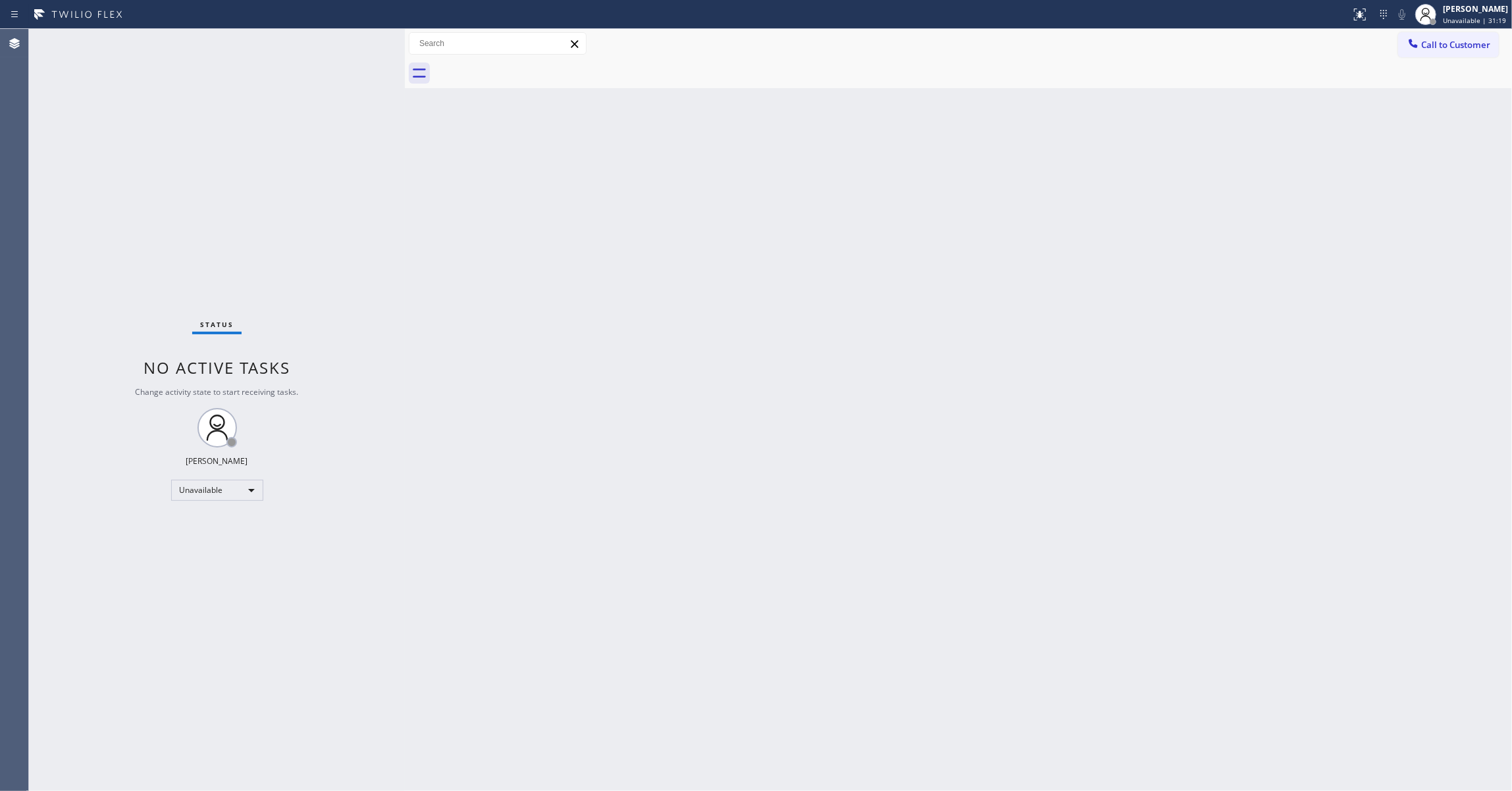
click at [1477, 46] on span "Call to Customer" at bounding box center [1455, 45] width 69 height 12
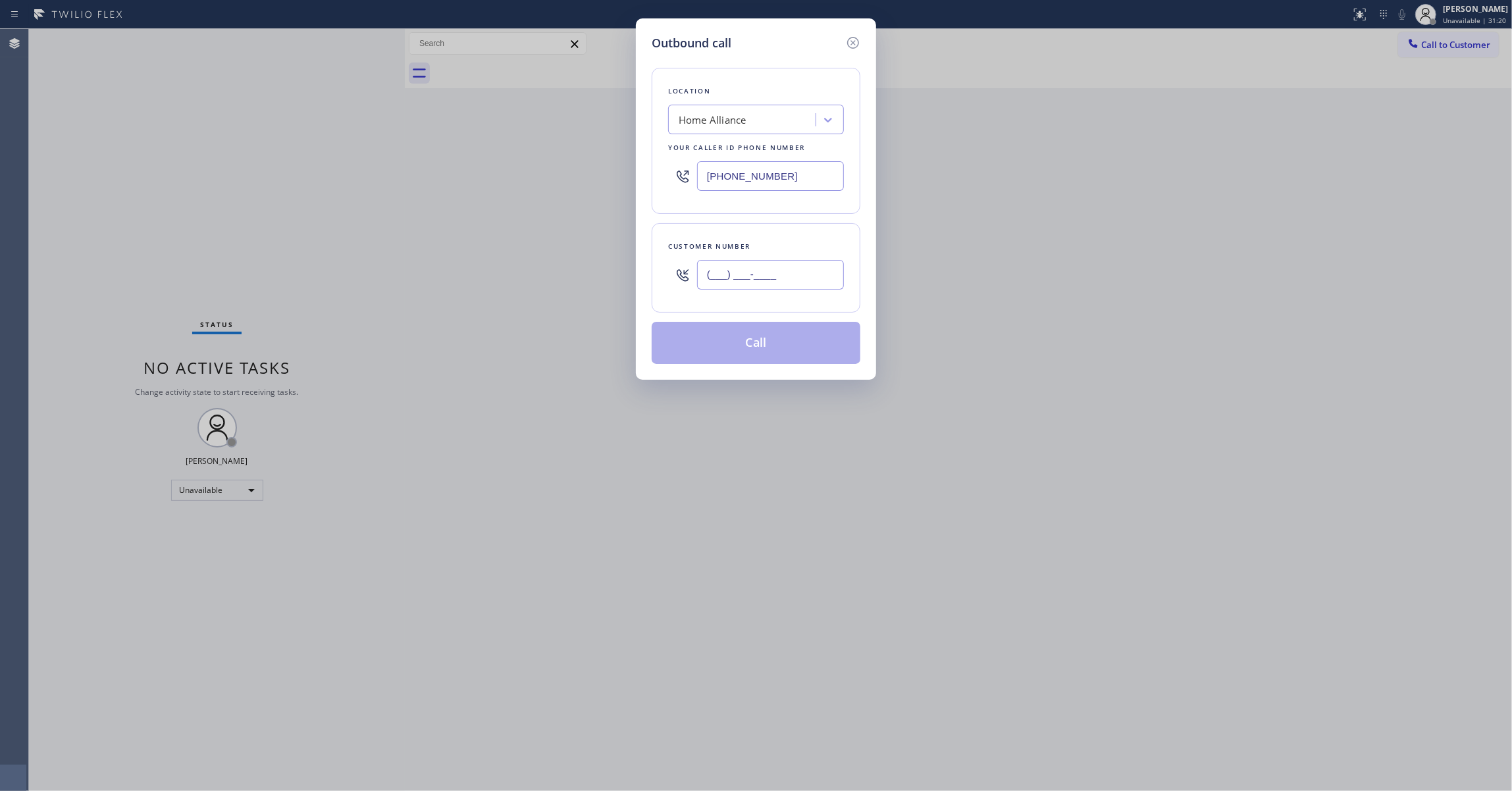
click at [799, 276] on input "(___) ___-____" at bounding box center [770, 274] width 147 height 30
paste input "310) 869-6777"
type input "[PHONE_NUMBER]"
click at [748, 346] on button "Call" at bounding box center [756, 343] width 209 height 42
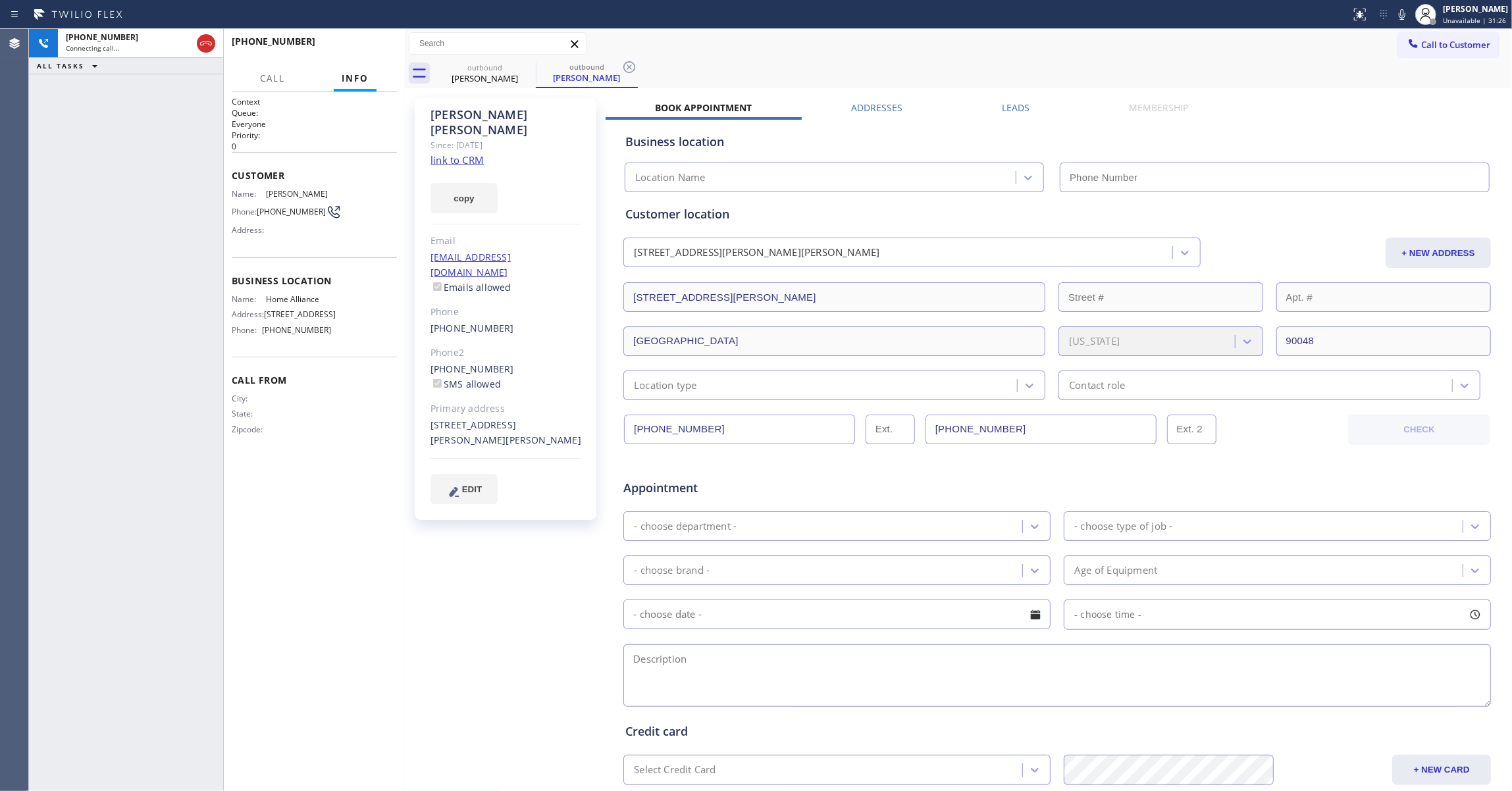
type input "[PHONE_NUMBER]"
click at [625, 67] on icon at bounding box center [629, 67] width 16 height 16
click at [367, 46] on span "HANG UP" at bounding box center [366, 48] width 40 height 9
click at [368, 46] on span "HANG UP" at bounding box center [366, 48] width 40 height 9
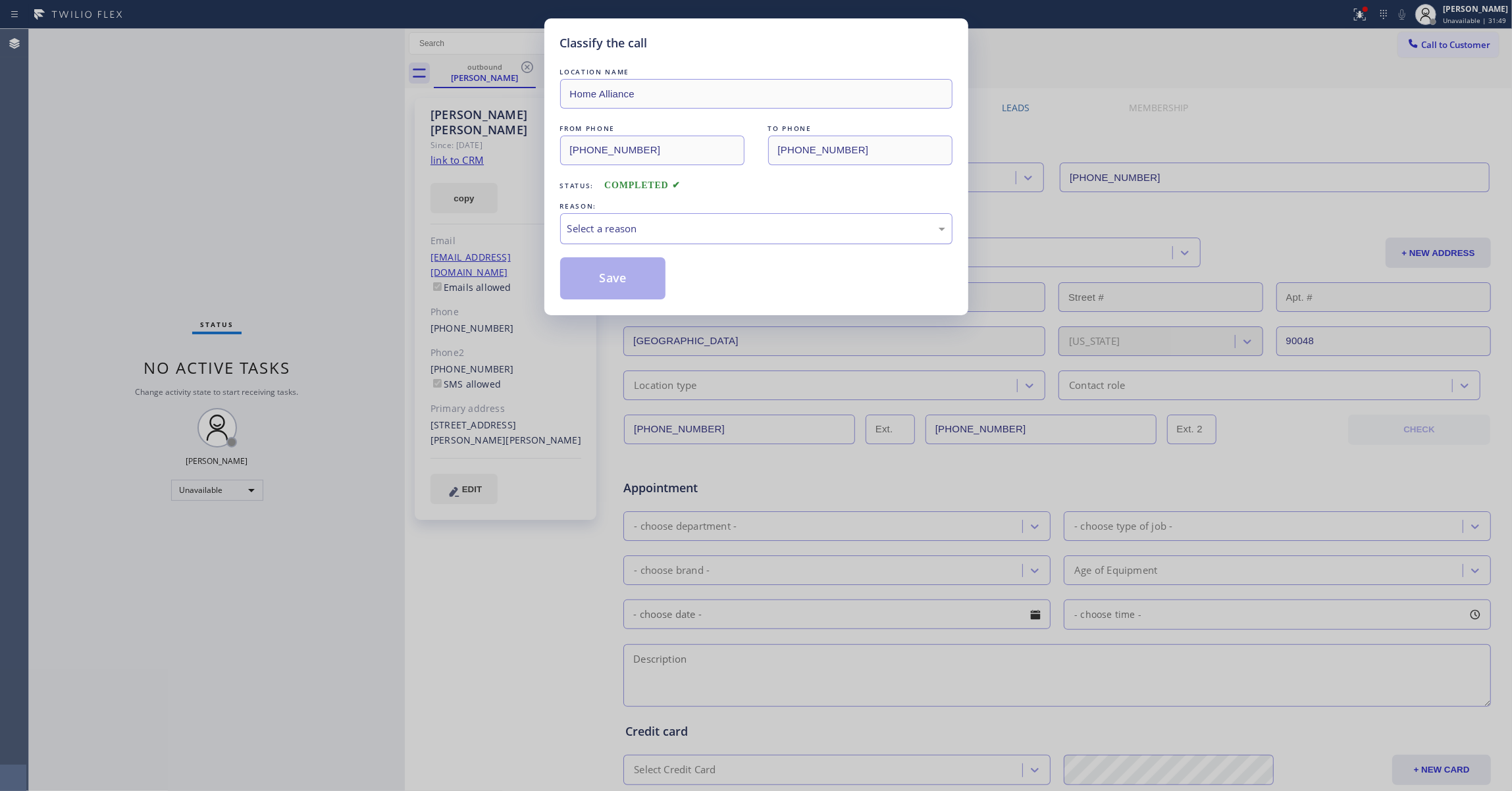
drag, startPoint x: 615, startPoint y: 225, endPoint x: 614, endPoint y: 231, distance: 6.1
click at [614, 226] on div "Select a reason" at bounding box center [756, 228] width 378 height 15
click at [609, 284] on button "Save" at bounding box center [613, 278] width 106 height 42
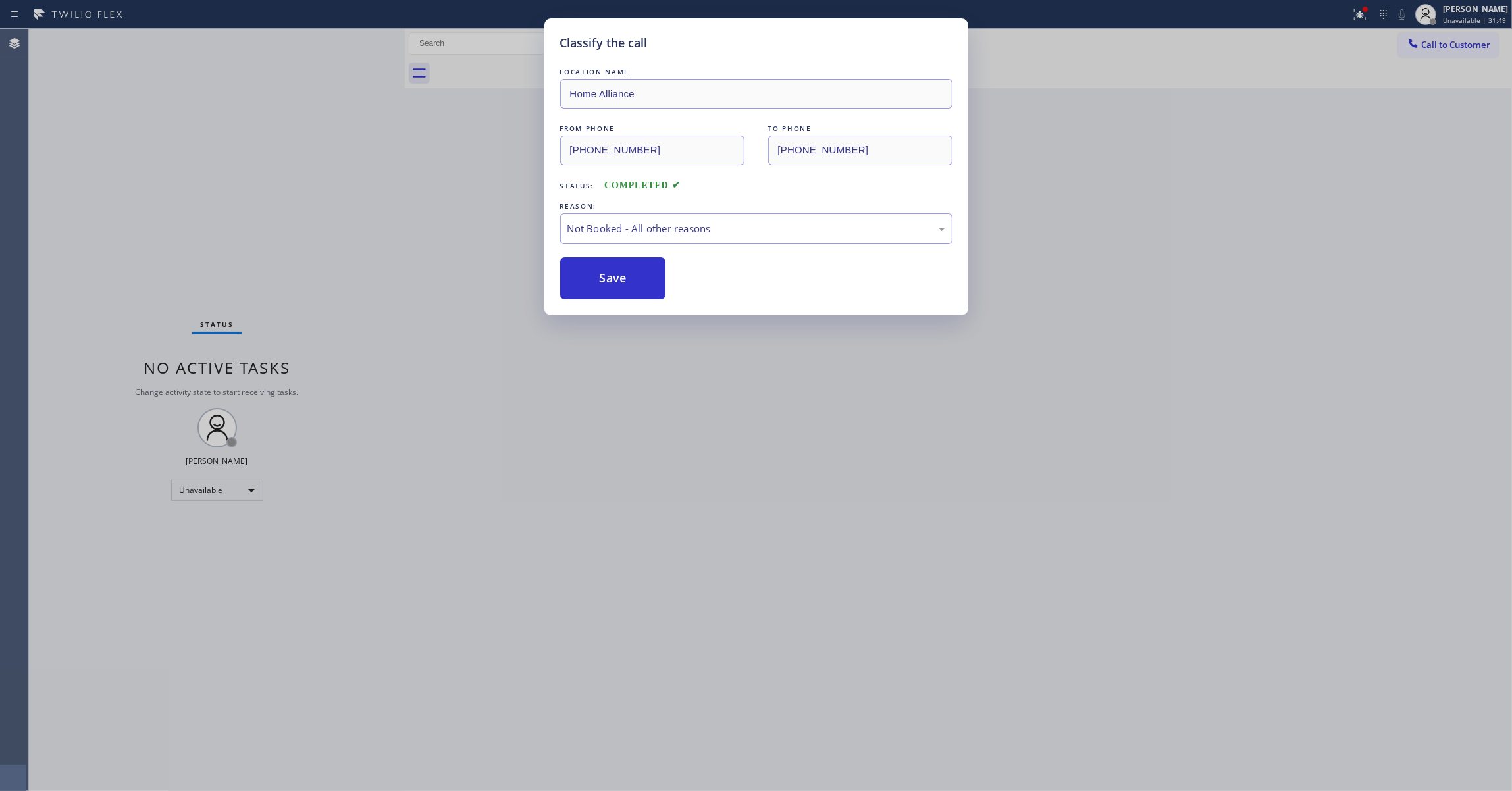
click at [609, 284] on button "Save" at bounding box center [613, 278] width 106 height 42
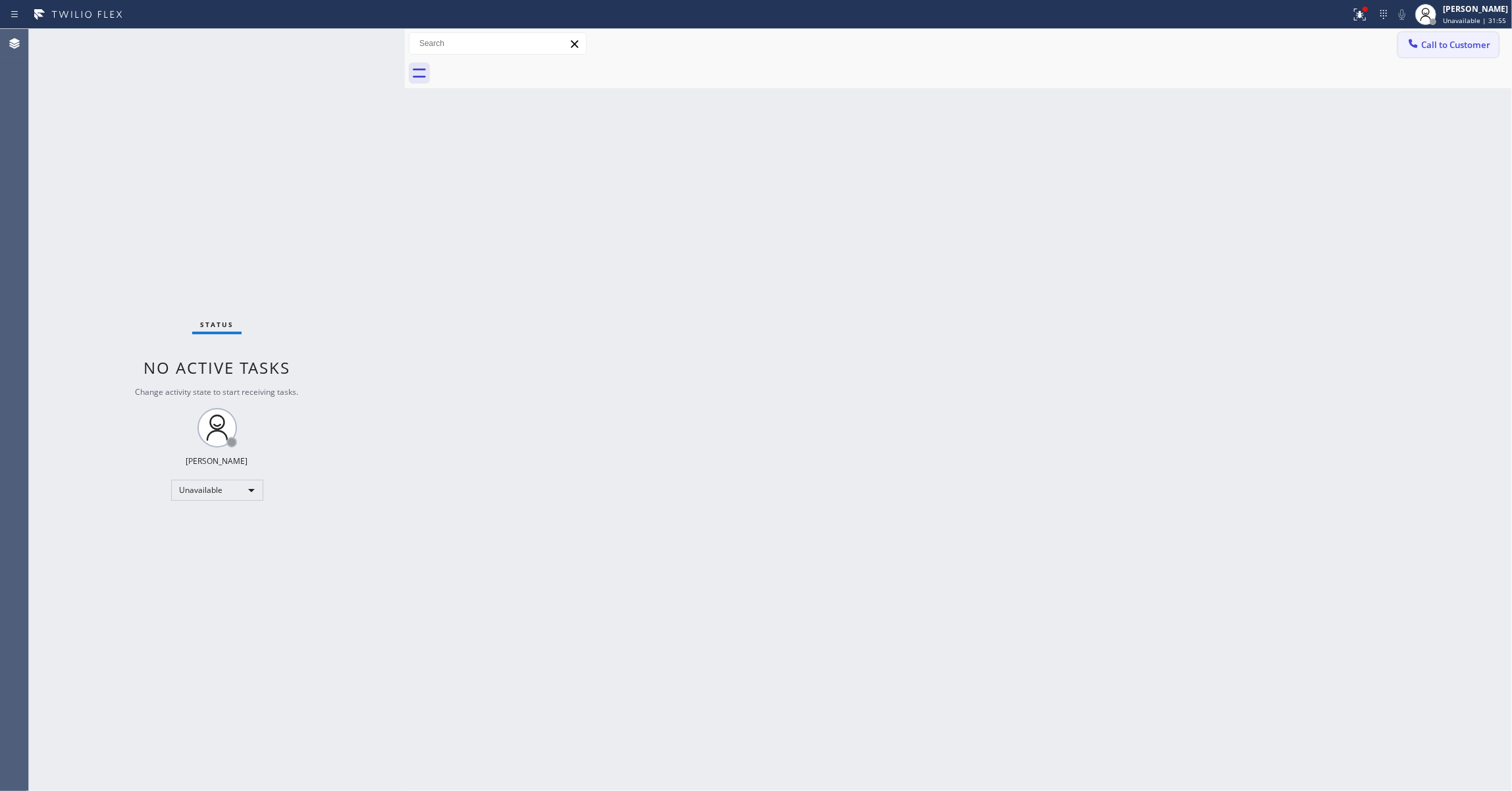
click at [1440, 46] on span "Call to Customer" at bounding box center [1455, 45] width 69 height 12
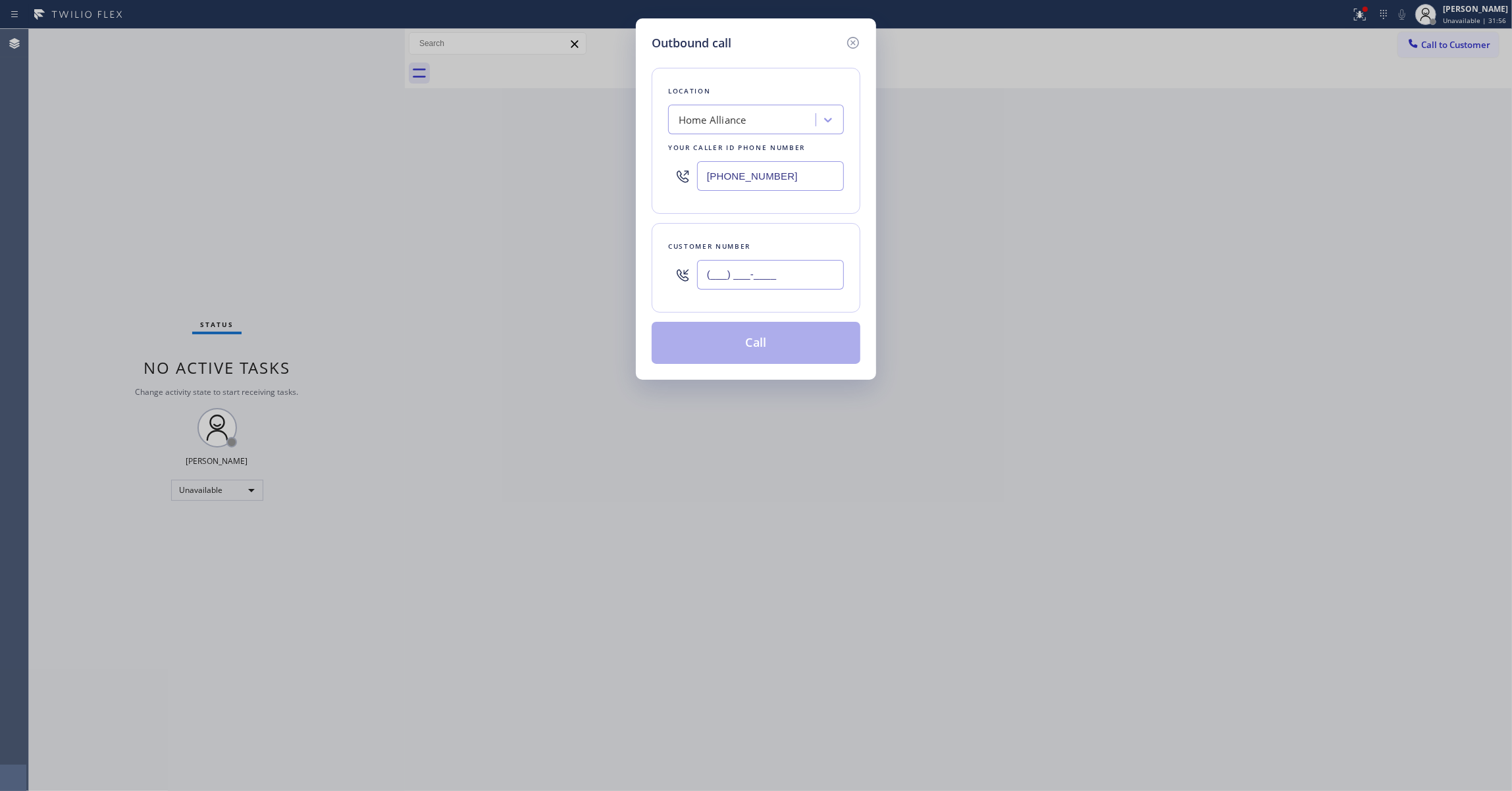
click at [740, 276] on input "(___) ___-____" at bounding box center [770, 274] width 147 height 30
paste input "310) 963-3051"
type input "[PHONE_NUMBER]"
click at [776, 354] on button "Call" at bounding box center [756, 343] width 209 height 42
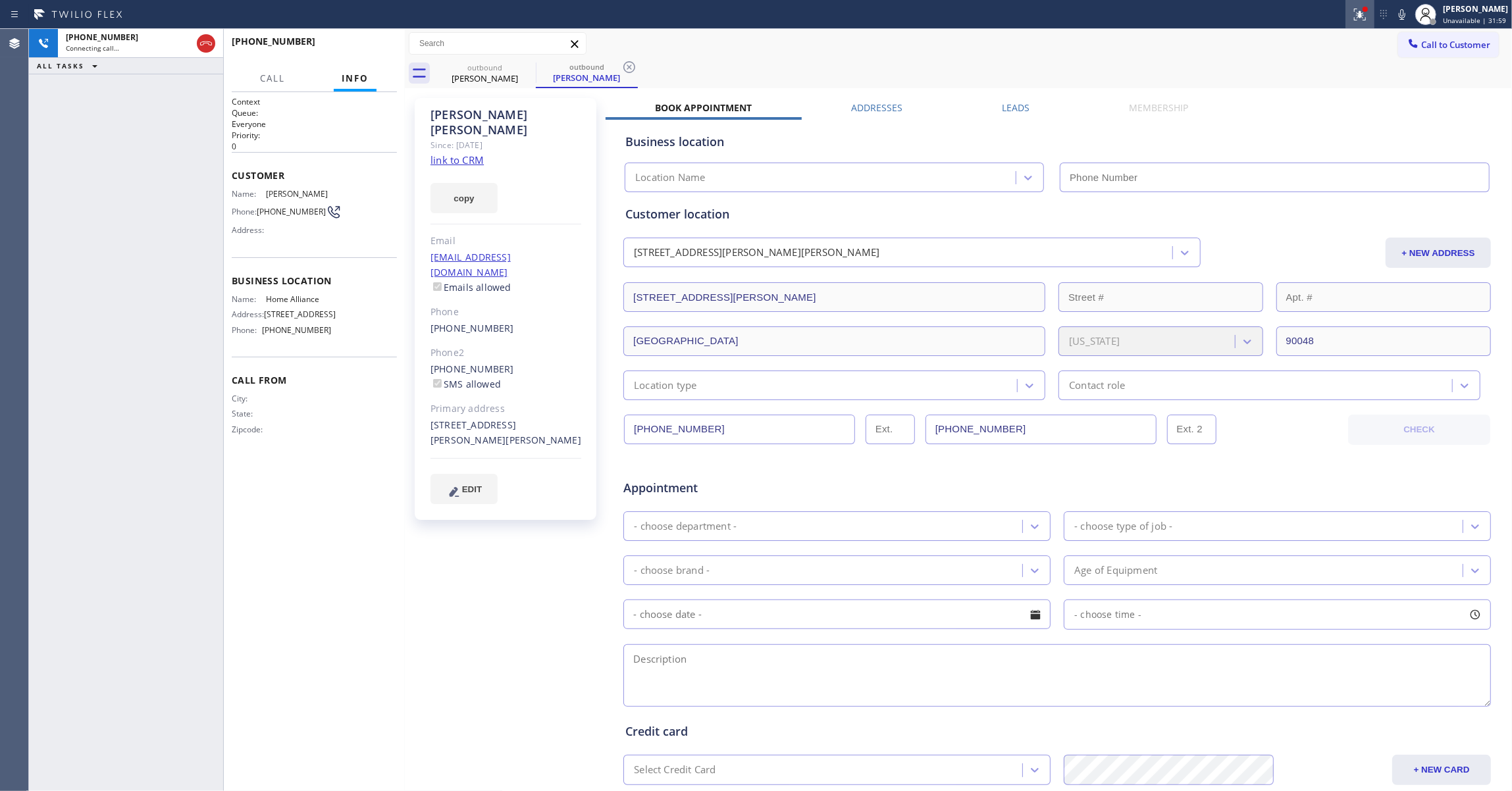
click at [1354, 17] on icon at bounding box center [1360, 15] width 12 height 12
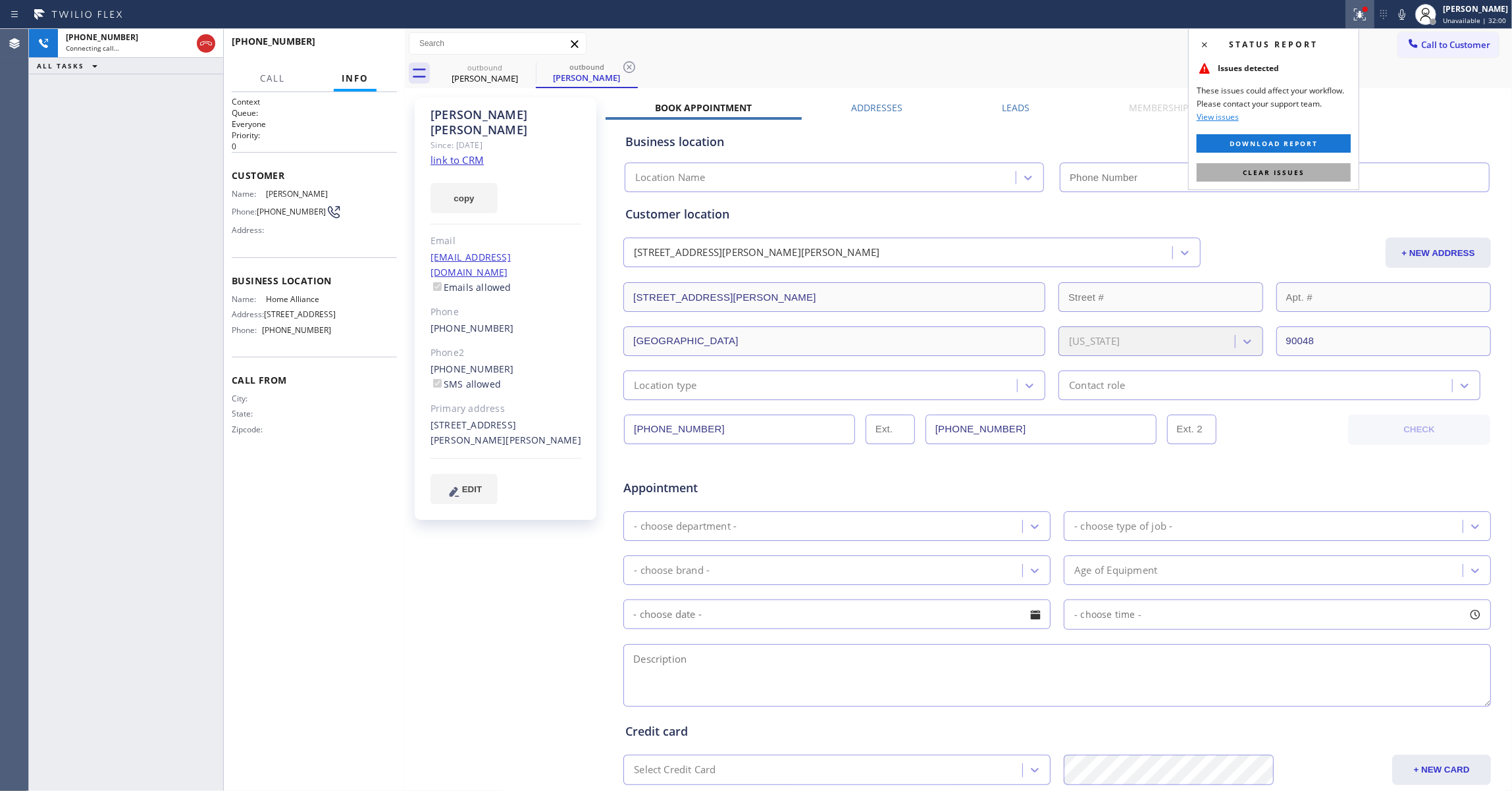
type input "[PHONE_NUMBER]"
click at [1312, 170] on button "Clear issues" at bounding box center [1273, 172] width 154 height 19
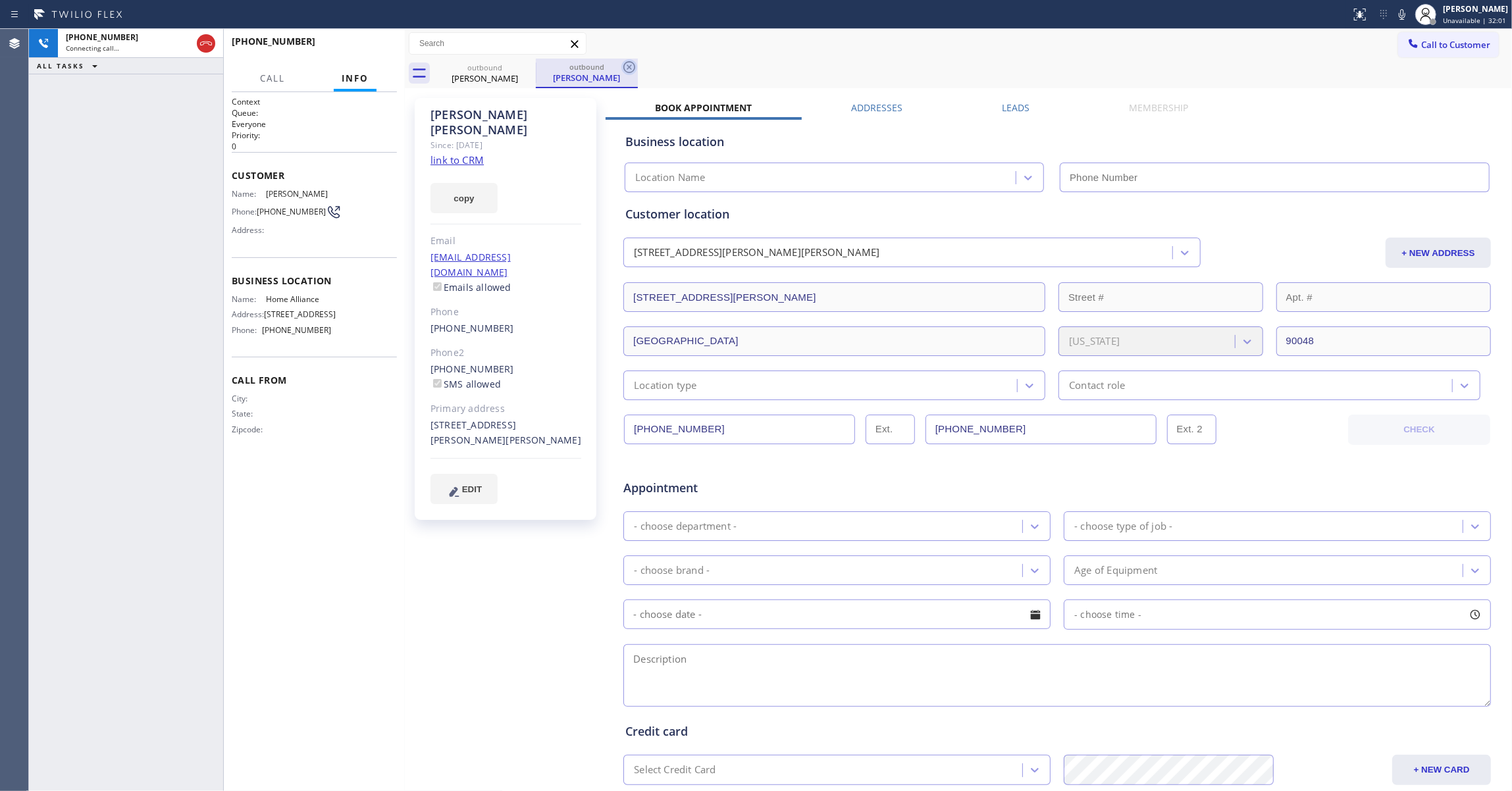
type input "[PHONE_NUMBER]"
click at [630, 66] on icon at bounding box center [629, 67] width 12 height 12
drag, startPoint x: 126, startPoint y: 211, endPoint x: 290, endPoint y: 38, distance: 238.4
click at [127, 211] on div "+13109633051 Live | 00:03 ALL TASKS ALL TASKS ACTIVE TASKS TASKS IN WRAP UP" at bounding box center [126, 410] width 194 height 762
click at [374, 50] on span "HANG UP" at bounding box center [366, 48] width 40 height 9
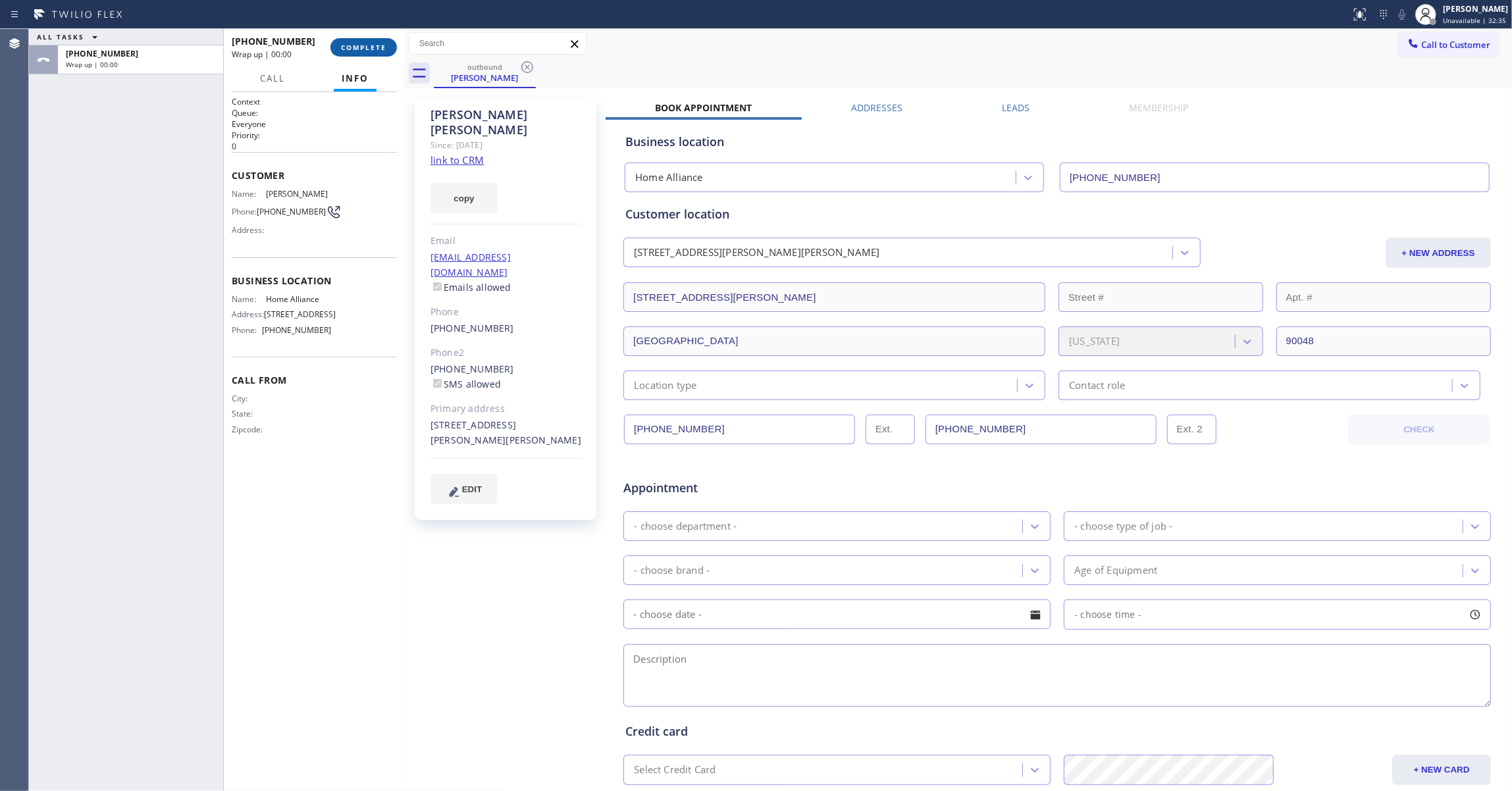
click at [374, 50] on span "COMPLETE" at bounding box center [364, 48] width 46 height 9
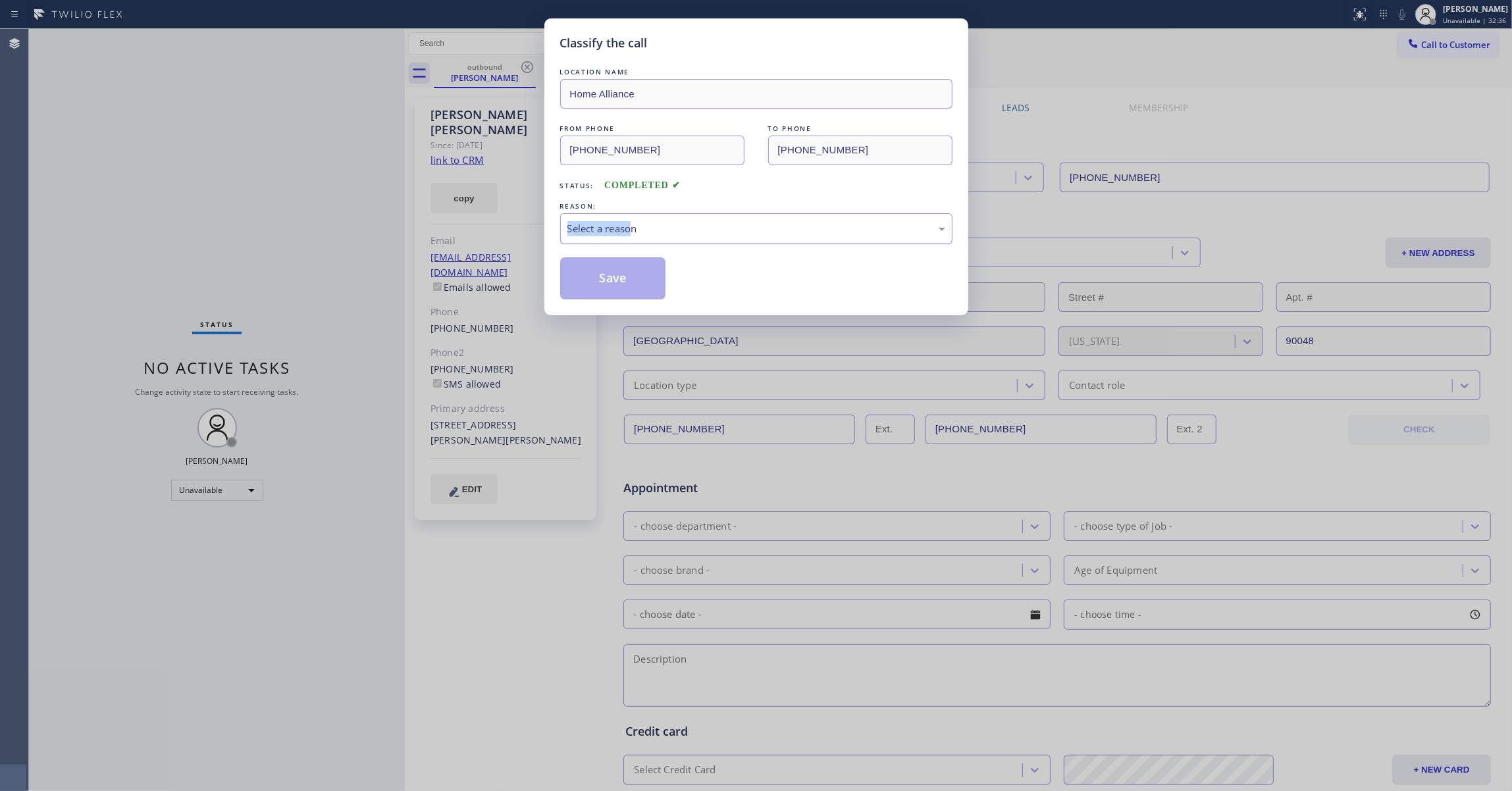
drag, startPoint x: 635, startPoint y: 211, endPoint x: 635, endPoint y: 221, distance: 10.0
click at [635, 215] on div "REASON: Select a reason" at bounding box center [756, 222] width 392 height 45
click at [635, 234] on div "Select a reason" at bounding box center [756, 228] width 378 height 15
click at [617, 285] on button "Save" at bounding box center [613, 278] width 106 height 42
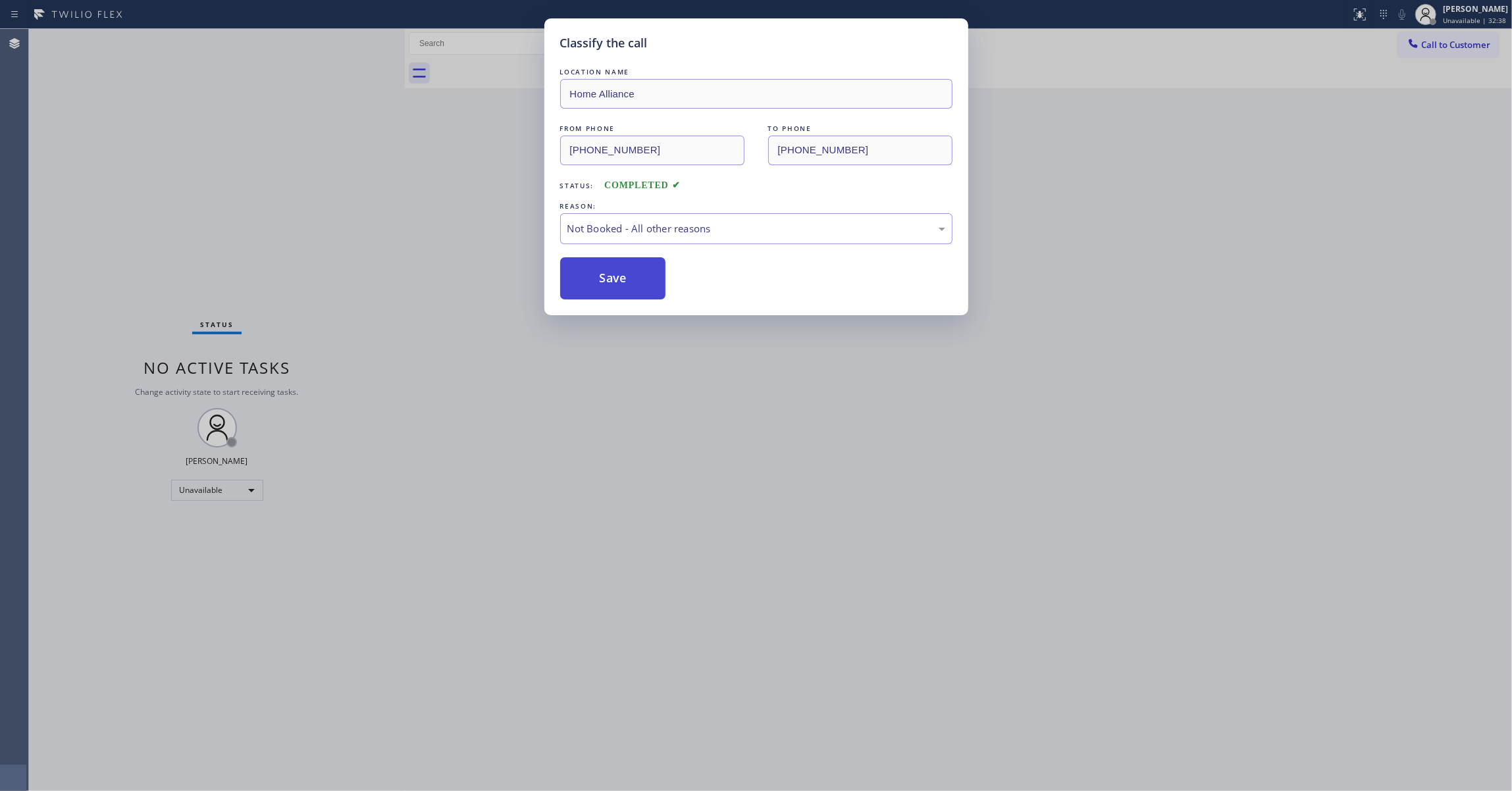
click at [617, 285] on button "Save" at bounding box center [613, 278] width 106 height 42
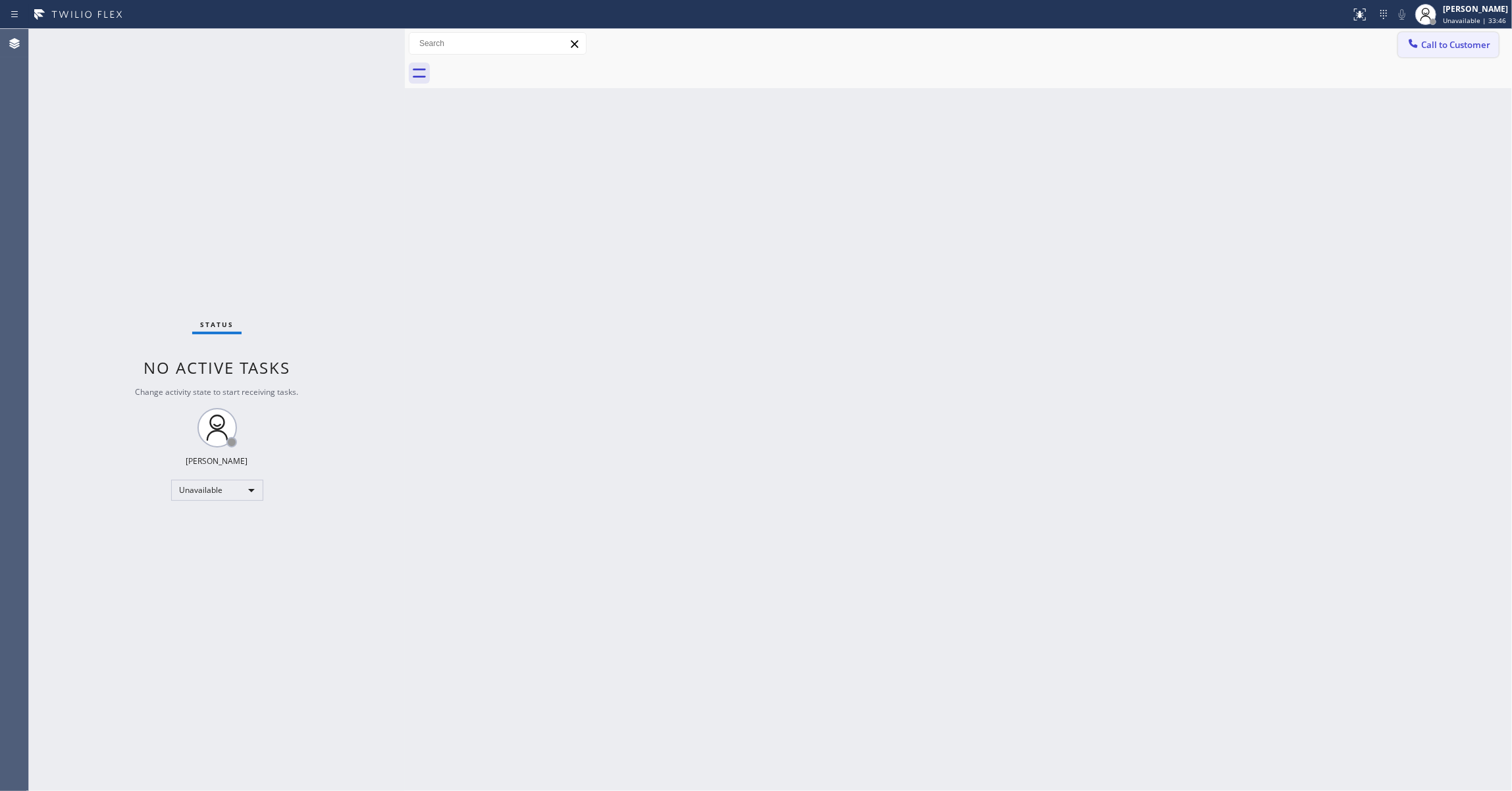
click at [1470, 52] on button "Call to Customer" at bounding box center [1448, 45] width 100 height 25
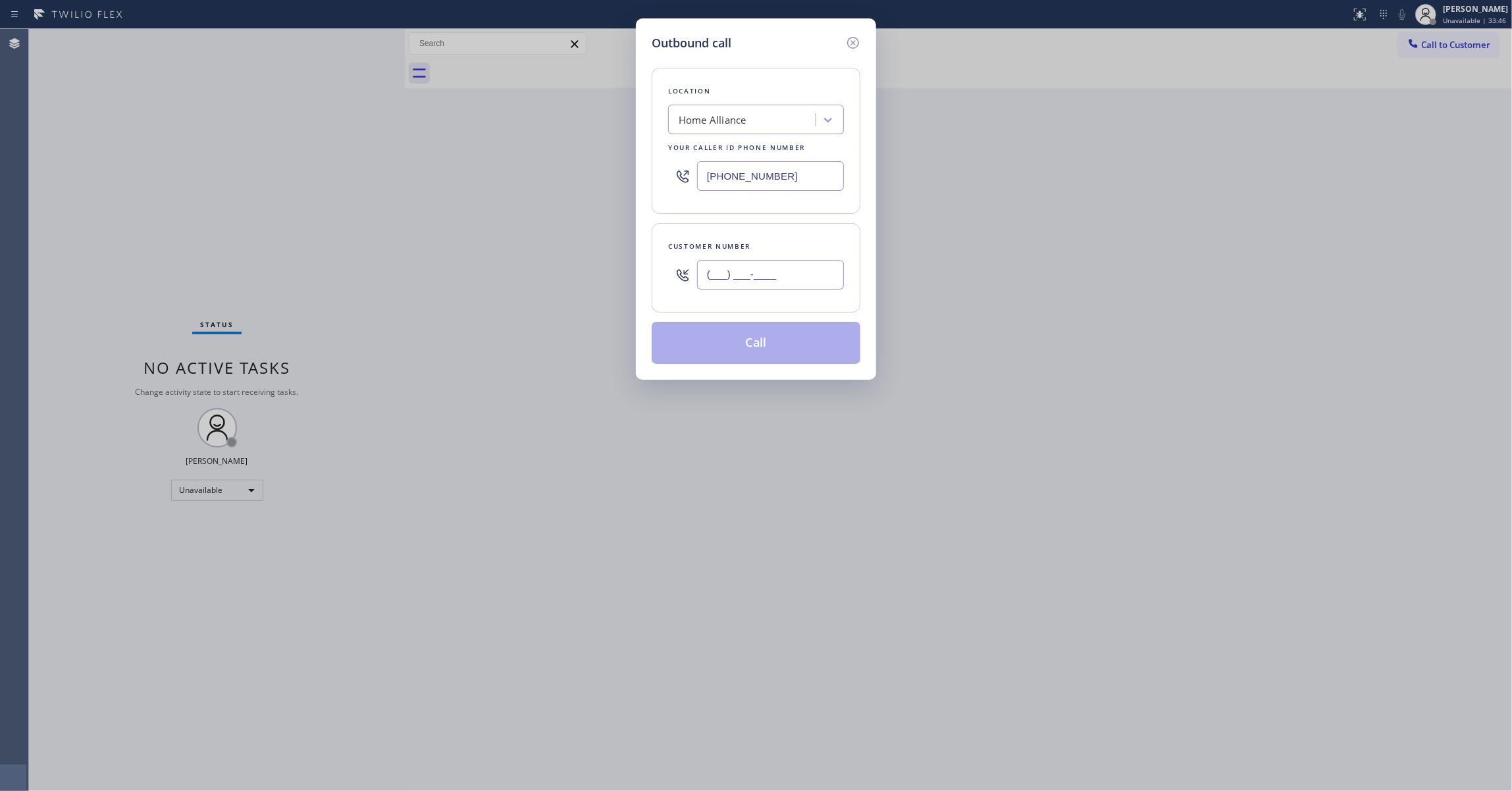
click at [814, 271] on input "(___) ___-____" at bounding box center [770, 274] width 147 height 30
paste input "310) 963-3051"
type input "[PHONE_NUMBER]"
click at [787, 346] on button "Call" at bounding box center [756, 343] width 209 height 42
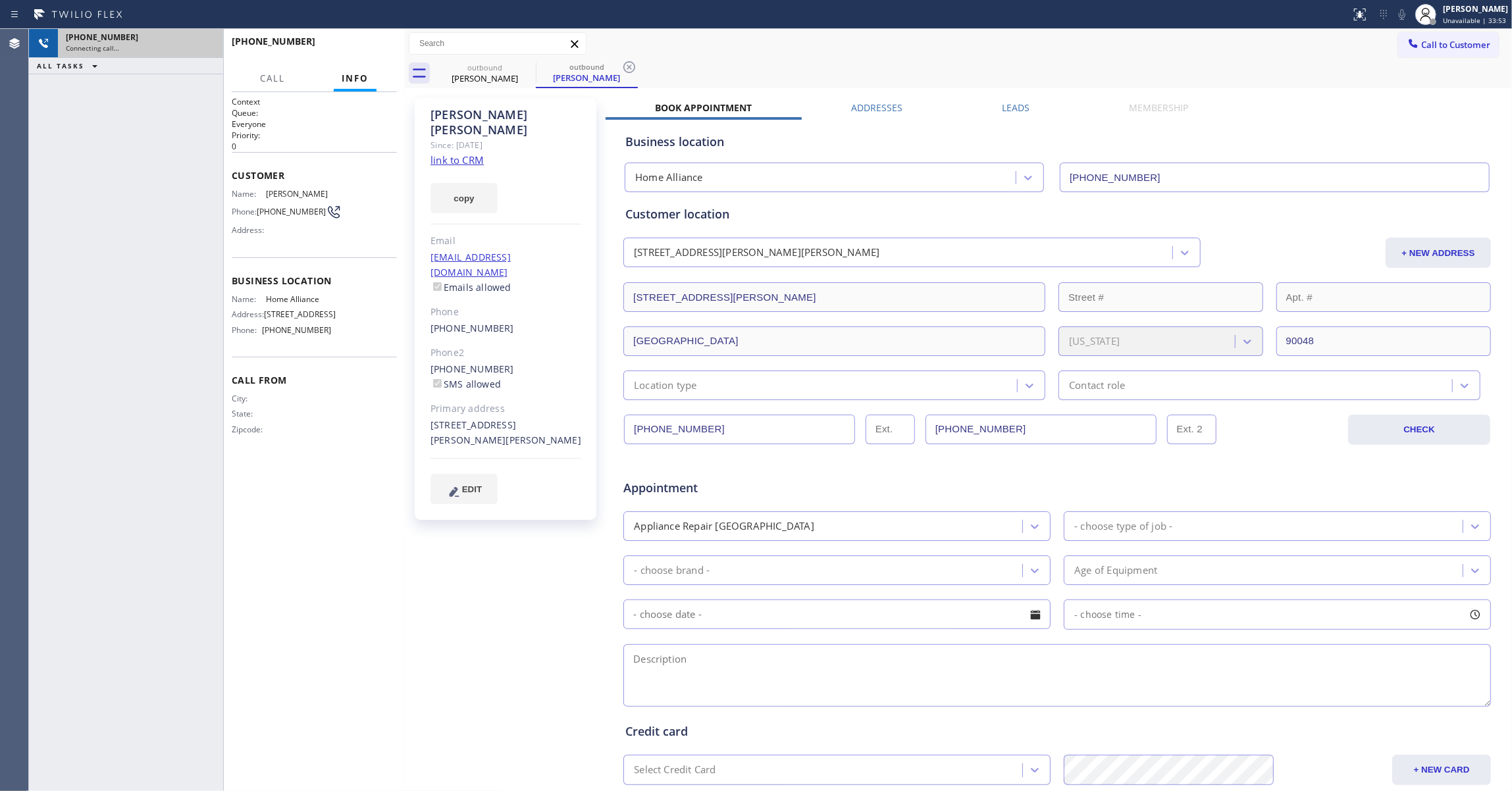
type input "[PHONE_NUMBER]"
click at [625, 65] on icon at bounding box center [629, 67] width 16 height 16
click at [153, 38] on div "+13109633051" at bounding box center [141, 37] width 149 height 11
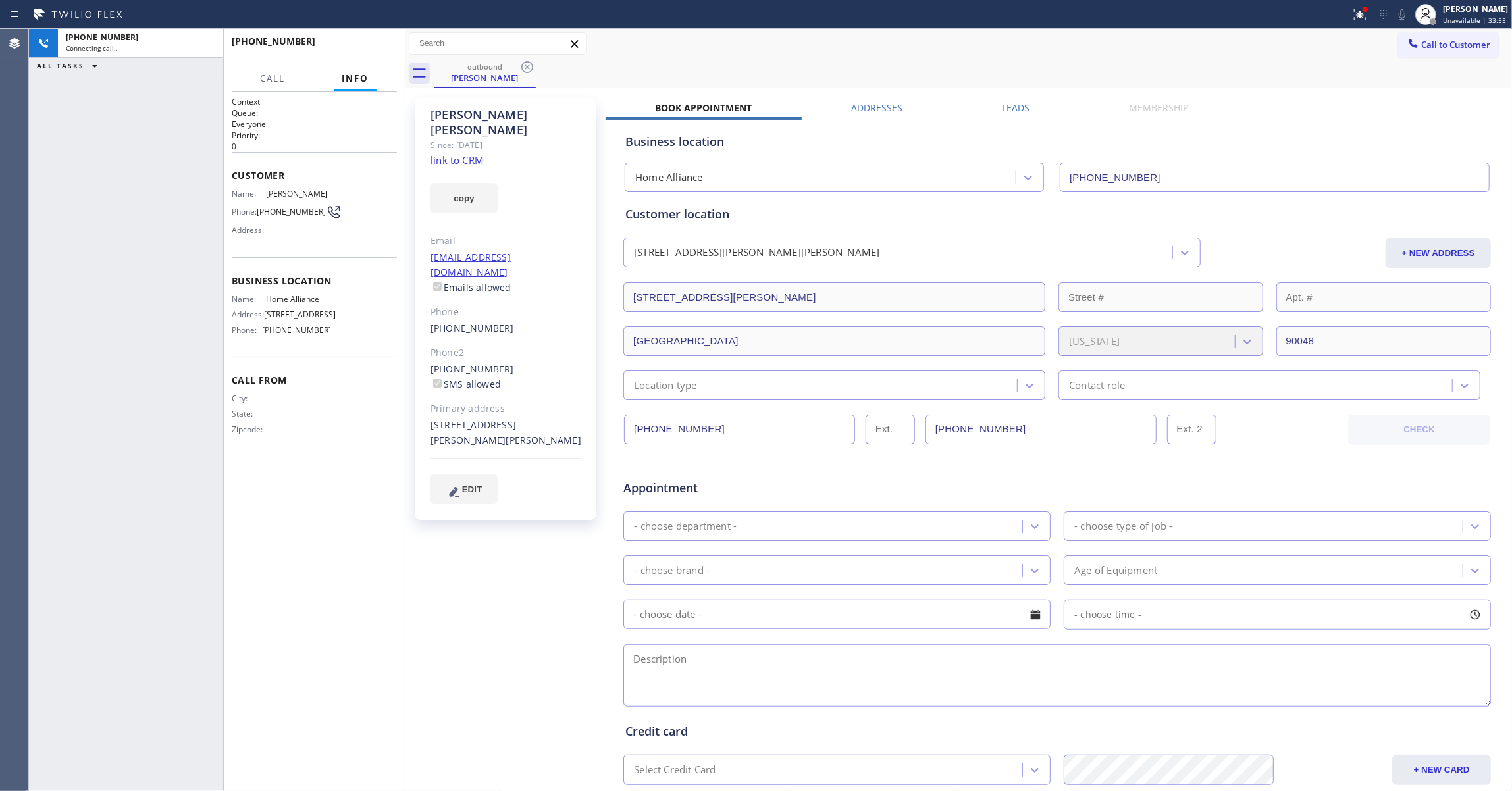
click at [223, 42] on div at bounding box center [223, 410] width 1 height 762
click at [204, 46] on div "Connecting call…" at bounding box center [141, 48] width 149 height 9
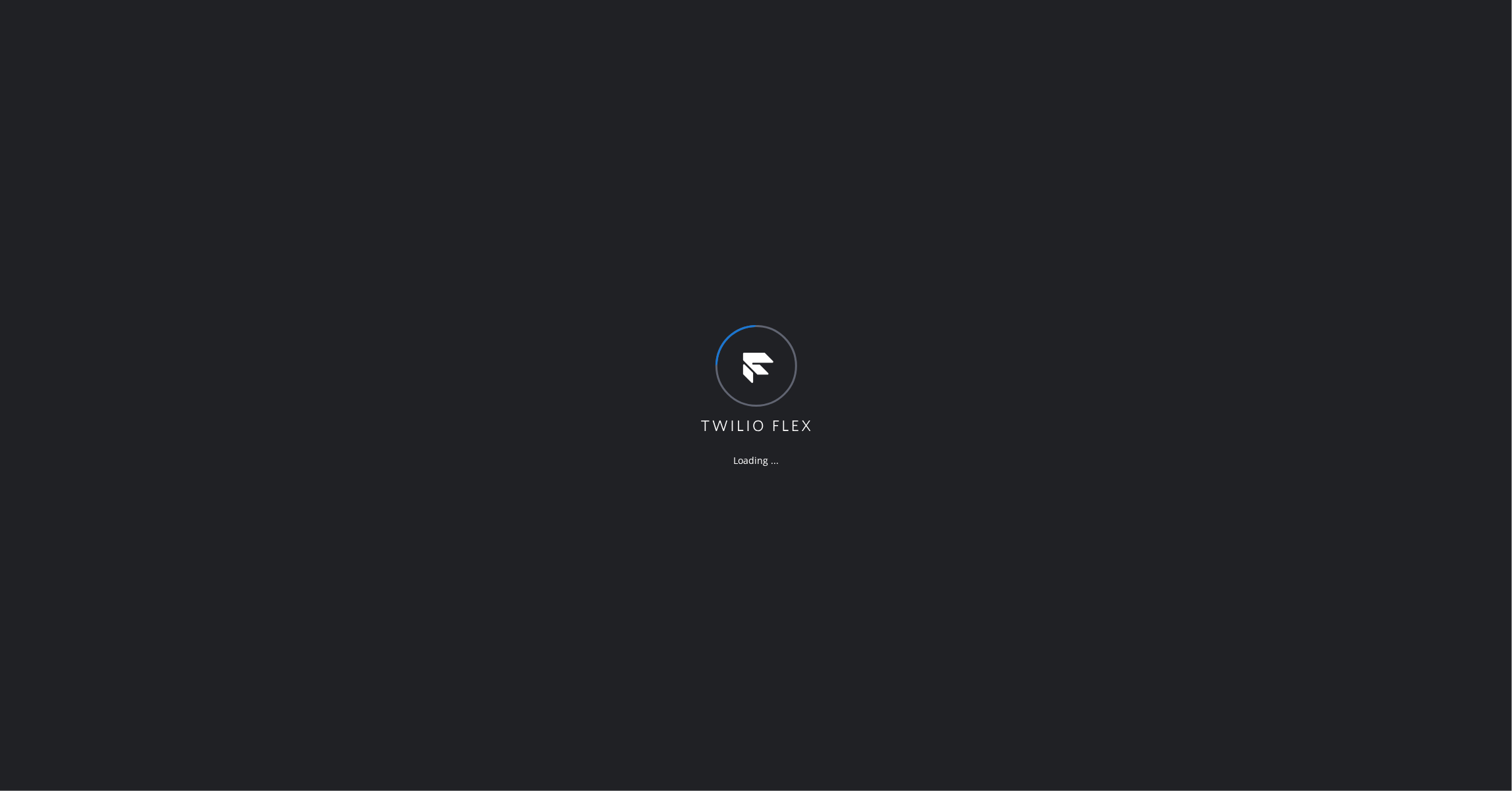
click at [583, 504] on div "Loading ..." at bounding box center [756, 395] width 1512 height 791
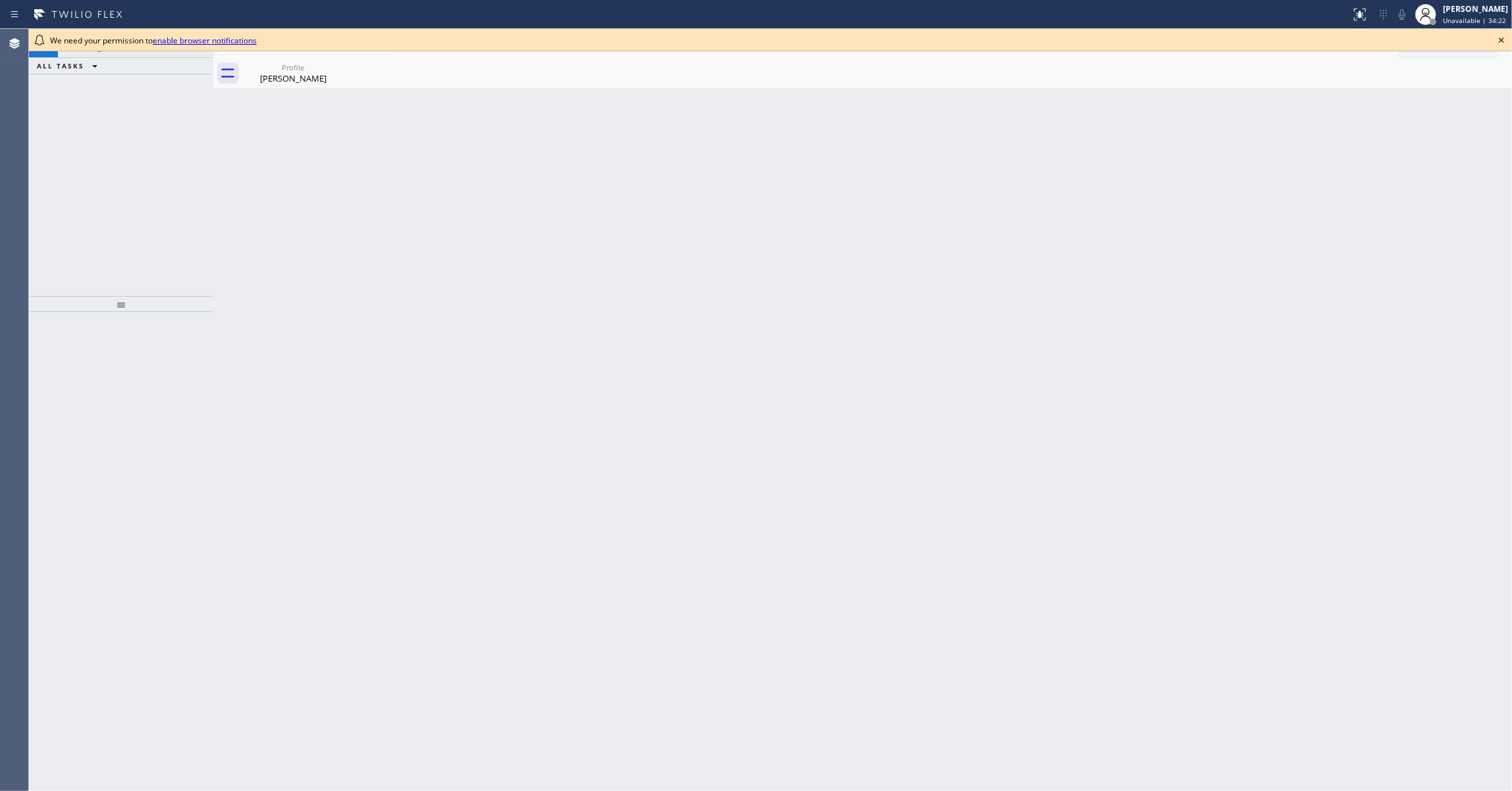
click at [1499, 40] on icon at bounding box center [1501, 40] width 16 height 16
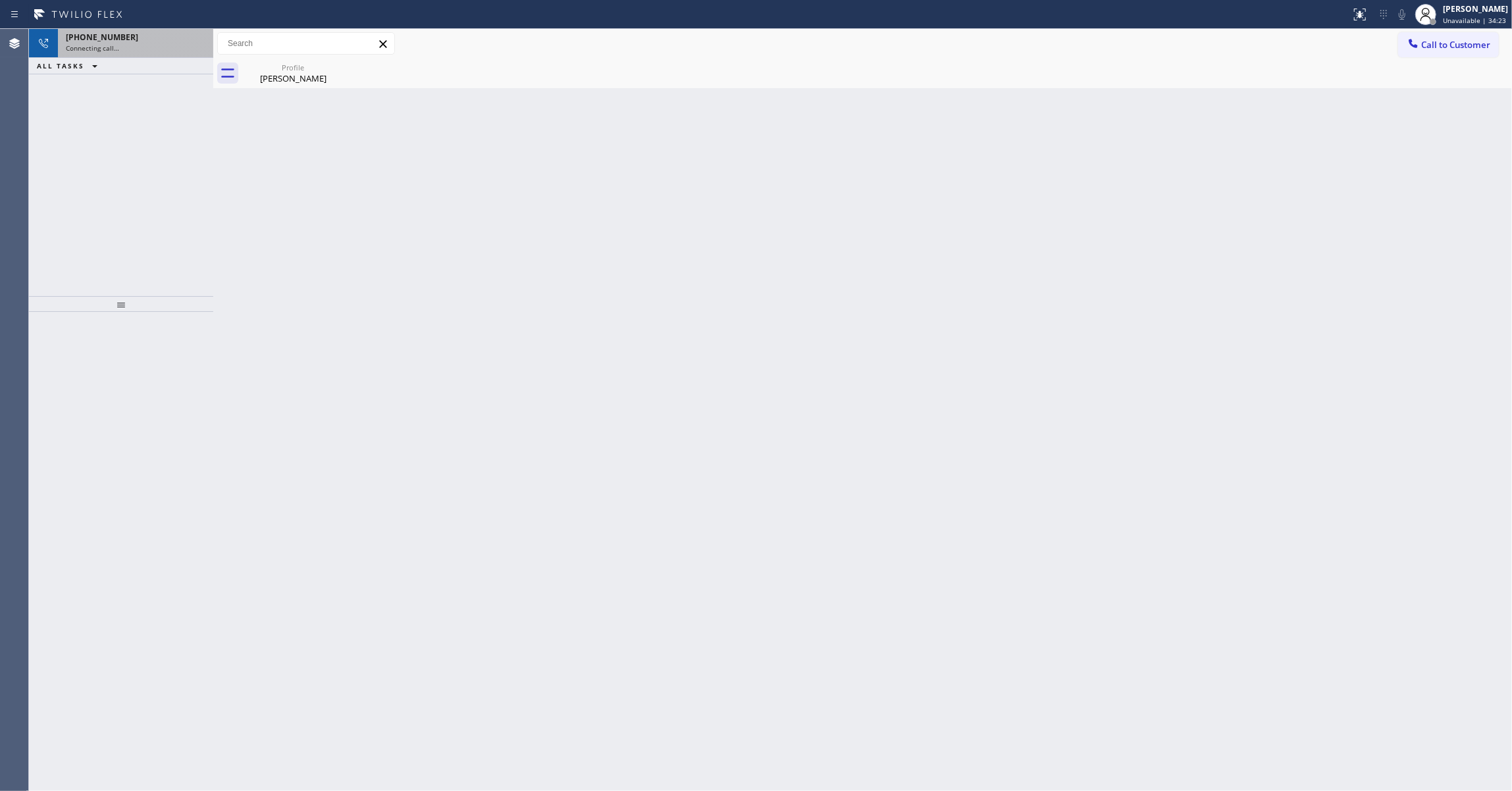
click at [132, 40] on div "+13109633051" at bounding box center [136, 37] width 139 height 11
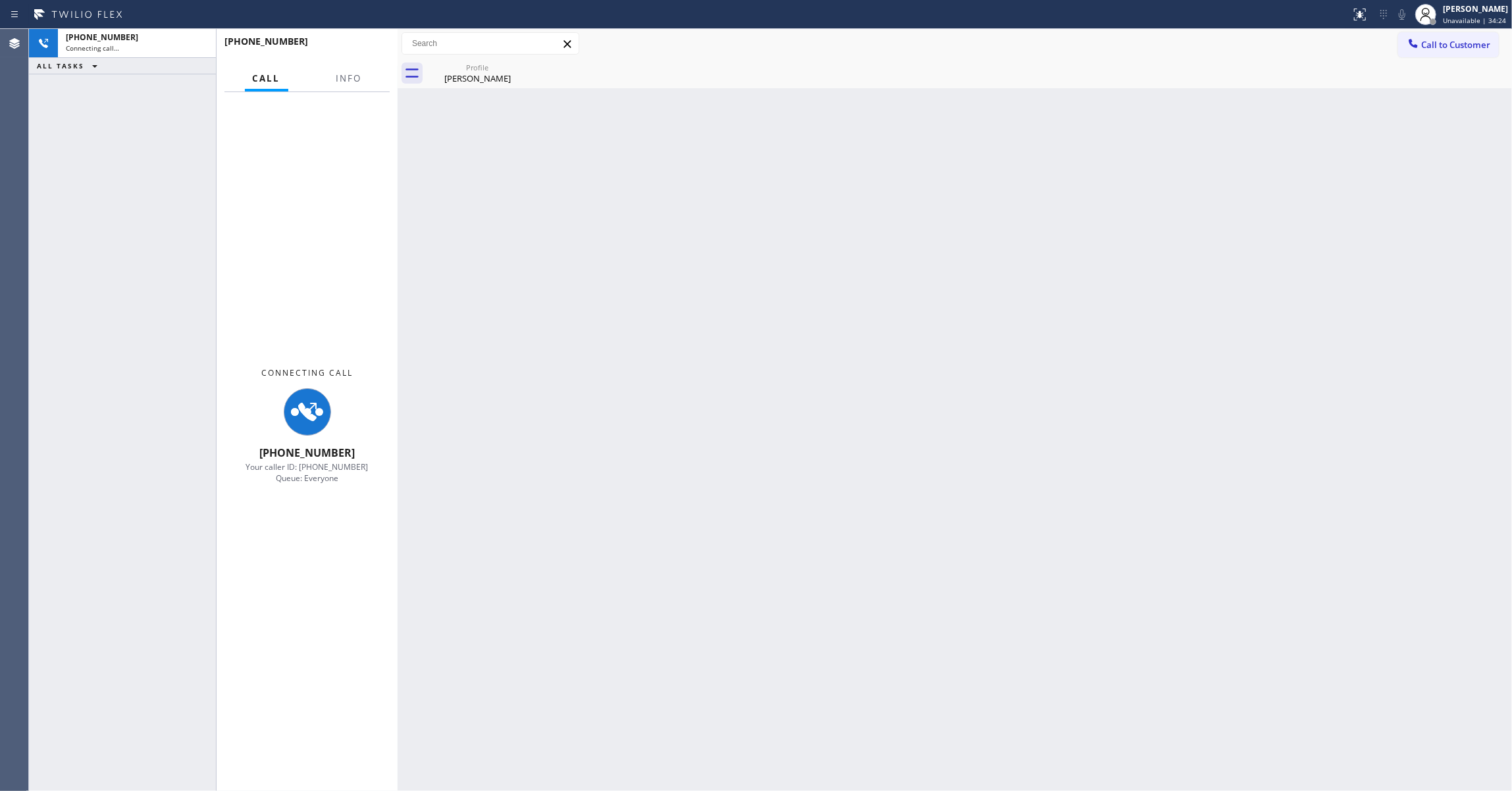
drag, startPoint x: 215, startPoint y: 58, endPoint x: 399, endPoint y: 82, distance: 185.6
click at [397, 82] on div at bounding box center [397, 410] width 0 height 762
click at [342, 77] on span "Info" at bounding box center [349, 78] width 26 height 12
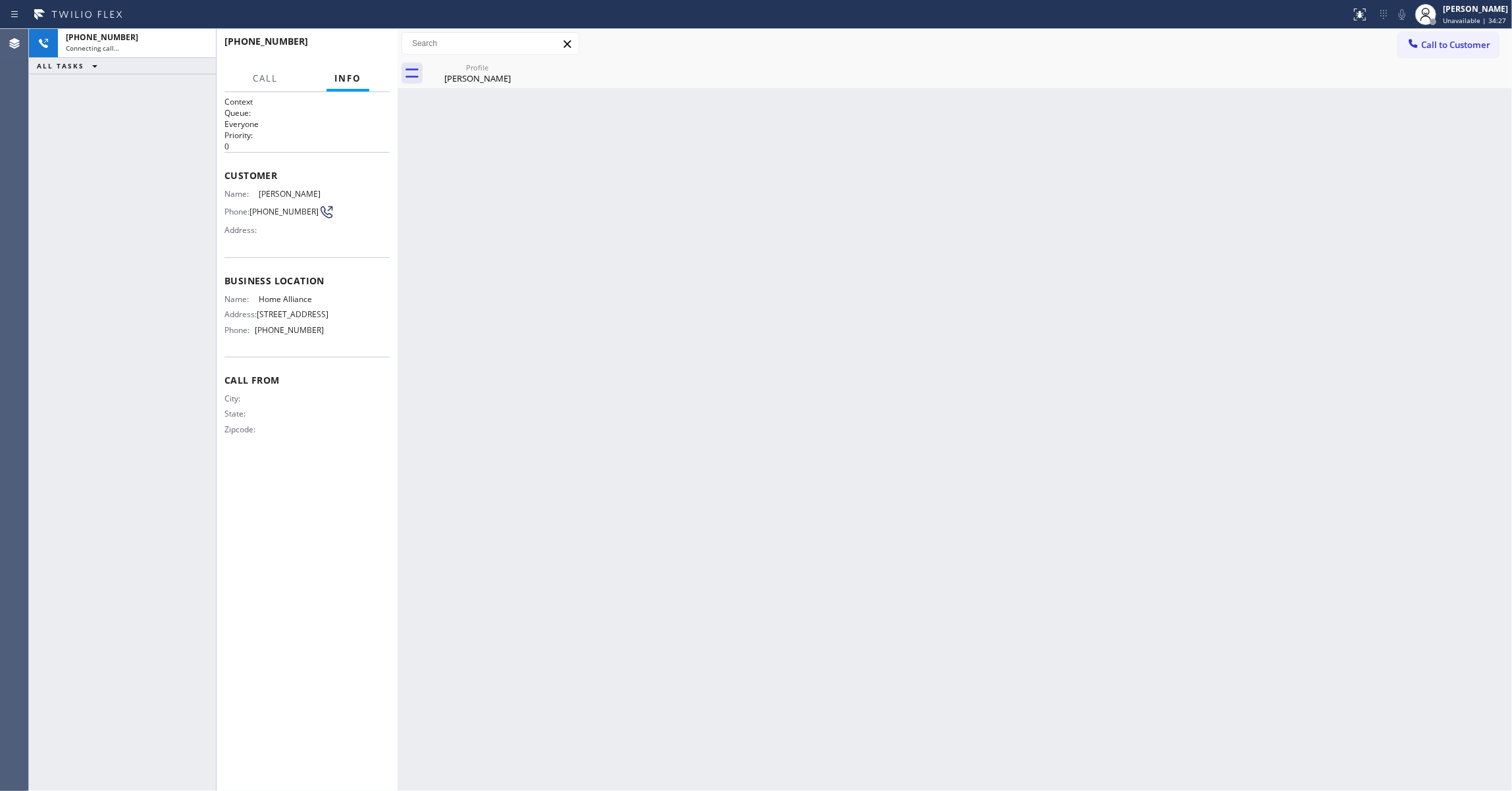
drag, startPoint x: 400, startPoint y: 61, endPoint x: 397, endPoint y: 101, distance: 40.1
click at [397, 72] on div at bounding box center [397, 410] width 0 height 762
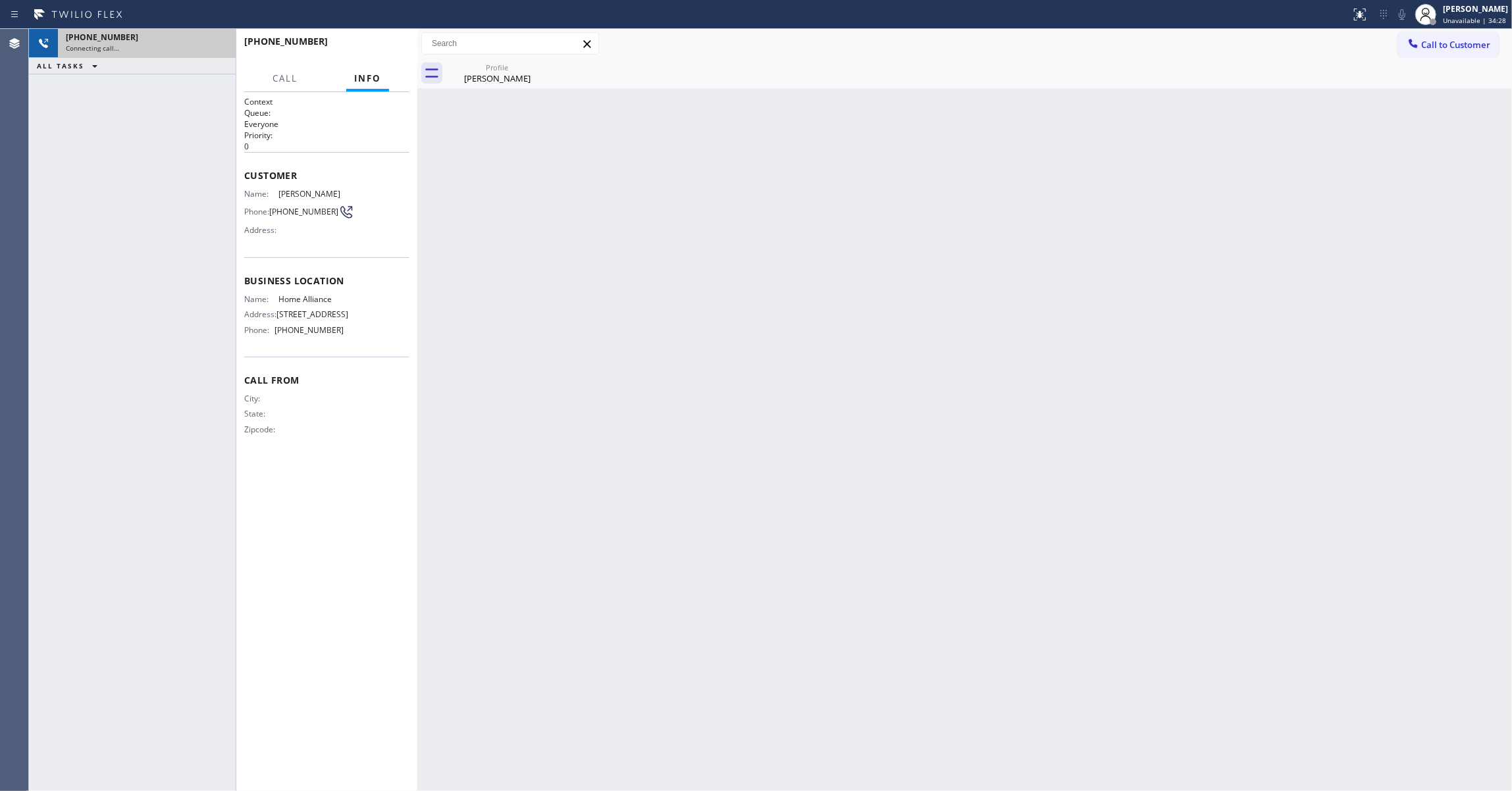
click at [169, 40] on div "[PHONE_NUMBER]" at bounding box center [147, 37] width 162 height 11
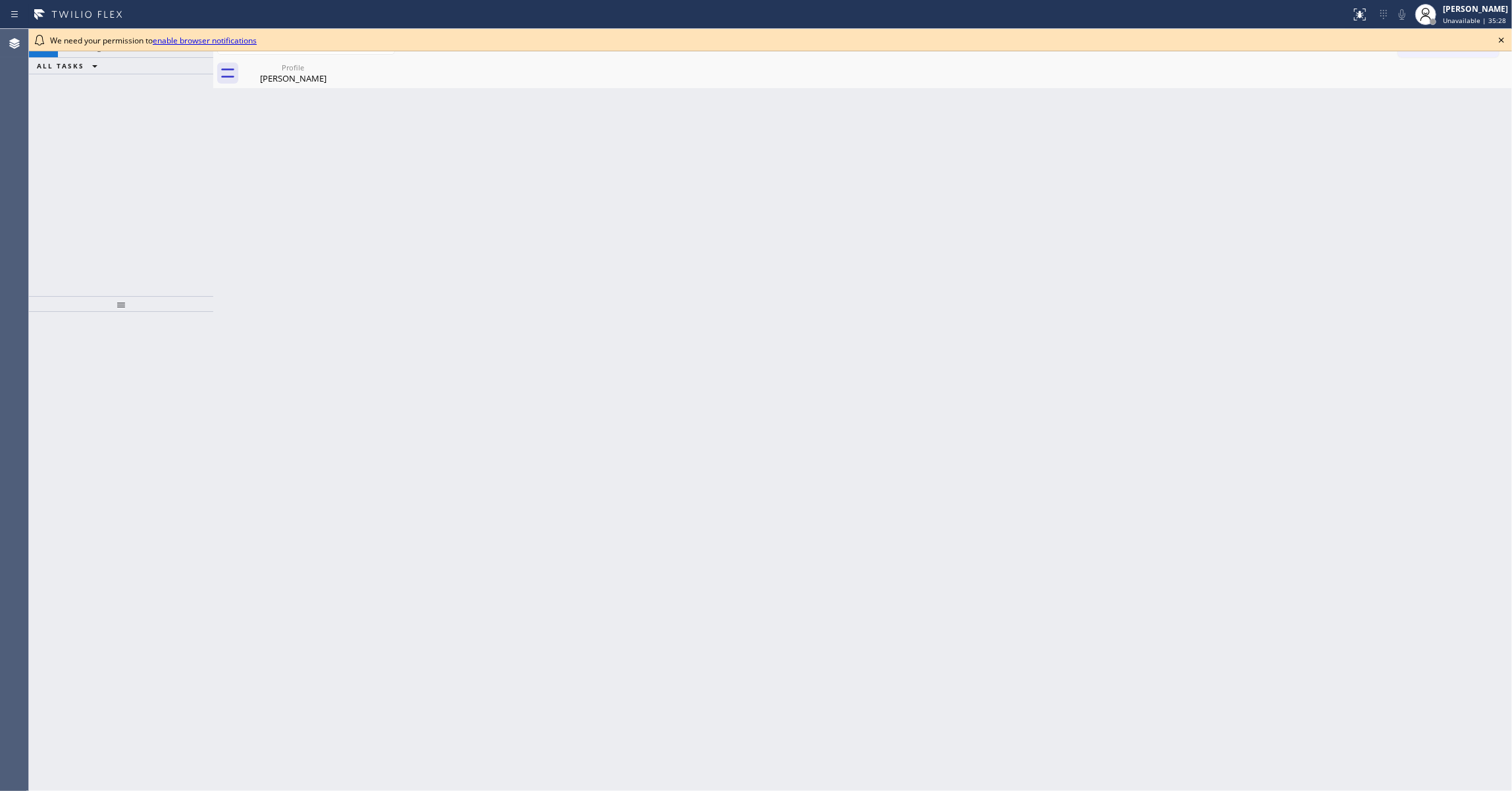
click at [56, 447] on div at bounding box center [121, 552] width 184 height 480
click at [1499, 37] on icon at bounding box center [1501, 40] width 16 height 16
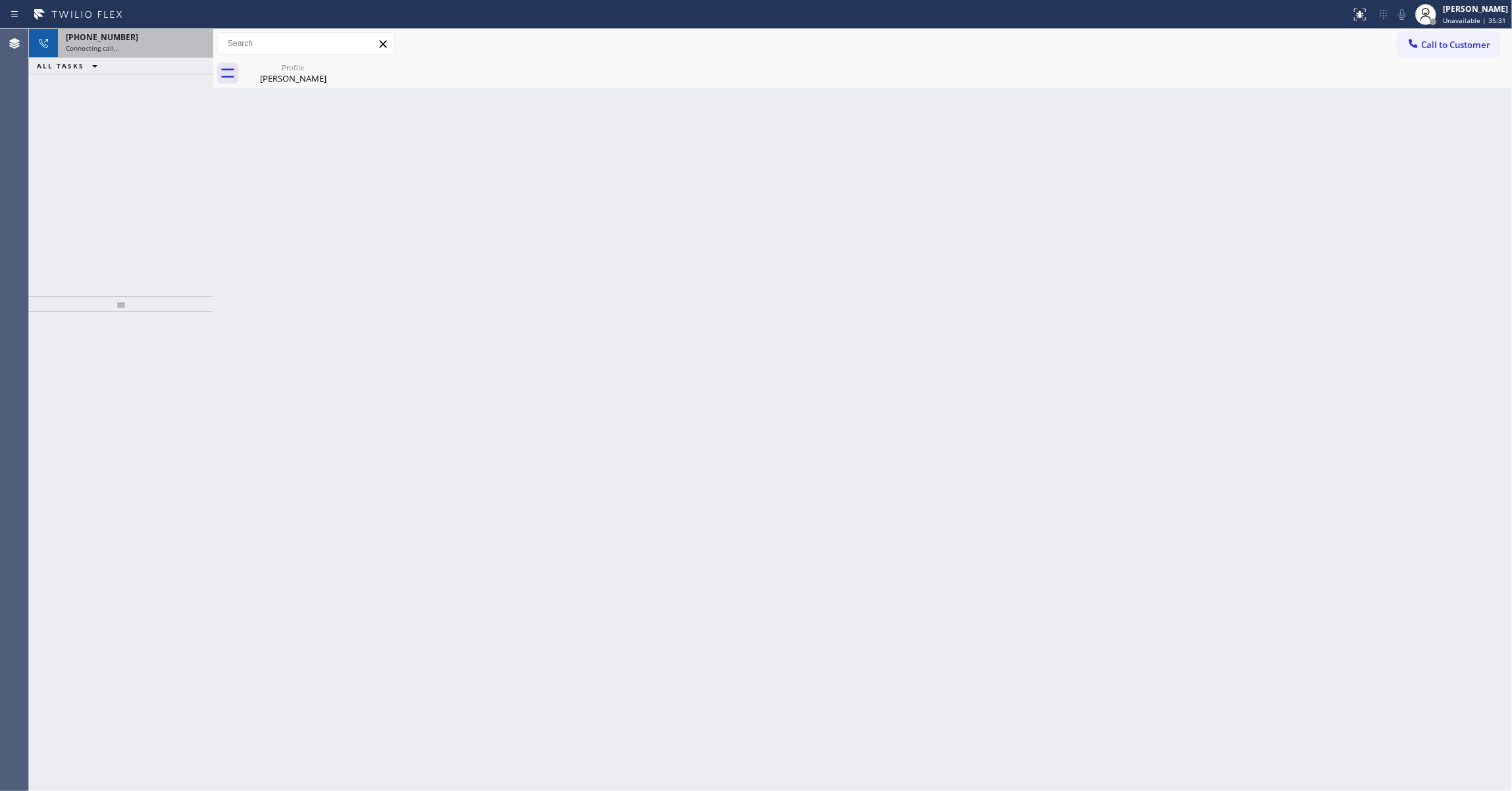
click at [180, 44] on div "Connecting call…" at bounding box center [136, 48] width 139 height 9
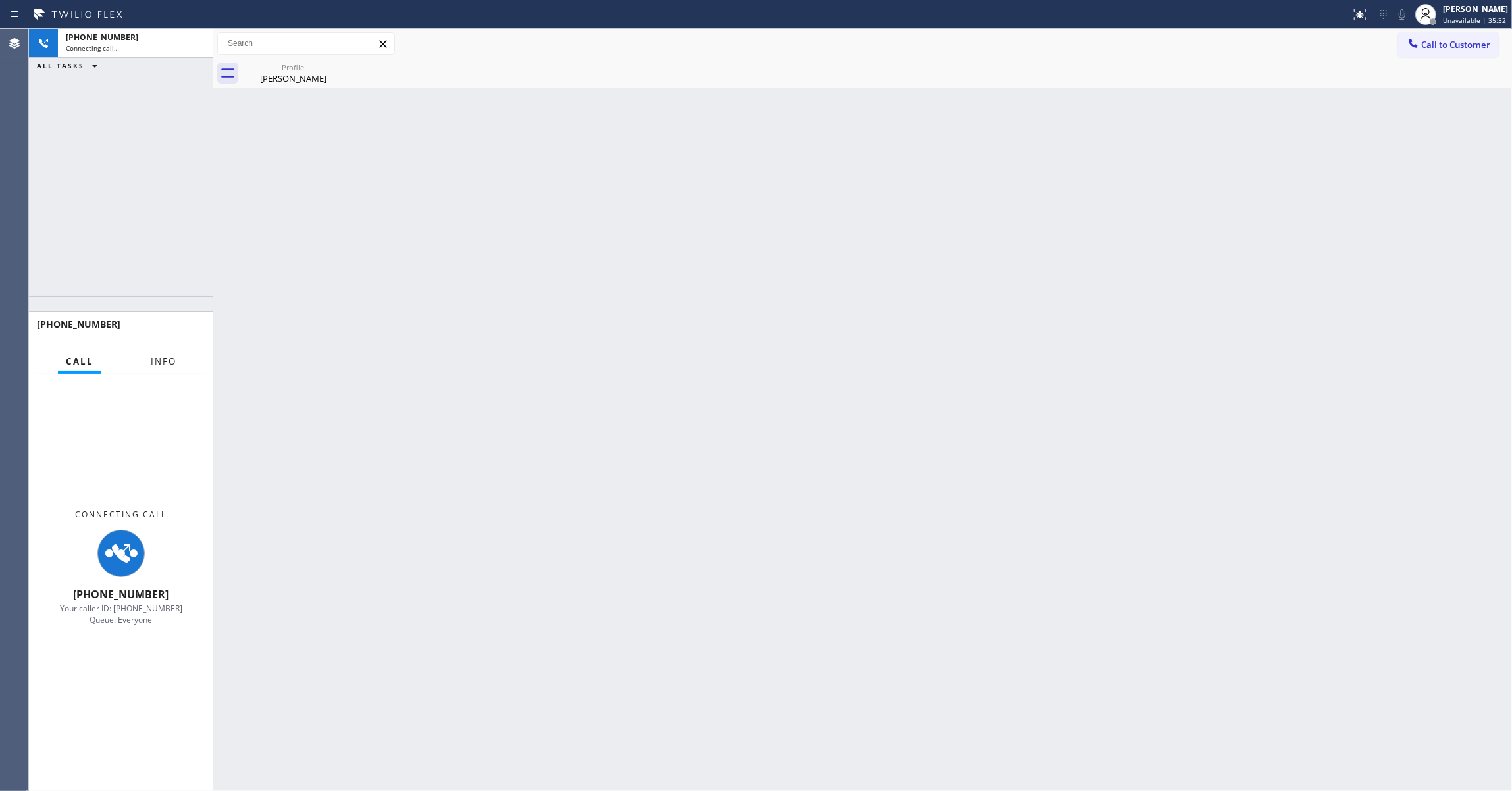
click at [158, 361] on span "Info" at bounding box center [163, 361] width 26 height 12
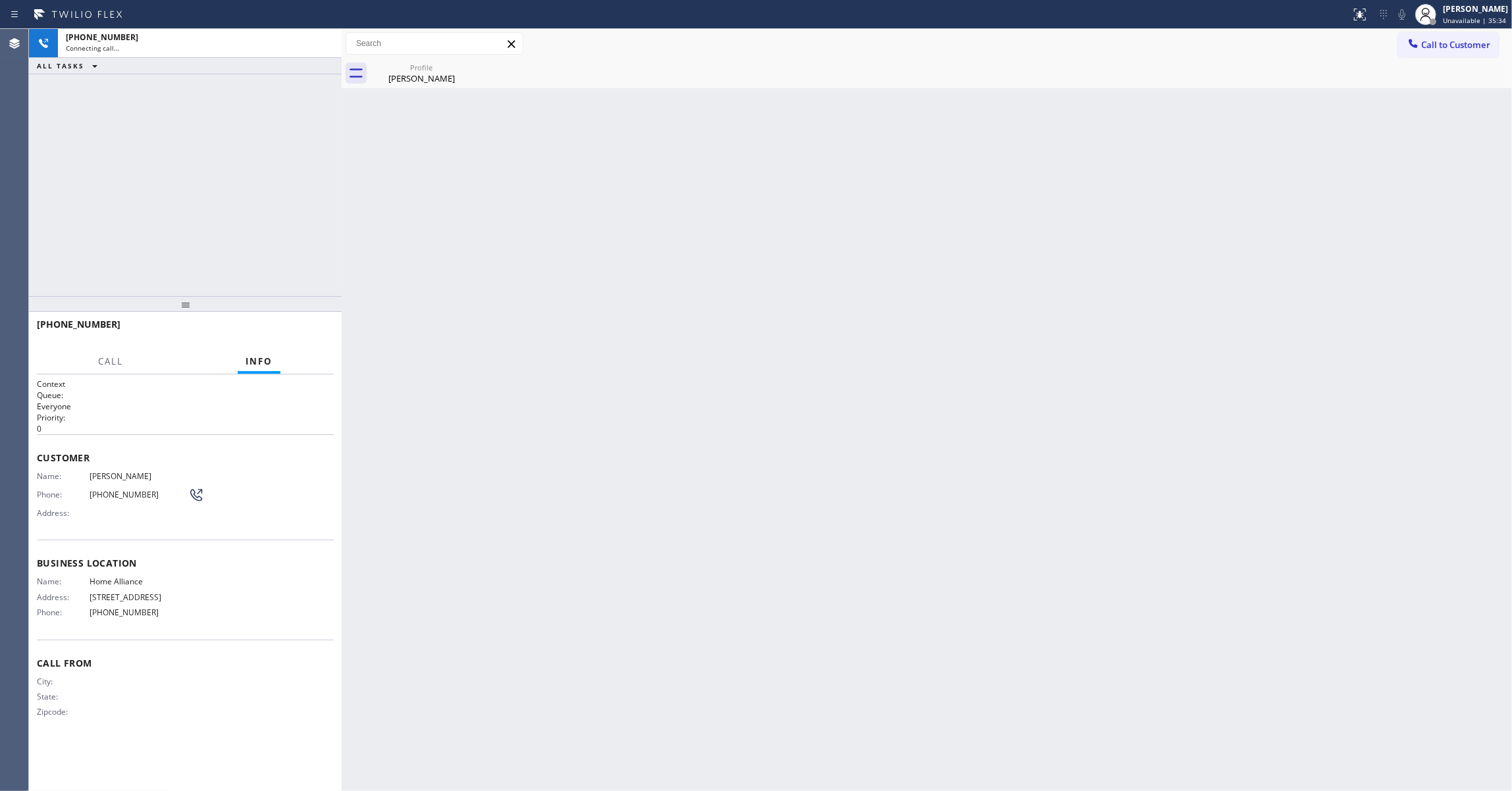
drag, startPoint x: 210, startPoint y: 88, endPoint x: 329, endPoint y: 87, distance: 119.0
click at [342, 106] on div at bounding box center [342, 410] width 0 height 762
click at [243, 38] on div "+13109633051" at bounding box center [201, 37] width 270 height 11
click at [465, 69] on icon at bounding box center [466, 67] width 12 height 12
click at [239, 50] on div "Connecting call…" at bounding box center [201, 48] width 270 height 9
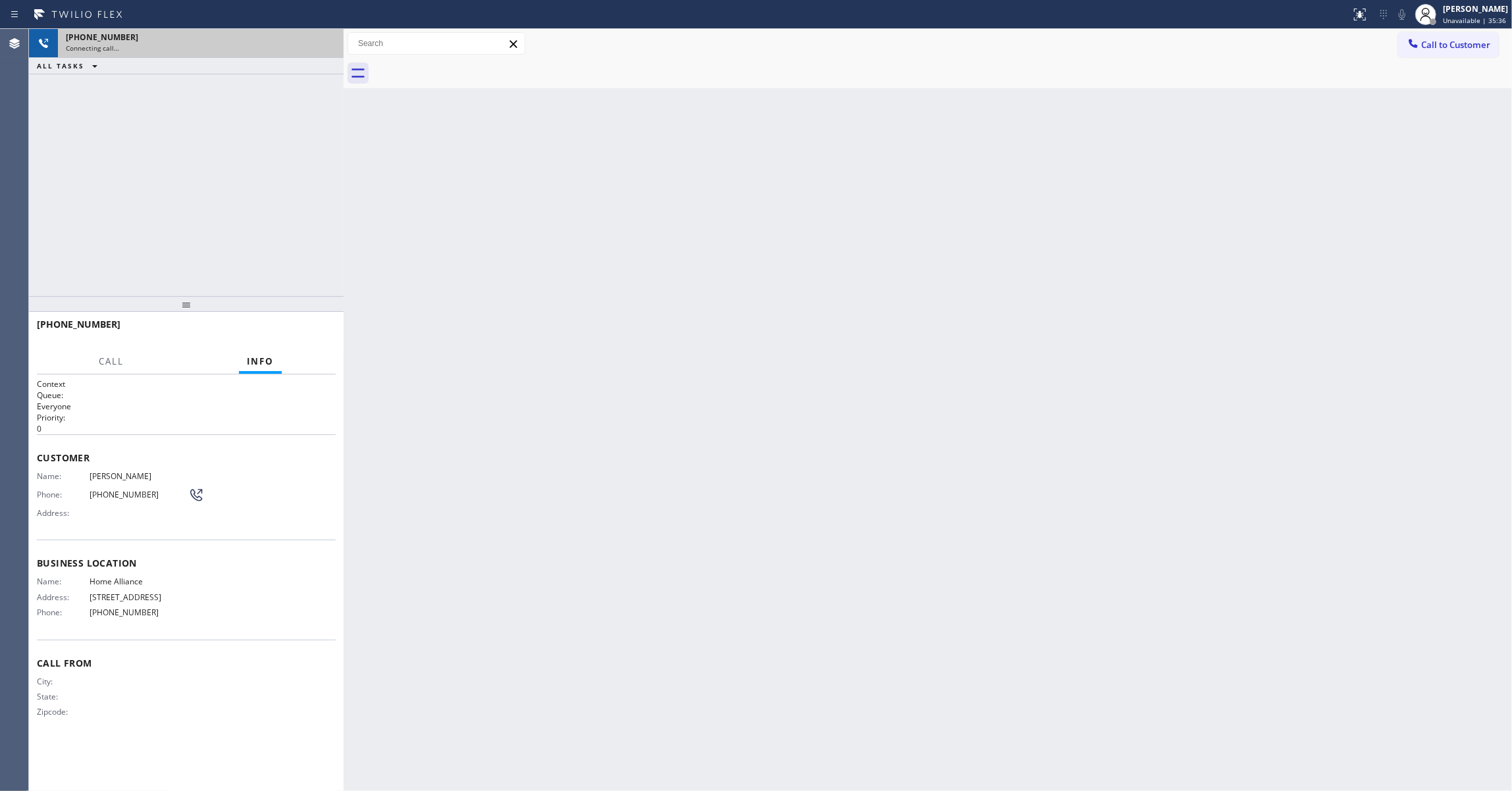
click at [237, 49] on div "Connecting call…" at bounding box center [201, 48] width 270 height 9
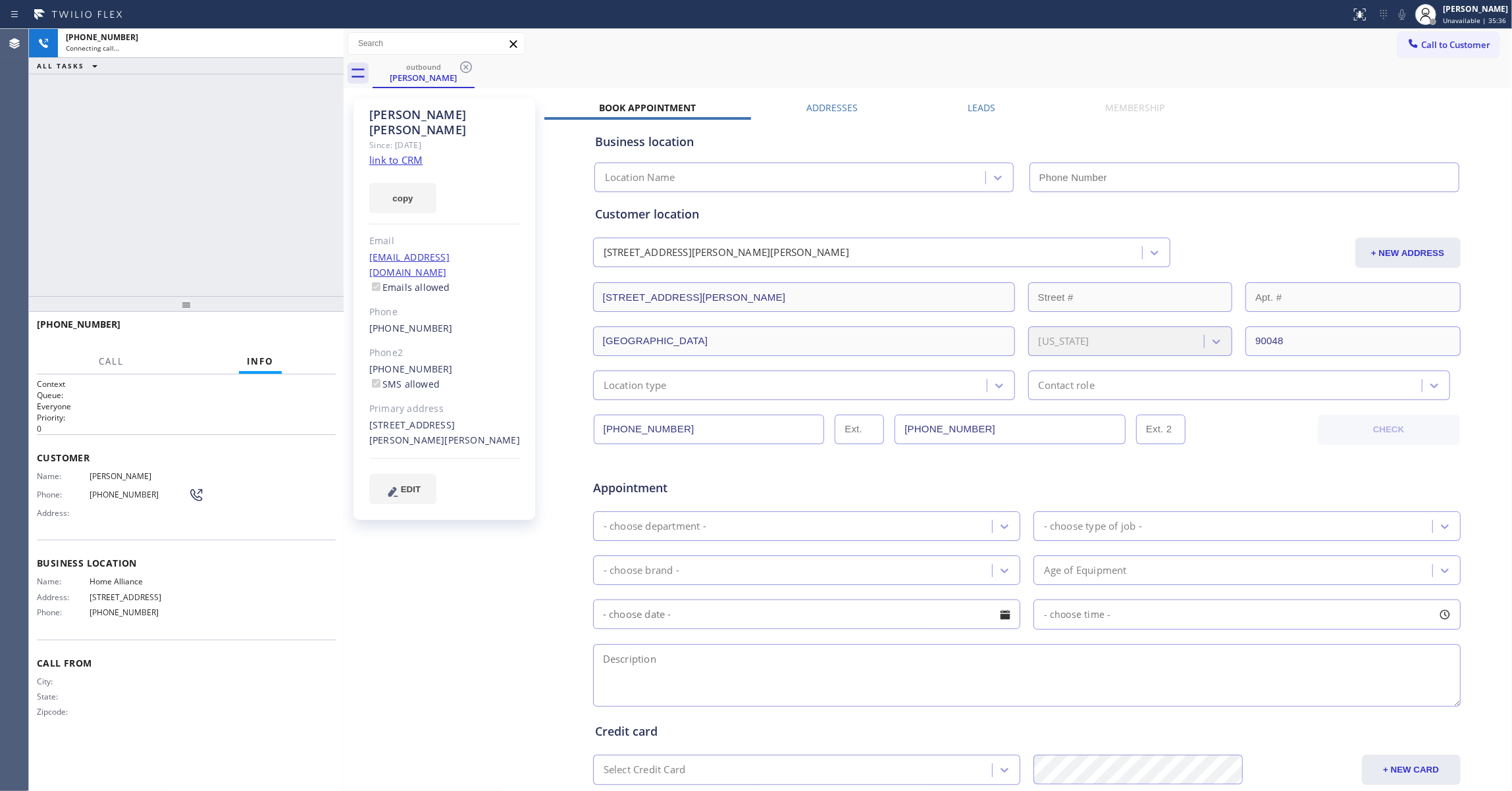
drag, startPoint x: 237, startPoint y: 46, endPoint x: 169, endPoint y: 17, distance: 73.9
click at [225, 40] on div "+13109633051 Connecting call…" at bounding box center [198, 44] width 280 height 29
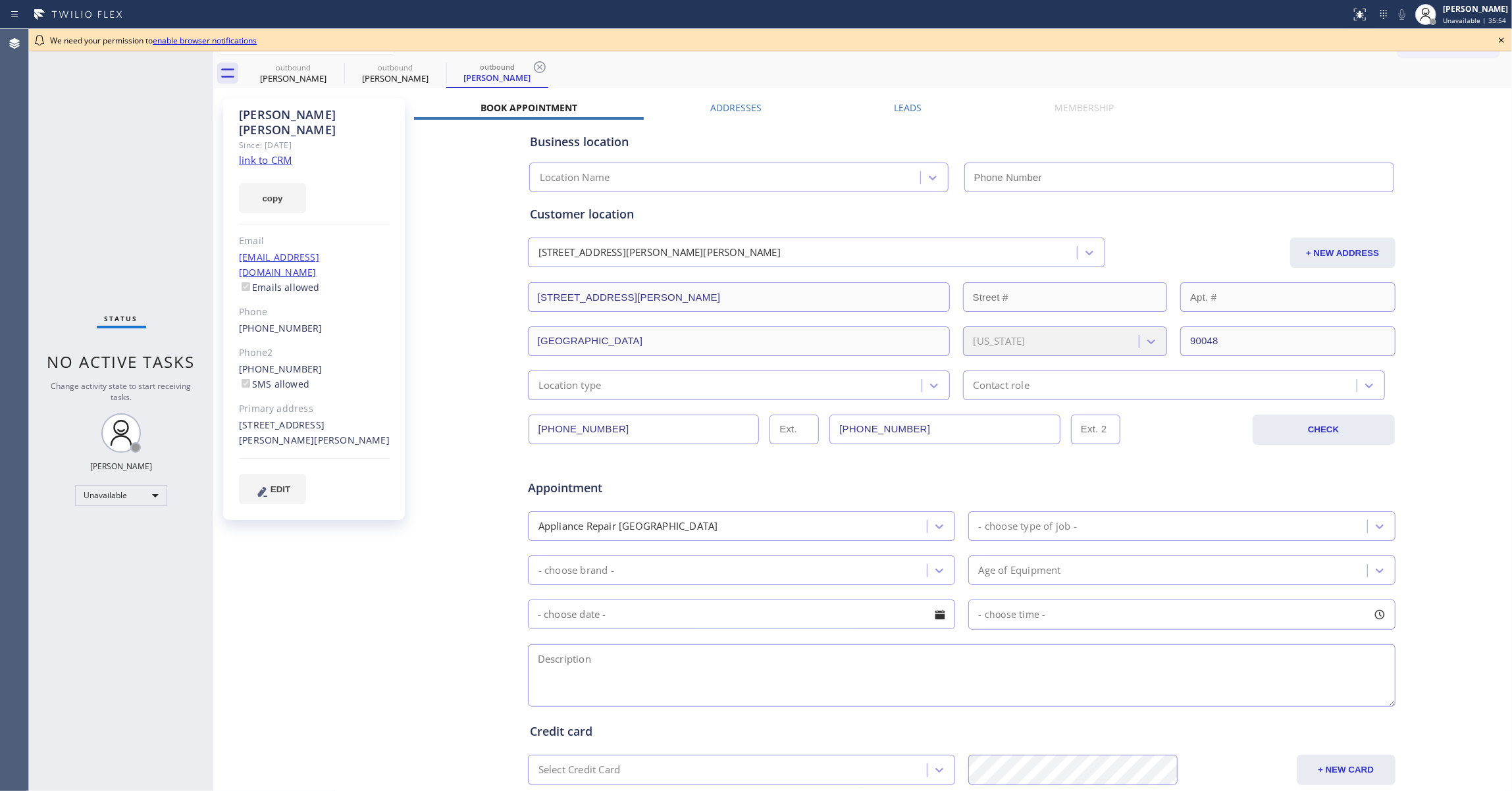
type input "[PHONE_NUMBER]"
drag, startPoint x: 543, startPoint y: 70, endPoint x: 537, endPoint y: 69, distance: 6.1
click at [542, 70] on icon at bounding box center [539, 67] width 16 height 16
click at [440, 66] on icon at bounding box center [438, 67] width 12 height 12
click at [335, 63] on icon at bounding box center [336, 67] width 16 height 16
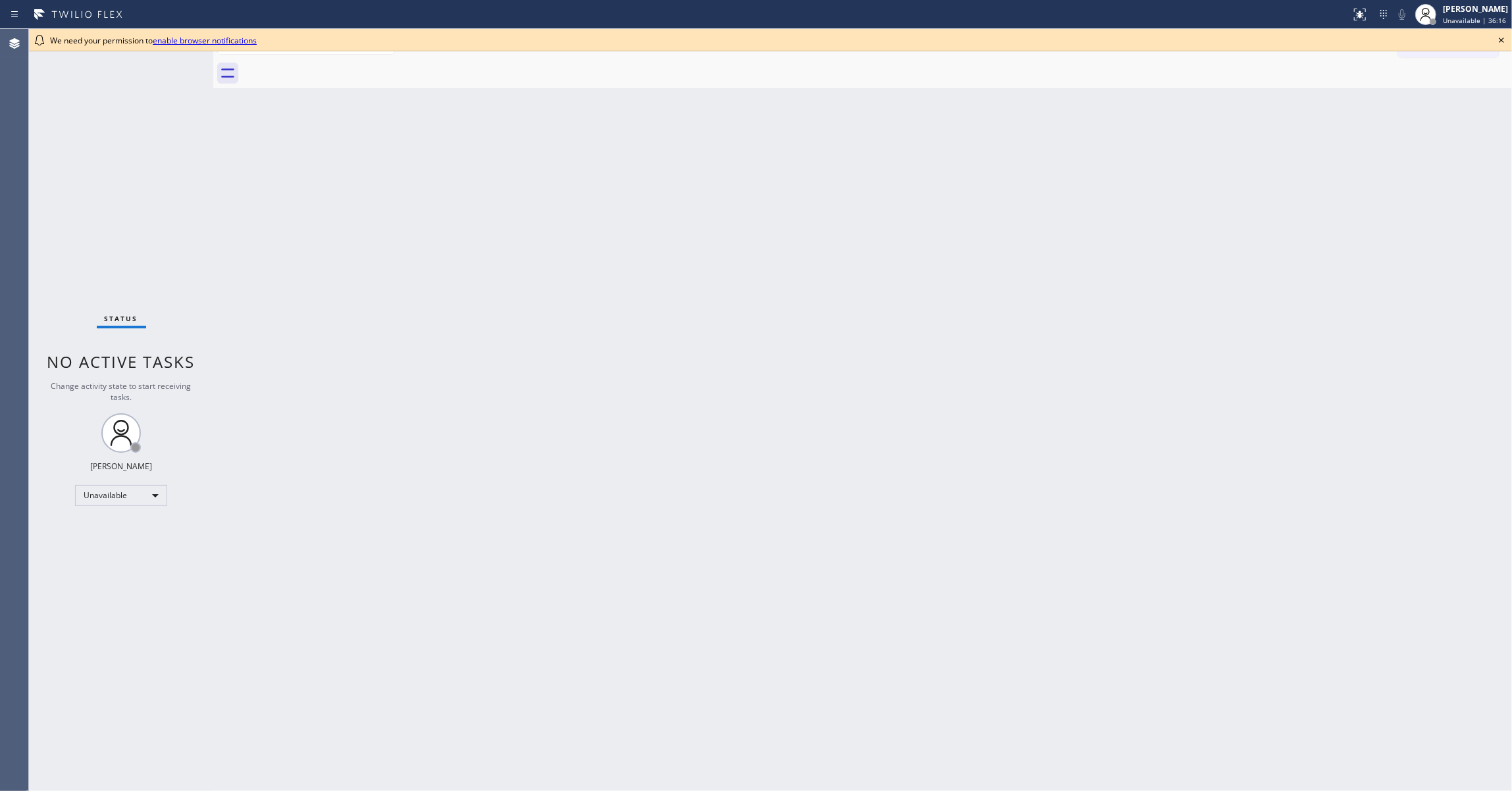
click at [1504, 40] on icon at bounding box center [1501, 40] width 16 height 16
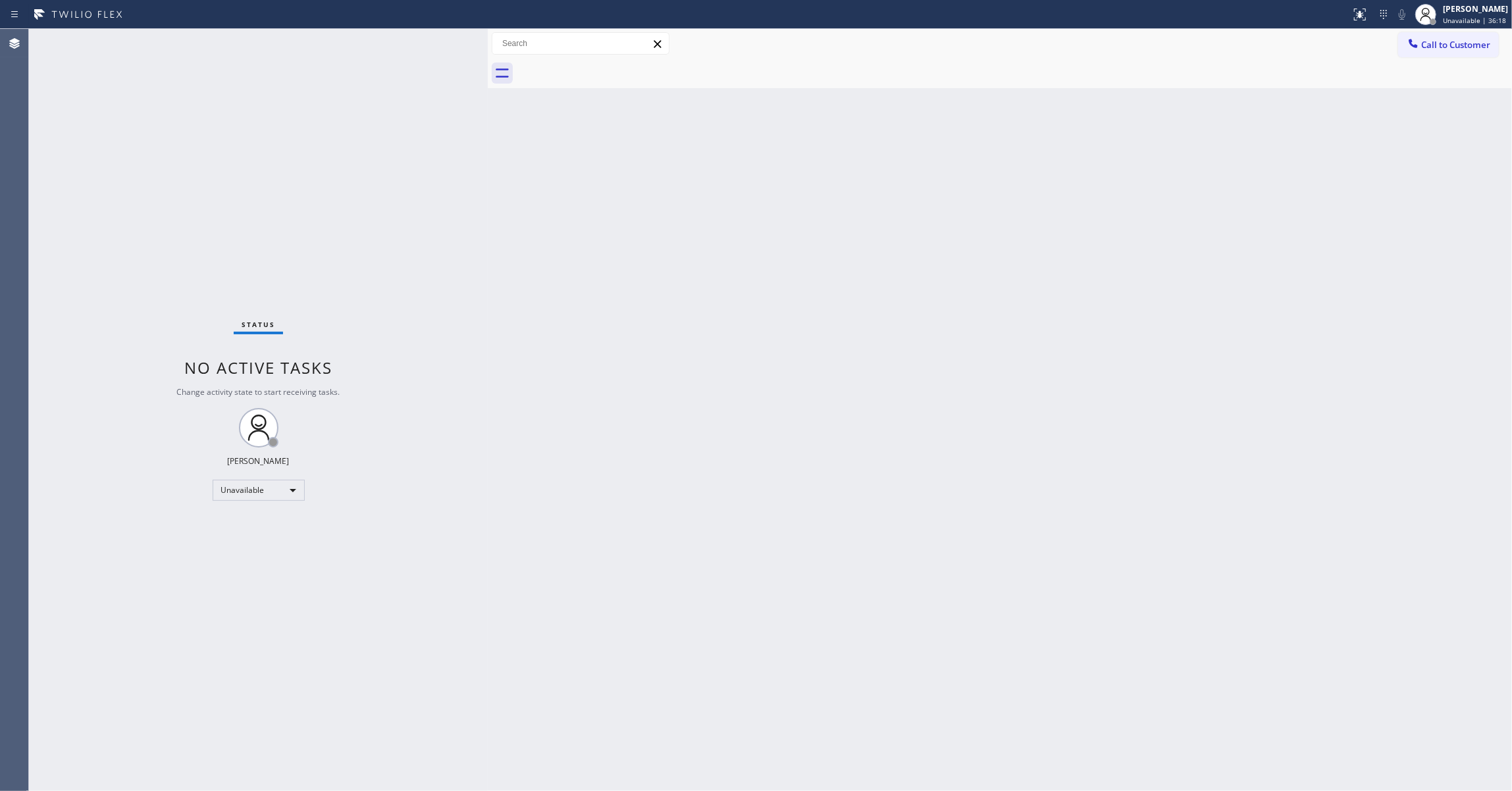
drag, startPoint x: 212, startPoint y: 66, endPoint x: 486, endPoint y: 113, distance: 278.0
click at [488, 113] on div at bounding box center [488, 410] width 0 height 762
drag, startPoint x: 487, startPoint y: 62, endPoint x: 381, endPoint y: 93, distance: 110.4
click at [382, 93] on div at bounding box center [382, 410] width 0 height 762
drag, startPoint x: 138, startPoint y: 124, endPoint x: 180, endPoint y: 116, distance: 42.8
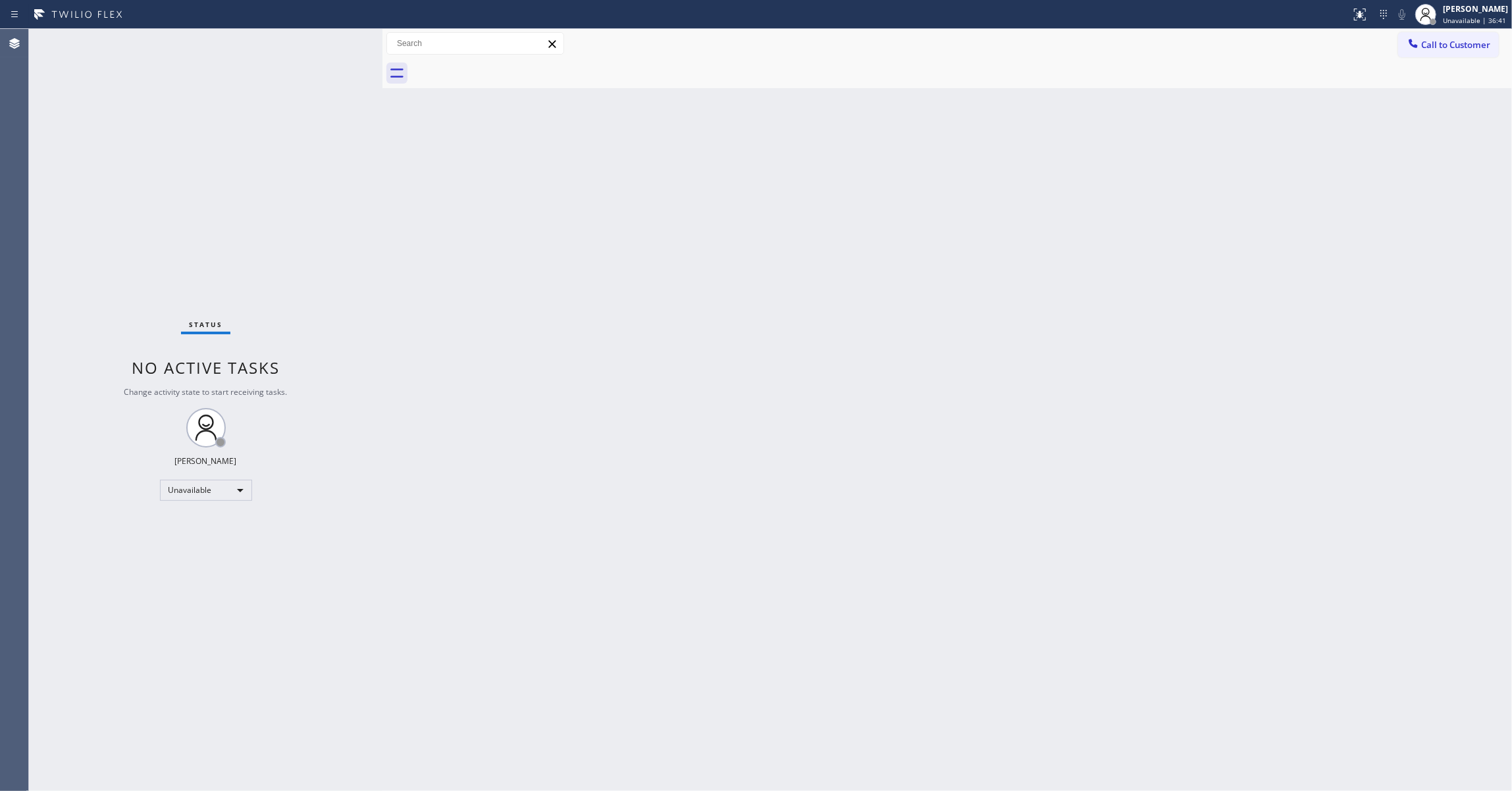
click at [150, 120] on div "Status No active tasks Change activity state to start receiving tasks. [PERSON_…" at bounding box center [206, 410] width 354 height 762
click at [1476, 42] on span "Call to Customer" at bounding box center [1455, 45] width 69 height 12
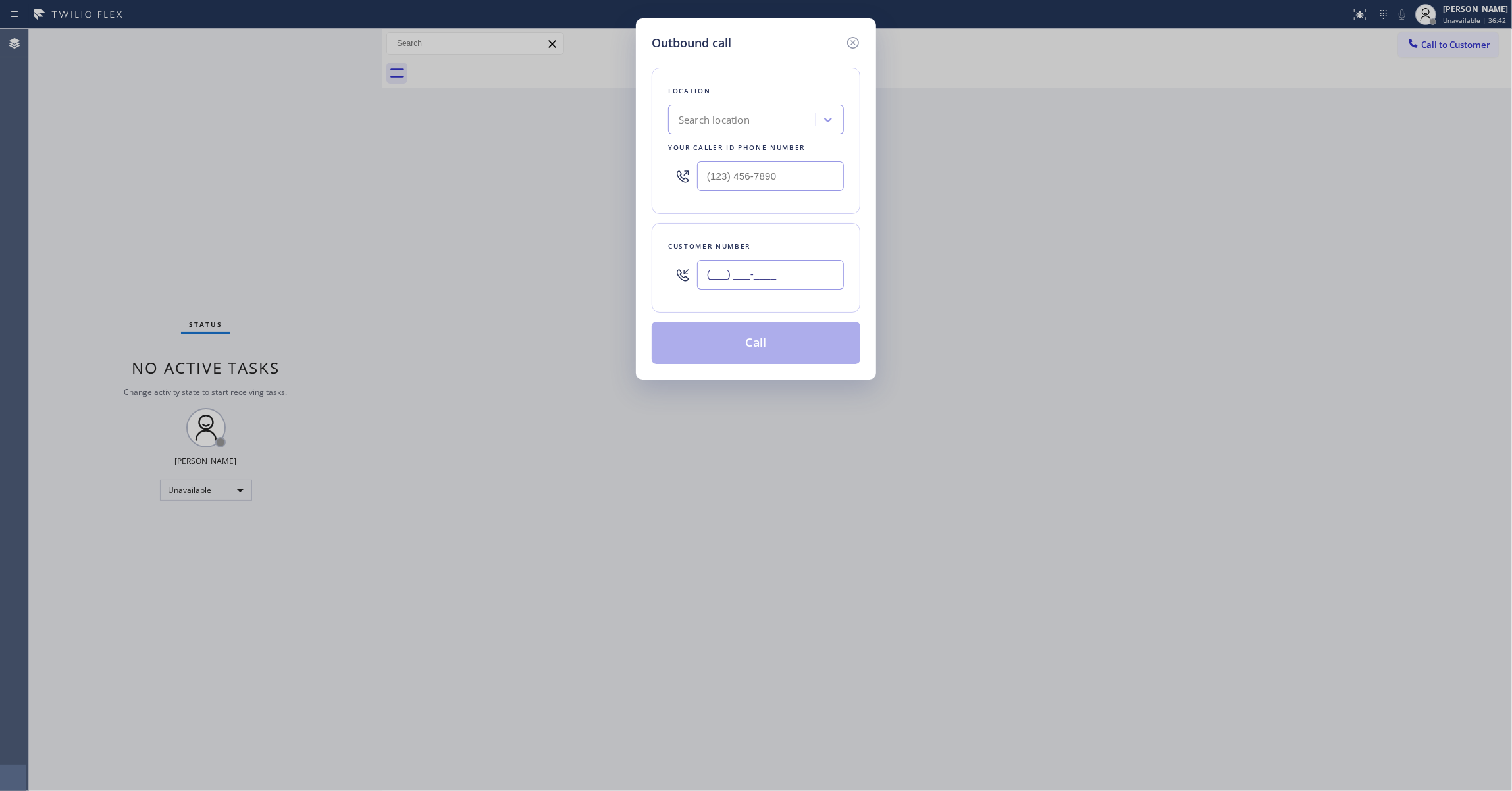
click at [754, 274] on input "(___) ___-____" at bounding box center [770, 274] width 147 height 30
paste input "970) 222-9851"
type input "[PHONE_NUMBER]"
drag, startPoint x: 804, startPoint y: 174, endPoint x: 199, endPoint y: 180, distance: 605.0
click at [167, 147] on div "Outbound call Location Search location Your caller id phone number (___) ___-__…" at bounding box center [756, 395] width 1512 height 791
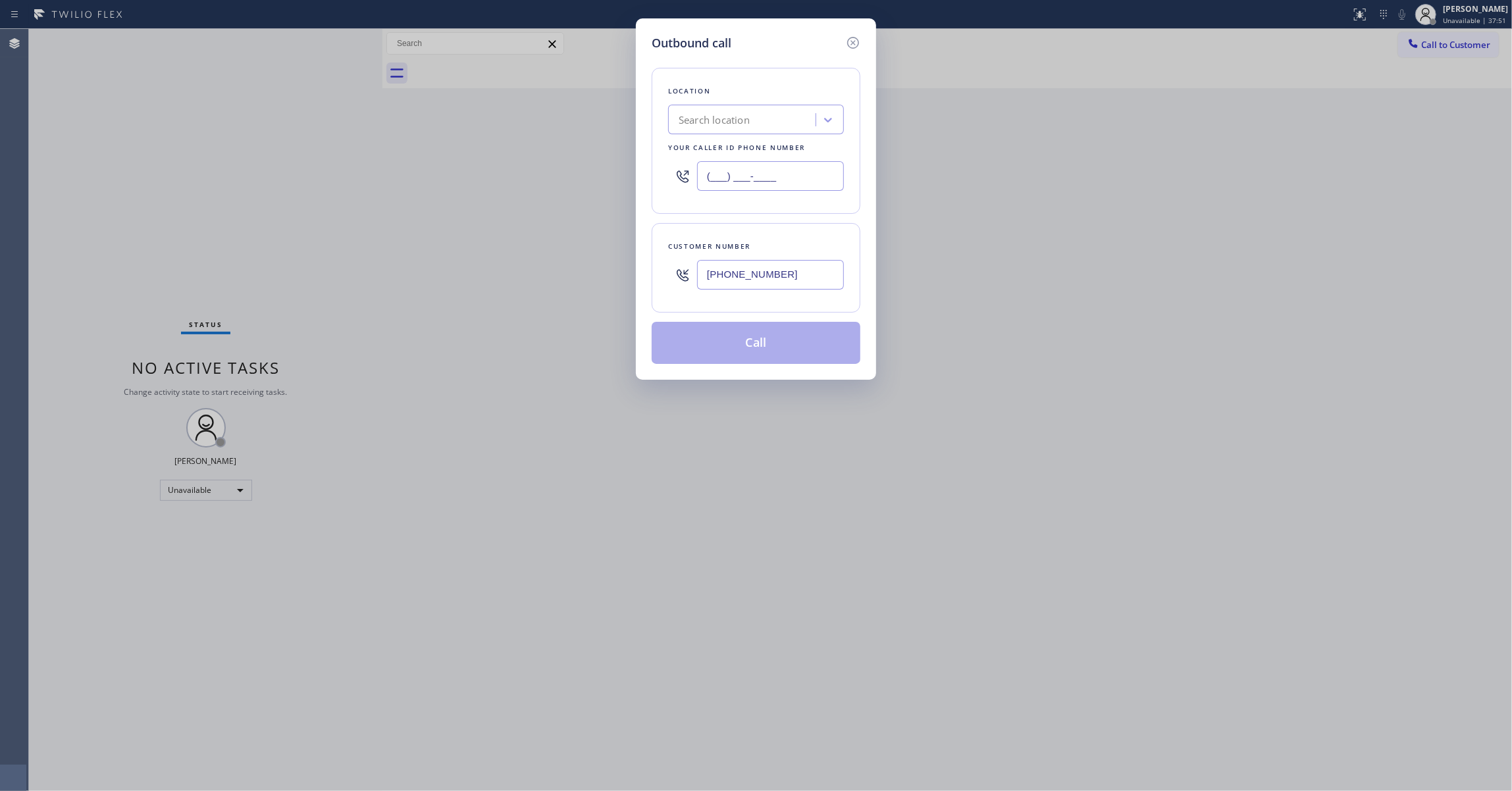
paste input "844) 988-0068"
type input "[PHONE_NUMBER]"
drag, startPoint x: 182, startPoint y: 673, endPoint x: 396, endPoint y: 408, distance: 340.6
click at [182, 669] on div "Outbound call Location Viking Repair Pro Your caller id phone number [PHONE_NUM…" at bounding box center [756, 395] width 1512 height 791
drag, startPoint x: 808, startPoint y: 272, endPoint x: 530, endPoint y: 301, distance: 279.5
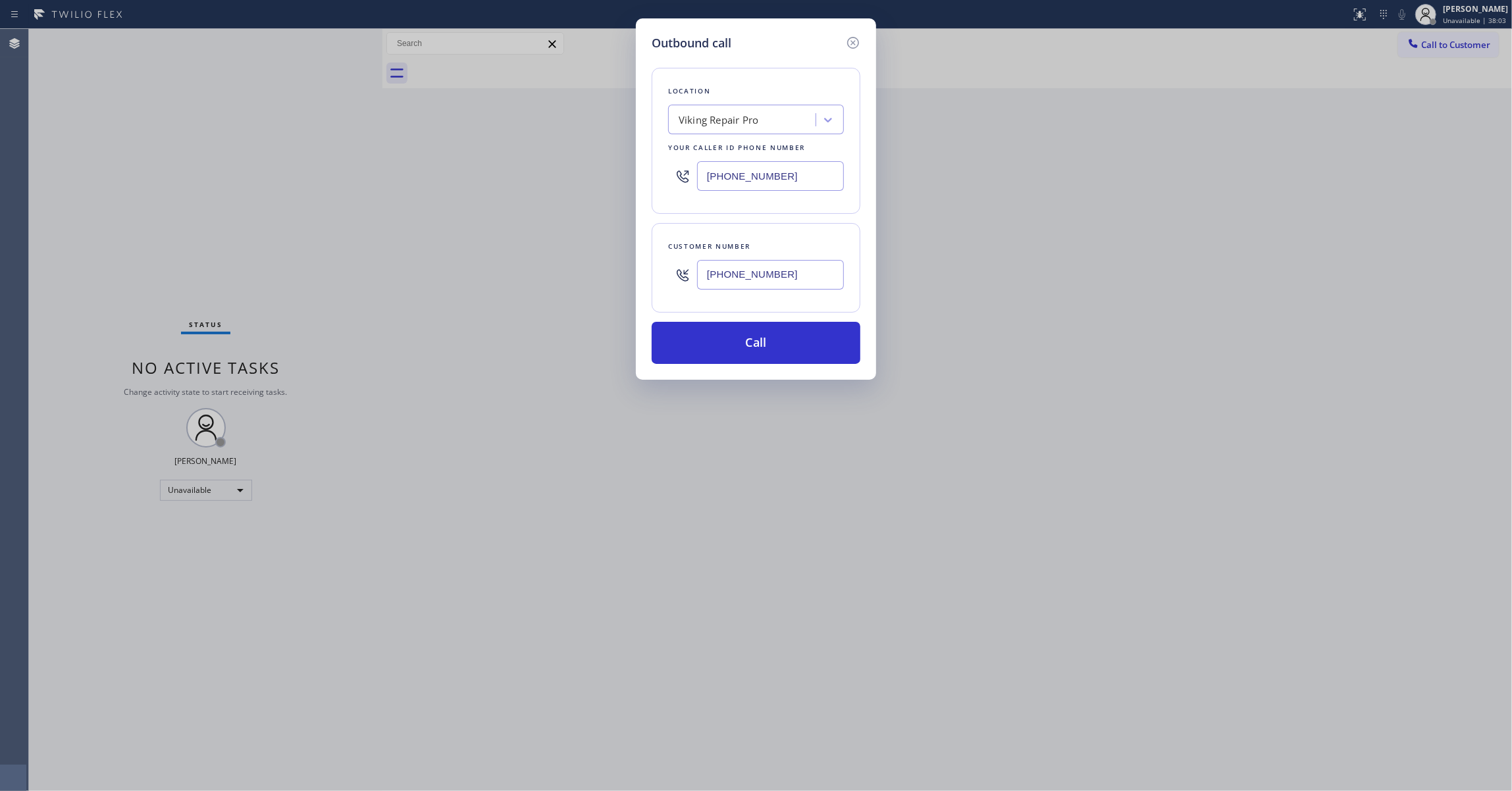
click at [491, 264] on div "Outbound call Location Viking Repair Pro Your caller id phone number [PHONE_NUM…" at bounding box center [756, 395] width 1512 height 791
paste input "text"
type input "[PHONE_NUMBER]"
click at [779, 351] on button "Call" at bounding box center [756, 343] width 209 height 42
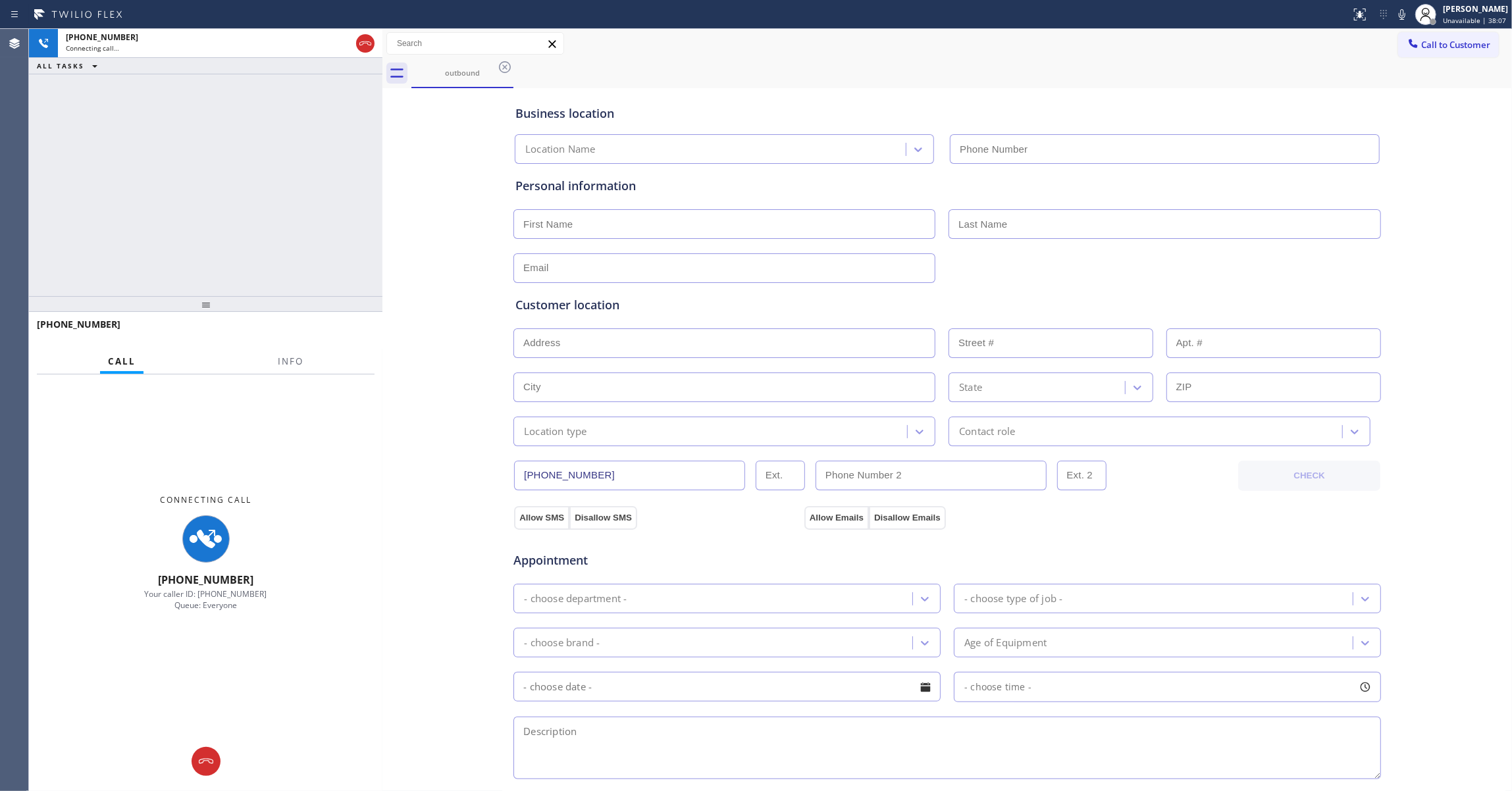
type input "[PHONE_NUMBER]"
click at [372, 660] on div "Connecting Call [PHONE_NUMBER] Your caller ID: [PHONE_NUMBER] Queue: Everyone" at bounding box center [206, 552] width 354 height 356
click at [278, 366] on span "Info" at bounding box center [290, 361] width 26 height 12
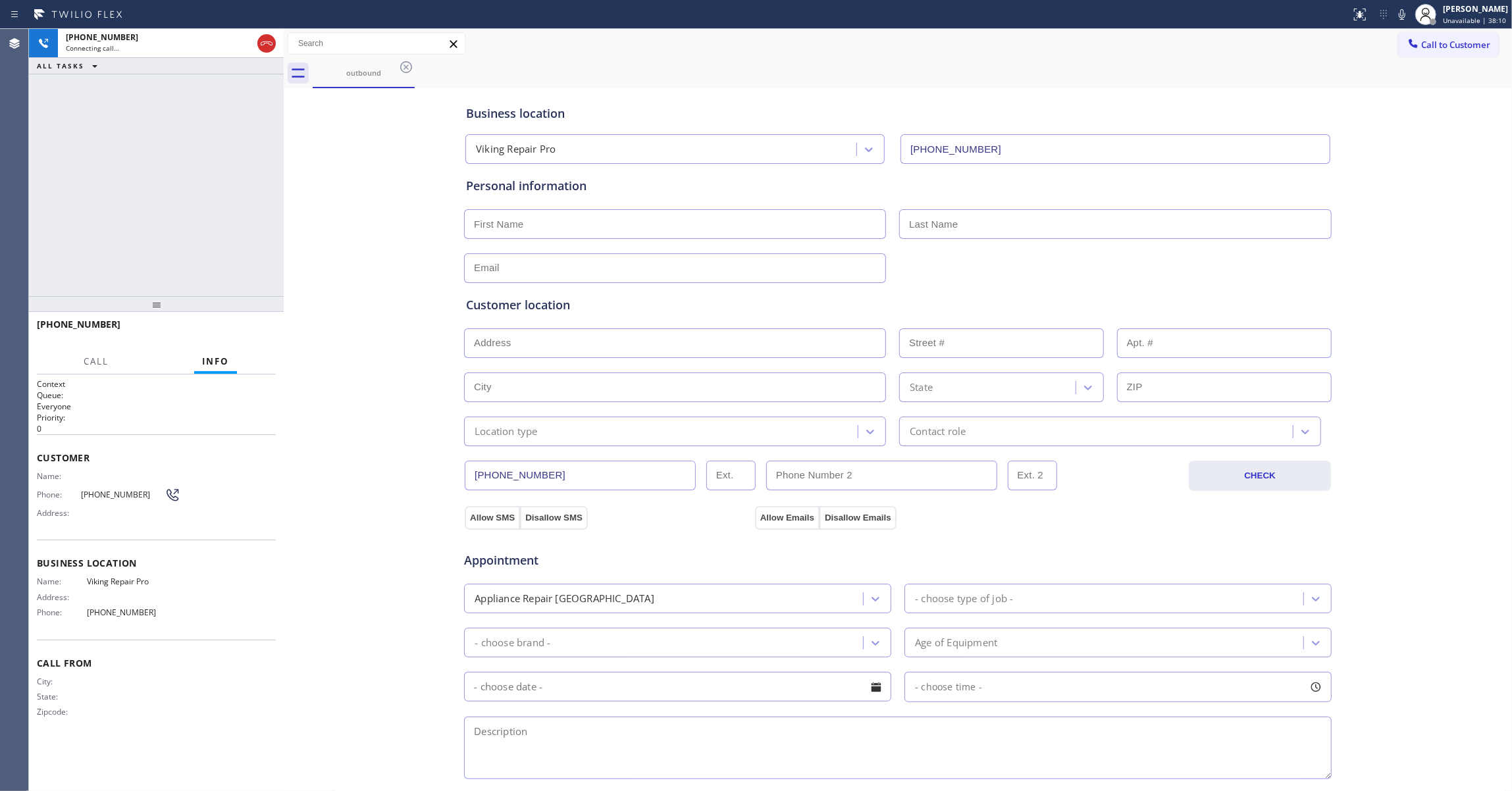
drag, startPoint x: 381, startPoint y: 175, endPoint x: 283, endPoint y: 180, distance: 98.1
click at [284, 180] on div at bounding box center [284, 410] width 0 height 762
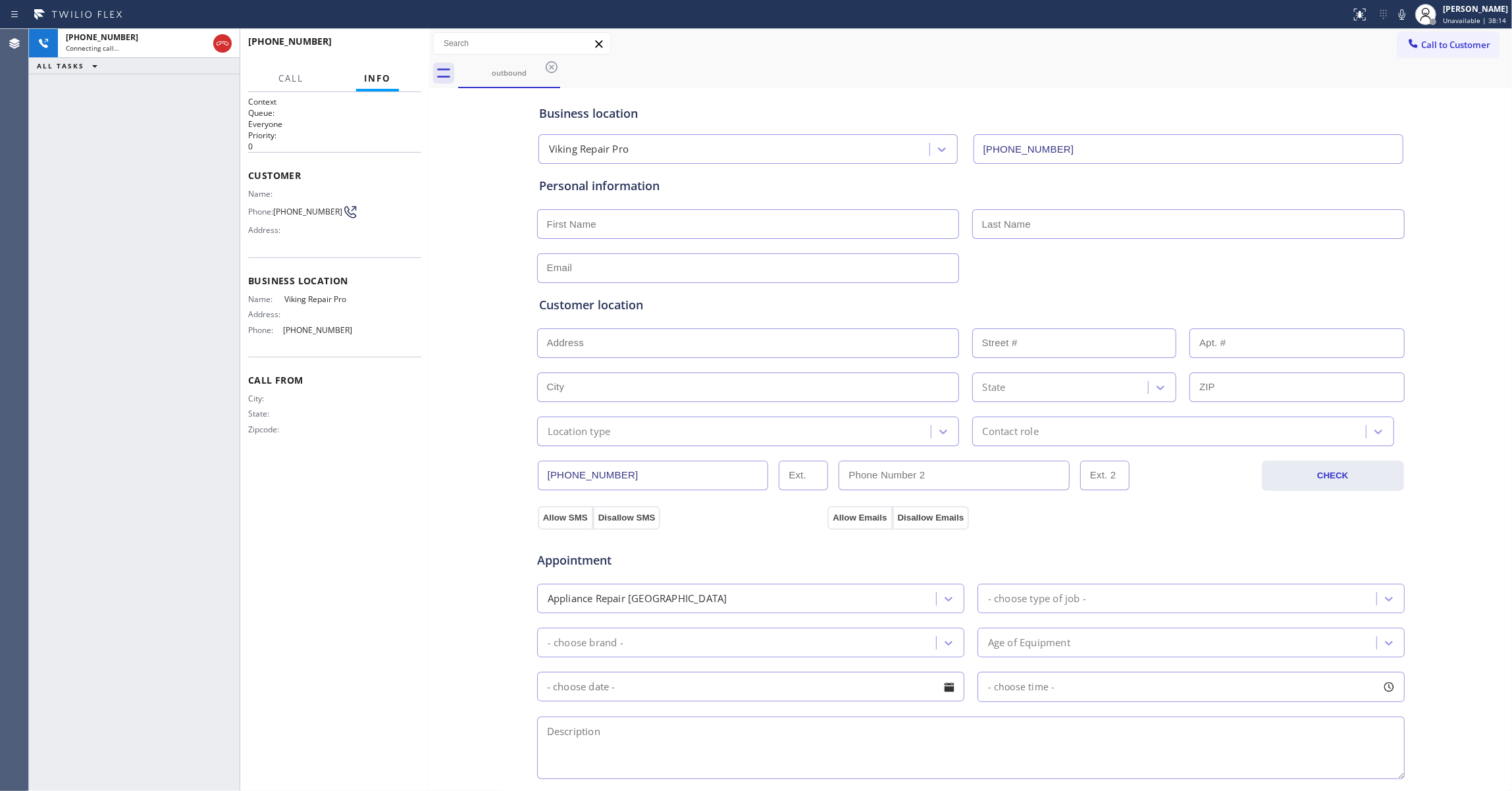
drag, startPoint x: 282, startPoint y: 238, endPoint x: 428, endPoint y: 259, distance: 147.5
click at [429, 259] on div at bounding box center [429, 410] width 0 height 762
click at [417, 458] on div "Context Queue: Everyone Priority: 0 Customer Name: Phone: [PHONE_NUMBER] Addres…" at bounding box center [335, 441] width 173 height 691
click at [178, 238] on div "[PHONE_NUMBER] Live | 00:00 ALL TASKS ALL TASKS ACTIVE TASKS TASKS IN WRAP UP" at bounding box center [134, 410] width 211 height 762
drag, startPoint x: 353, startPoint y: 336, endPoint x: 251, endPoint y: 196, distance: 173.2
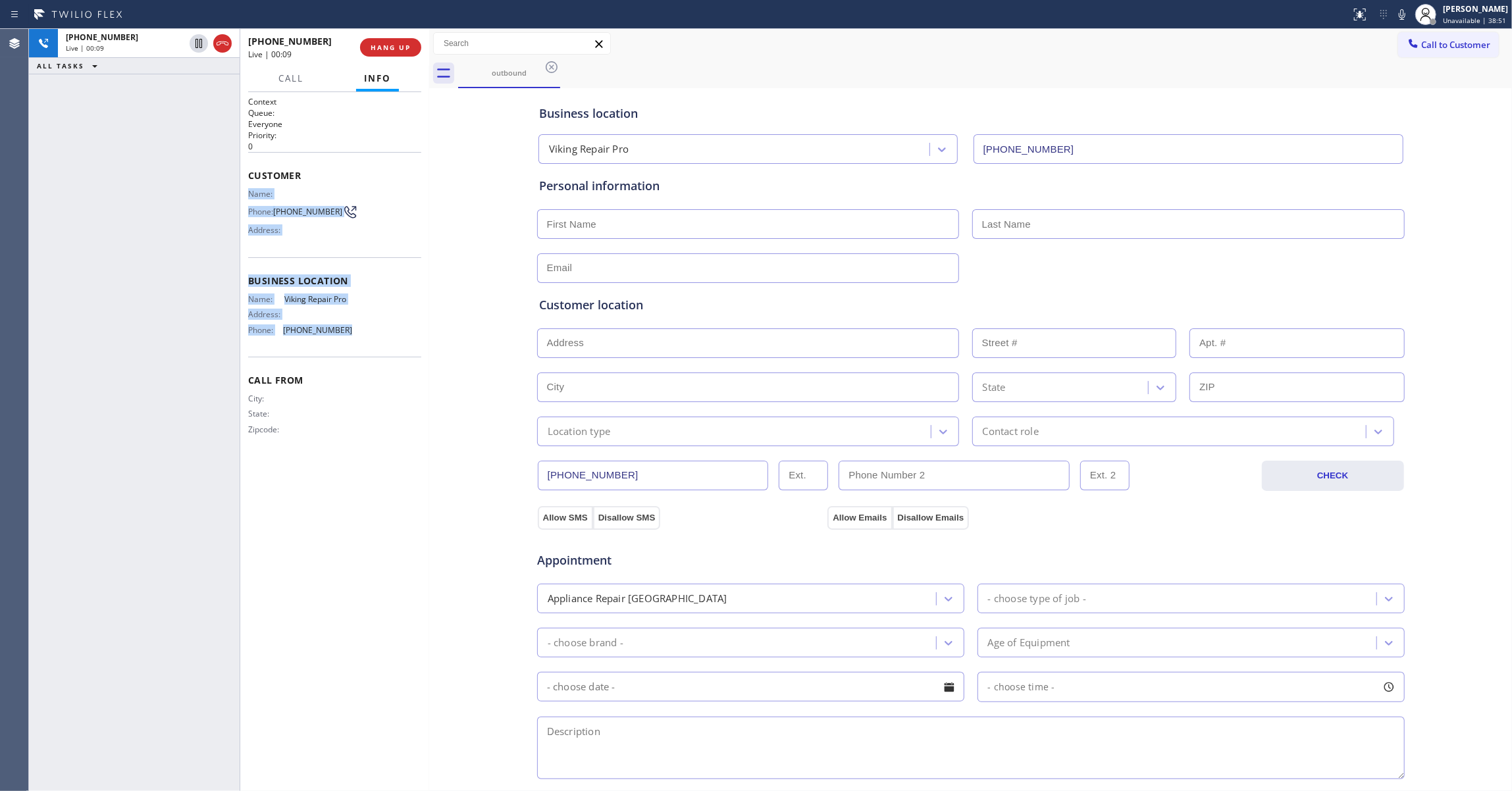
click at [251, 196] on div "Context Queue: Everyone Priority: 0 Customer Name: Phone: [PHONE_NUMBER] Addres…" at bounding box center [335, 276] width 173 height 361
copy div "Name: Phone: [PHONE_NUMBER] Address: Business location Name: Viking Repair Pro …"
click at [429, 395] on div at bounding box center [429, 410] width 0 height 762
click at [396, 50] on span "HANG UP" at bounding box center [390, 48] width 40 height 9
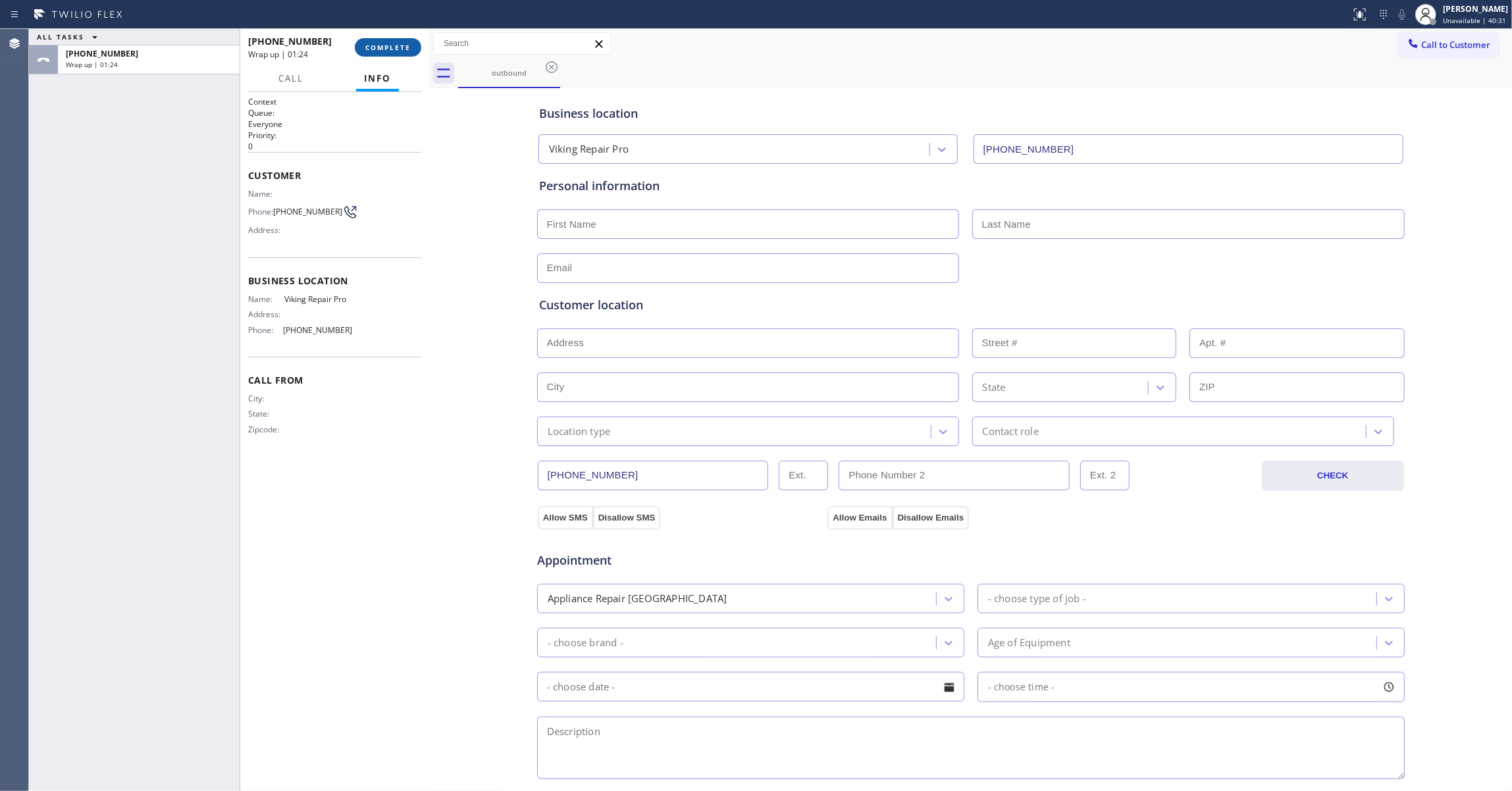
click at [397, 46] on span "COMPLETE" at bounding box center [387, 48] width 46 height 9
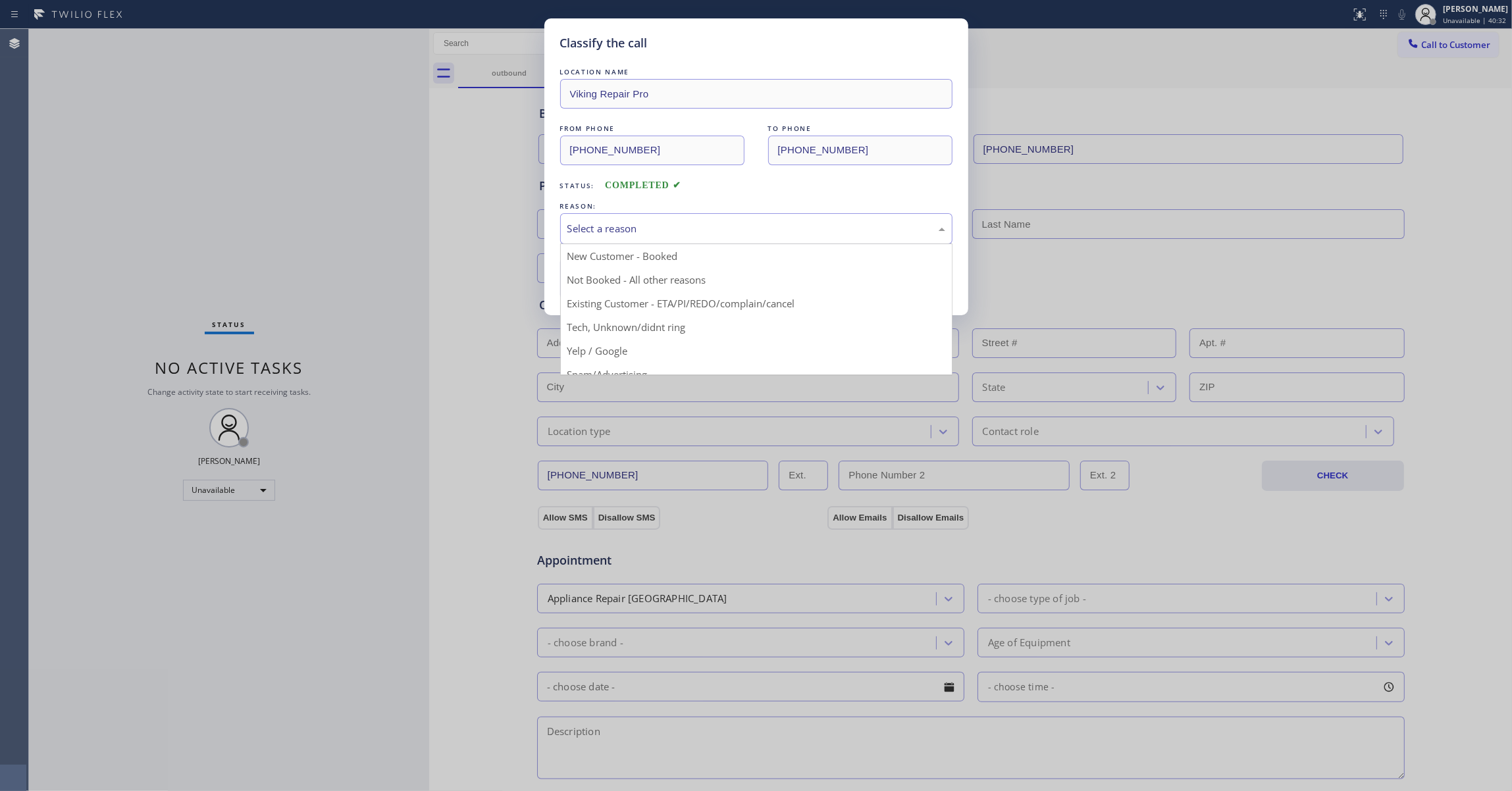
click at [661, 227] on div "Select a reason" at bounding box center [756, 228] width 378 height 15
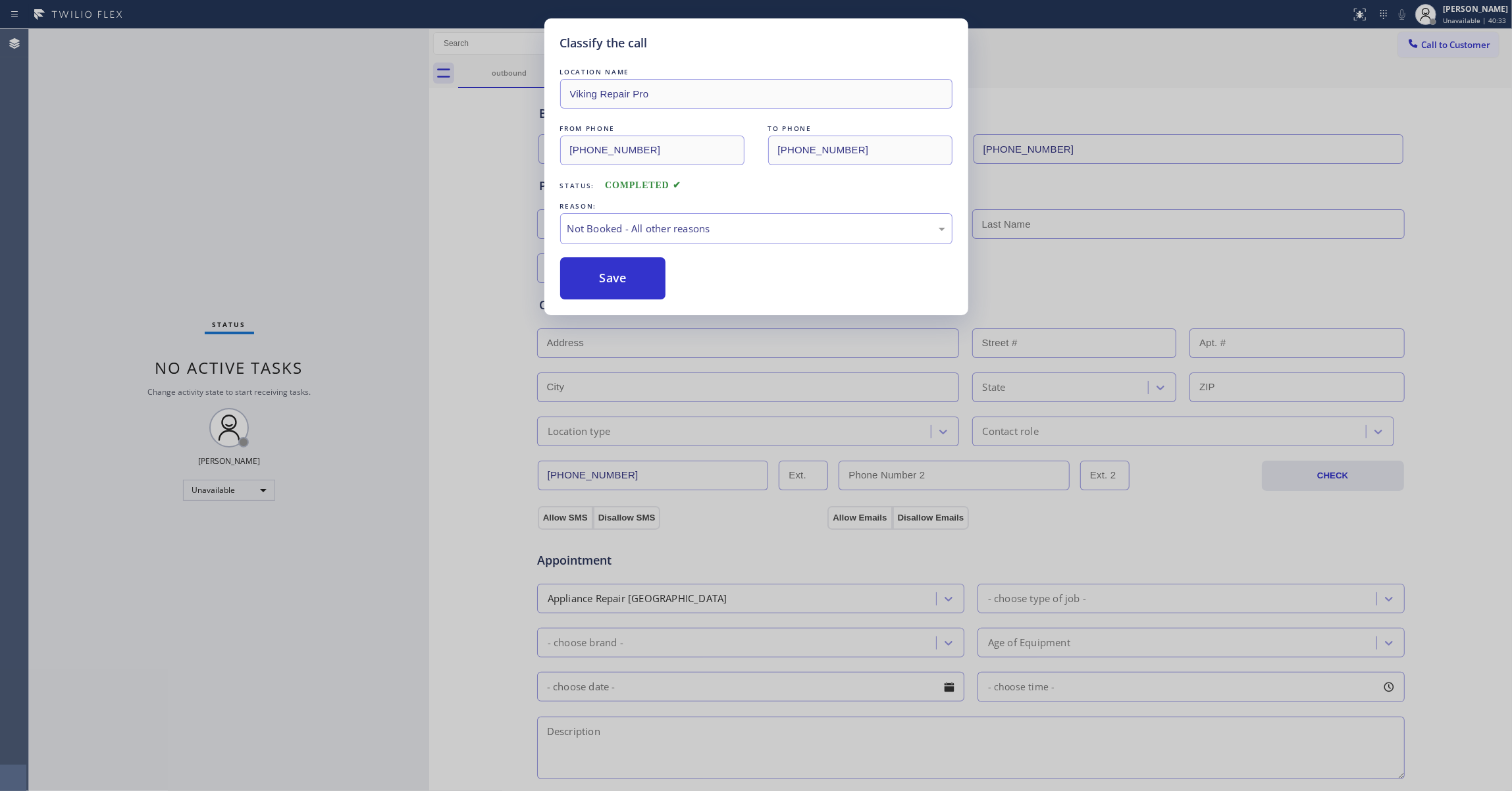
click at [653, 275] on button "Save" at bounding box center [613, 278] width 106 height 42
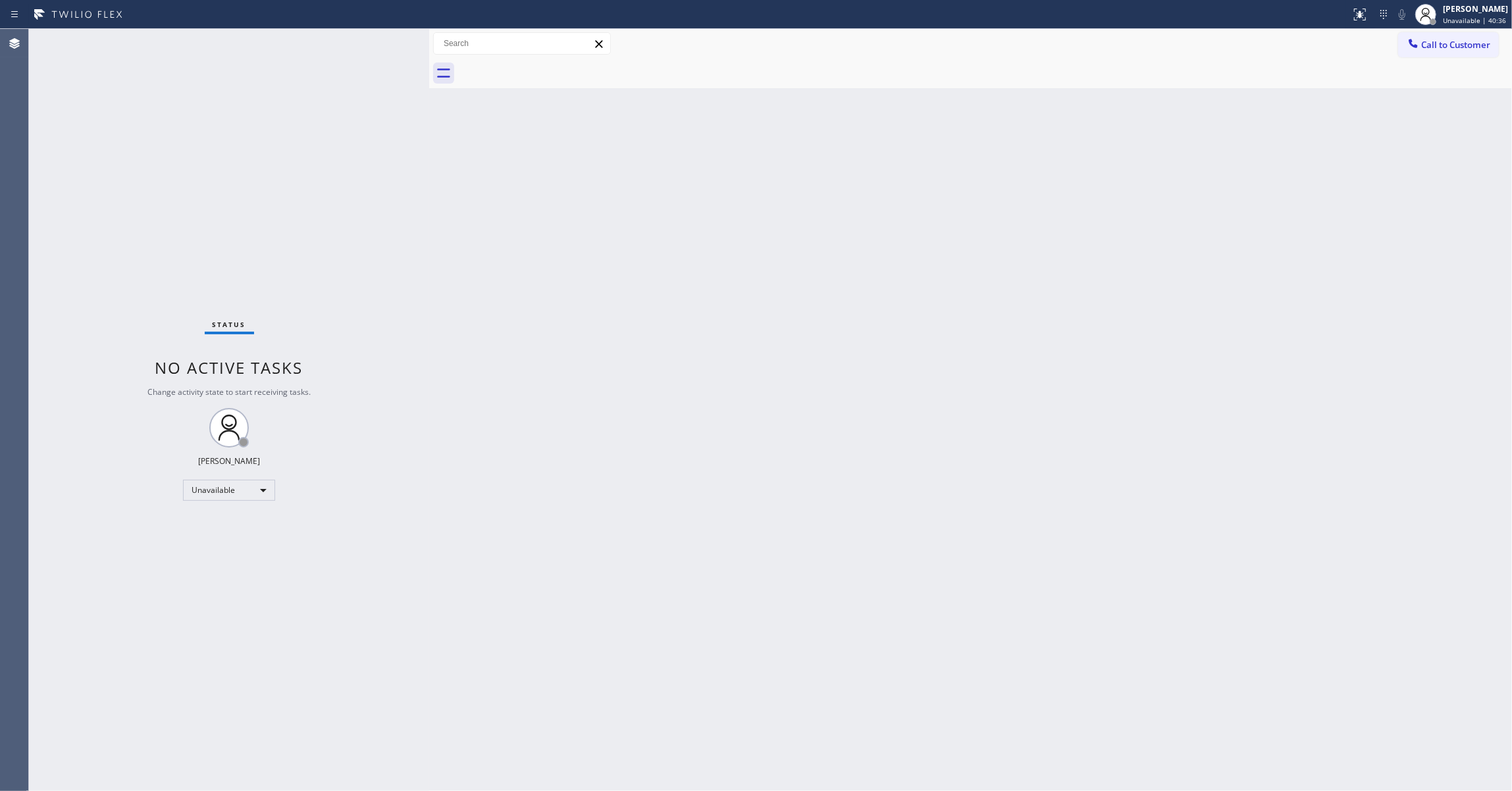
drag, startPoint x: 1478, startPoint y: 46, endPoint x: 1460, endPoint y: 50, distance: 18.4
click at [1478, 46] on span "Call to Customer" at bounding box center [1455, 45] width 69 height 12
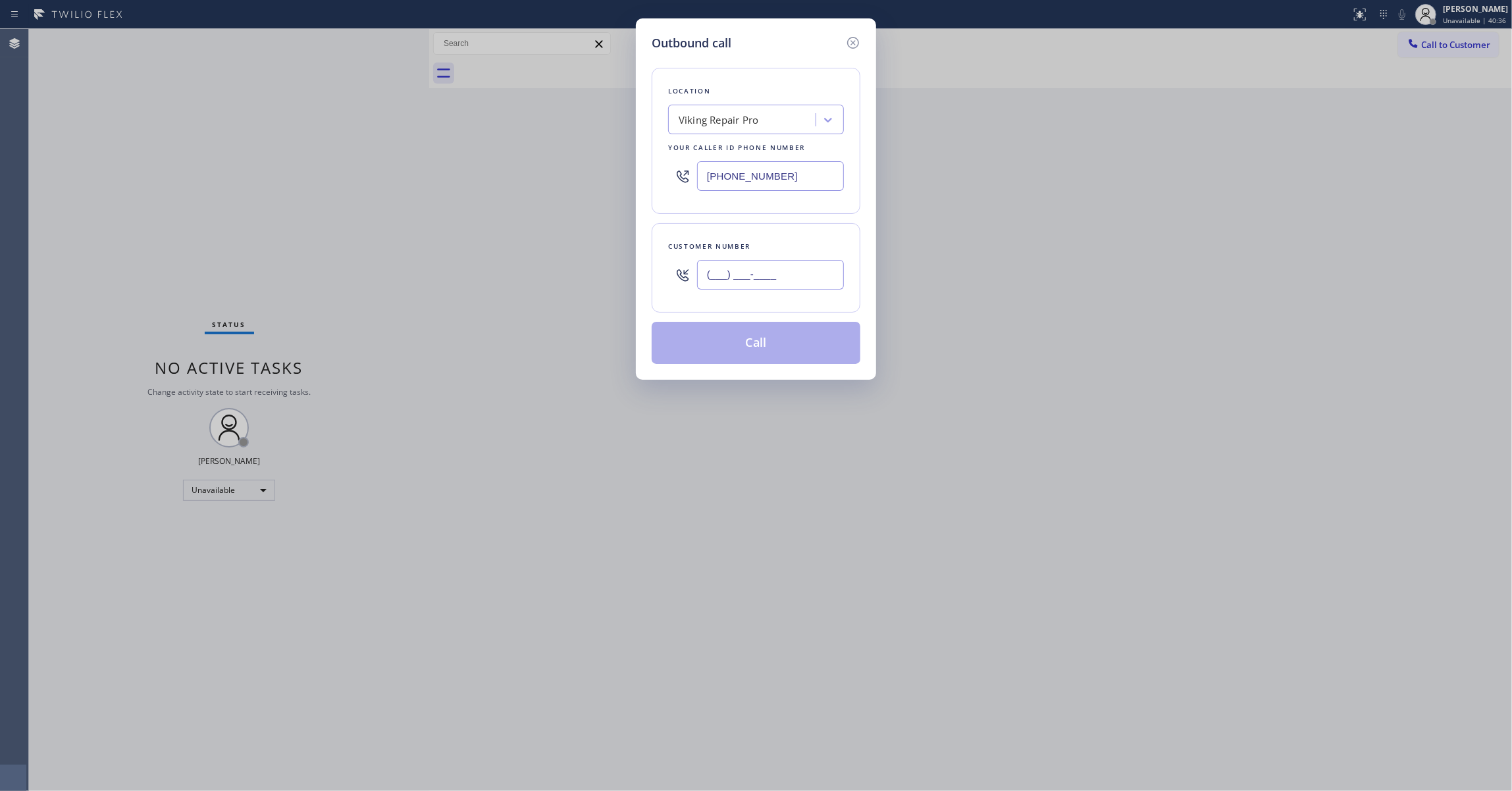
click at [768, 272] on input "(___) ___-____" at bounding box center [770, 274] width 147 height 30
paste input "970) 222-9851"
type input "[PHONE_NUMBER]"
click at [791, 348] on button "Call" at bounding box center [756, 343] width 209 height 42
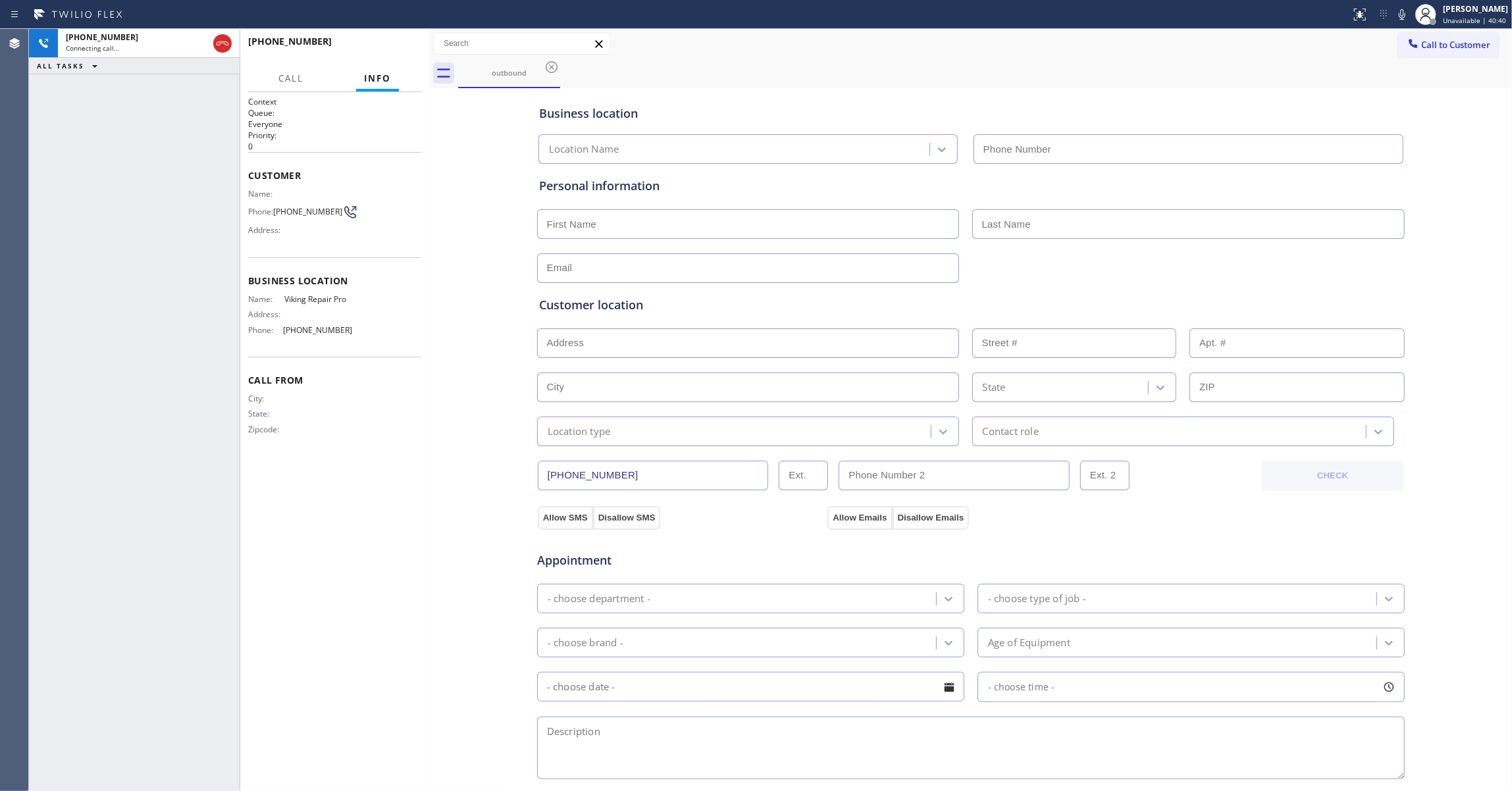
type input "[PHONE_NUMBER]"
click at [51, 658] on div "[PHONE_NUMBER] Live | 00:10 ALL TASKS ALL TASKS ACTIVE TASKS TASKS IN WRAP UP" at bounding box center [134, 410] width 211 height 762
click at [414, 37] on div "[PHONE_NUMBER] Live | 00:11 HANG UP" at bounding box center [335, 48] width 173 height 34
click at [401, 50] on span "HANG UP" at bounding box center [390, 48] width 40 height 9
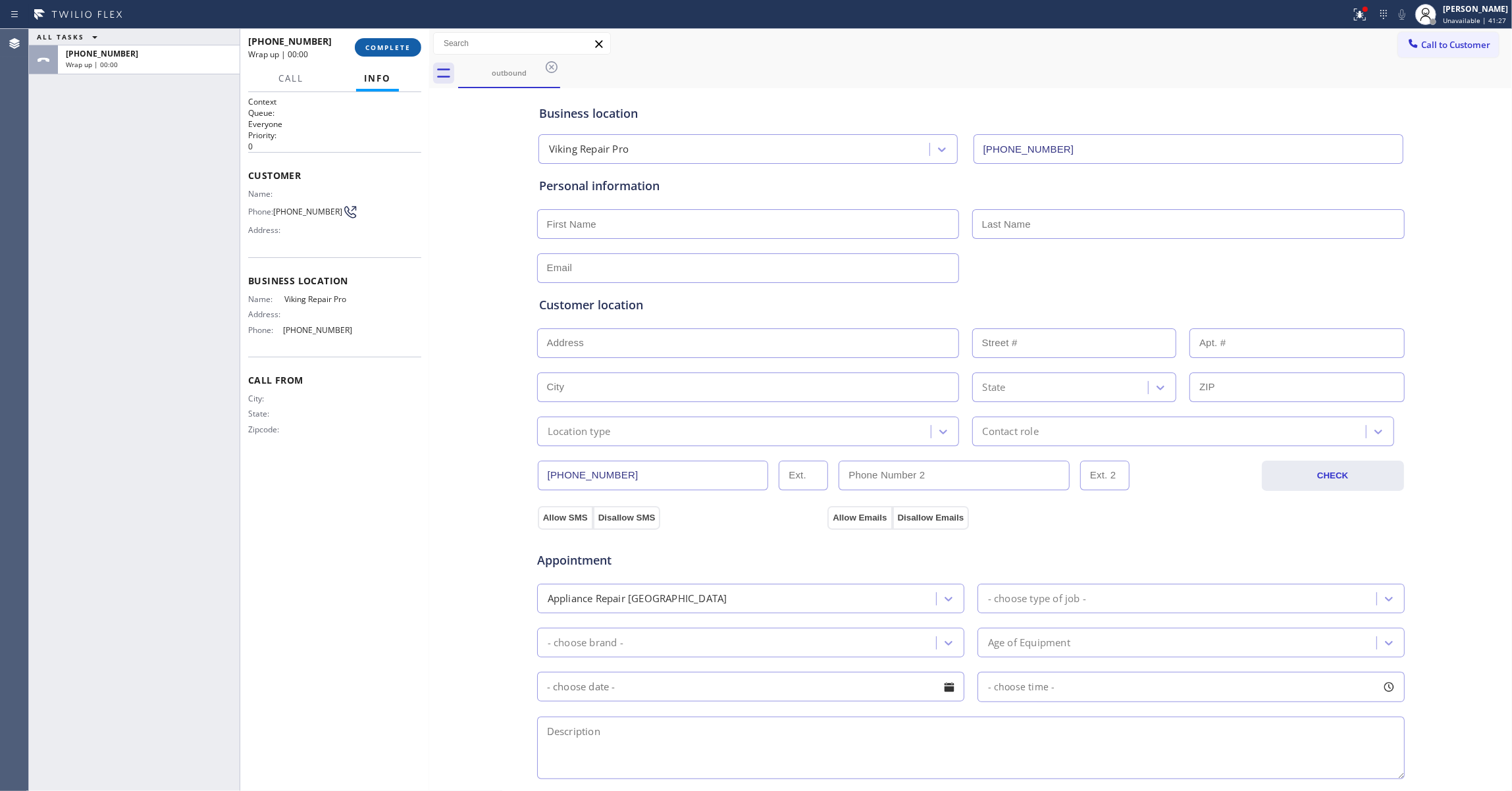
click at [401, 51] on span "COMPLETE" at bounding box center [387, 48] width 46 height 9
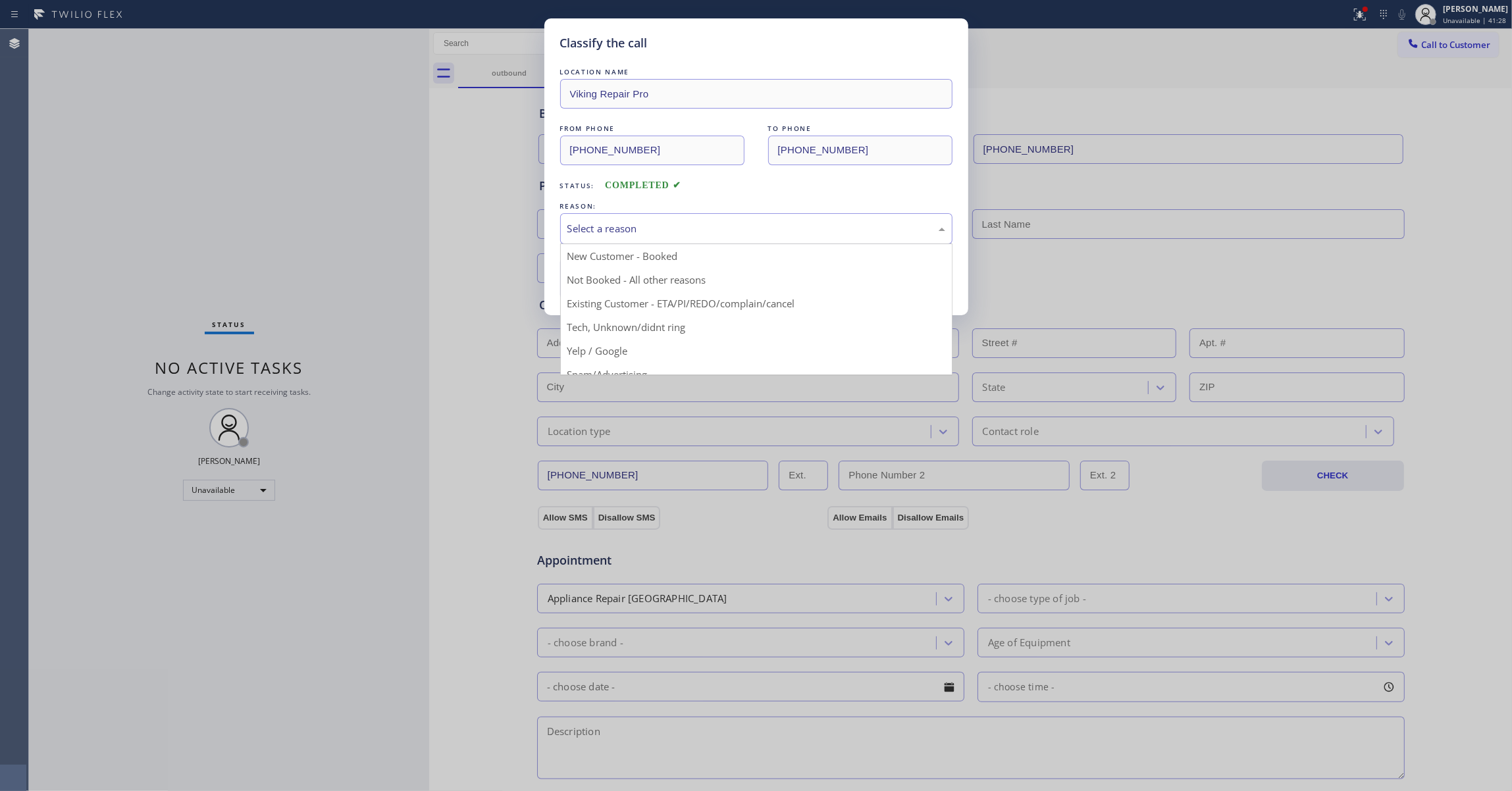
click at [586, 218] on div "Select a reason" at bounding box center [756, 229] width 392 height 31
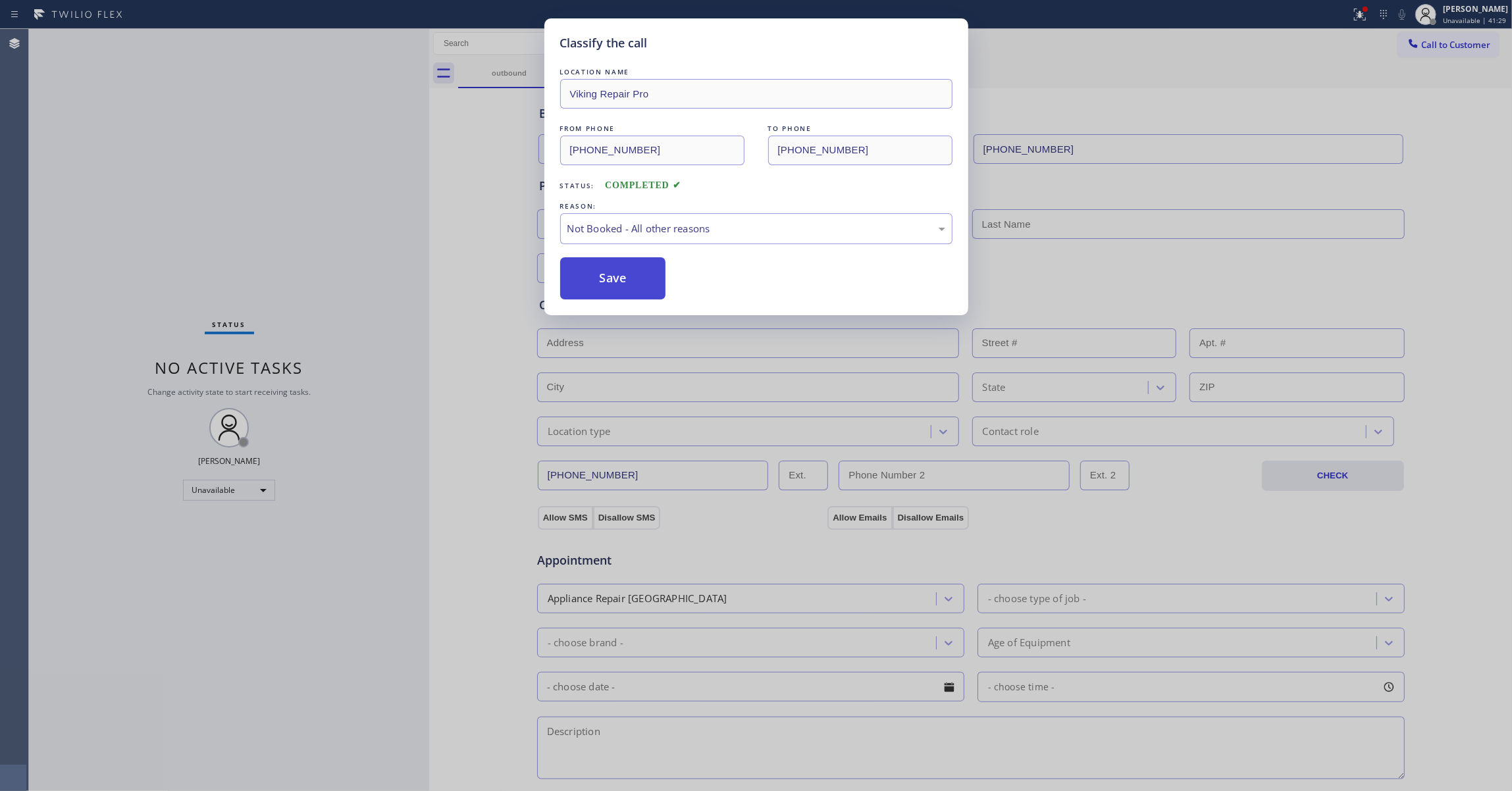
click at [604, 276] on button "Save" at bounding box center [613, 278] width 106 height 42
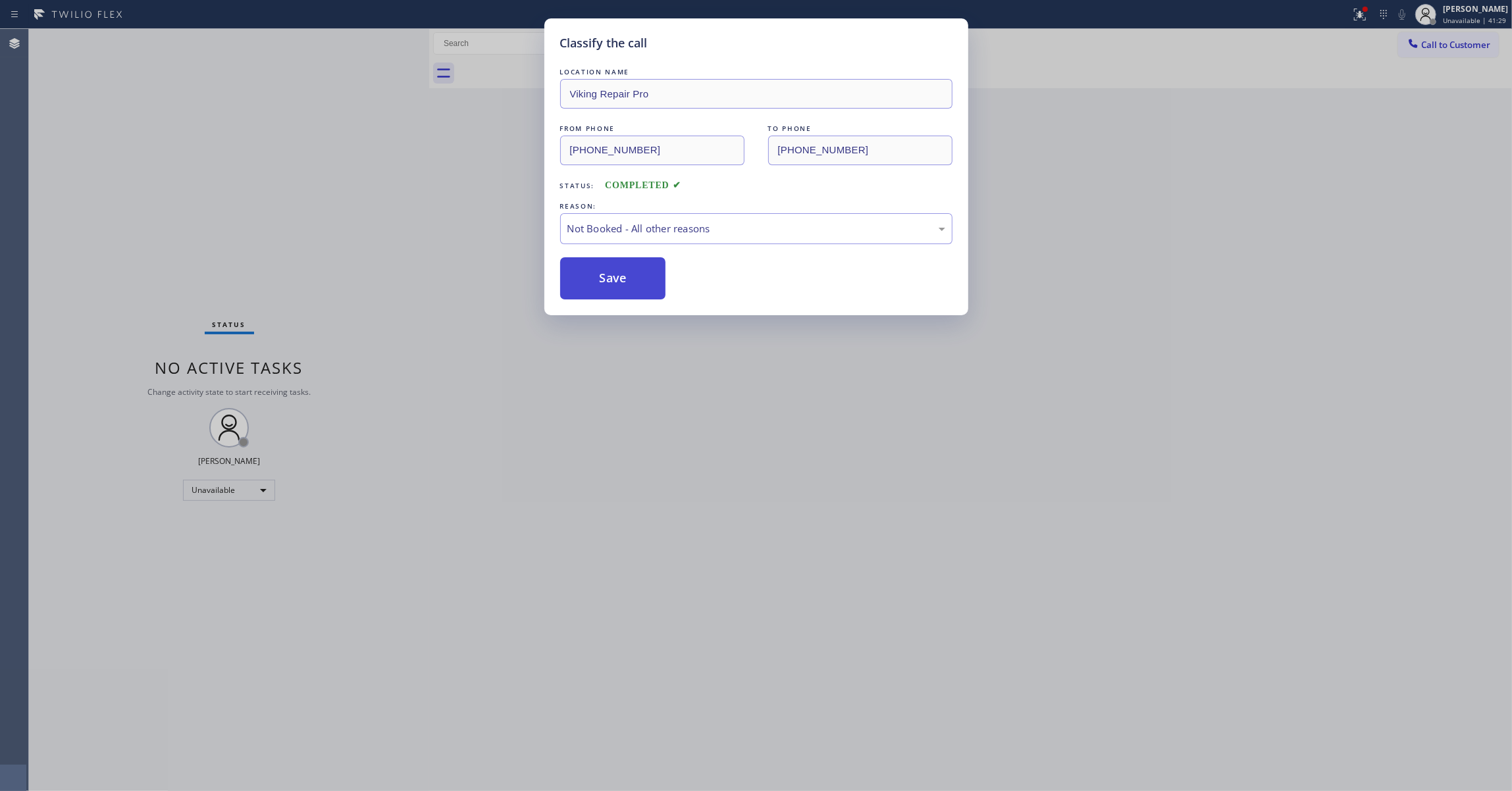
click at [604, 276] on button "Save" at bounding box center [613, 278] width 106 height 42
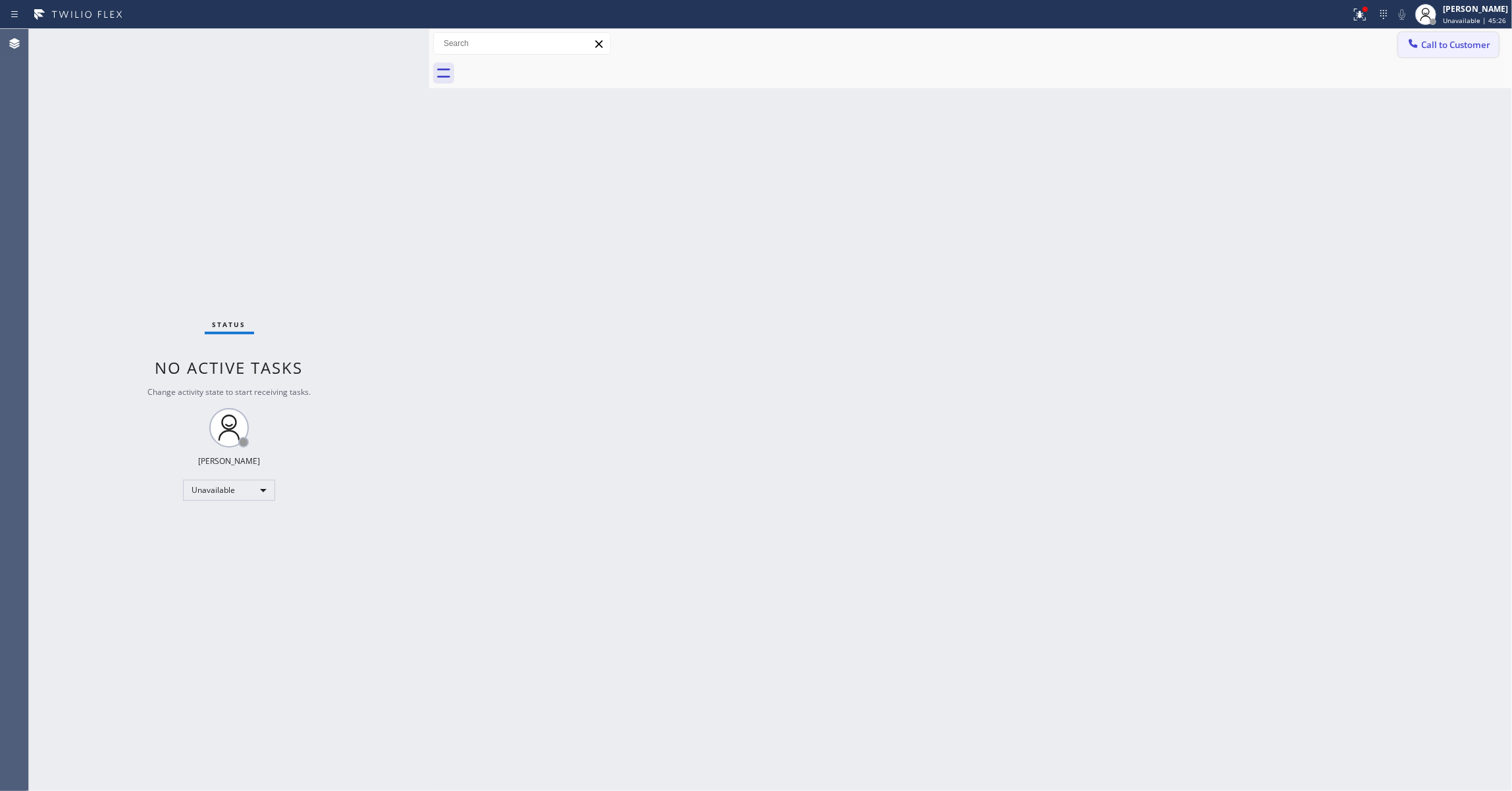
click at [1460, 46] on span "Call to Customer" at bounding box center [1455, 45] width 69 height 12
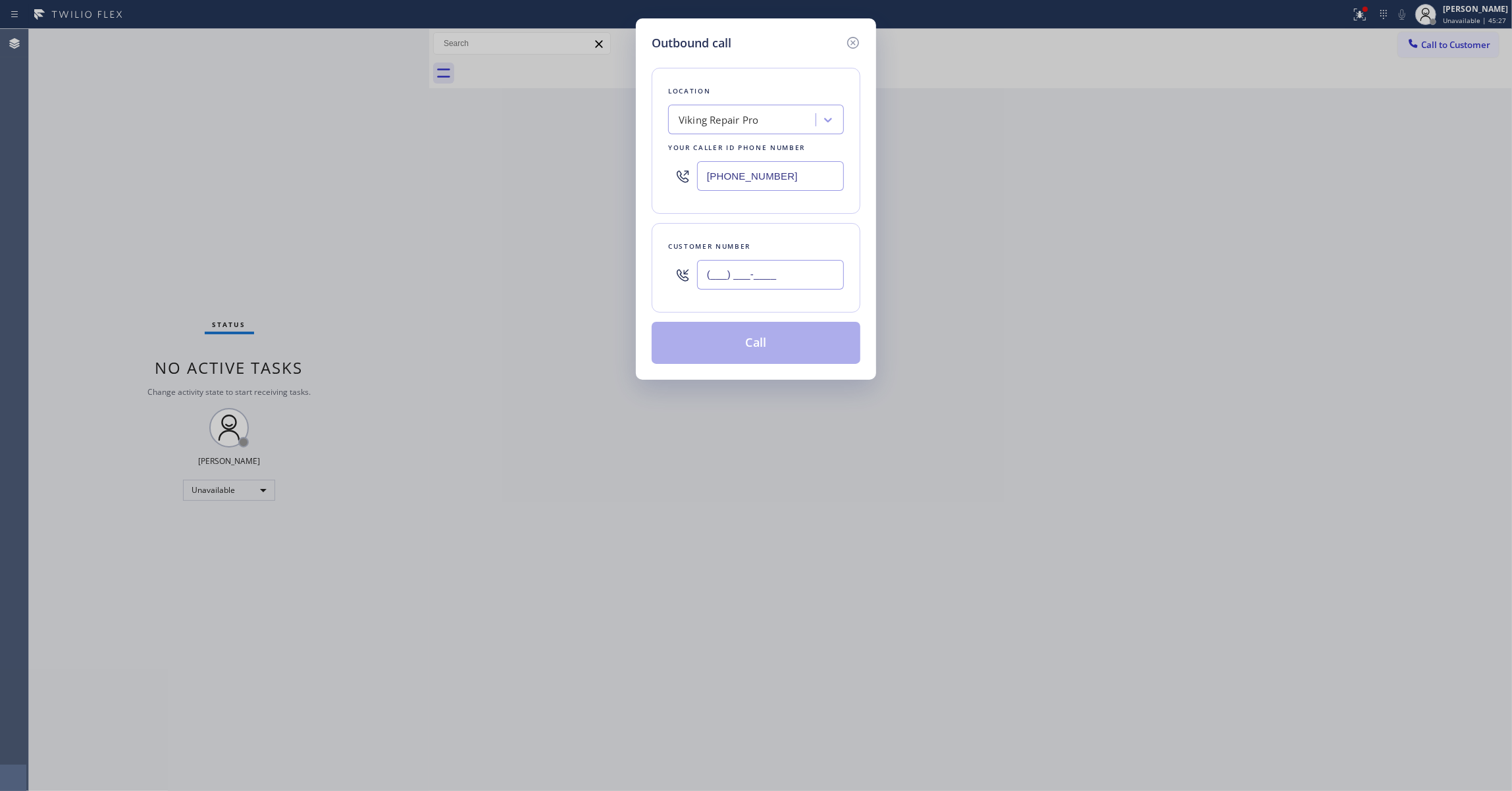
drag, startPoint x: 772, startPoint y: 288, endPoint x: 790, endPoint y: 282, distance: 19.0
click at [772, 288] on input "(___) ___-____" at bounding box center [770, 274] width 147 height 30
paste input "208) 755-1363"
type input "[PHONE_NUMBER]"
drag, startPoint x: 806, startPoint y: 177, endPoint x: 367, endPoint y: 157, distance: 439.5
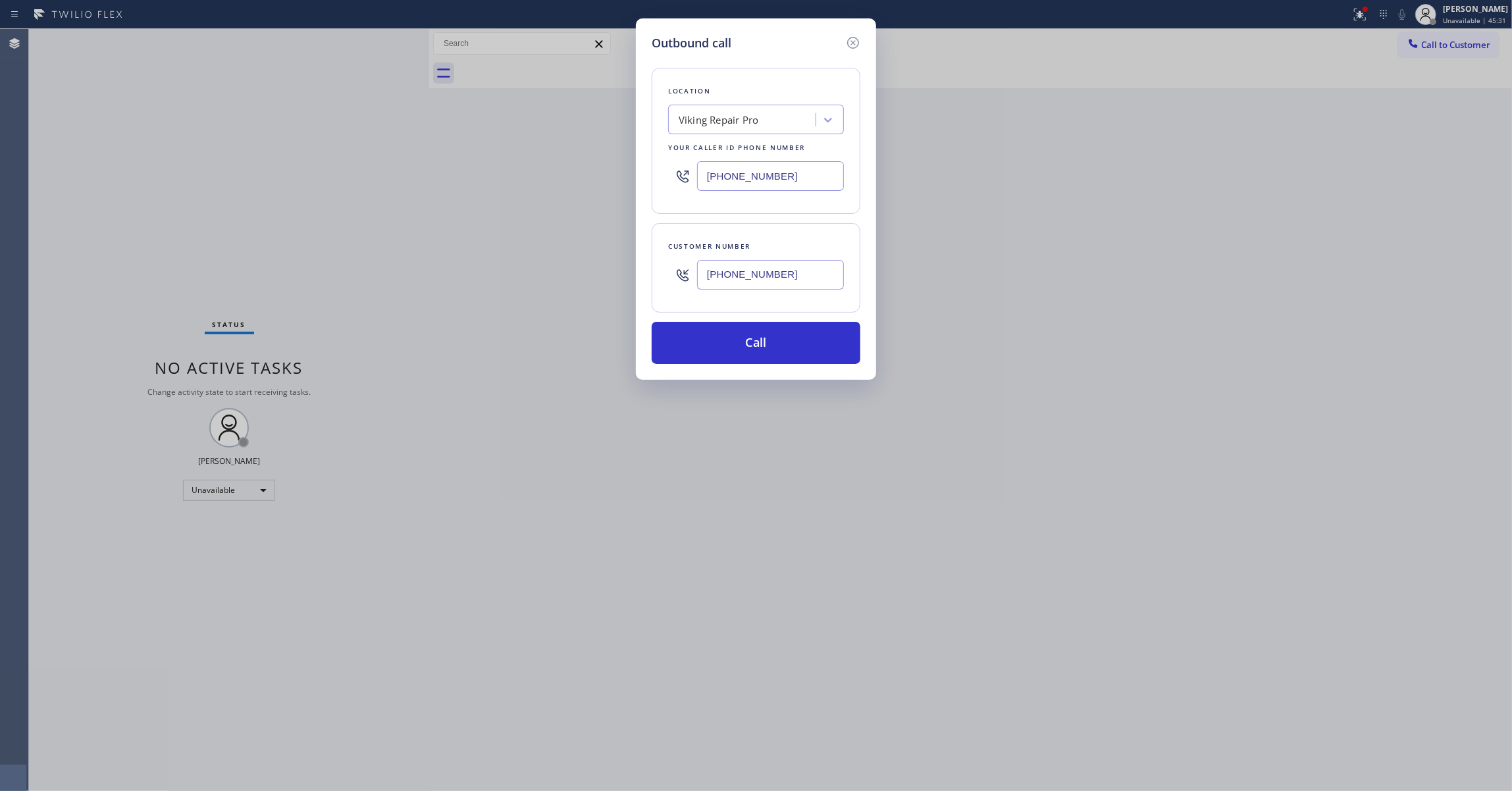
click at [368, 149] on div "Outbound call Location Viking Repair Pro Your caller id phone number [PHONE_NUM…" at bounding box center [756, 395] width 1512 height 791
paste input "669) 201-9906"
type input "[PHONE_NUMBER]"
drag, startPoint x: 800, startPoint y: 274, endPoint x: 519, endPoint y: 266, distance: 281.1
click at [519, 266] on div "Outbound call Location Adria Affordable Grand Cleaning Your caller id phone num…" at bounding box center [756, 395] width 1512 height 791
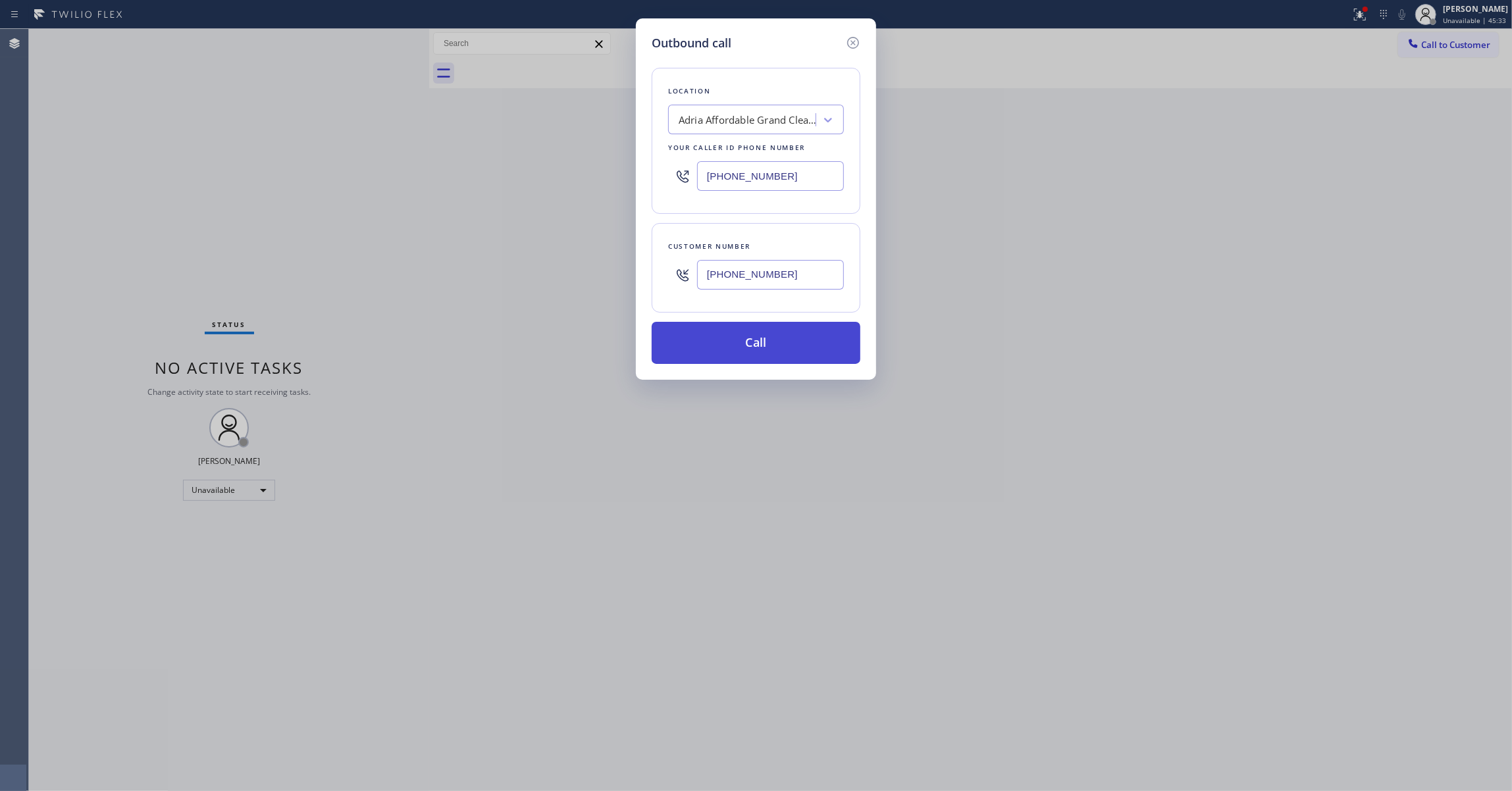
click at [708, 354] on button "Call" at bounding box center [756, 343] width 209 height 42
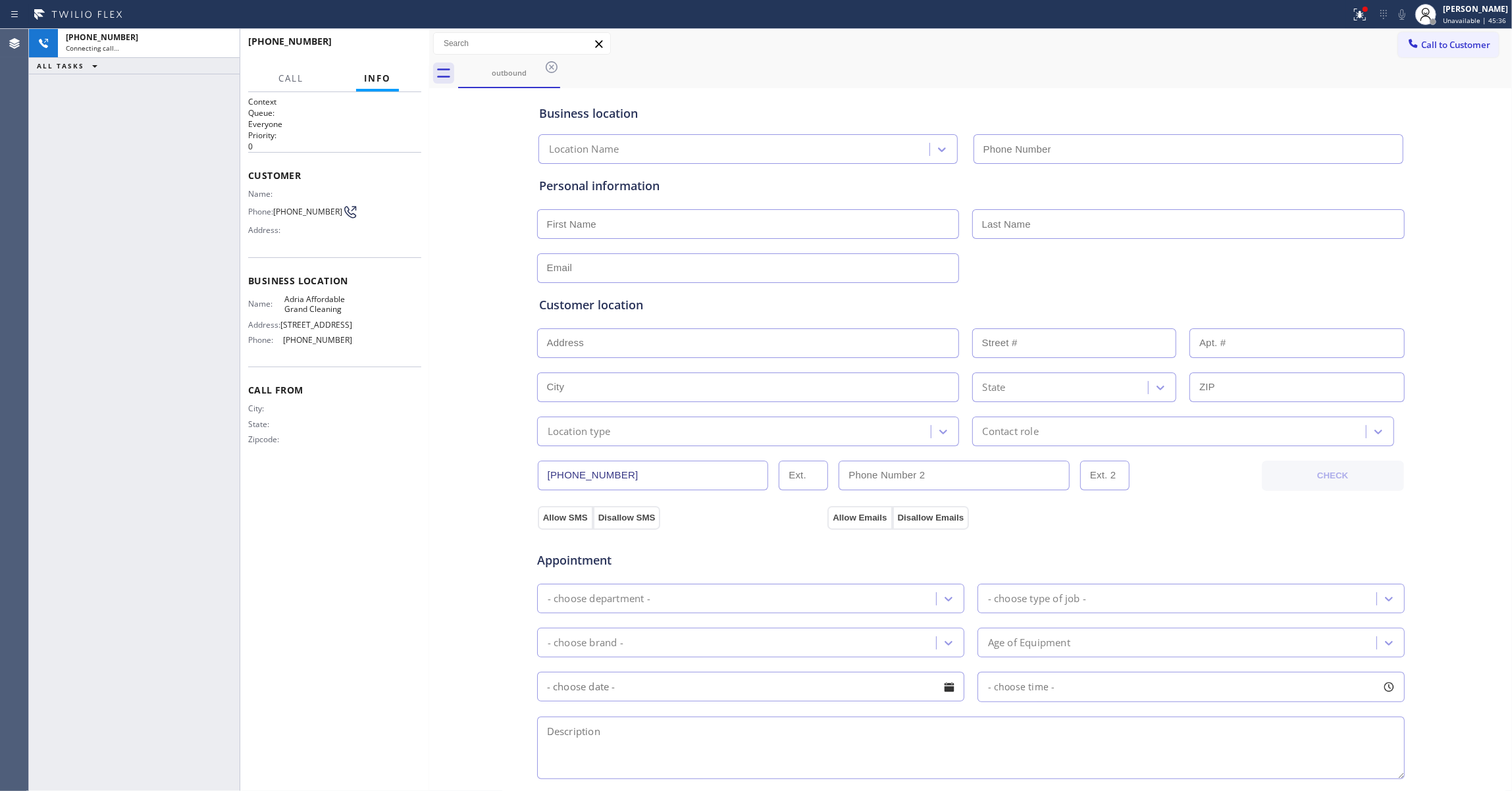
type input "[PHONE_NUMBER]"
click at [379, 42] on button "HANG UP" at bounding box center [391, 48] width 61 height 19
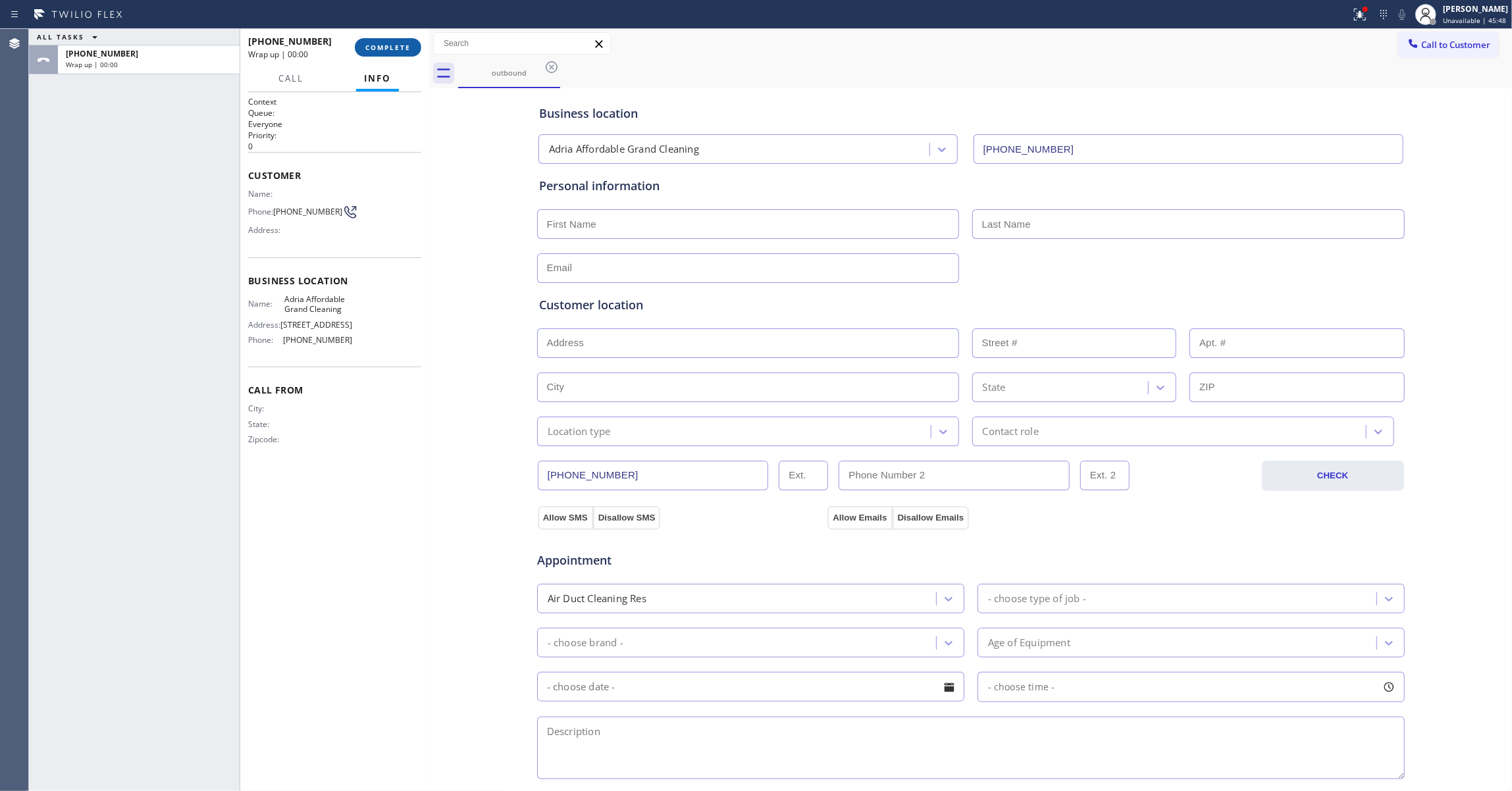
click at [379, 42] on button "COMPLETE" at bounding box center [388, 48] width 67 height 19
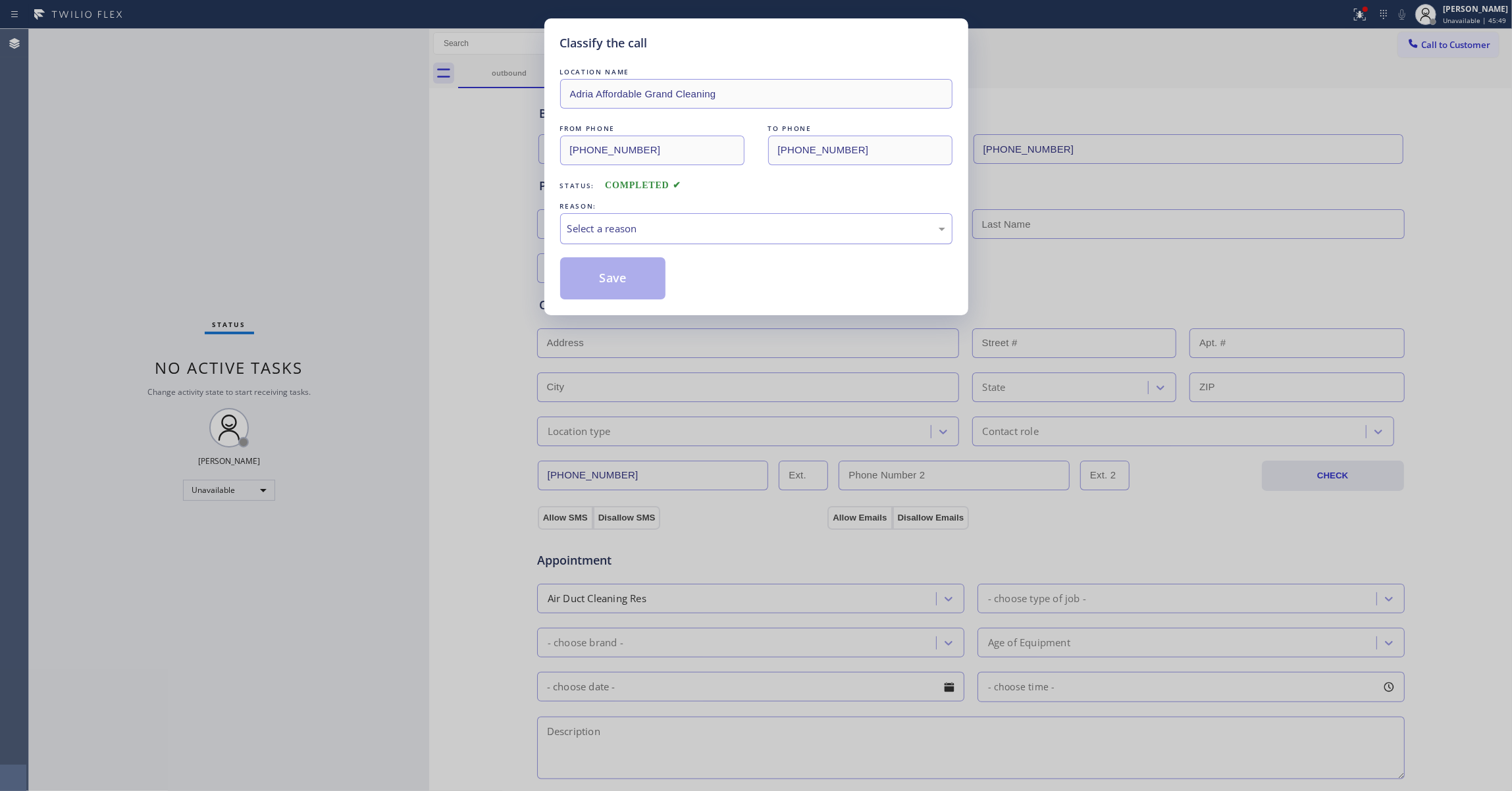
drag, startPoint x: 614, startPoint y: 227, endPoint x: 612, endPoint y: 234, distance: 7.3
click at [612, 227] on div "Select a reason" at bounding box center [756, 228] width 378 height 15
click at [590, 282] on button "Save" at bounding box center [613, 278] width 106 height 42
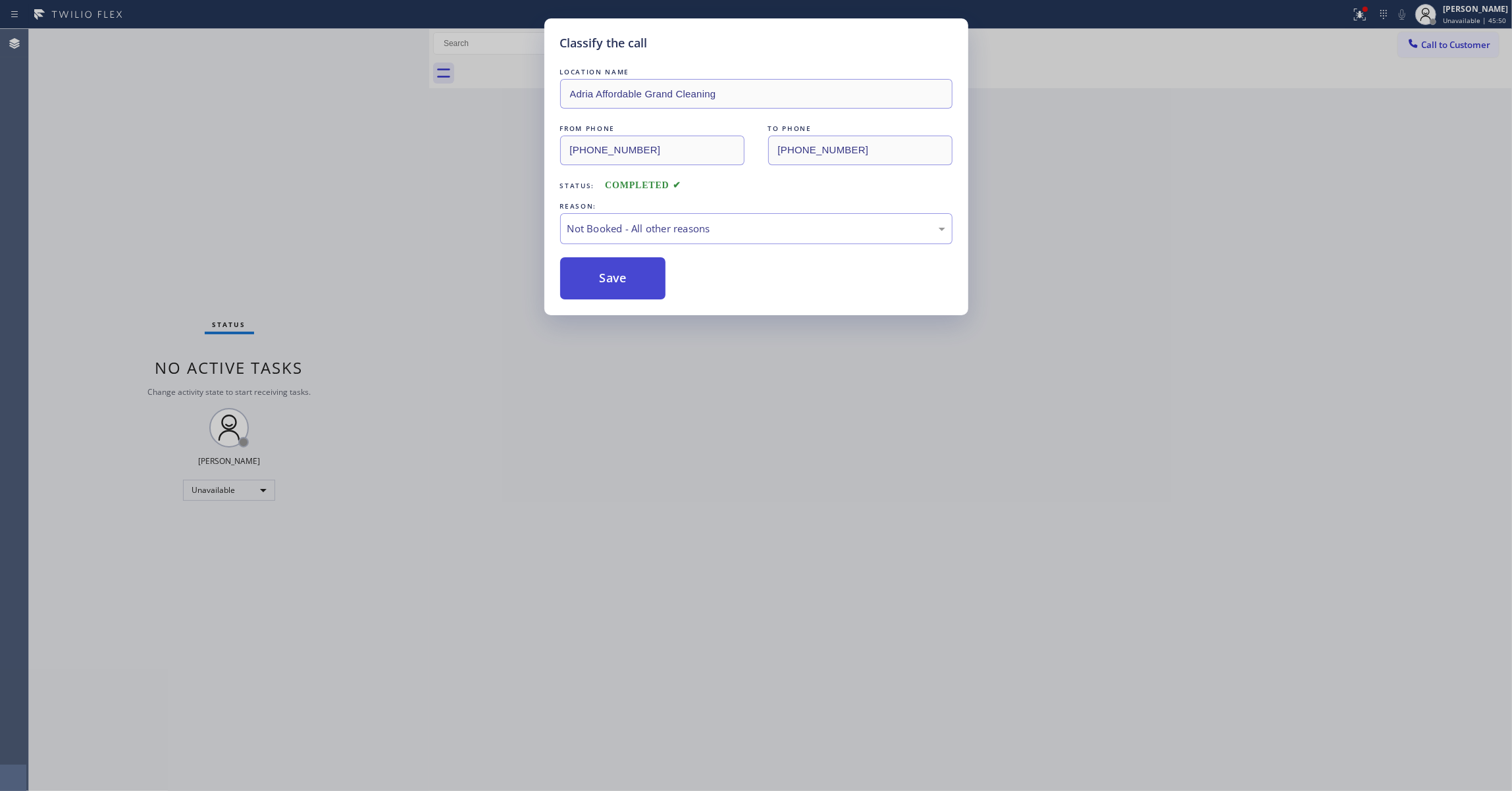
click at [590, 282] on button "Save" at bounding box center [613, 278] width 106 height 42
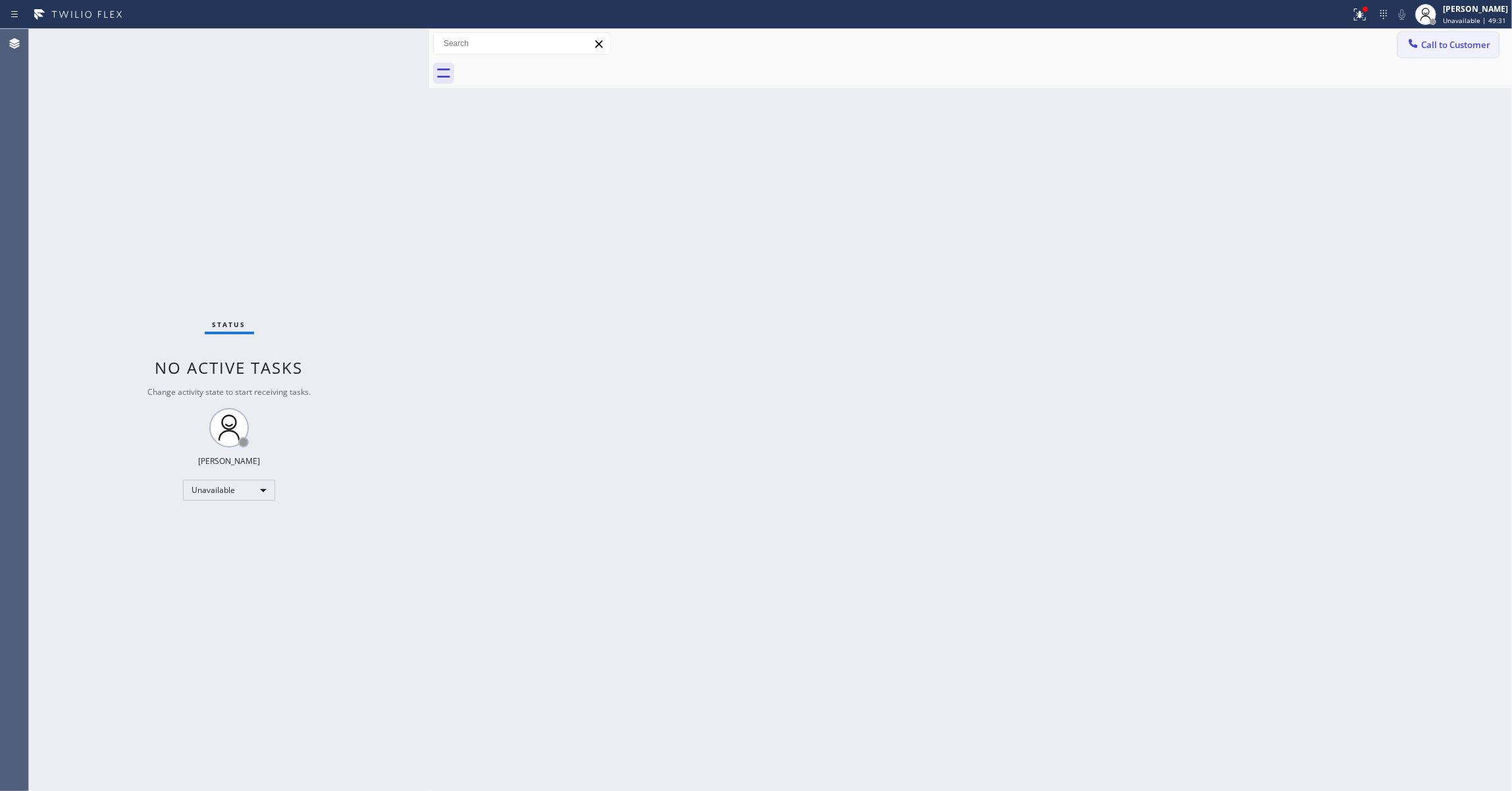
click at [1468, 37] on button "Call to Customer" at bounding box center [1448, 45] width 100 height 25
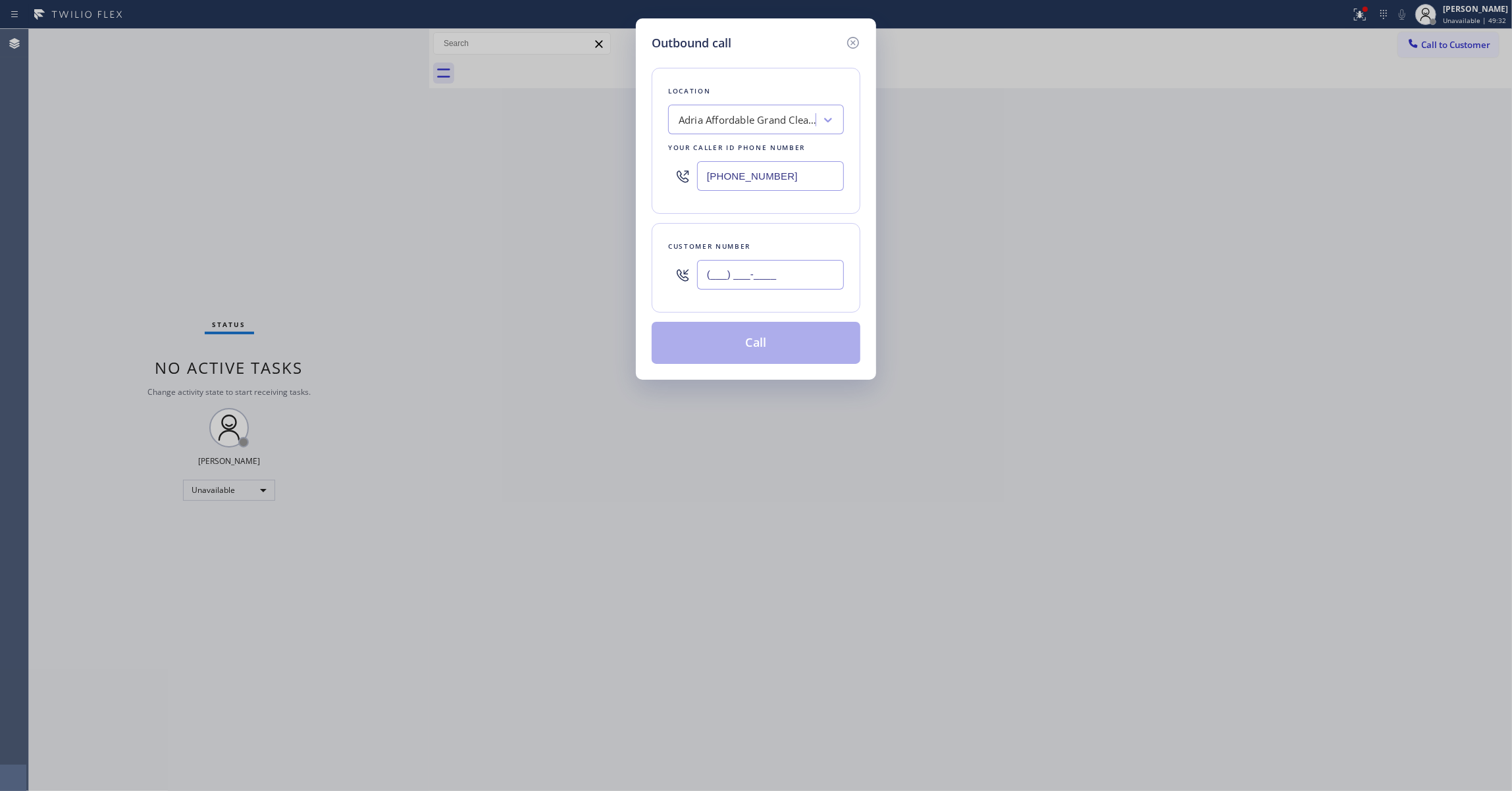
click at [770, 272] on input "(___) ___-____" at bounding box center [770, 274] width 147 height 30
paste input "626) 253-3196"
type input "[PHONE_NUMBER]"
paste input "833) 558-1241"
drag, startPoint x: 640, startPoint y: 169, endPoint x: 513, endPoint y: 169, distance: 127.0
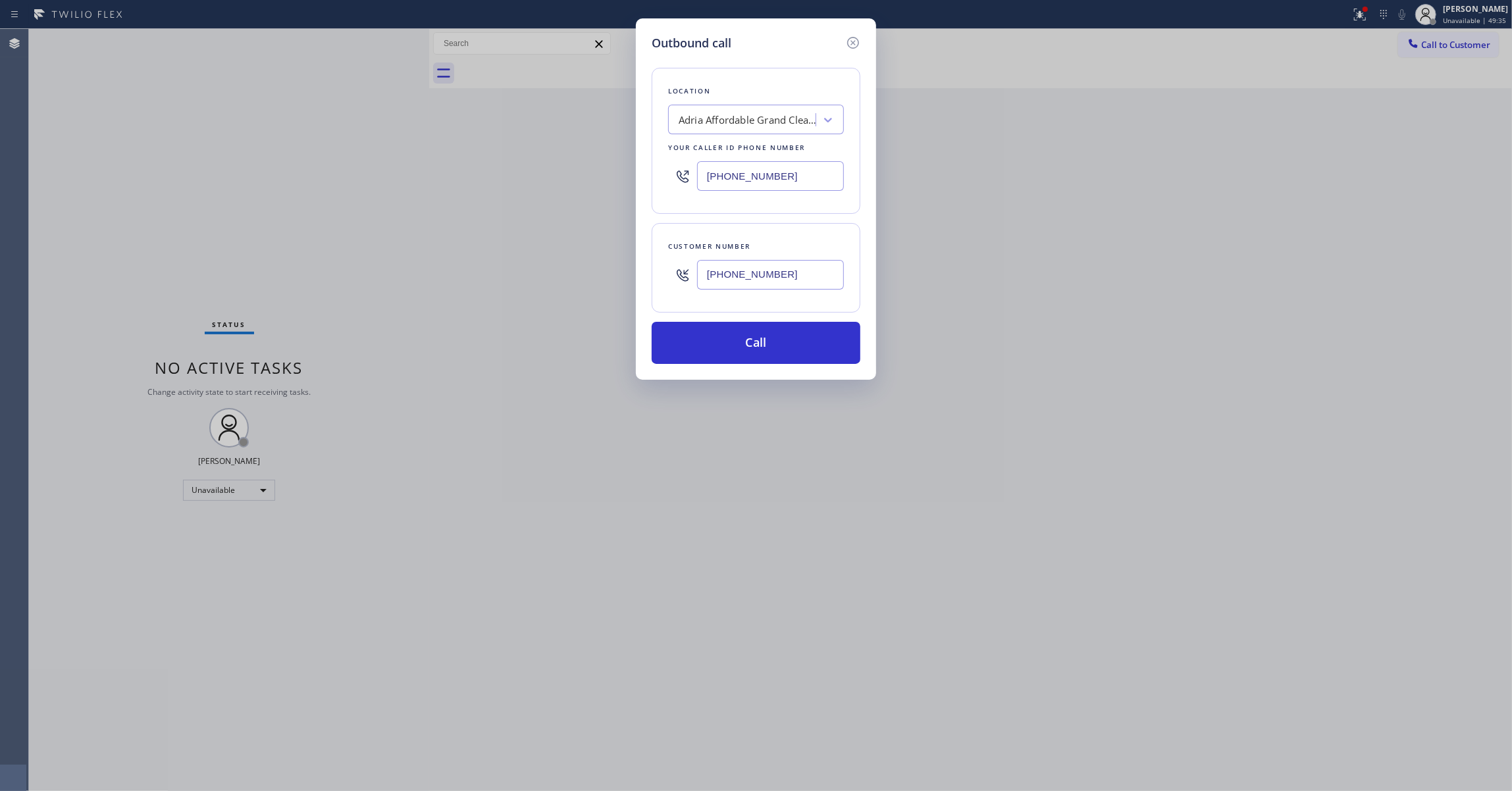
click at [513, 169] on div "Outbound call Location Adria Affordable Grand Cleaning Your caller id phone num…" at bounding box center [756, 395] width 1512 height 791
type input "[PHONE_NUMBER]"
click at [774, 353] on button "Call" at bounding box center [756, 343] width 209 height 42
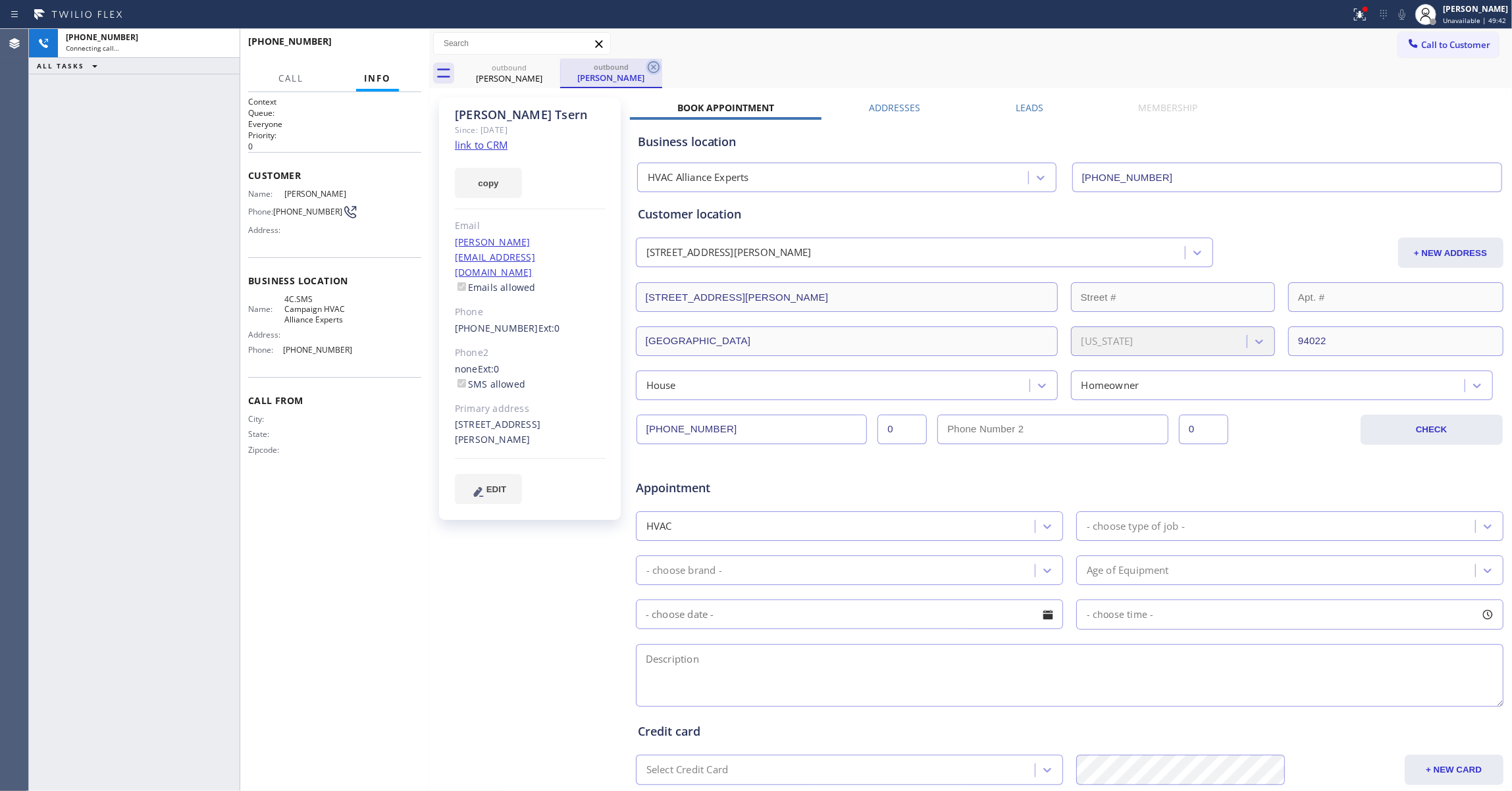
type input "[PHONE_NUMBER]"
click at [654, 62] on icon at bounding box center [654, 67] width 12 height 12
click at [493, 145] on link "link to CRM" at bounding box center [481, 145] width 53 height 13
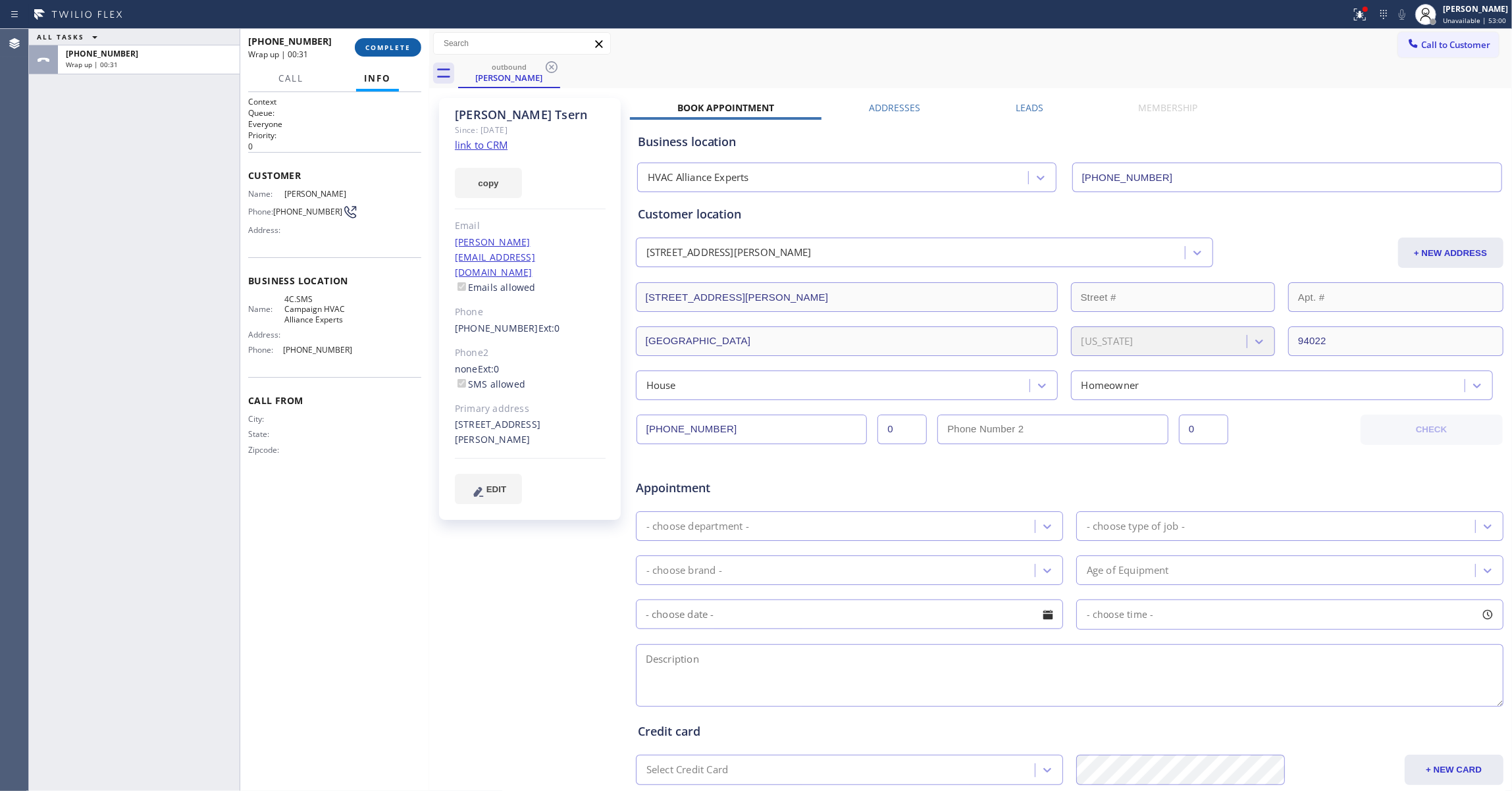
click at [395, 46] on span "COMPLETE" at bounding box center [387, 48] width 46 height 9
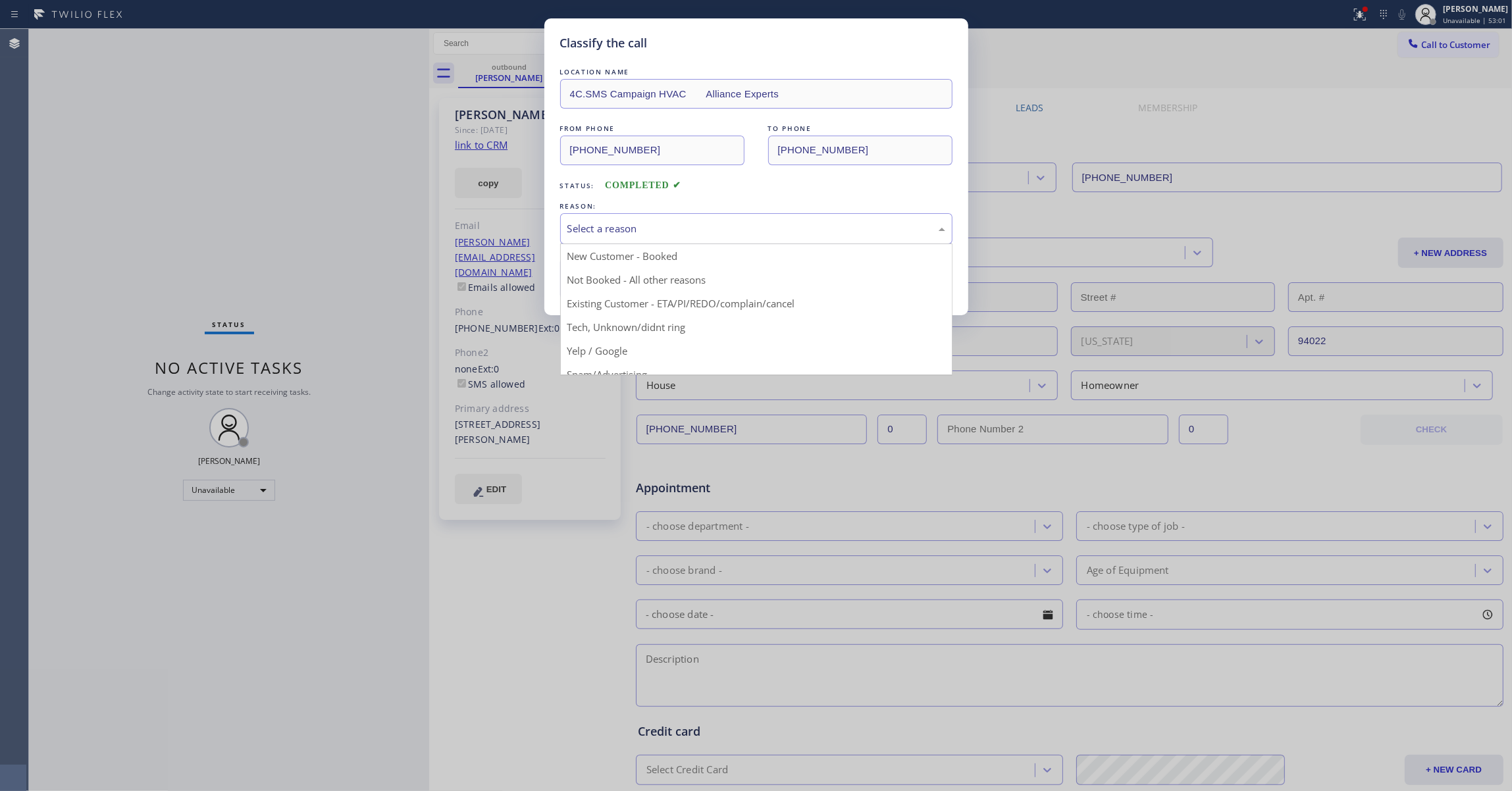
click at [632, 223] on div "Select a reason" at bounding box center [756, 228] width 378 height 15
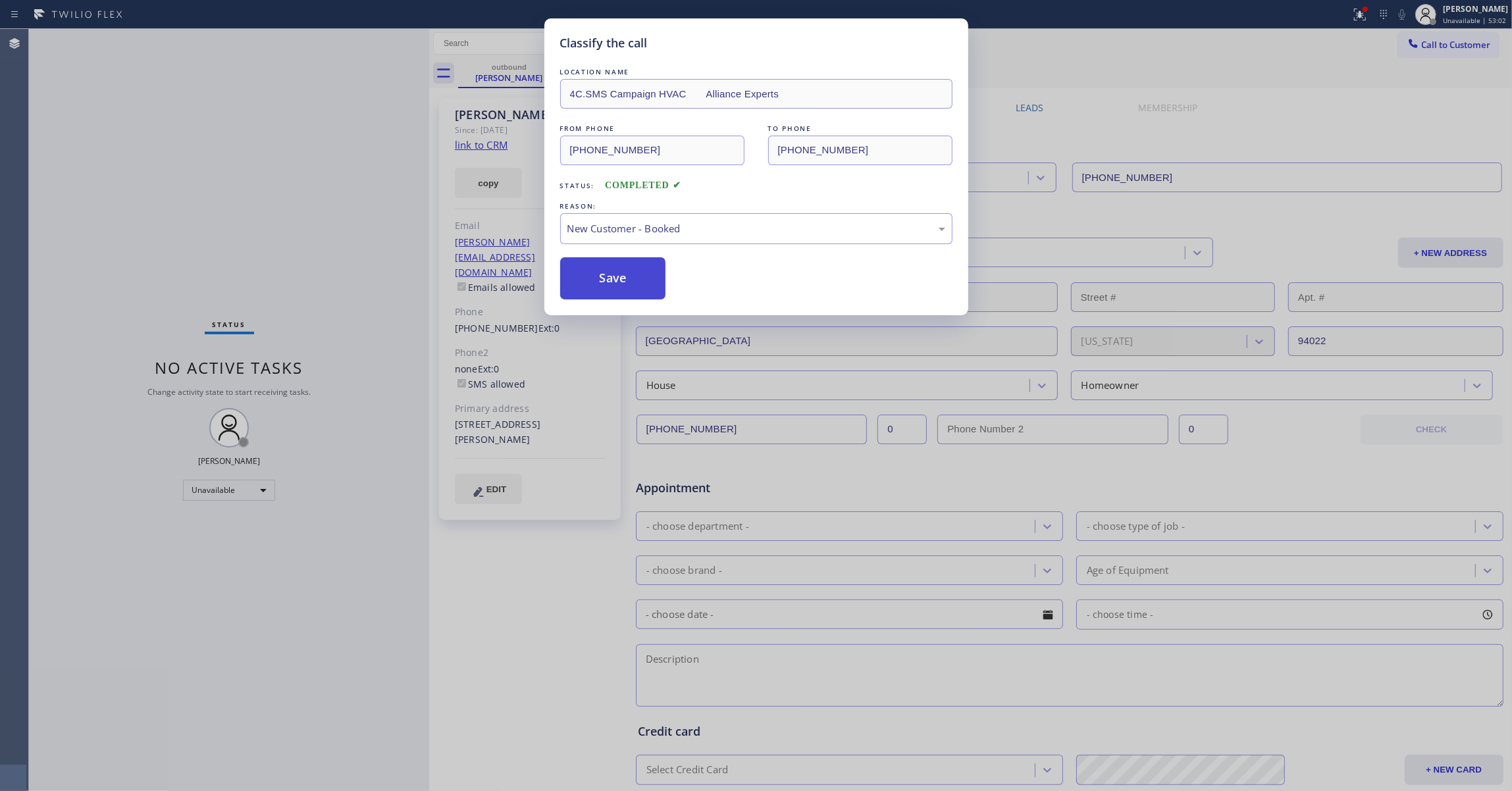
click at [620, 274] on button "Save" at bounding box center [613, 278] width 106 height 42
